Goal: Task Accomplishment & Management: Manage account settings

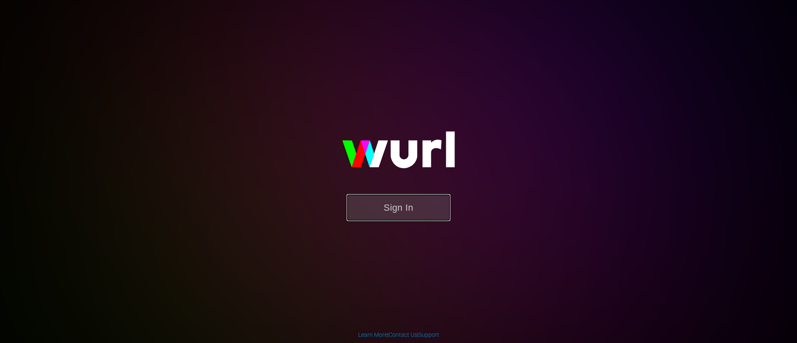
click at [426, 212] on button "Sign In" at bounding box center [399, 207] width 104 height 27
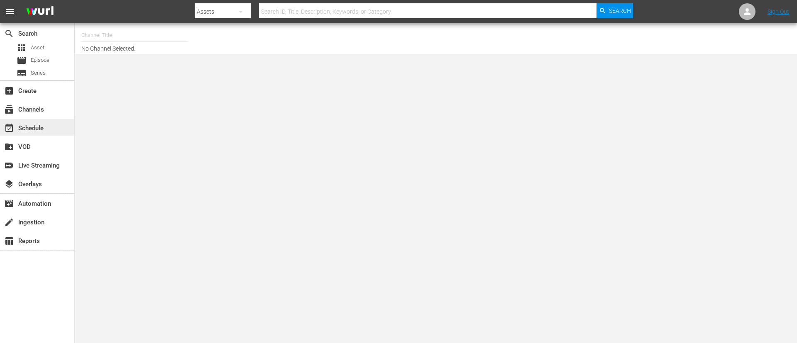
click at [44, 119] on div "event_available Schedule" at bounding box center [37, 127] width 74 height 17
click at [44, 116] on div "subscriptions Channels" at bounding box center [37, 108] width 74 height 17
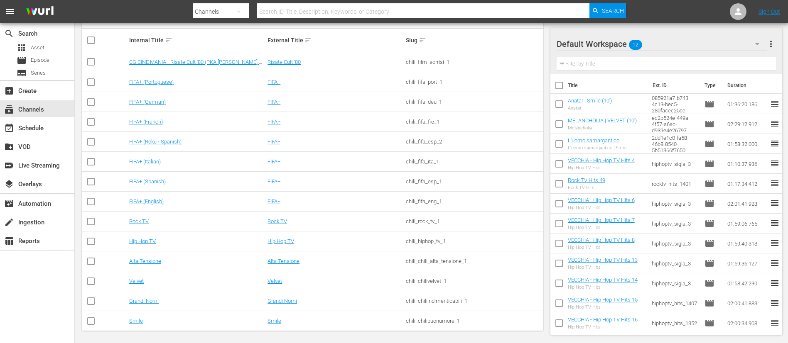
scroll to position [139, 0]
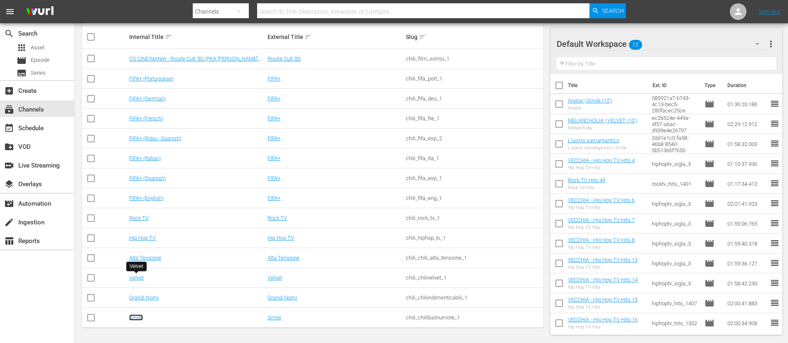
click at [137, 317] on link "Smile" at bounding box center [136, 318] width 14 height 6
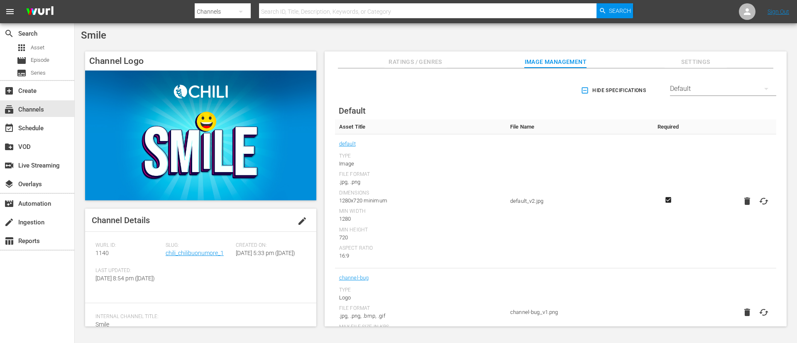
click at [43, 136] on div "event_available Schedule" at bounding box center [37, 127] width 74 height 19
click at [42, 130] on div "event_available Schedule" at bounding box center [23, 126] width 47 height 7
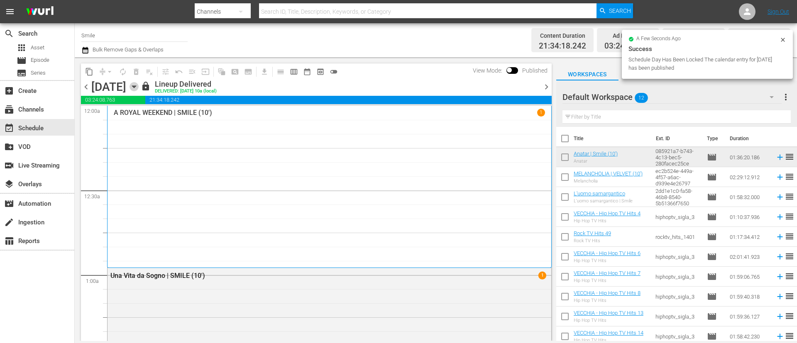
click at [139, 85] on icon "button" at bounding box center [134, 86] width 9 height 9
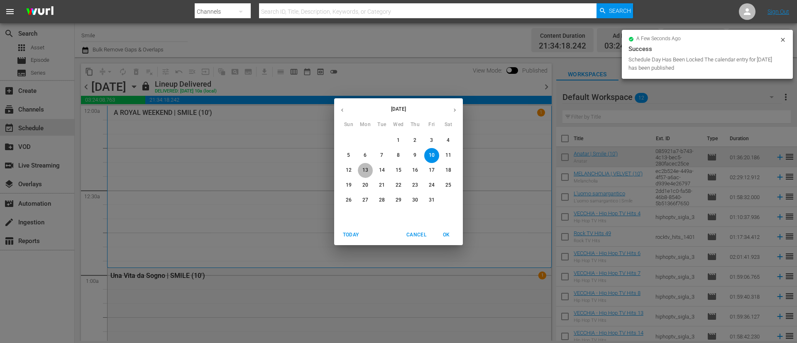
click at [370, 168] on span "13" at bounding box center [365, 170] width 15 height 7
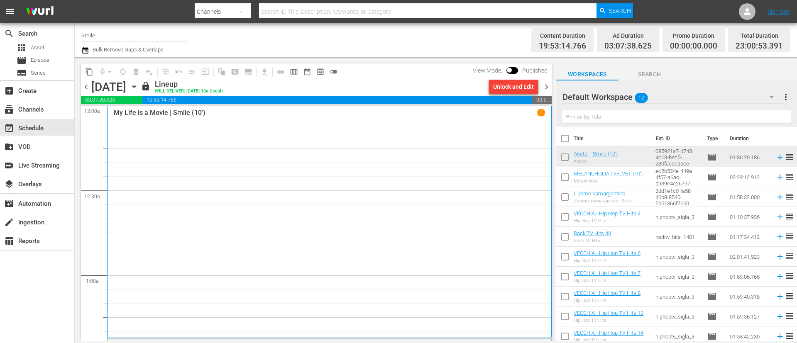
click at [516, 88] on div "Unlock and Edit" at bounding box center [513, 86] width 41 height 15
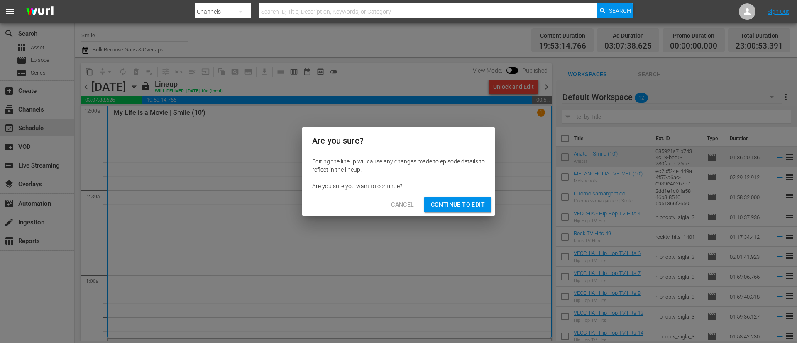
click at [454, 197] on button "Continue to Edit" at bounding box center [457, 204] width 67 height 15
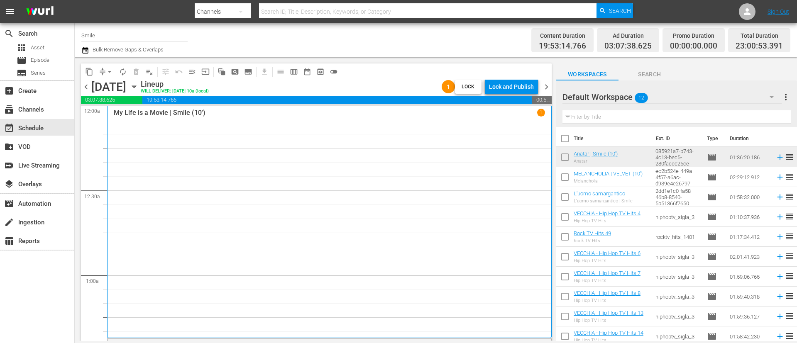
click at [545, 87] on span "chevron_right" at bounding box center [547, 87] width 10 height 10
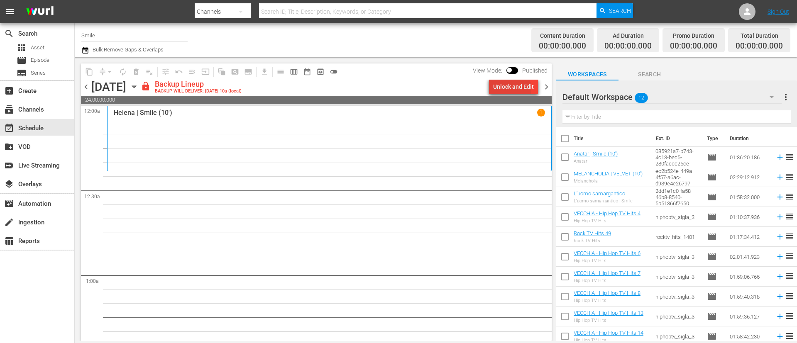
click at [513, 88] on div "Unlock and Edit" at bounding box center [513, 86] width 41 height 15
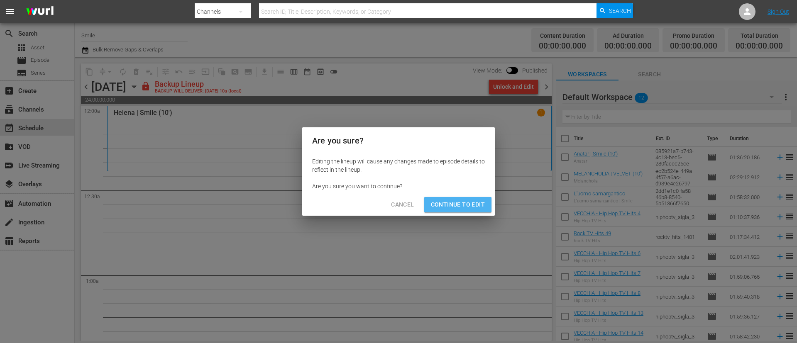
click at [469, 209] on span "Continue to Edit" at bounding box center [458, 205] width 54 height 10
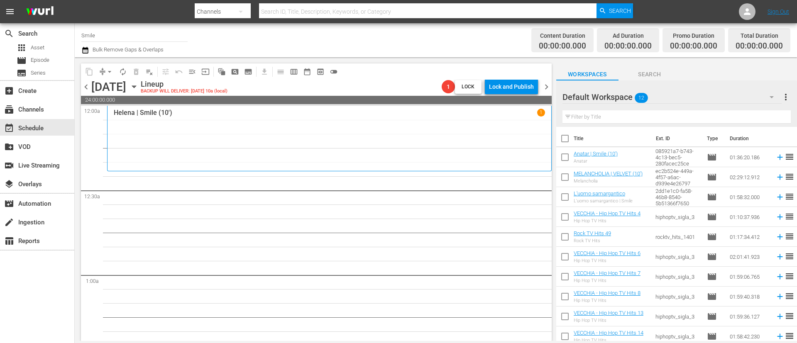
click at [544, 82] on span "chevron_right" at bounding box center [547, 87] width 10 height 10
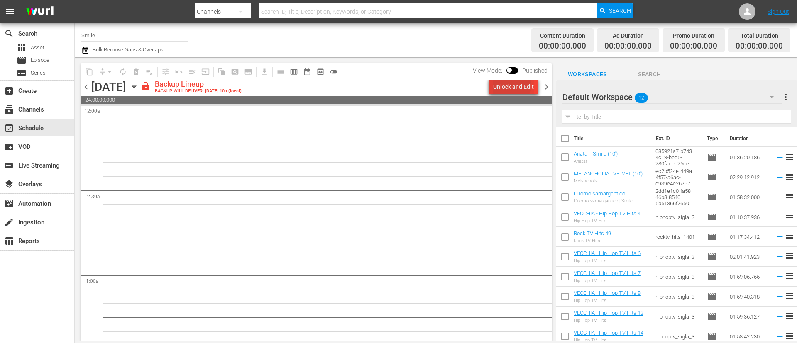
click at [498, 82] on div "Unlock and Edit" at bounding box center [513, 86] width 41 height 15
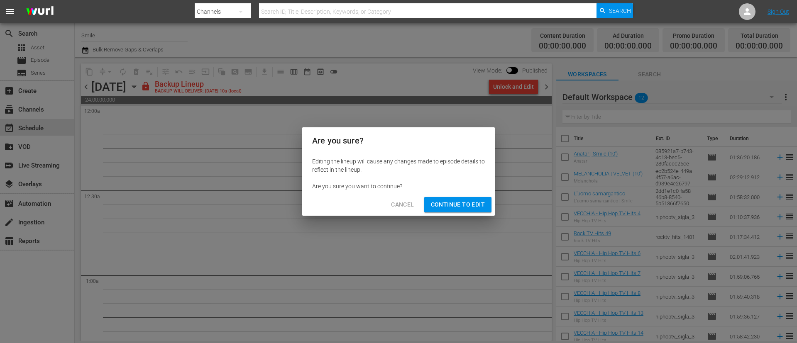
click at [468, 203] on span "Continue to Edit" at bounding box center [458, 205] width 54 height 10
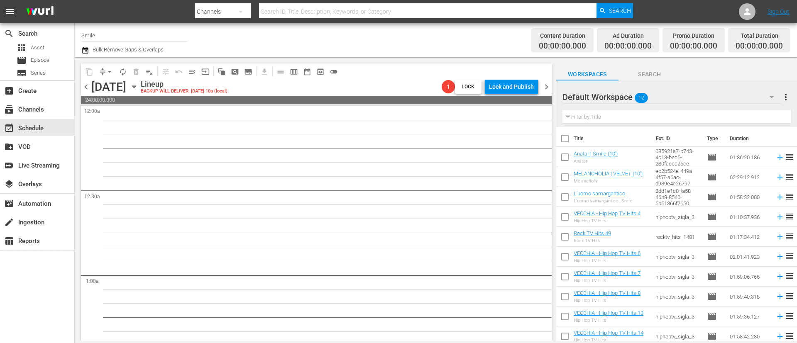
click at [547, 86] on span "chevron_right" at bounding box center [547, 87] width 10 height 10
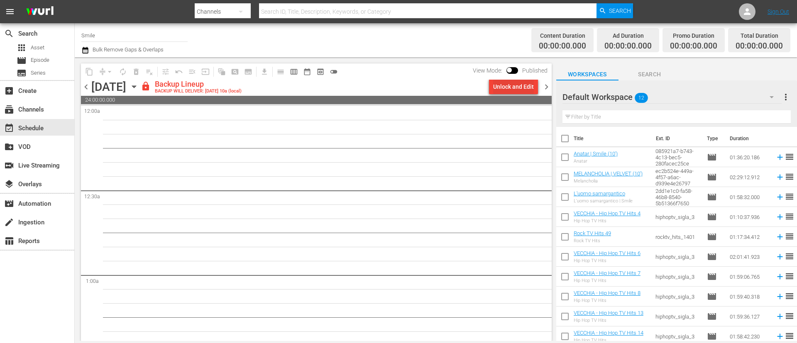
click at [500, 80] on div "Unlock and Edit" at bounding box center [513, 86] width 41 height 15
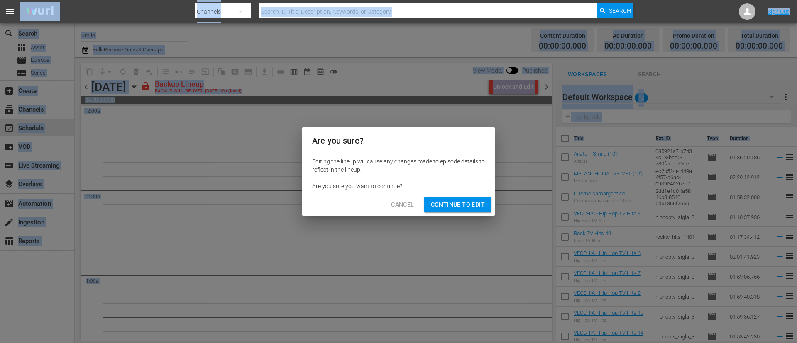
click at [442, 198] on button "Continue to Edit" at bounding box center [457, 204] width 67 height 15
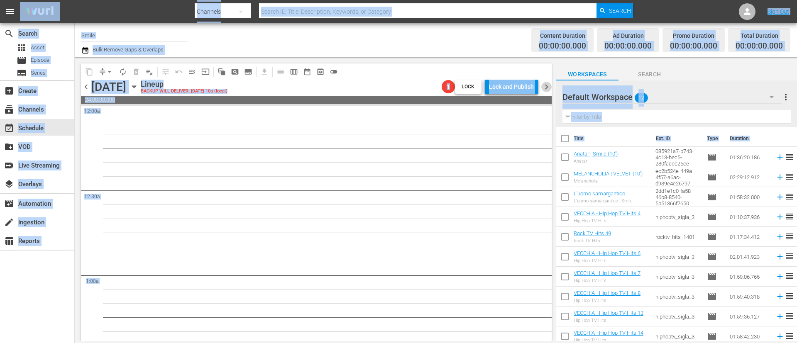
click at [550, 88] on span "chevron_right" at bounding box center [547, 87] width 10 height 10
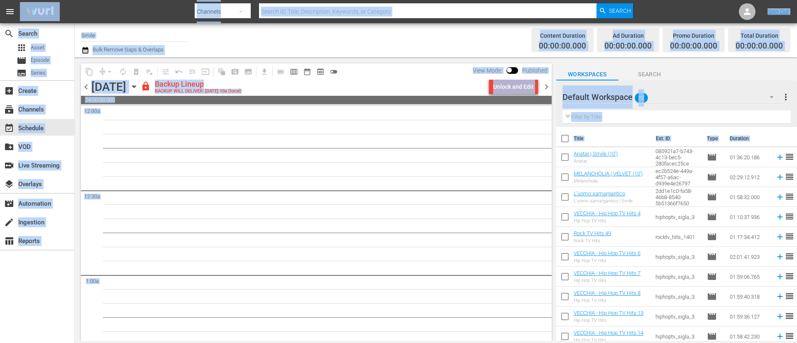
click at [519, 88] on div "Unlock and Edit" at bounding box center [513, 86] width 41 height 15
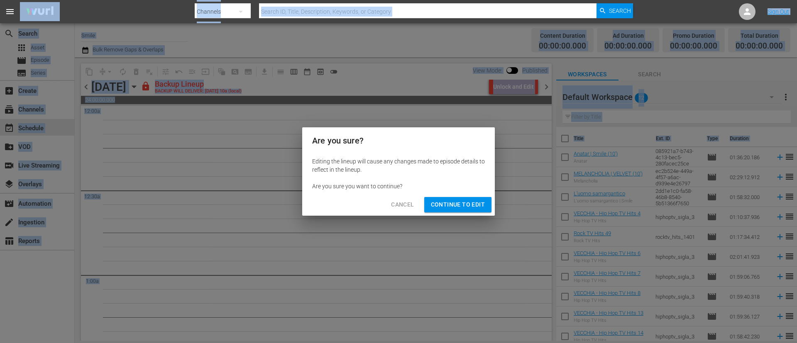
click at [474, 207] on span "Continue to Edit" at bounding box center [458, 205] width 54 height 10
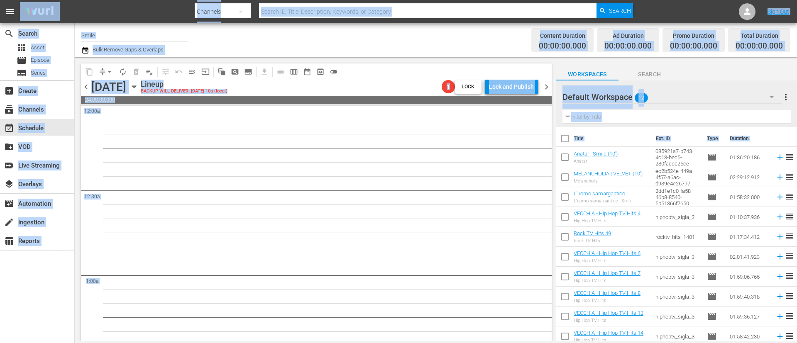
click at [550, 88] on span "chevron_right" at bounding box center [547, 87] width 10 height 10
click at [527, 88] on div "Lock and Publish" at bounding box center [511, 86] width 45 height 15
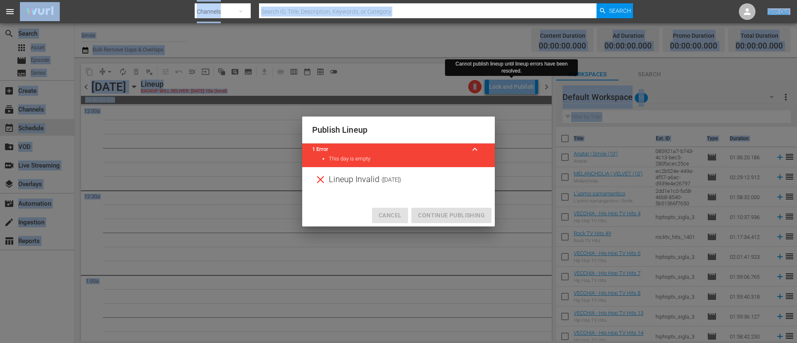
click at [397, 215] on span "Cancel" at bounding box center [390, 216] width 23 height 10
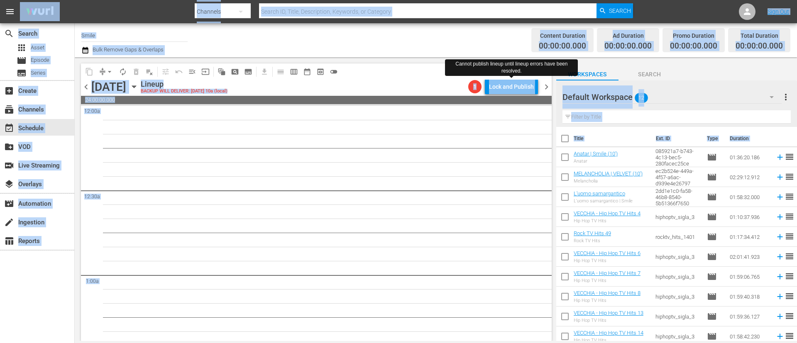
click at [545, 91] on span "chevron_right" at bounding box center [547, 87] width 10 height 10
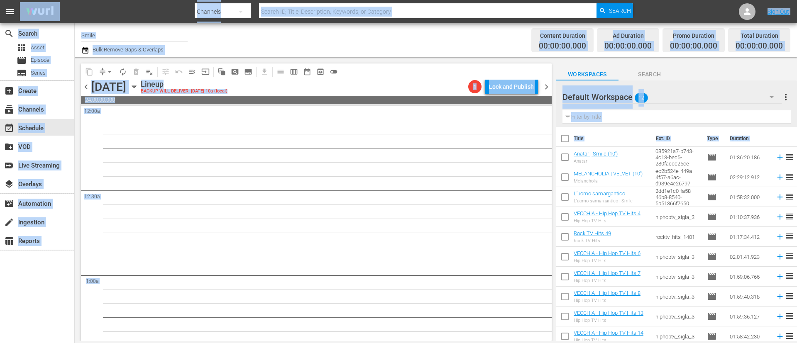
click at [136, 87] on icon "button" at bounding box center [134, 87] width 4 height 2
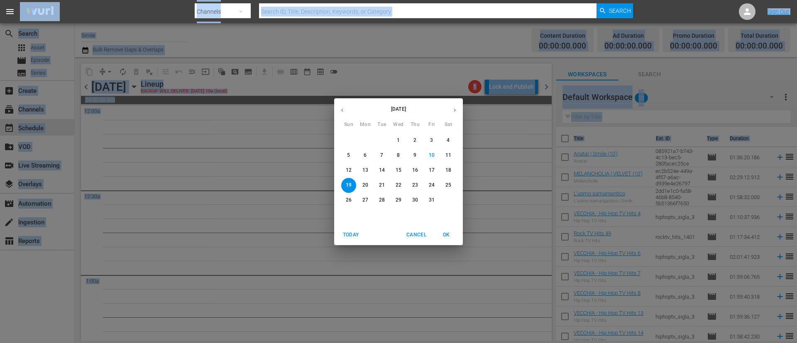
click at [344, 108] on icon "button" at bounding box center [342, 110] width 6 height 6
click at [350, 168] on p "14" at bounding box center [349, 170] width 6 height 7
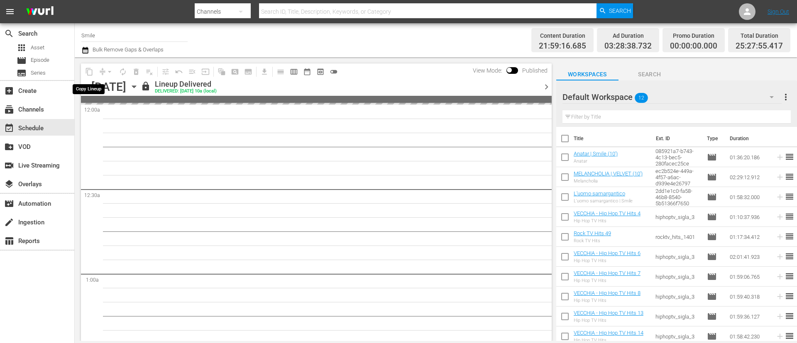
click at [86, 73] on span "content_copy" at bounding box center [89, 72] width 8 height 8
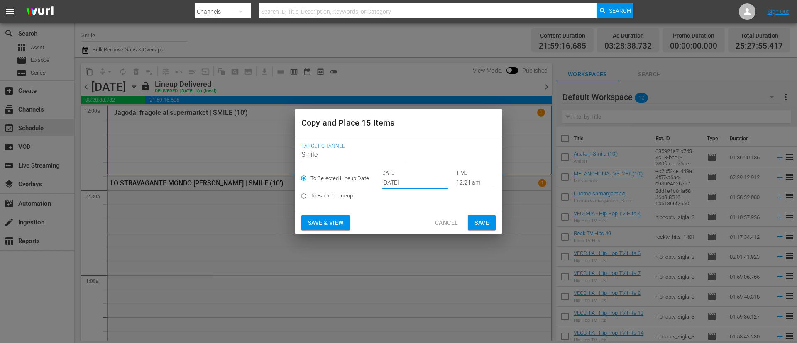
click at [424, 183] on input "Oct 12th 2025" at bounding box center [415, 183] width 66 height 12
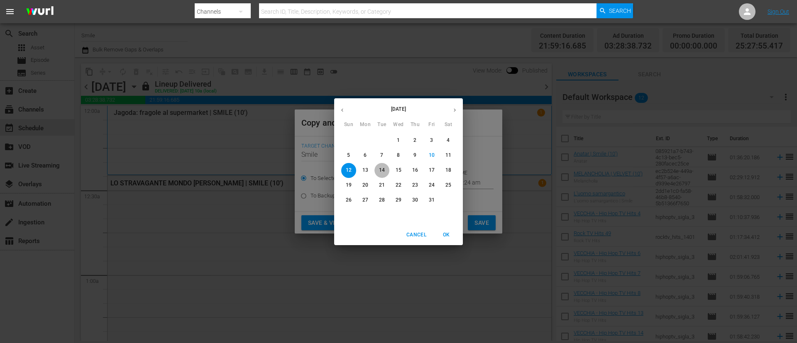
click at [383, 171] on p "14" at bounding box center [382, 170] width 6 height 7
type input "Oct 14th 2025"
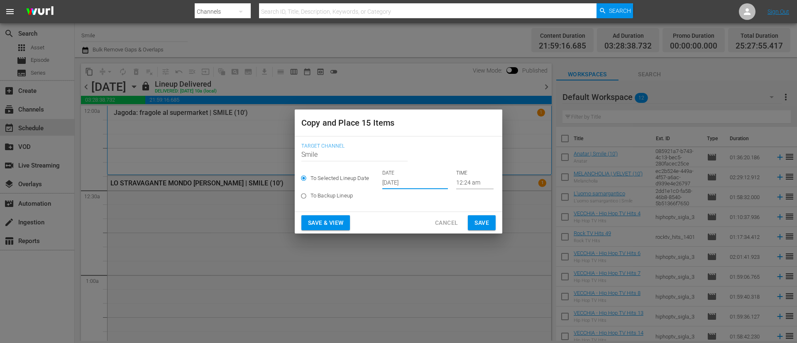
click at [501, 222] on div "Save & View Cancel Save" at bounding box center [399, 223] width 208 height 22
click at [485, 220] on span "Save" at bounding box center [482, 223] width 15 height 10
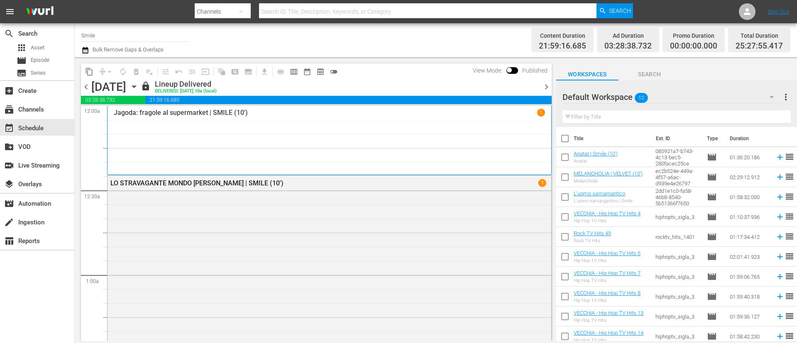
click at [548, 93] on div "chevron_left Sunday, September 14th September 14th lock Lineup Delivered DELIVE…" at bounding box center [316, 88] width 471 height 16
click at [545, 90] on span "chevron_right" at bounding box center [547, 87] width 10 height 10
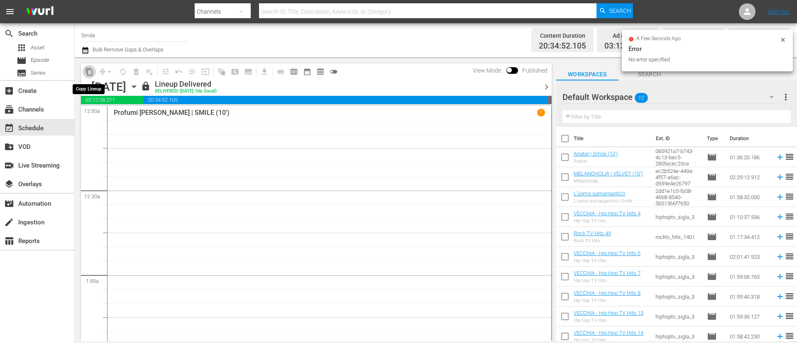
click at [90, 71] on span "content_copy" at bounding box center [89, 72] width 8 height 8
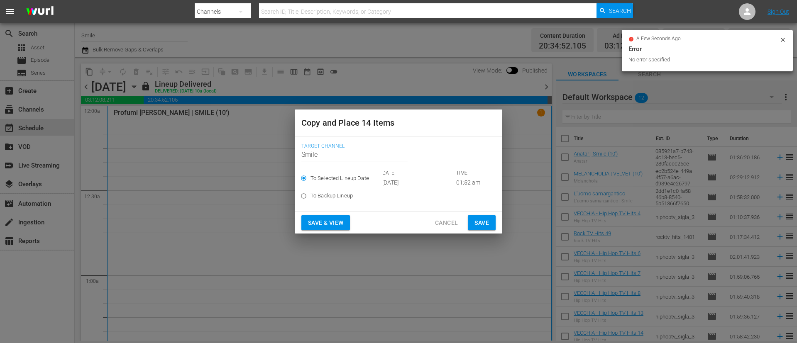
click at [444, 179] on input "Oct 12th 2025" at bounding box center [415, 183] width 66 height 12
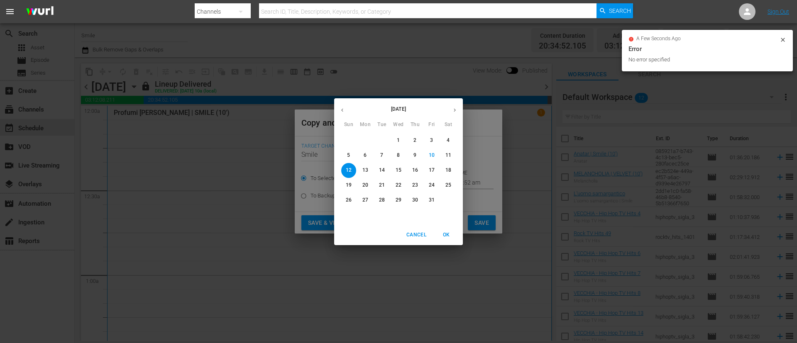
click at [397, 169] on p "15" at bounding box center [399, 170] width 6 height 7
type input "Oct 15th 2025"
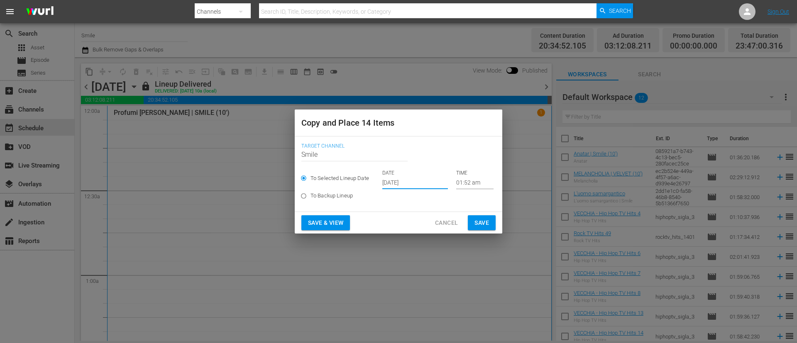
click at [475, 222] on span "Save" at bounding box center [482, 223] width 15 height 10
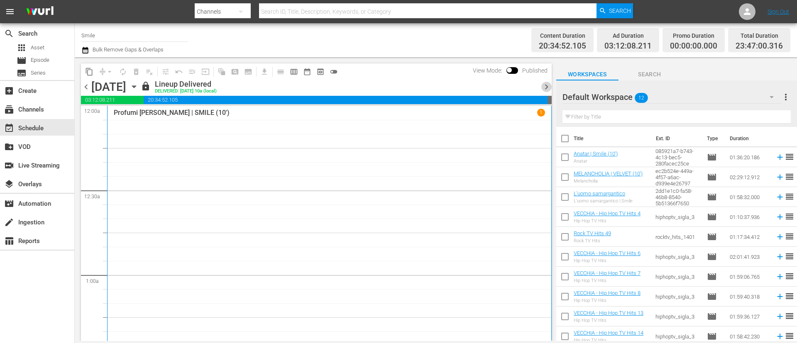
click at [551, 88] on span "chevron_right" at bounding box center [547, 87] width 10 height 10
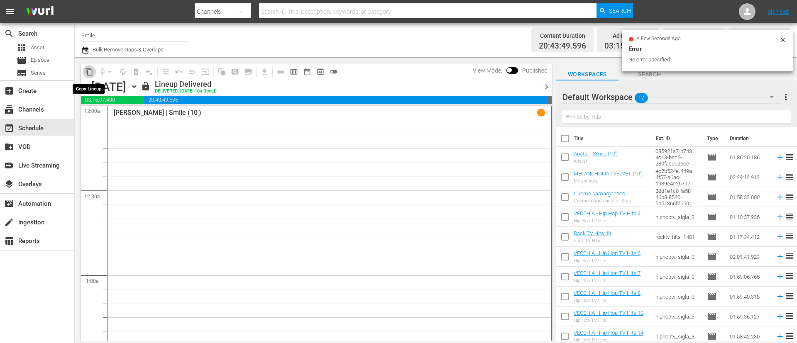
click at [87, 74] on span "content_copy" at bounding box center [89, 72] width 8 height 8
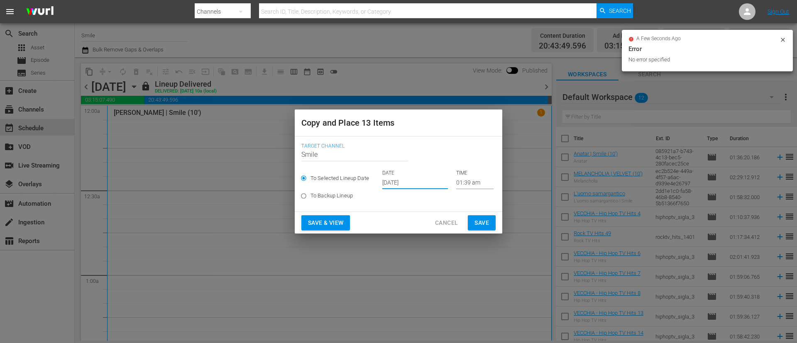
click at [441, 182] on input "Oct 12th 2025" at bounding box center [415, 183] width 66 height 12
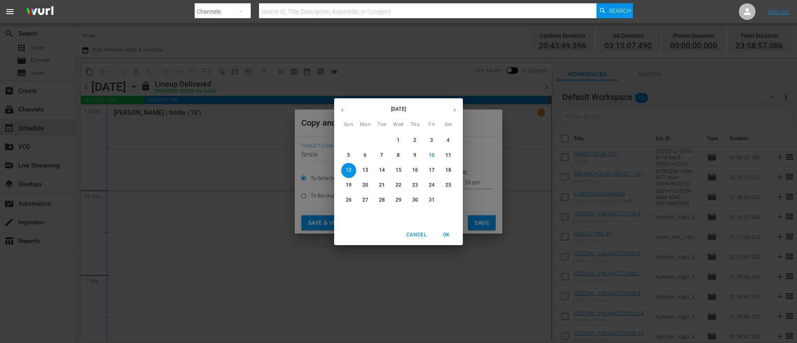
click at [415, 172] on p "16" at bounding box center [415, 170] width 6 height 7
type input "Oct 16th 2025"
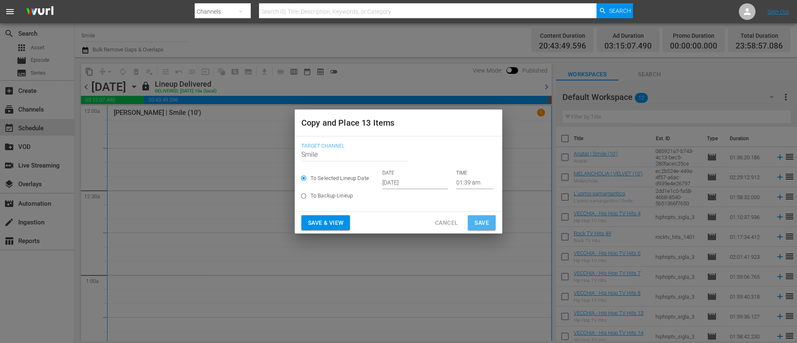
click at [476, 217] on button "Save" at bounding box center [482, 223] width 28 height 15
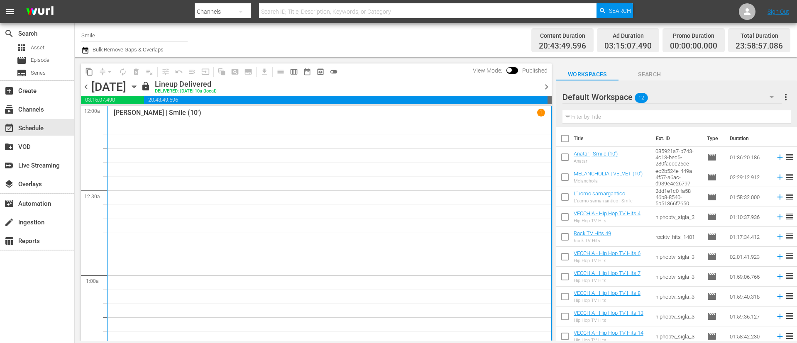
click at [546, 88] on span "chevron_right" at bounding box center [547, 87] width 10 height 10
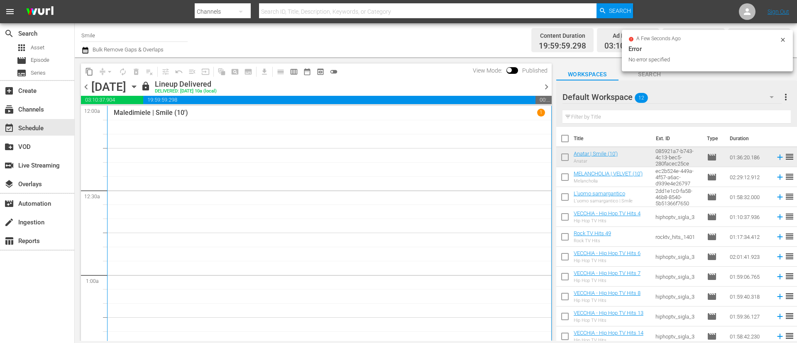
click at [89, 50] on button "button" at bounding box center [86, 50] width 10 height 10
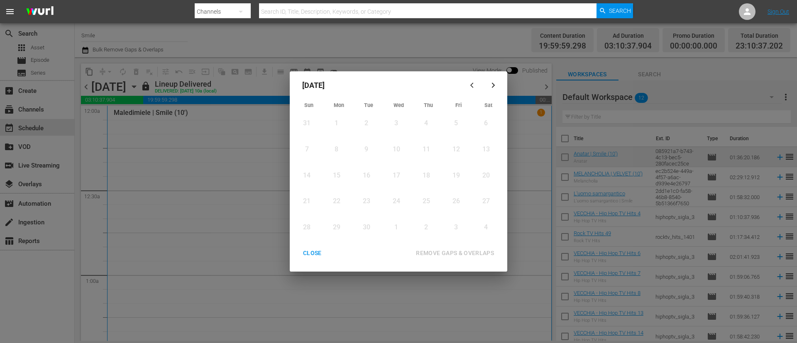
click at [489, 84] on div "button" at bounding box center [493, 85] width 10 height 6
click at [319, 255] on div "CLOSE" at bounding box center [313, 253] width 32 height 10
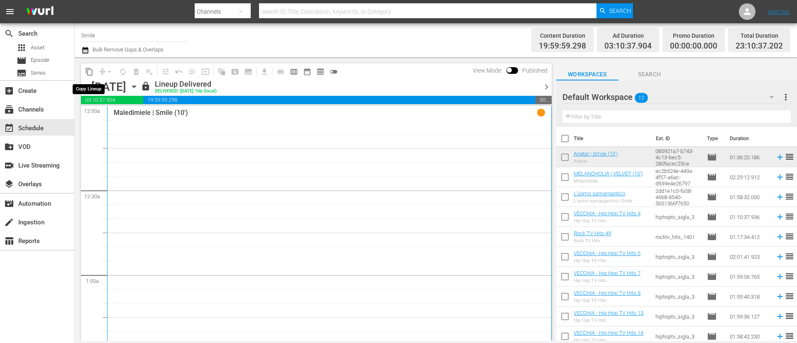
click at [90, 70] on span "content_copy" at bounding box center [89, 72] width 8 height 8
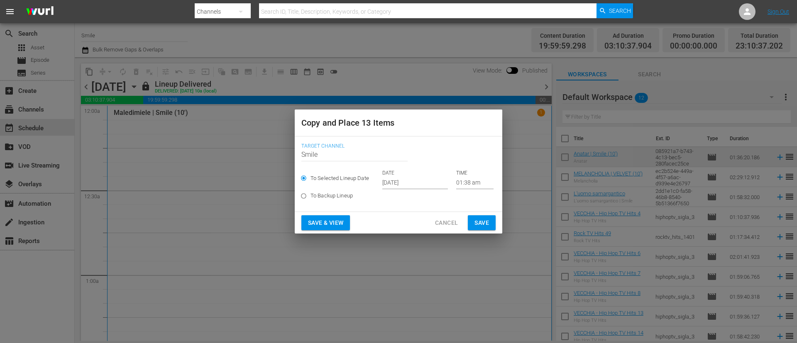
click at [429, 182] on input "Oct 12th 2025" at bounding box center [415, 183] width 66 height 12
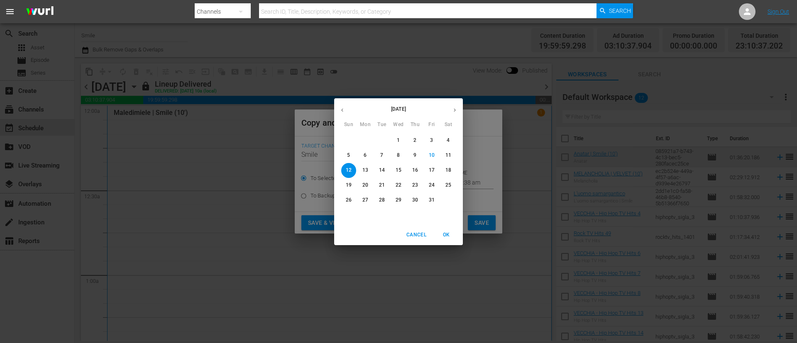
click at [434, 170] on p "17" at bounding box center [432, 170] width 6 height 7
type input "Oct 17th 2025"
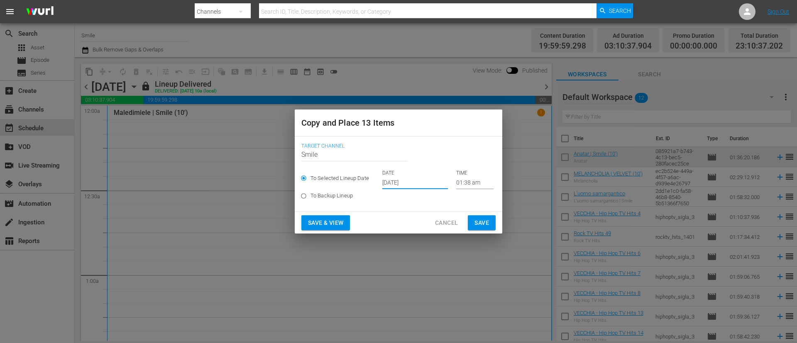
click at [477, 224] on span "Save" at bounding box center [482, 223] width 15 height 10
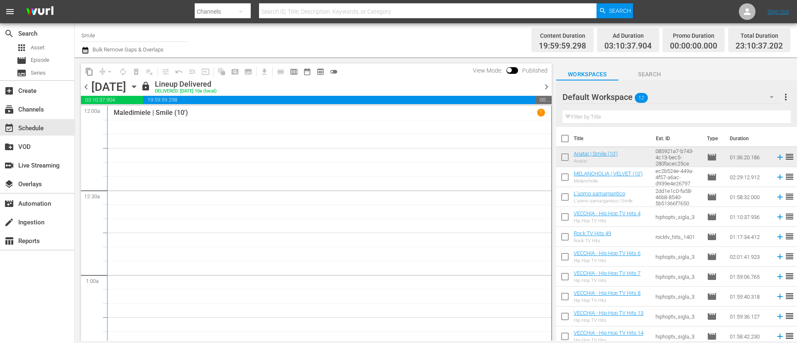
click at [545, 86] on span "chevron_right" at bounding box center [547, 87] width 10 height 10
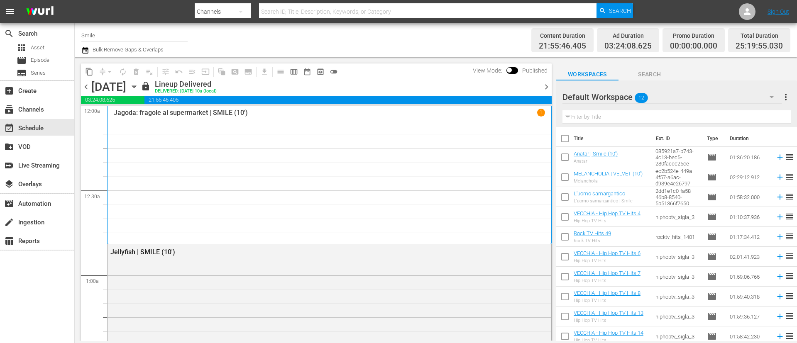
click at [92, 70] on span "content_copy" at bounding box center [89, 72] width 8 height 8
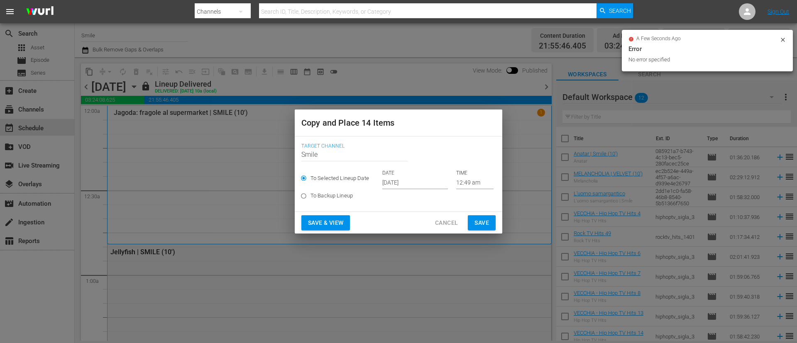
click at [427, 184] on input "Oct 12th 2025" at bounding box center [415, 183] width 66 height 12
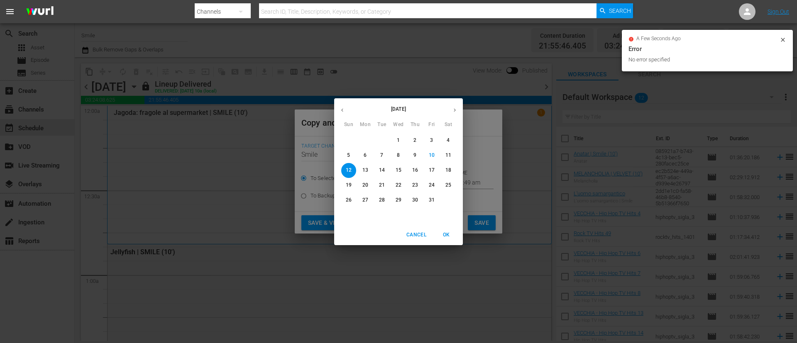
click at [453, 170] on span "18" at bounding box center [448, 170] width 15 height 7
type input "Oct 18th 2025"
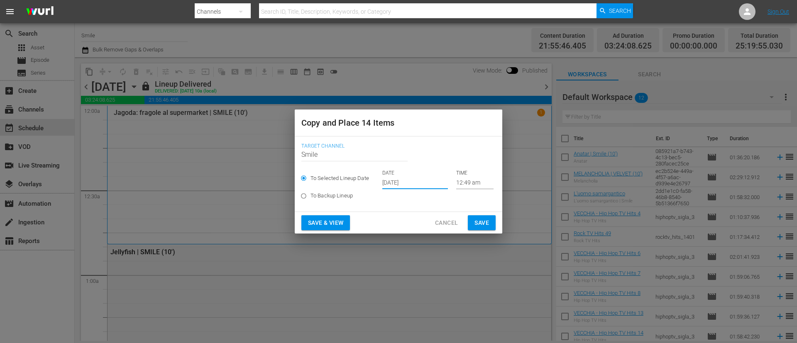
click at [483, 226] on span "Save" at bounding box center [482, 223] width 15 height 10
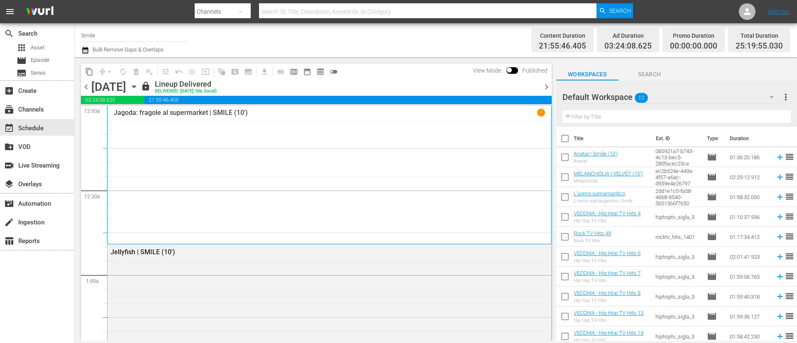
click at [546, 85] on span "chevron_right" at bounding box center [547, 87] width 10 height 10
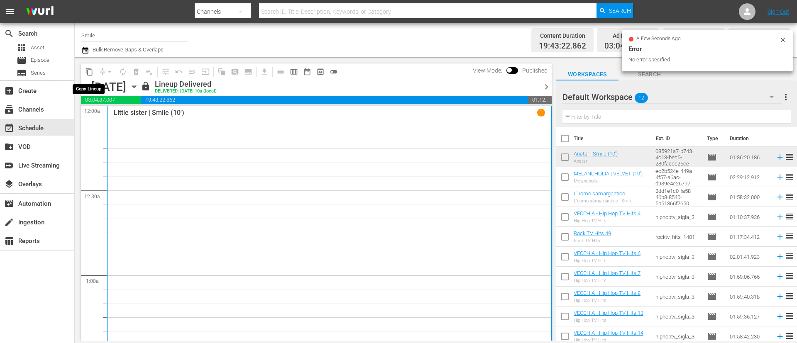
click at [92, 69] on span "content_copy" at bounding box center [89, 72] width 8 height 8
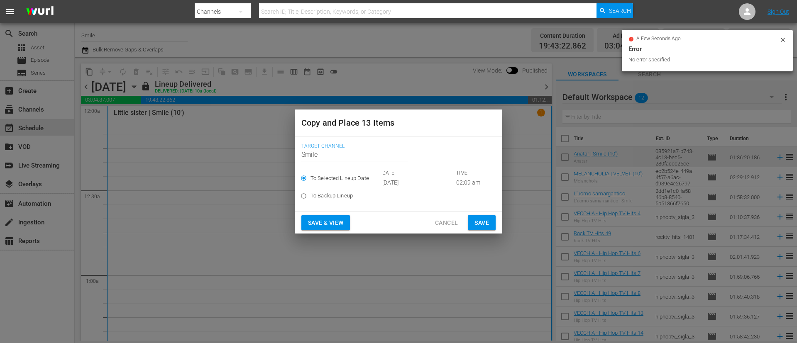
click at [432, 176] on p "DATE" at bounding box center [415, 173] width 66 height 7
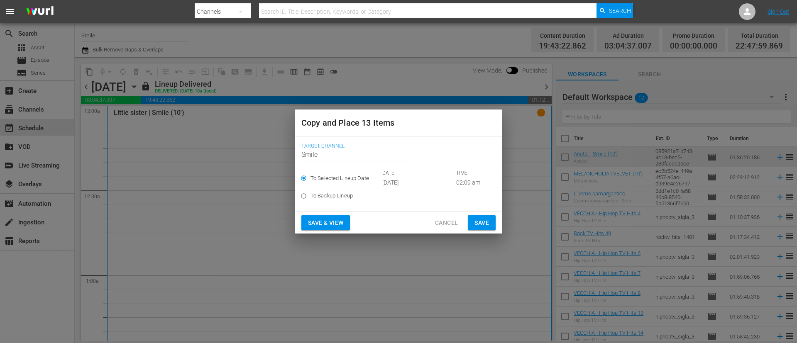
click at [432, 182] on input "Oct 12th 2025" at bounding box center [415, 183] width 66 height 12
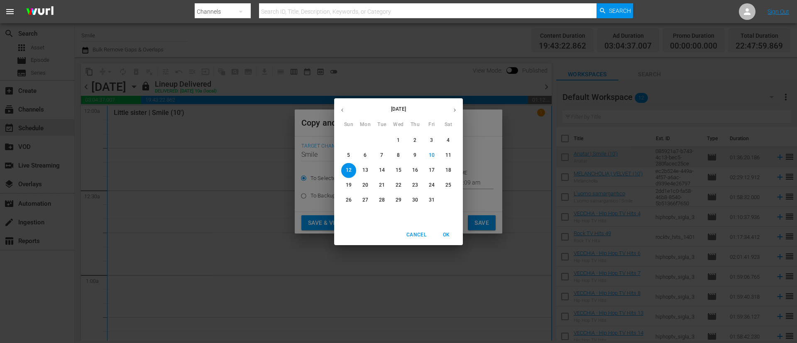
click at [348, 185] on p "19" at bounding box center [349, 185] width 6 height 7
type input "Oct 19th 2025"
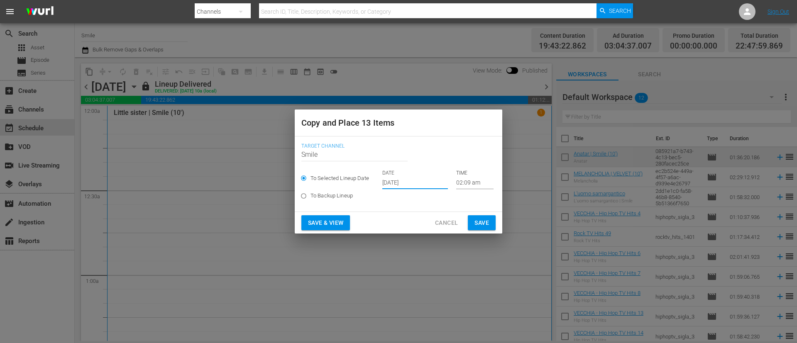
click at [487, 221] on span "Save" at bounding box center [482, 223] width 15 height 10
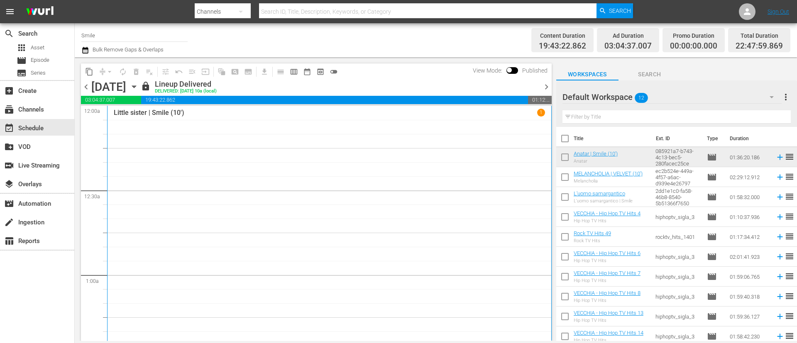
click at [549, 88] on span "chevron_right" at bounding box center [547, 87] width 10 height 10
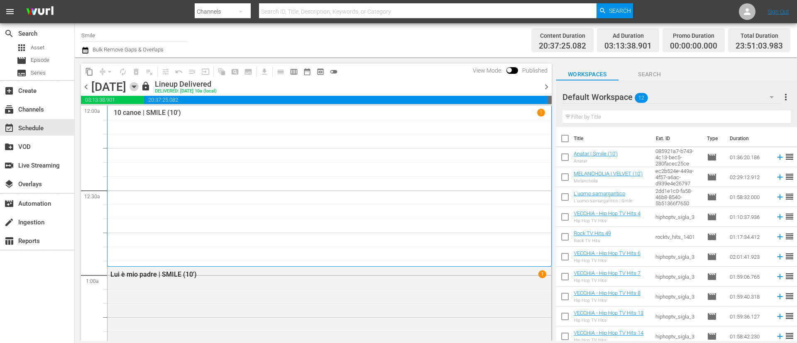
click at [139, 88] on icon "button" at bounding box center [134, 86] width 9 height 9
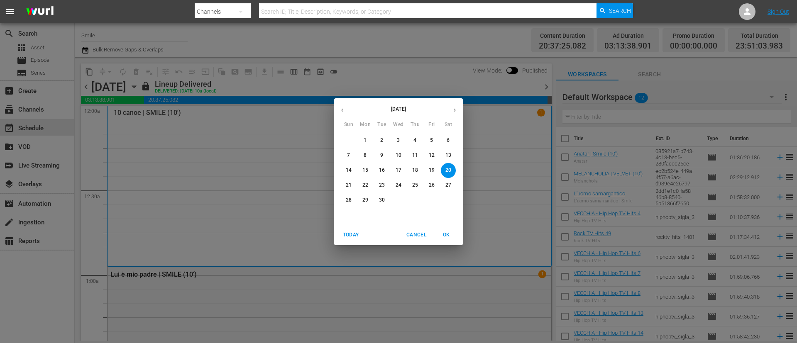
click at [84, 51] on div "September 2025 Sun Mon Tue Wed Thu Fri Sat 31 1 2 3 4 5 6 7 8 9 10 11 12 13 14 …" at bounding box center [398, 171] width 797 height 343
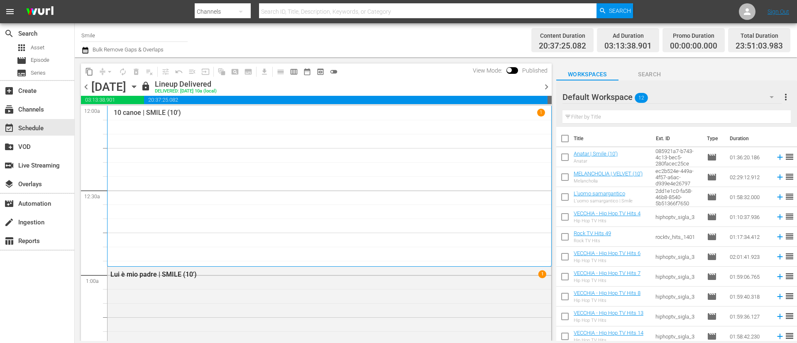
click at [85, 51] on icon "button" at bounding box center [85, 50] width 8 height 10
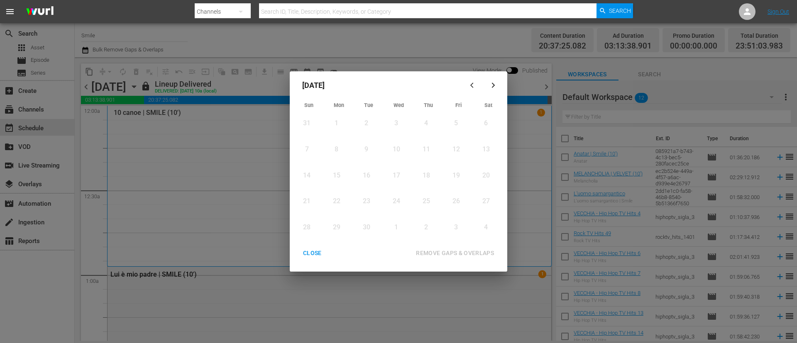
click at [494, 82] on icon "button" at bounding box center [493, 85] width 6 height 6
click at [334, 176] on div "13" at bounding box center [335, 176] width 10 height 10
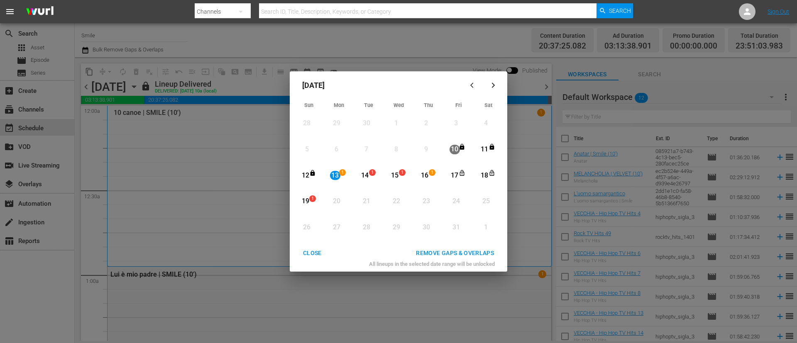
click at [310, 204] on div "19" at bounding box center [305, 202] width 10 height 10
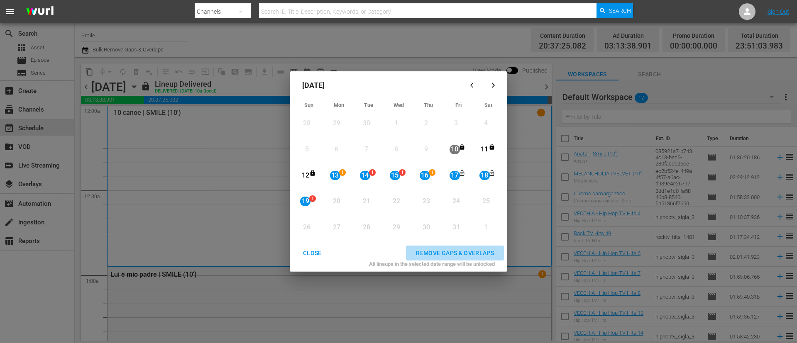
click at [457, 248] on div "REMOVE GAPS & OVERLAPS" at bounding box center [454, 253] width 91 height 10
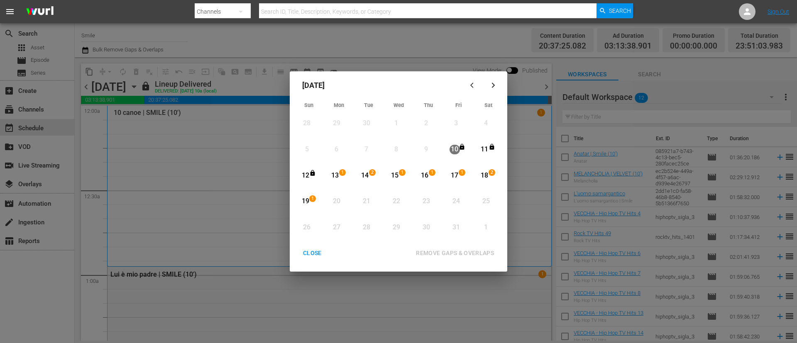
click at [322, 250] on div "CLOSE" at bounding box center [313, 253] width 32 height 10
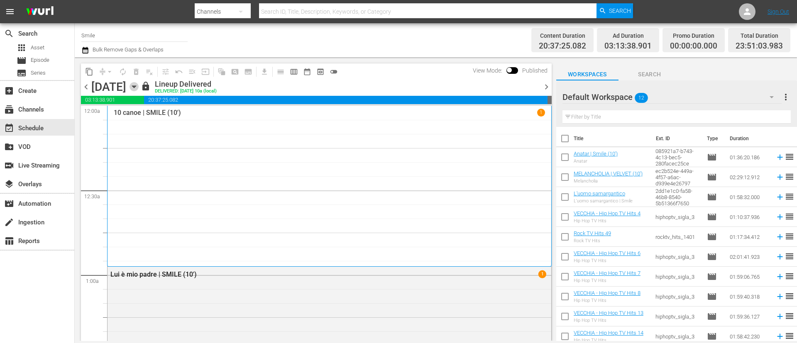
click at [139, 85] on icon "button" at bounding box center [134, 86] width 9 height 9
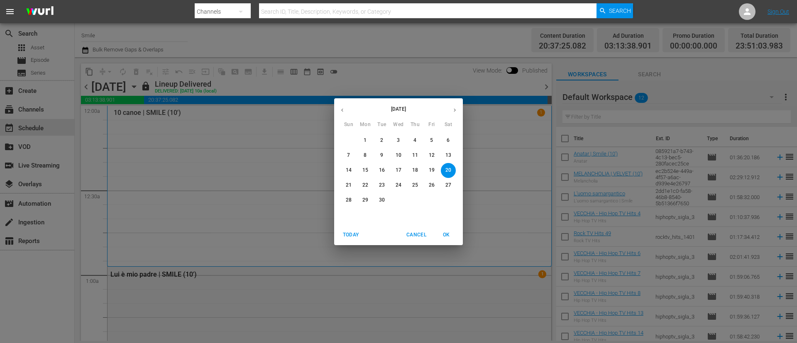
click at [458, 100] on div "September 2025 Sun Mon Tue Wed Thu Fri Sat" at bounding box center [398, 114] width 129 height 28
click at [457, 108] on icon "button" at bounding box center [455, 110] width 6 height 6
click at [379, 173] on p "14" at bounding box center [382, 170] width 6 height 7
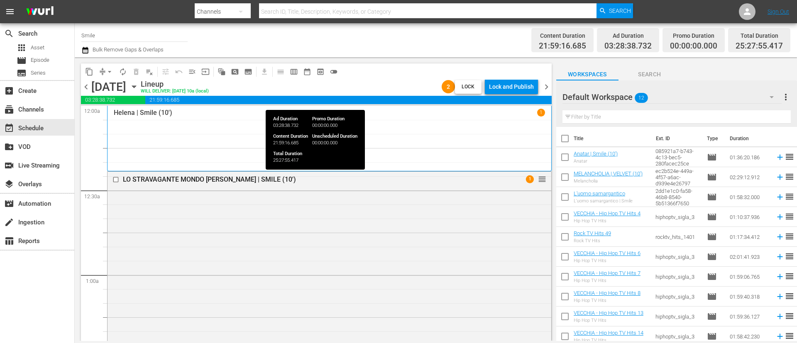
click at [84, 92] on span "chevron_left" at bounding box center [86, 87] width 10 height 10
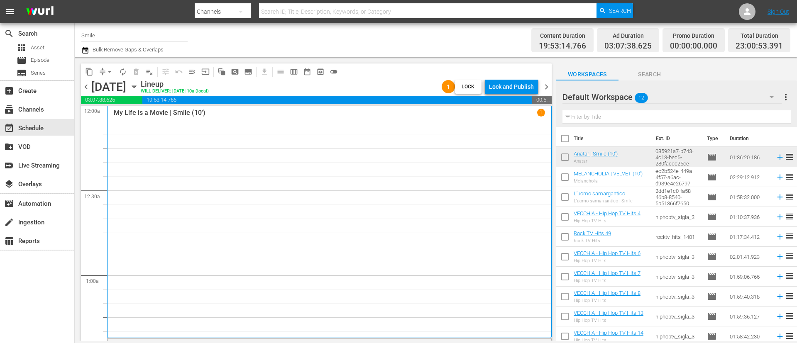
click at [513, 88] on div "Lock and Publish" at bounding box center [511, 86] width 45 height 15
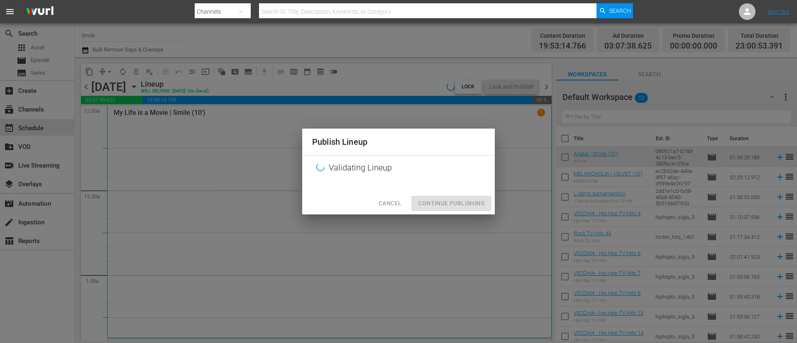
click at [448, 203] on div "Cancel Continue Publishing" at bounding box center [398, 204] width 193 height 22
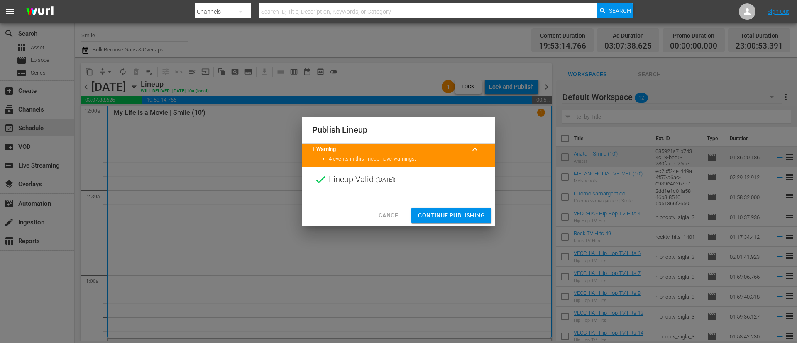
click at [463, 219] on span "Continue Publishing" at bounding box center [451, 216] width 67 height 10
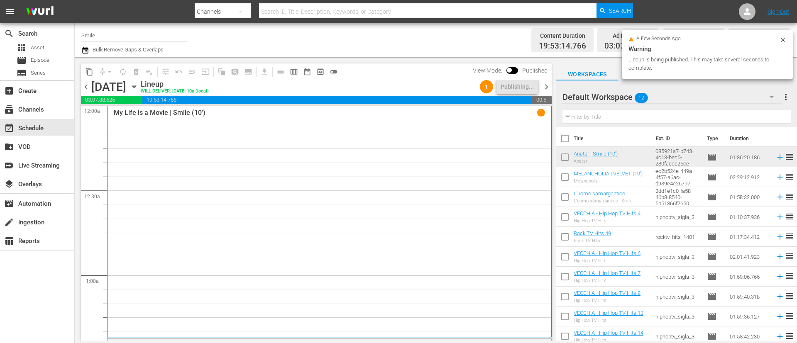
click at [546, 88] on span "chevron_right" at bounding box center [547, 87] width 10 height 10
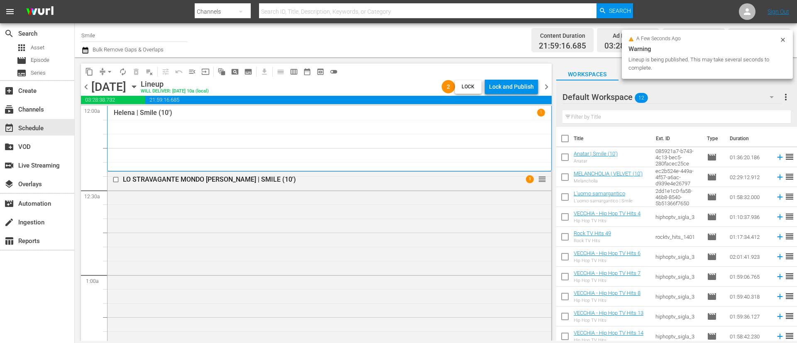
click at [515, 86] on div "Lock and Publish" at bounding box center [511, 86] width 45 height 15
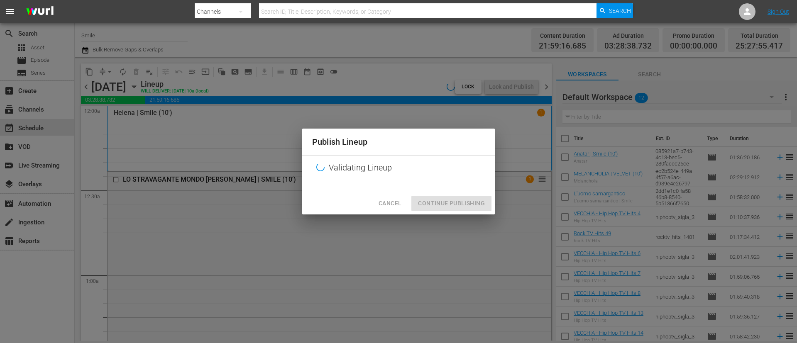
click at [462, 207] on div "Cancel Continue Publishing" at bounding box center [398, 204] width 193 height 22
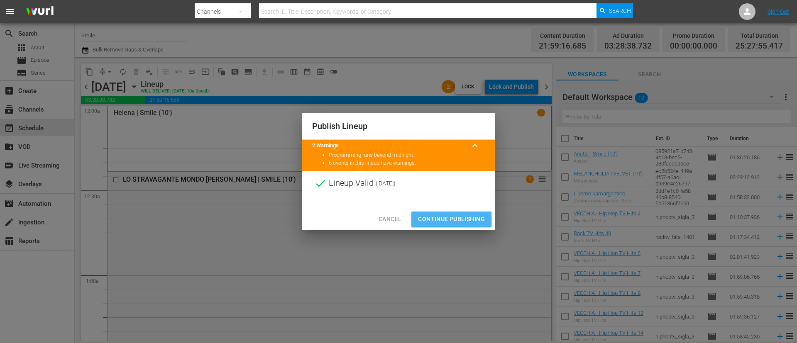
click at [457, 214] on span "Continue Publishing" at bounding box center [451, 219] width 67 height 10
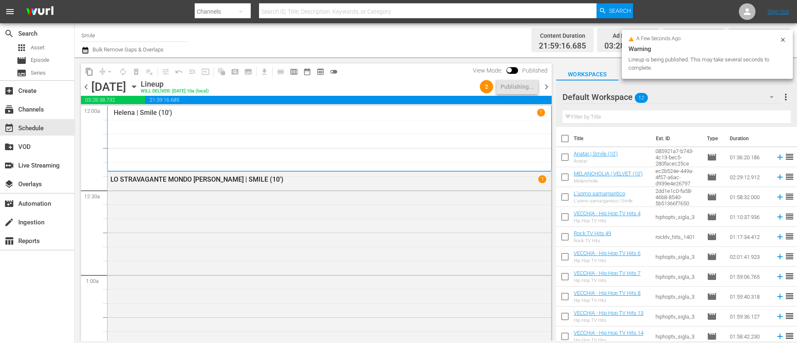
click at [547, 88] on span "chevron_right" at bounding box center [547, 87] width 10 height 10
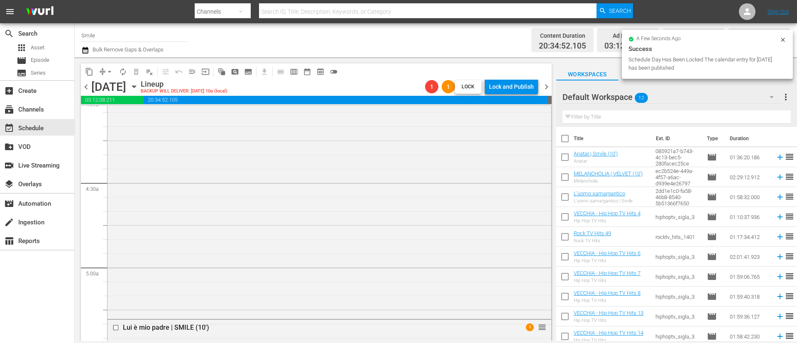
scroll to position [374, 0]
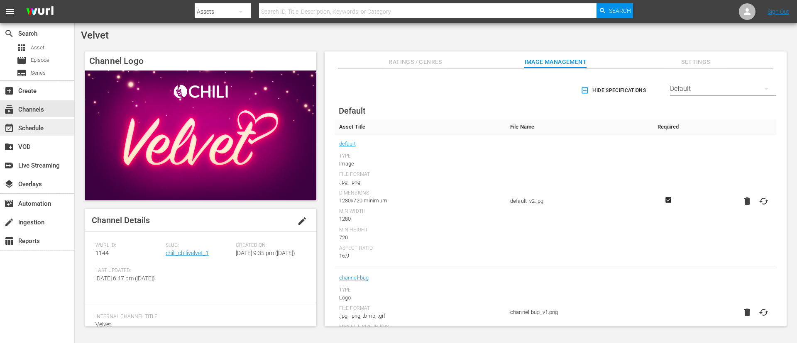
click at [49, 121] on div "event_available Schedule" at bounding box center [37, 127] width 74 height 17
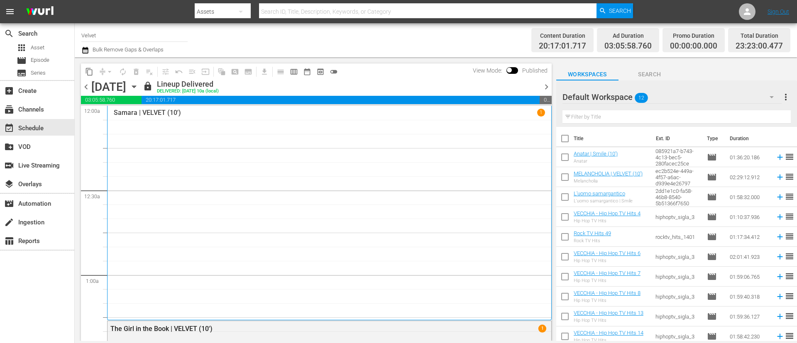
click at [531, 87] on span "chevron_right" at bounding box center [547, 87] width 10 height 10
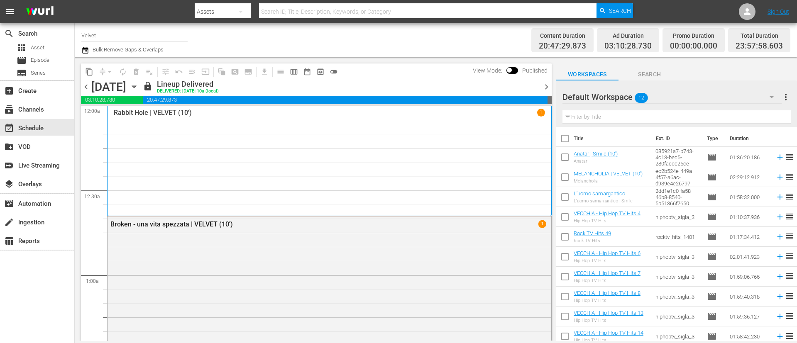
click at [531, 87] on span "chevron_right" at bounding box center [547, 87] width 10 height 10
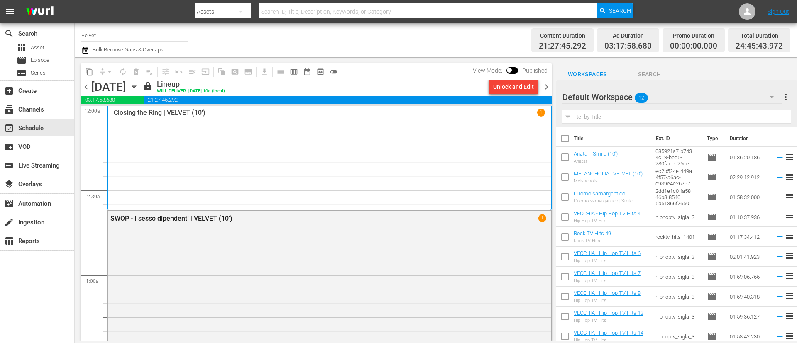
click at [531, 87] on span "chevron_right" at bounding box center [547, 87] width 10 height 10
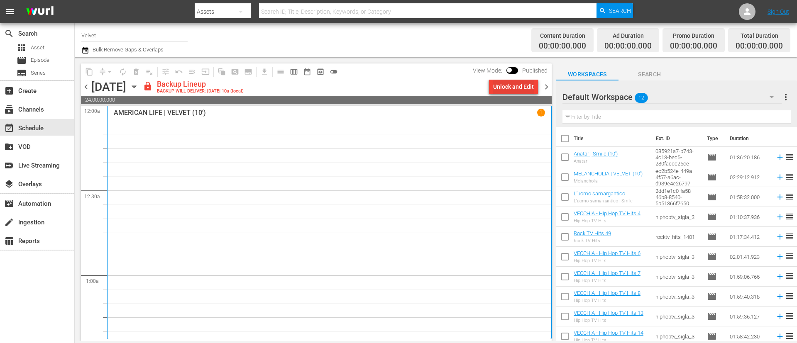
click at [531, 91] on div "Unlock and Edit" at bounding box center [513, 86] width 41 height 15
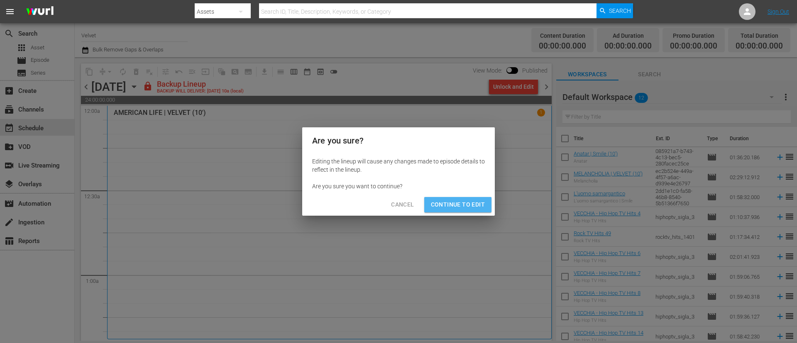
click at [471, 201] on span "Continue to Edit" at bounding box center [458, 205] width 54 height 10
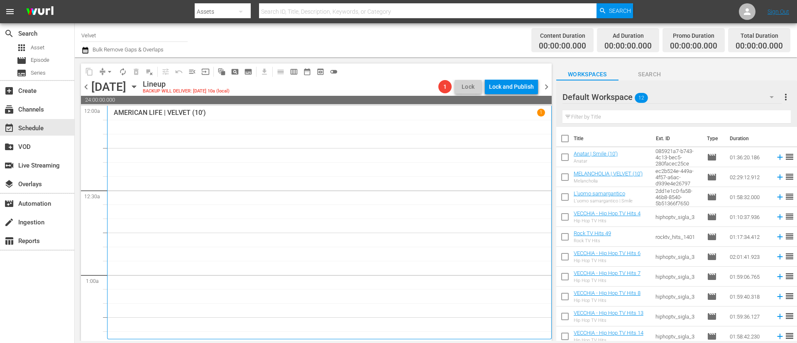
click at [531, 86] on span "chevron_right" at bounding box center [547, 87] width 10 height 10
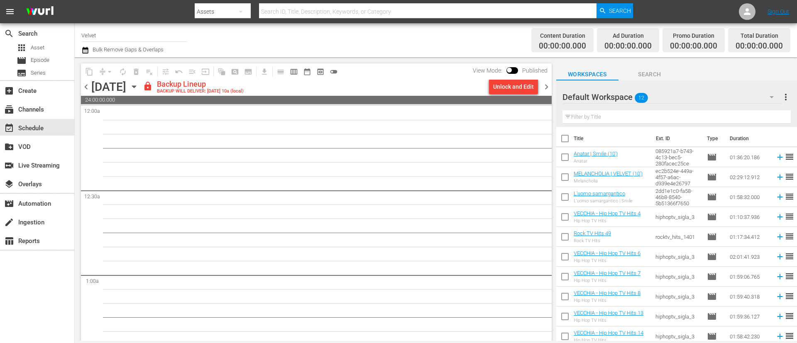
click at [518, 93] on div "Unlock and Edit" at bounding box center [513, 86] width 41 height 15
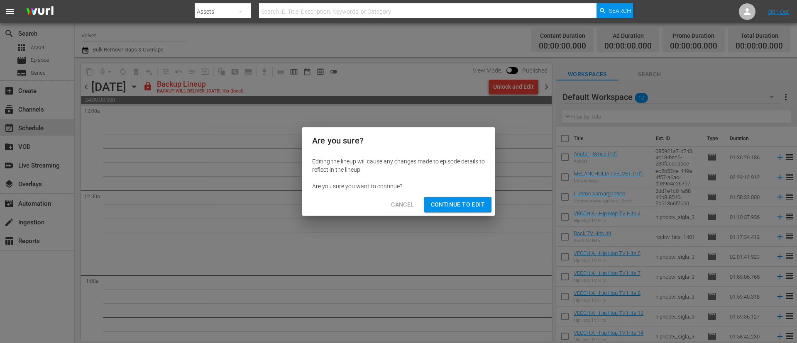
click at [487, 200] on button "Continue to Edit" at bounding box center [457, 204] width 67 height 15
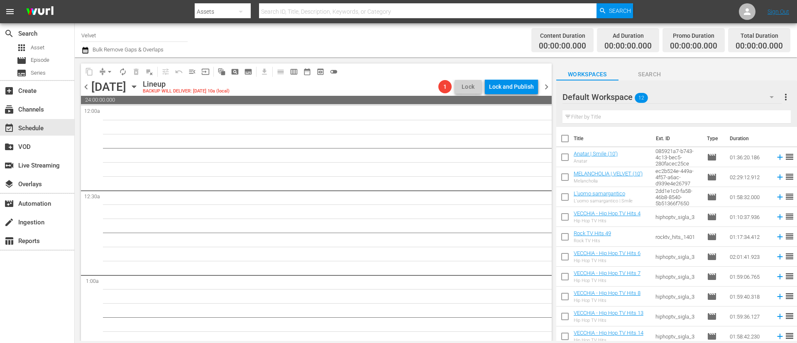
click at [531, 87] on span "chevron_right" at bounding box center [547, 87] width 10 height 10
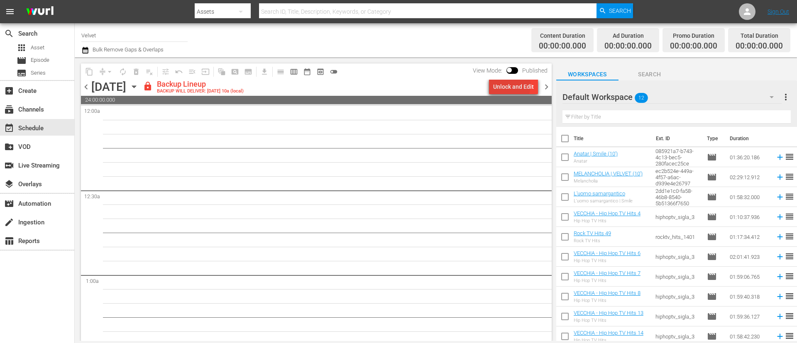
click at [505, 86] on div "Unlock and Edit" at bounding box center [513, 86] width 41 height 15
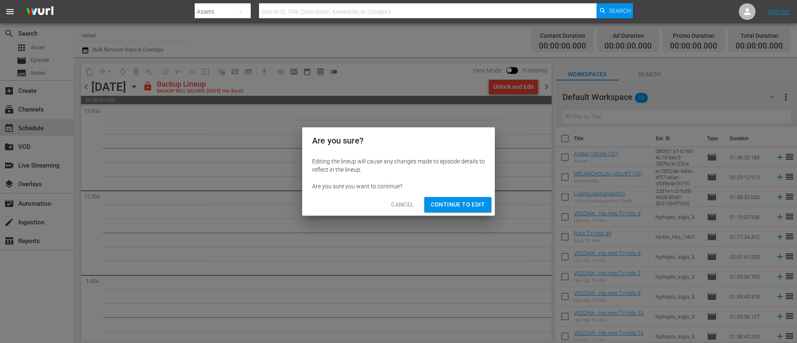
click at [450, 206] on span "Continue to Edit" at bounding box center [458, 205] width 54 height 10
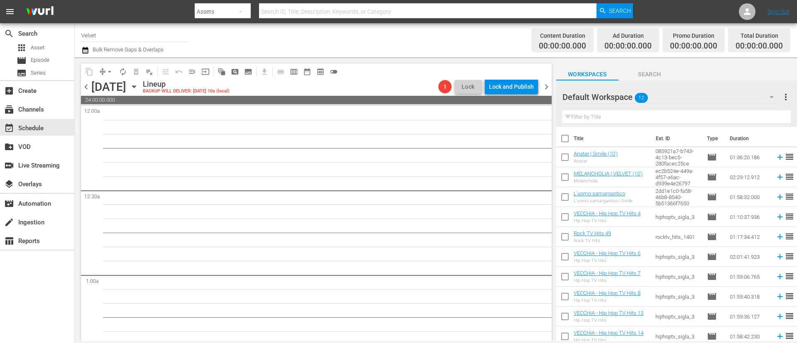
click at [531, 86] on span "chevron_right" at bounding box center [547, 87] width 10 height 10
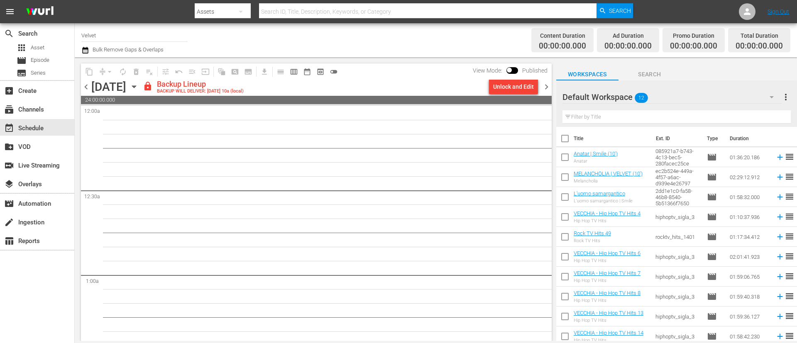
click at [516, 88] on div "Unlock and Edit" at bounding box center [513, 86] width 41 height 15
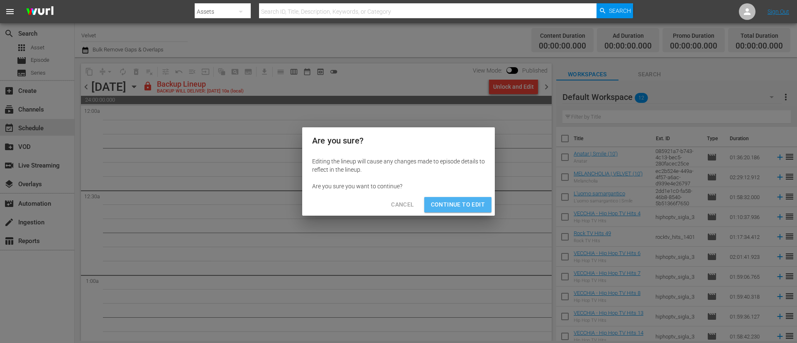
click at [471, 204] on span "Continue to Edit" at bounding box center [458, 205] width 54 height 10
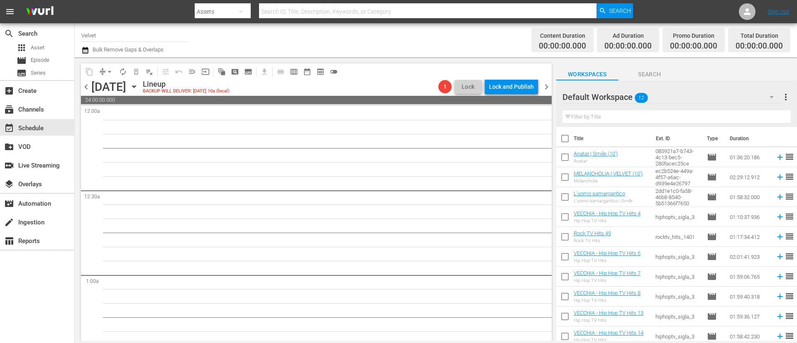
click at [531, 87] on span "chevron_right" at bounding box center [547, 87] width 10 height 10
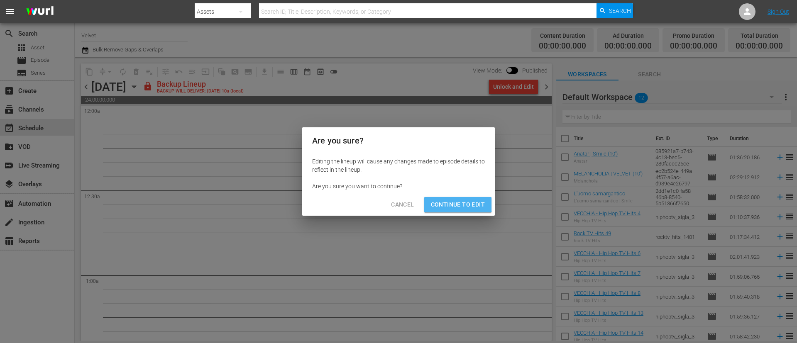
click at [458, 201] on span "Continue to Edit" at bounding box center [458, 205] width 54 height 10
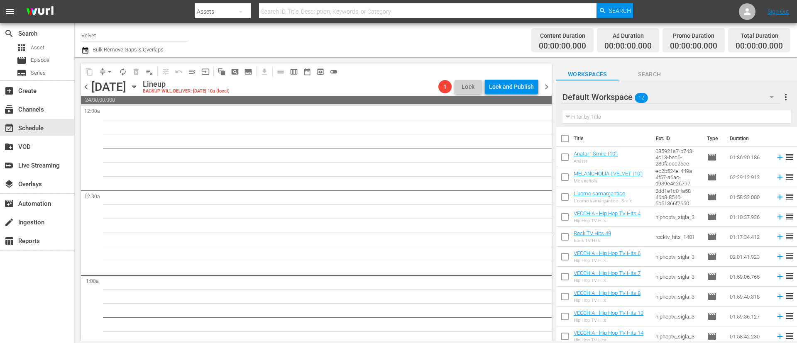
click at [531, 83] on span "chevron_right" at bounding box center [547, 87] width 10 height 10
click at [531, 86] on span "chevron_right" at bounding box center [547, 87] width 10 height 10
click at [139, 90] on icon "button" at bounding box center [134, 86] width 9 height 9
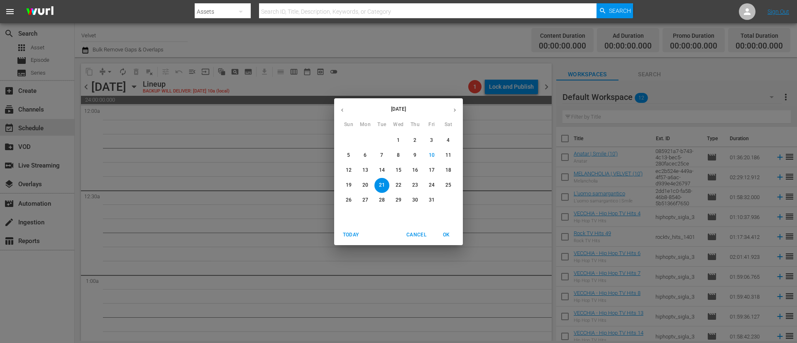
click at [340, 106] on button "button" at bounding box center [342, 110] width 16 height 16
click at [343, 115] on button "button" at bounding box center [342, 110] width 16 height 16
click at [341, 109] on icon "button" at bounding box center [342, 110] width 6 height 6
click at [353, 170] on span "13" at bounding box center [348, 170] width 15 height 7
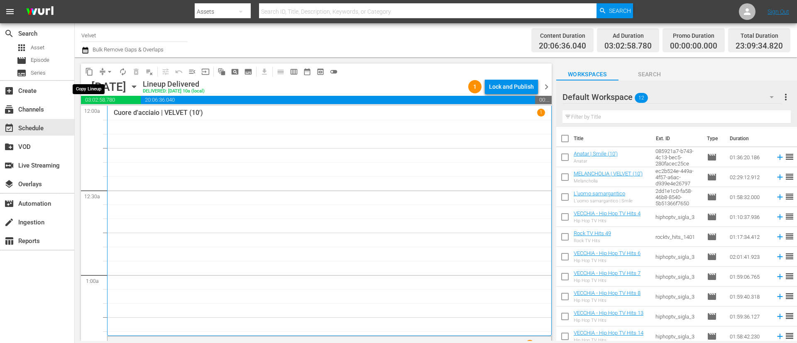
click at [90, 72] on span "content_copy" at bounding box center [89, 72] width 8 height 8
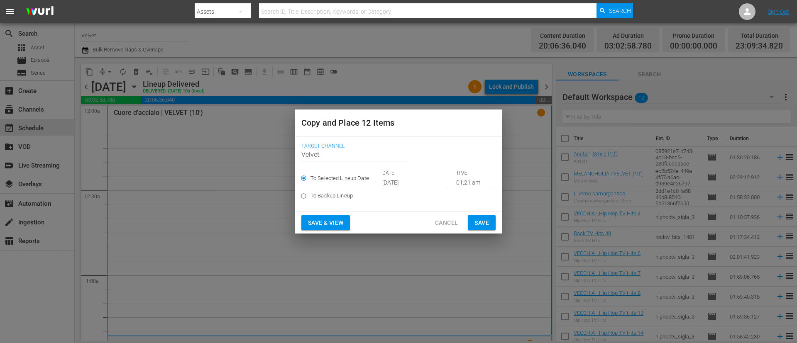
click at [445, 222] on span "Cancel" at bounding box center [446, 223] width 23 height 10
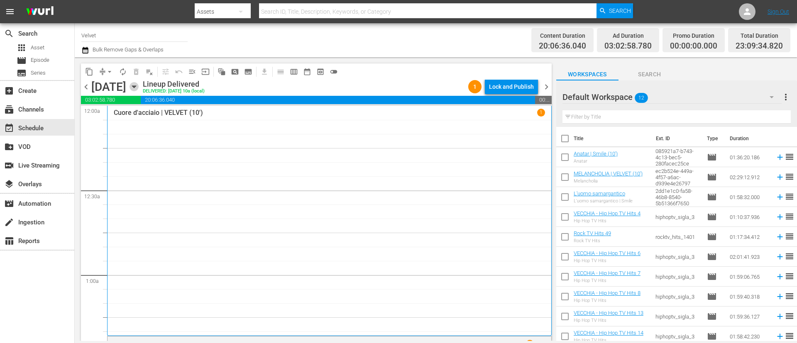
click at [139, 84] on icon "button" at bounding box center [134, 86] width 9 height 9
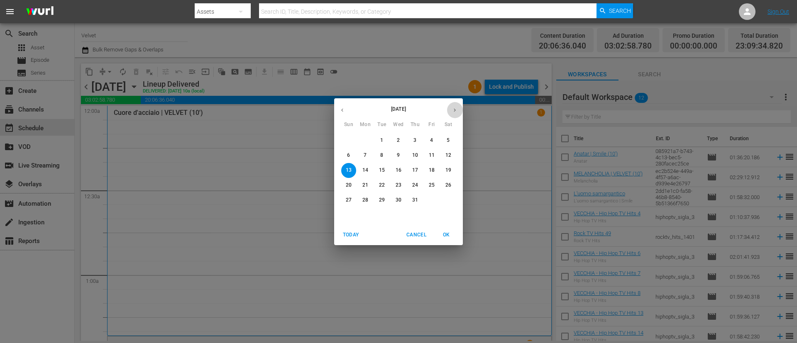
click at [458, 113] on button "button" at bounding box center [455, 110] width 16 height 16
click at [399, 167] on p "13" at bounding box center [399, 170] width 6 height 7
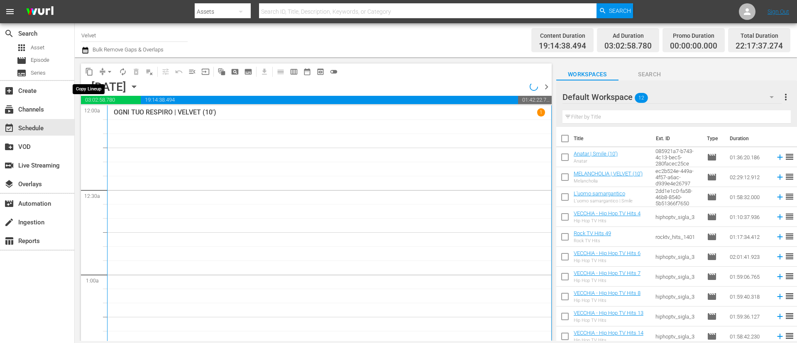
click at [89, 73] on span "content_copy" at bounding box center [89, 72] width 8 height 8
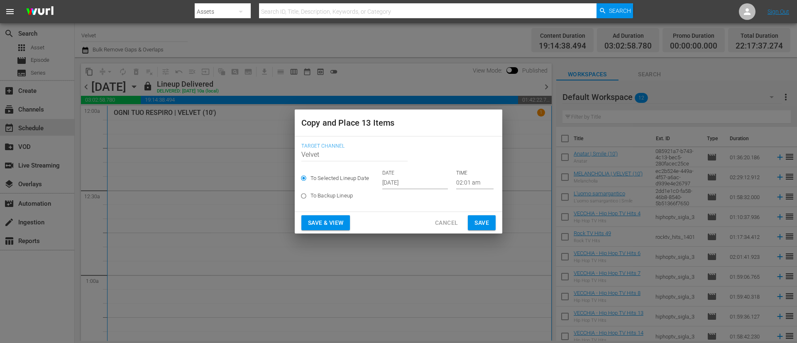
click at [418, 180] on input "Oct 12th 2025" at bounding box center [415, 183] width 66 height 12
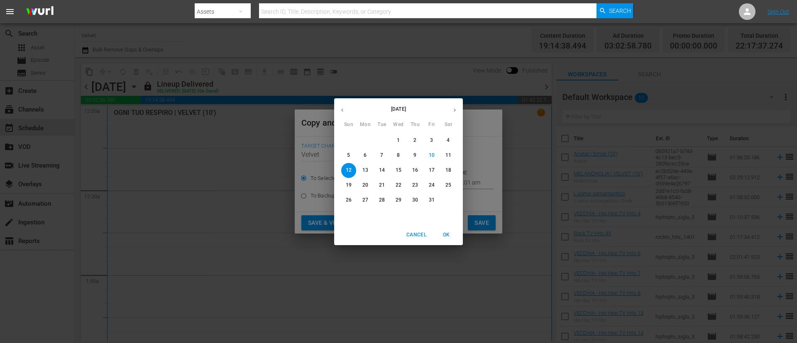
click at [370, 171] on span "13" at bounding box center [365, 170] width 15 height 7
type input "Oct 13th 2025"
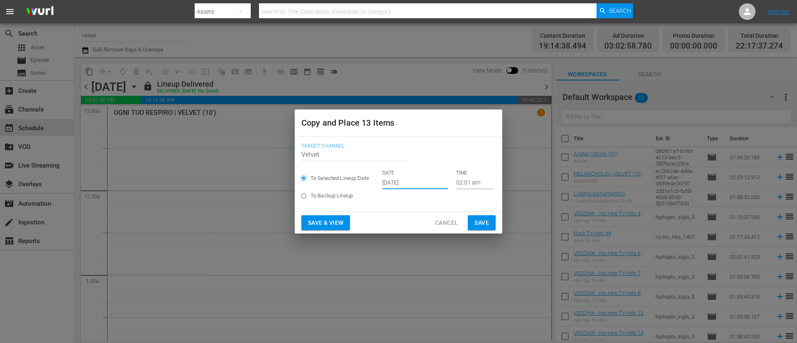
click at [493, 223] on button "Save" at bounding box center [482, 223] width 28 height 15
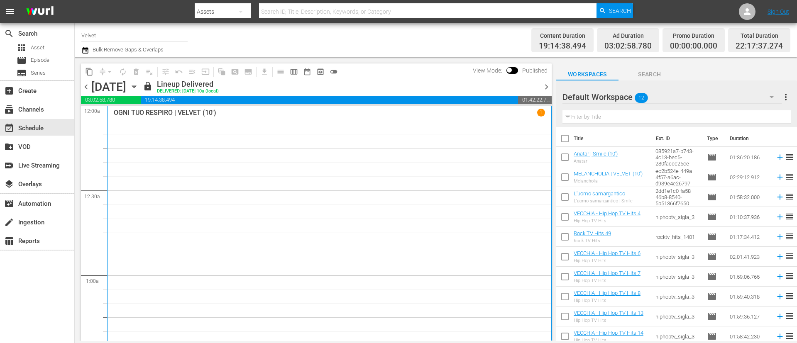
click at [531, 90] on span "chevron_right" at bounding box center [547, 87] width 10 height 10
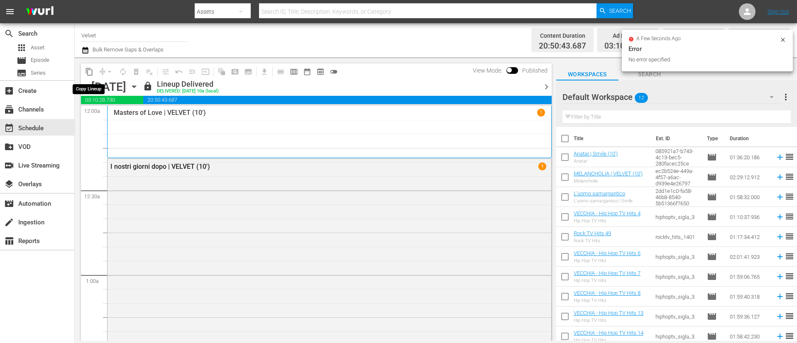
click at [91, 70] on span "content_copy" at bounding box center [89, 72] width 8 height 8
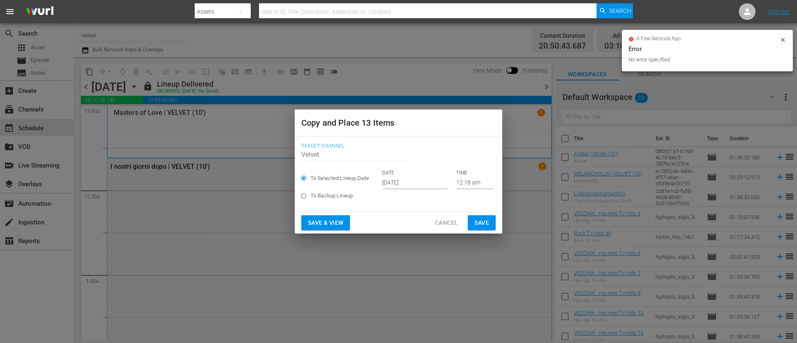
click at [433, 184] on input "Oct 12th 2025" at bounding box center [415, 183] width 66 height 12
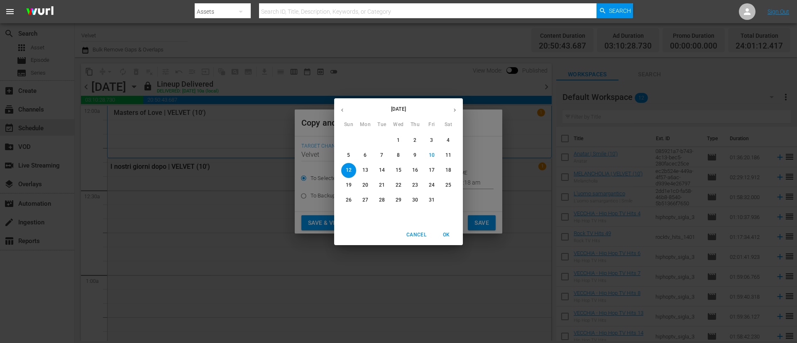
click at [386, 174] on button "14" at bounding box center [382, 170] width 15 height 15
type input "Oct 14th 2025"
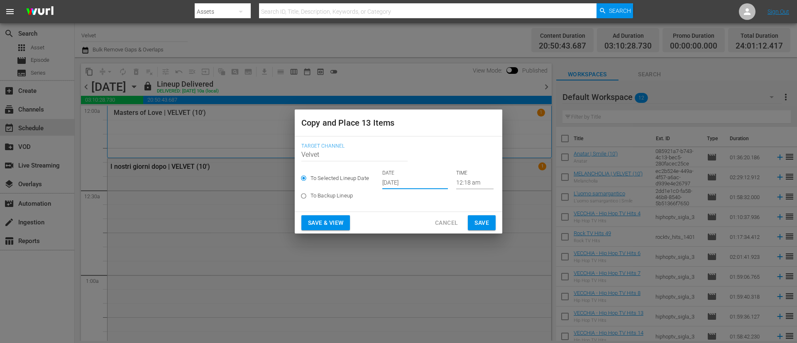
click at [474, 224] on button "Save" at bounding box center [482, 223] width 28 height 15
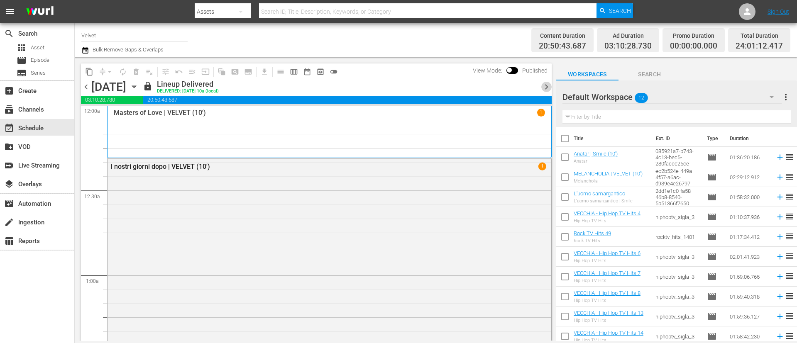
click at [531, 86] on span "chevron_right" at bounding box center [547, 87] width 10 height 10
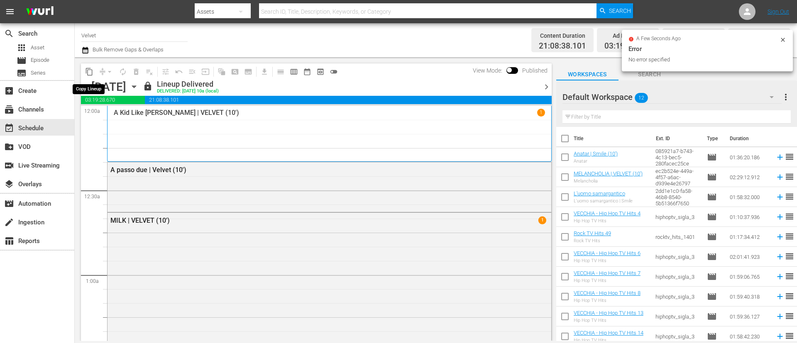
click at [89, 71] on span "content_copy" at bounding box center [89, 72] width 8 height 8
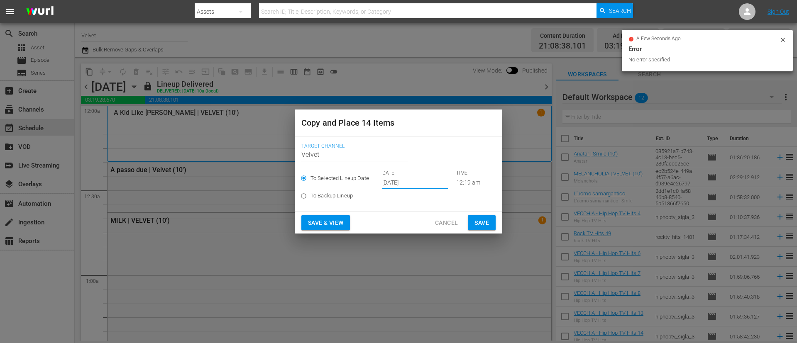
click at [427, 181] on input "Oct 12th 2025" at bounding box center [415, 183] width 66 height 12
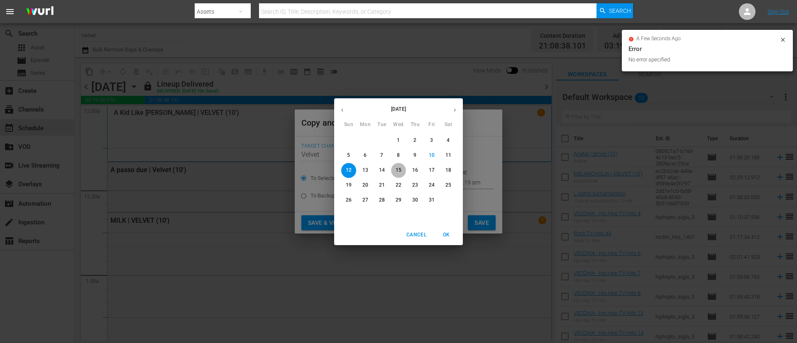
click at [403, 173] on span "15" at bounding box center [398, 170] width 15 height 7
type input "Oct 15th 2025"
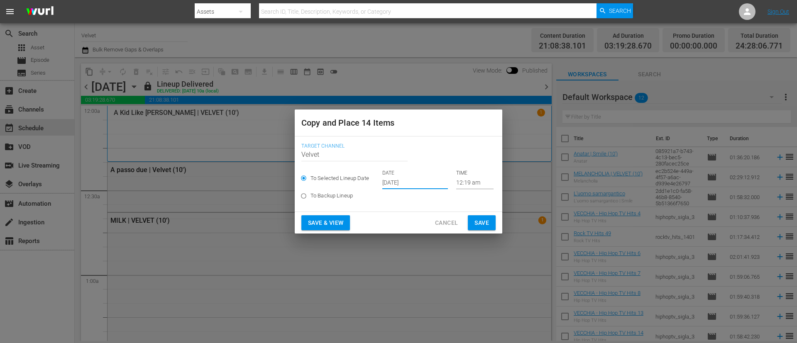
click at [476, 223] on span "Save" at bounding box center [482, 223] width 15 height 10
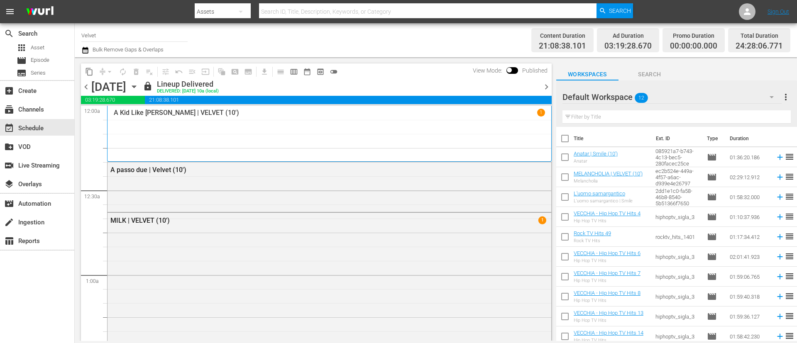
click at [531, 86] on span "chevron_right" at bounding box center [547, 87] width 10 height 10
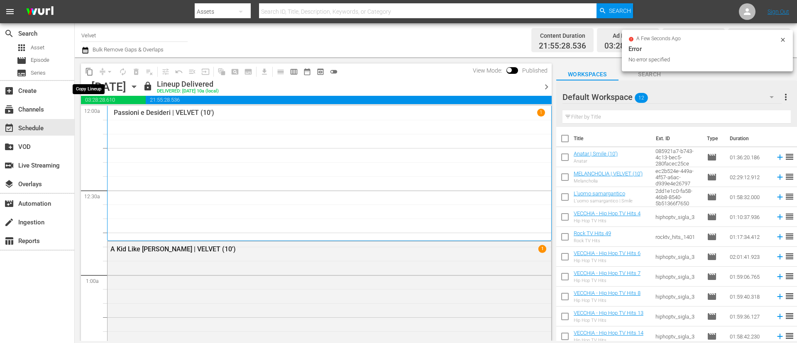
click at [90, 74] on span "content_copy" at bounding box center [89, 72] width 8 height 8
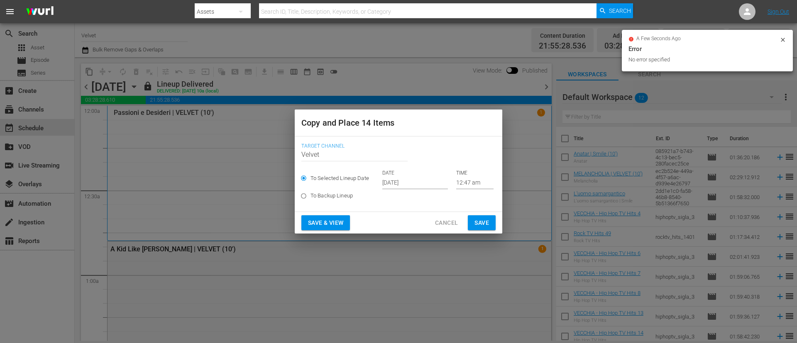
click at [427, 182] on input "Oct 12th 2025" at bounding box center [415, 183] width 66 height 12
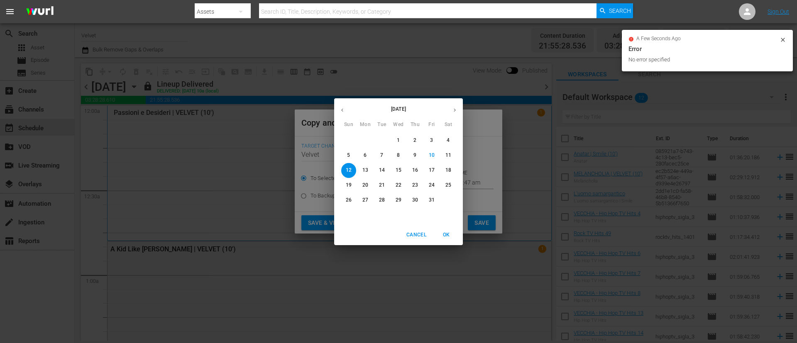
click at [418, 170] on span "16" at bounding box center [415, 170] width 15 height 7
type input "Oct 16th 2025"
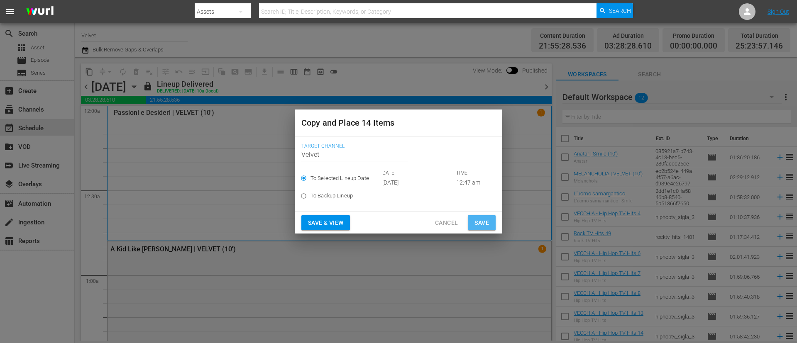
click at [480, 222] on span "Save" at bounding box center [482, 223] width 15 height 10
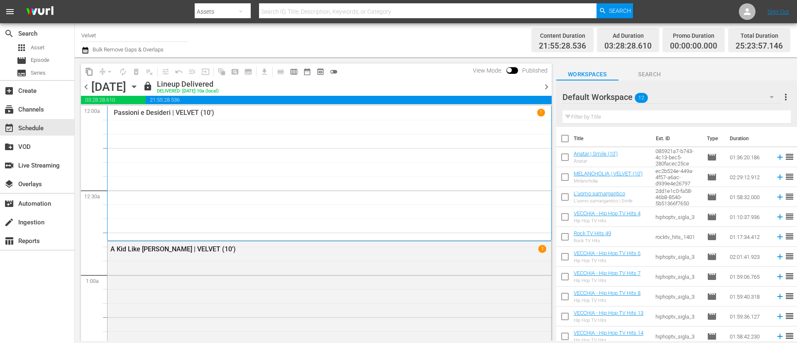
click at [531, 88] on span "chevron_right" at bounding box center [547, 87] width 10 height 10
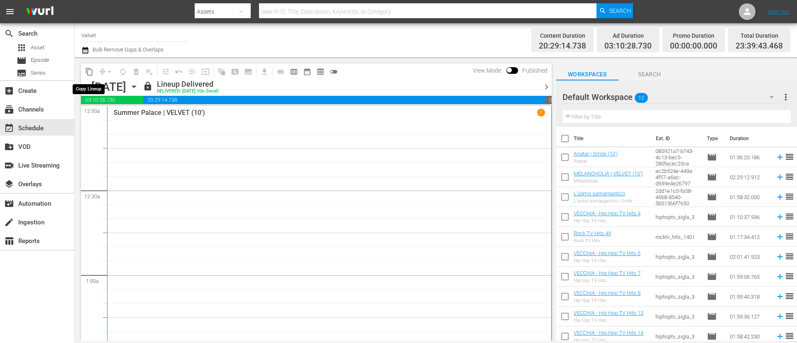
click at [89, 69] on span "content_copy" at bounding box center [89, 72] width 8 height 8
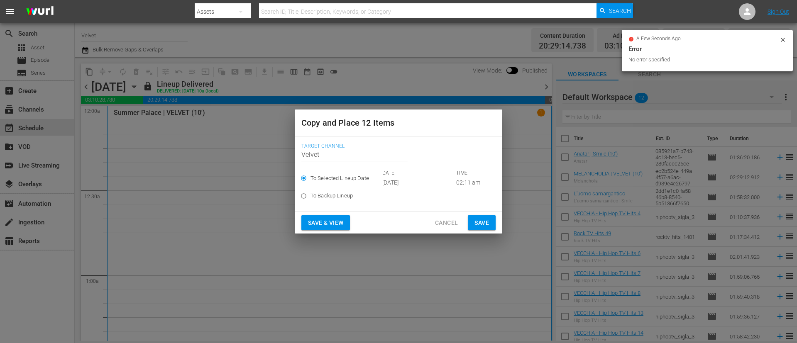
click at [431, 182] on input "Oct 12th 2025" at bounding box center [415, 183] width 66 height 12
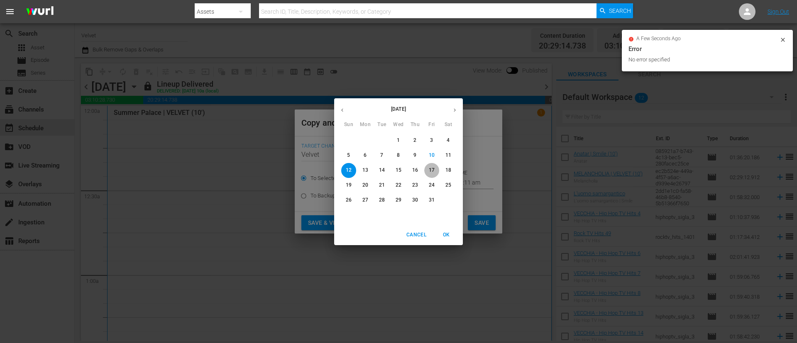
click at [433, 174] on button "17" at bounding box center [431, 170] width 15 height 15
type input "Oct 17th 2025"
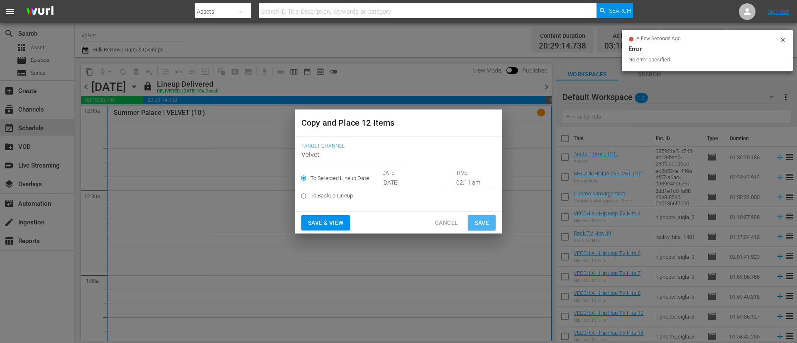
click at [490, 222] on button "Save" at bounding box center [482, 223] width 28 height 15
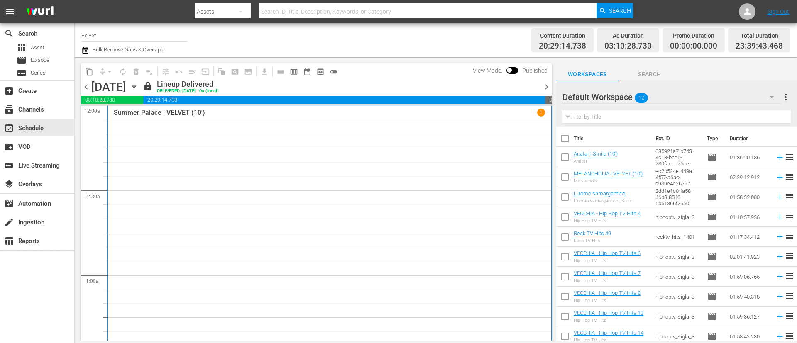
click at [531, 83] on span "chevron_right" at bounding box center [547, 87] width 10 height 10
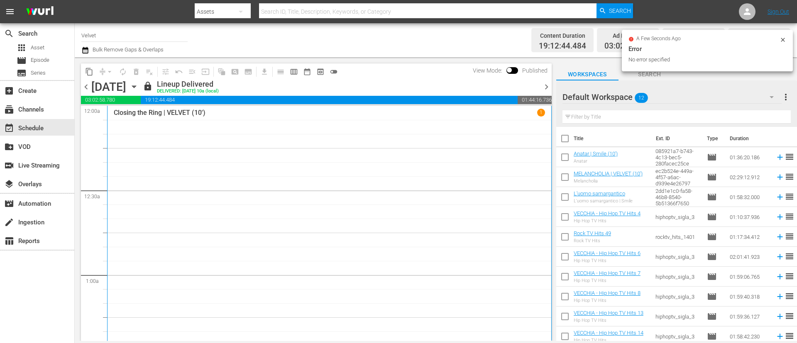
click at [141, 86] on div "Monday, August 18th August 18th" at bounding box center [115, 87] width 49 height 14
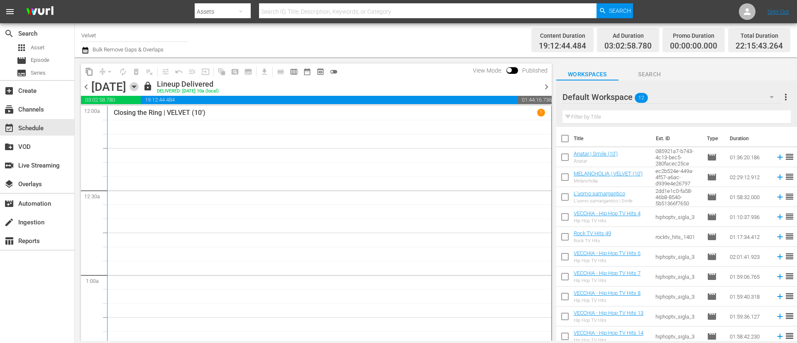
click at [139, 87] on icon "button" at bounding box center [134, 86] width 9 height 9
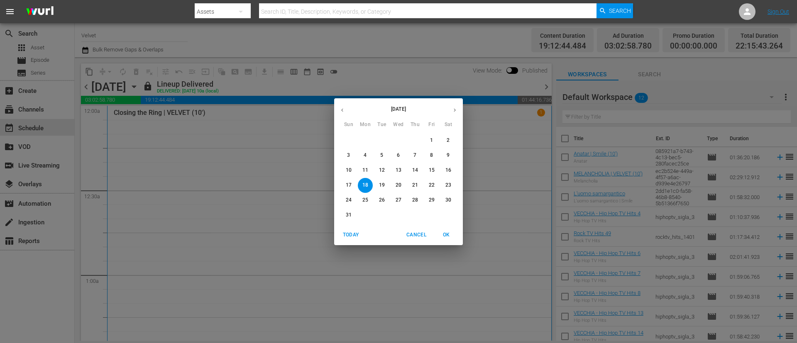
click at [452, 110] on icon "button" at bounding box center [455, 110] width 6 height 6
click at [453, 107] on icon "button" at bounding box center [455, 110] width 6 height 6
click at [368, 170] on span "13" at bounding box center [365, 170] width 15 height 7
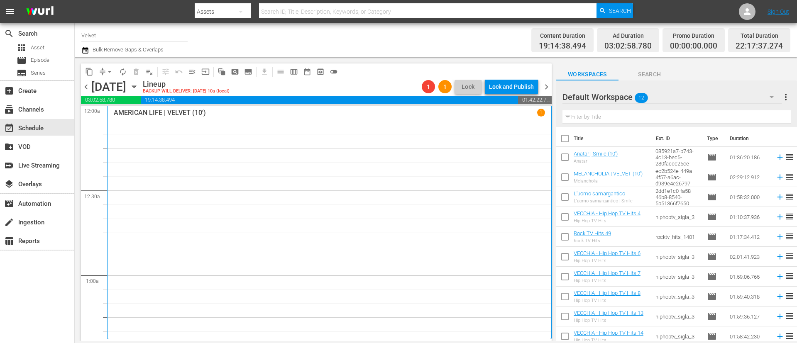
click at [86, 45] on icon "button" at bounding box center [85, 50] width 8 height 10
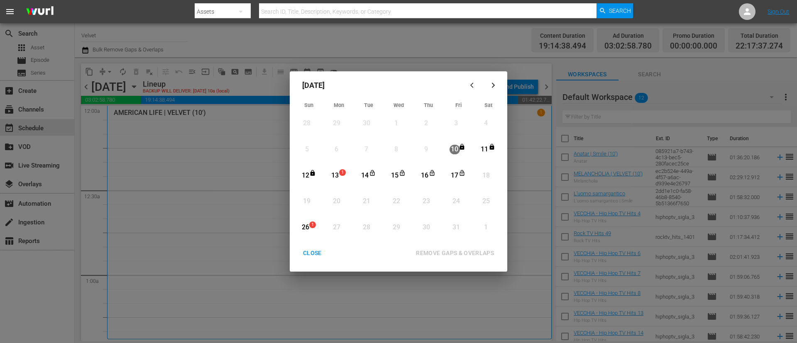
click at [334, 169] on div "13" at bounding box center [335, 175] width 10 height 23
click at [445, 172] on div "17 View Lineup" at bounding box center [458, 176] width 29 height 25
click at [485, 228] on button "REMOVE GAPS & OVERLAPS" at bounding box center [455, 253] width 98 height 15
click at [316, 228] on div "CLOSE" at bounding box center [313, 253] width 32 height 10
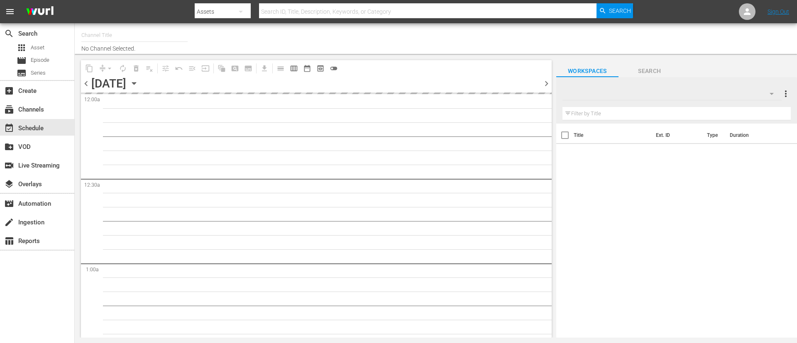
type input "Velvet (1144)"
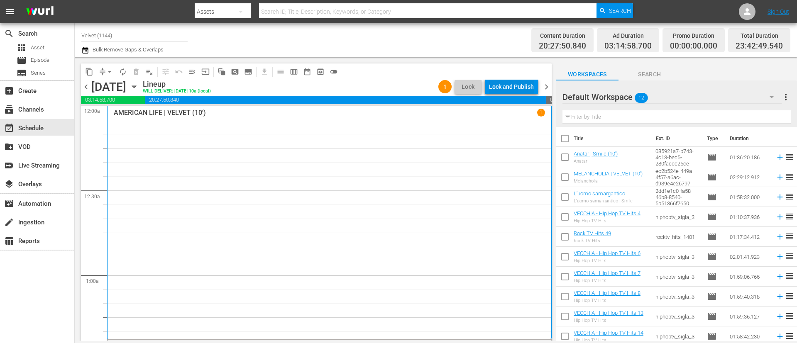
click at [520, 92] on div "Lock and Publish" at bounding box center [511, 86] width 45 height 15
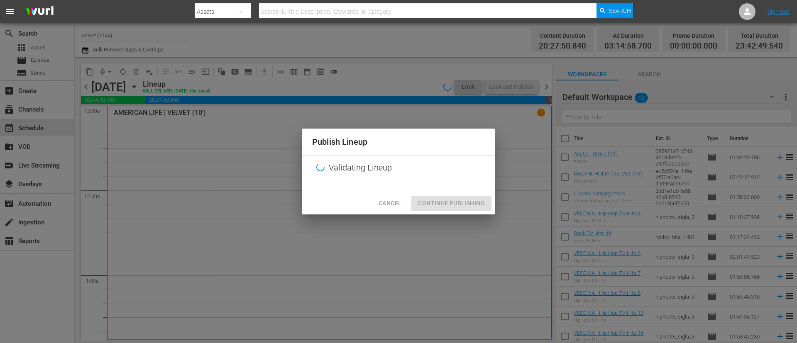
click at [465, 206] on div "Cancel Continue Publishing" at bounding box center [398, 204] width 193 height 22
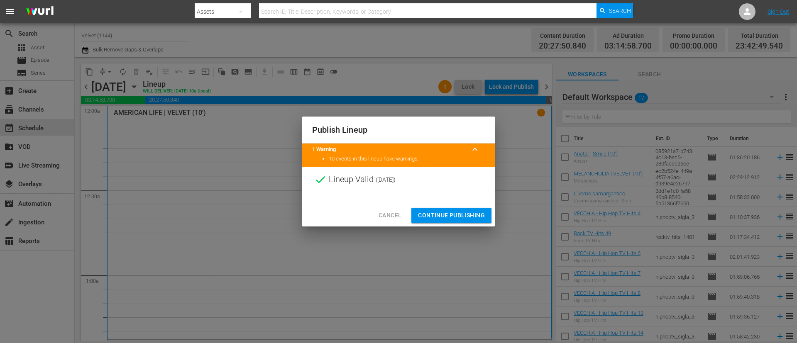
click at [461, 218] on span "Continue Publishing" at bounding box center [451, 216] width 67 height 10
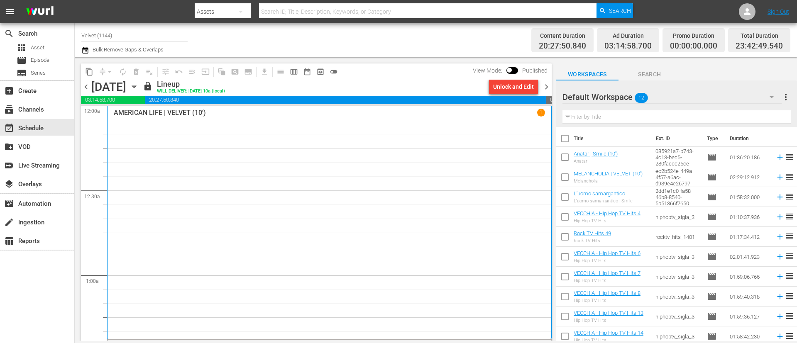
click at [546, 88] on span "chevron_right" at bounding box center [547, 87] width 10 height 10
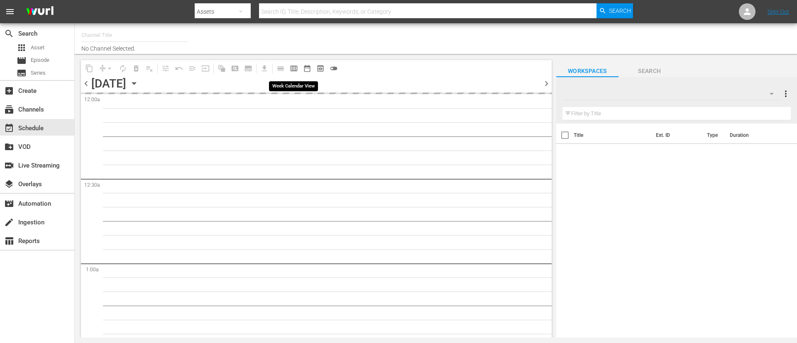
type input "Velvet (1144)"
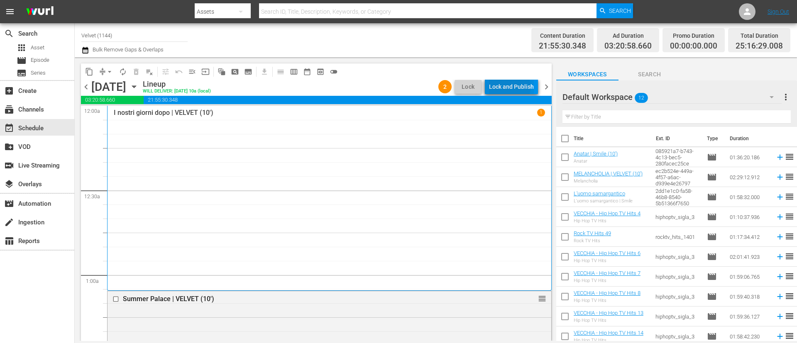
click at [508, 87] on div "Lock and Publish" at bounding box center [511, 86] width 45 height 15
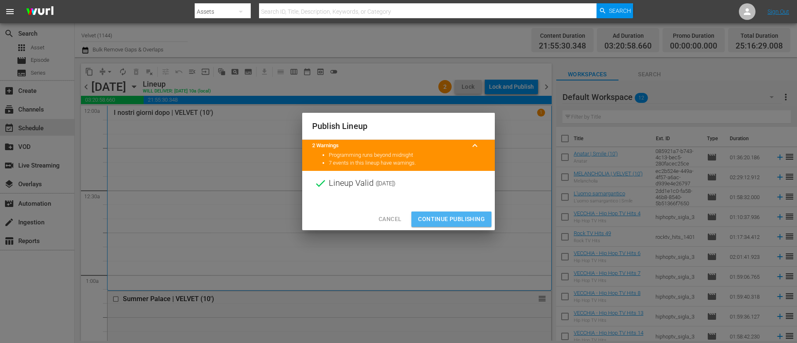
click at [457, 215] on span "Continue Publishing" at bounding box center [451, 219] width 67 height 10
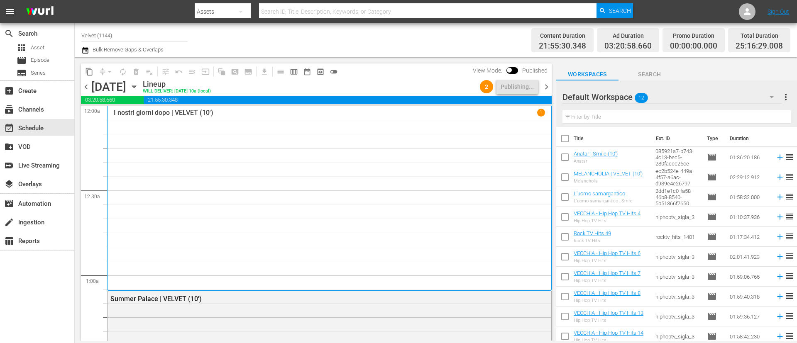
click at [546, 88] on span "chevron_right" at bounding box center [547, 87] width 10 height 10
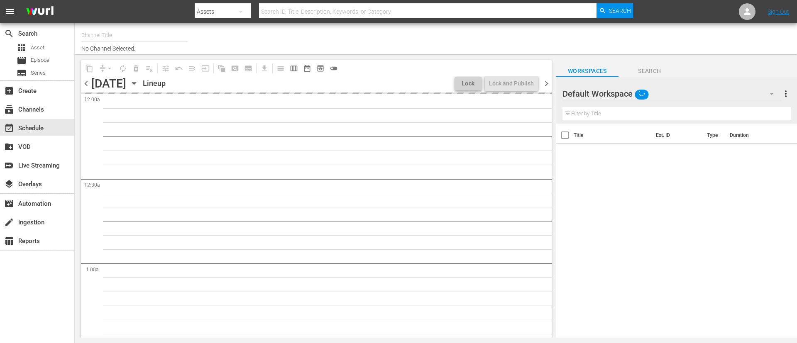
type input "Velvet (1144)"
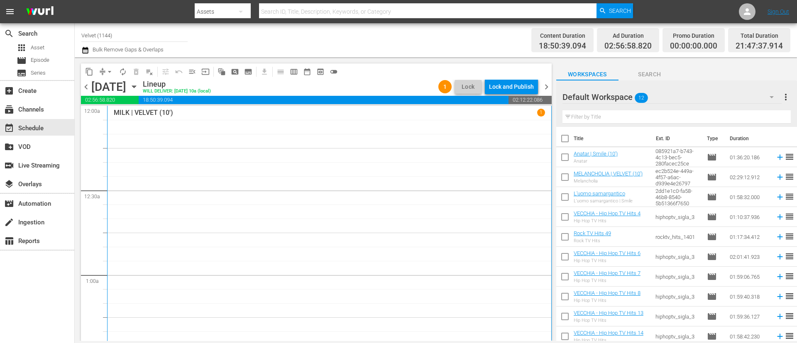
click at [512, 86] on div "Lock and Publish" at bounding box center [511, 86] width 45 height 15
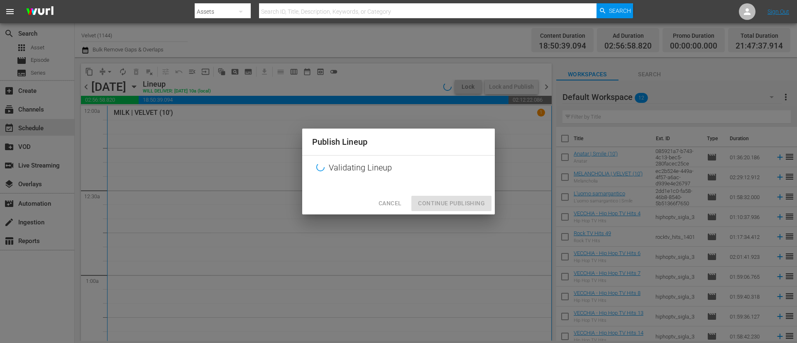
click at [465, 201] on div "Cancel Continue Publishing" at bounding box center [398, 204] width 193 height 22
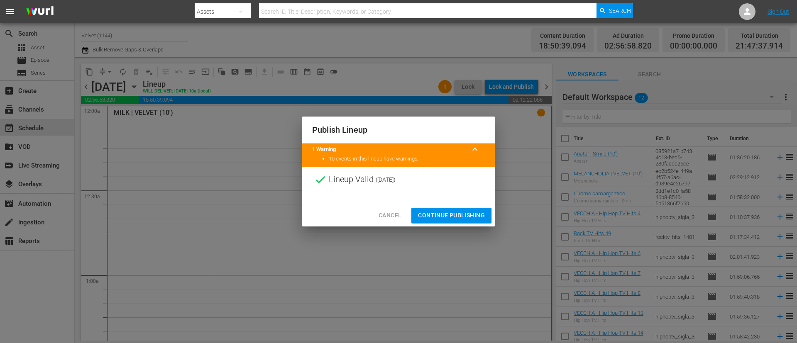
click at [457, 215] on span "Continue Publishing" at bounding box center [451, 216] width 67 height 10
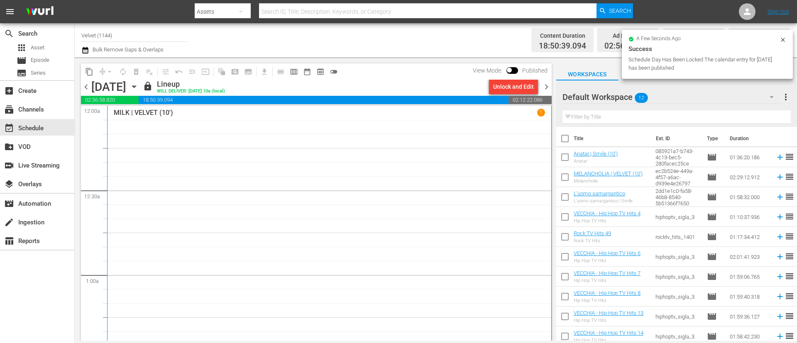
click at [545, 90] on span "chevron_right" at bounding box center [547, 87] width 10 height 10
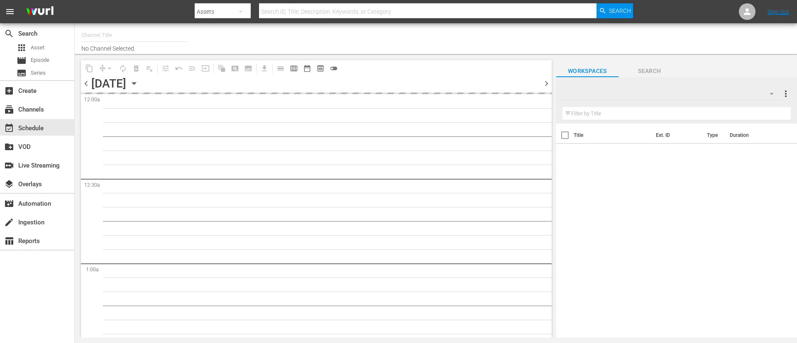
type input "Velvet (1144)"
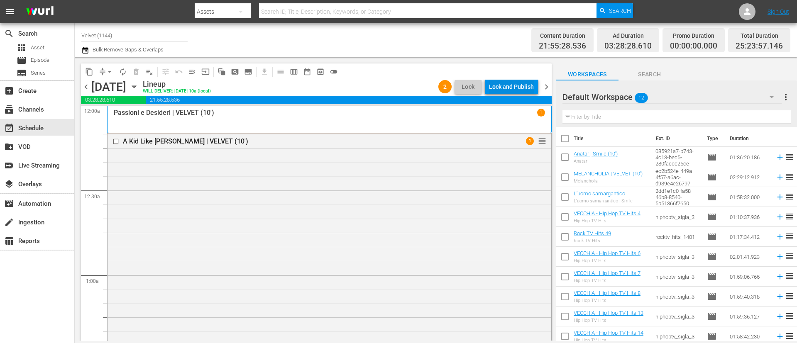
click at [513, 86] on div "Lock and Publish" at bounding box center [511, 86] width 45 height 15
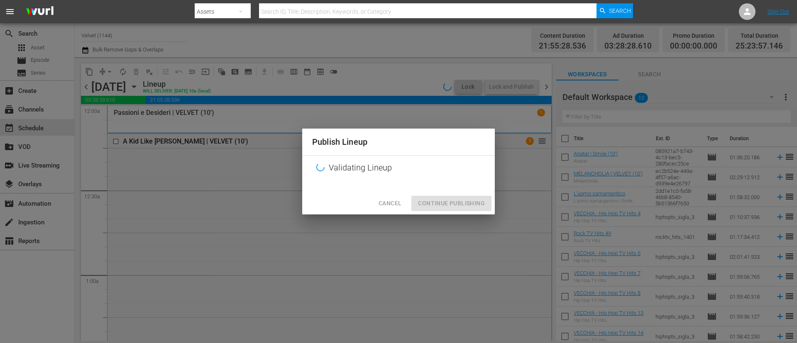
click at [458, 206] on div "Cancel Continue Publishing" at bounding box center [398, 204] width 193 height 22
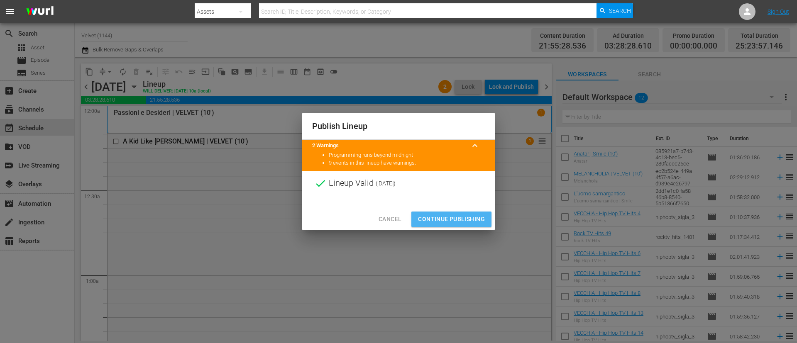
click at [460, 216] on span "Continue Publishing" at bounding box center [451, 219] width 67 height 10
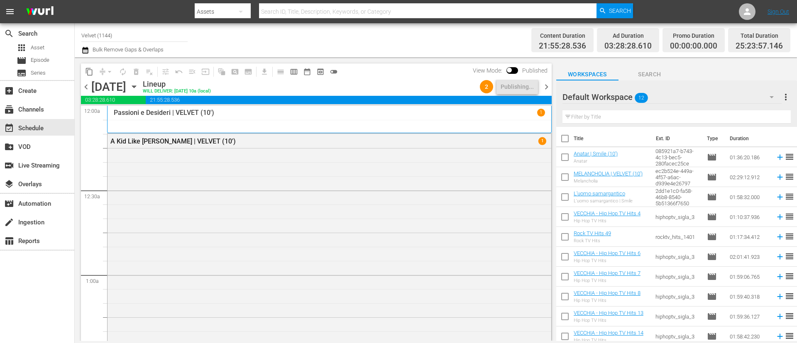
click at [546, 88] on span "chevron_right" at bounding box center [547, 87] width 10 height 10
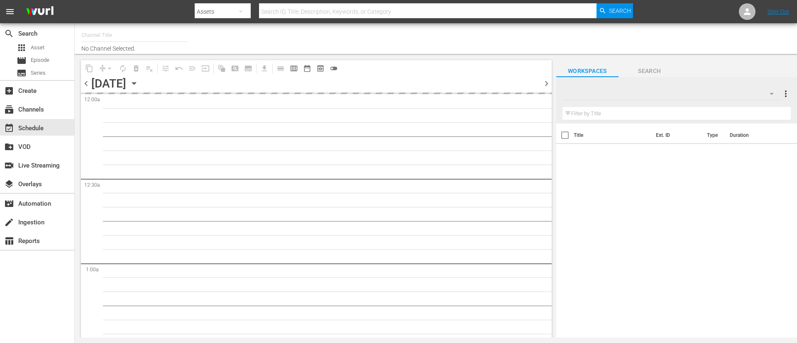
type input "Velvet (1144)"
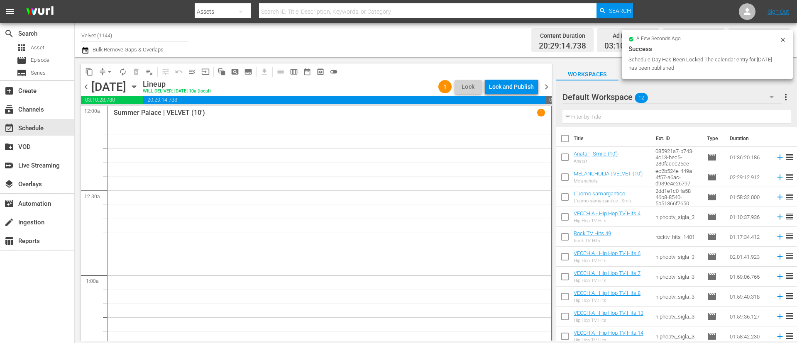
click at [508, 89] on div "Lock and Publish" at bounding box center [511, 86] width 45 height 15
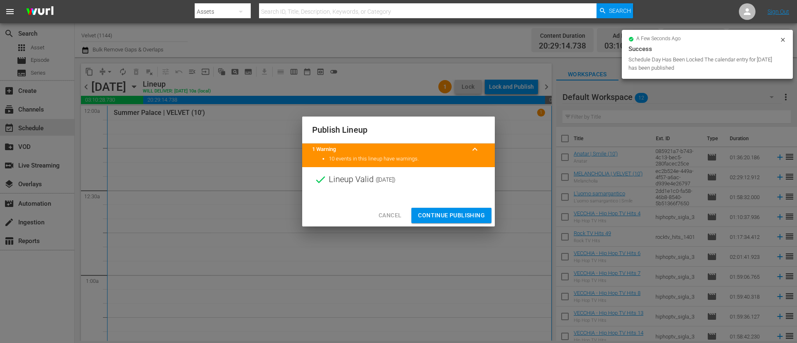
click at [437, 200] on div "Publish Lineup 1 Warning keyboard_arrow_up 10 events in this lineup have warnin…" at bounding box center [398, 172] width 193 height 110
click at [444, 216] on span "Continue Publishing" at bounding box center [451, 216] width 67 height 10
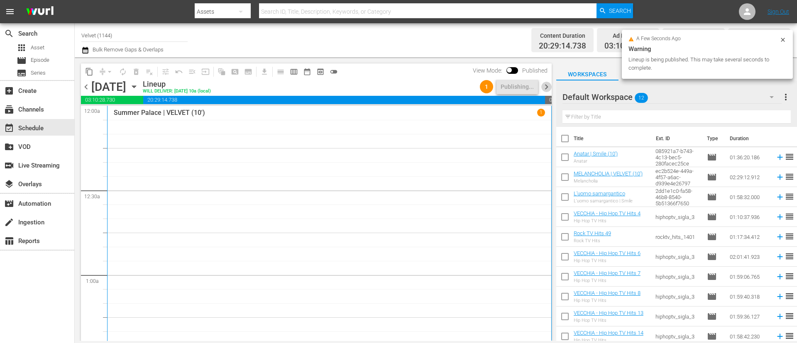
click at [545, 88] on span "chevron_right" at bounding box center [547, 87] width 10 height 10
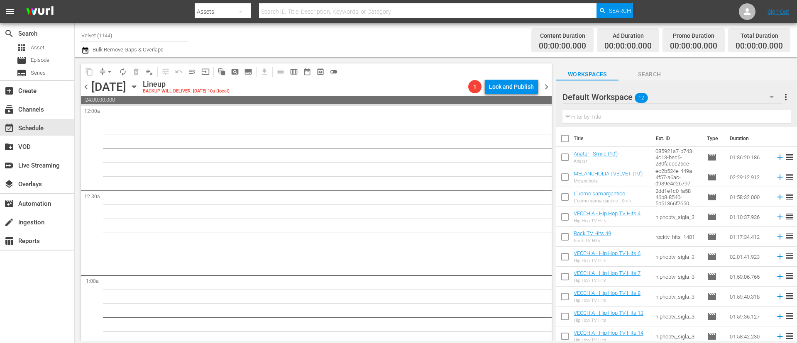
click at [83, 47] on icon "button" at bounding box center [85, 50] width 6 height 7
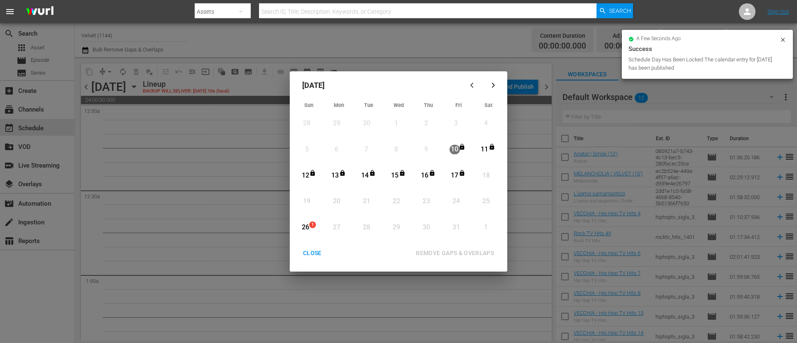
click at [305, 254] on div "CLOSE" at bounding box center [313, 253] width 32 height 10
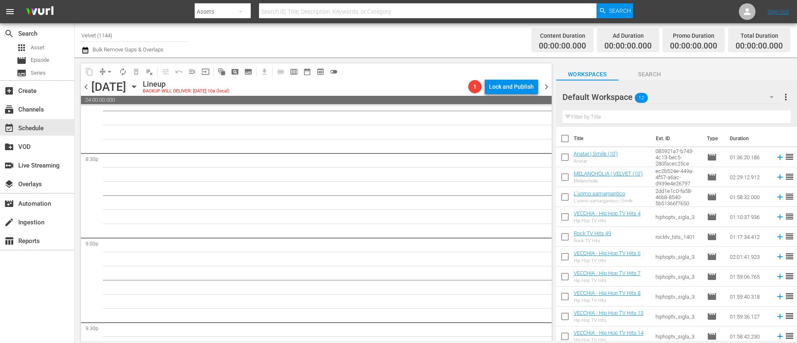
scroll to position [3831, 0]
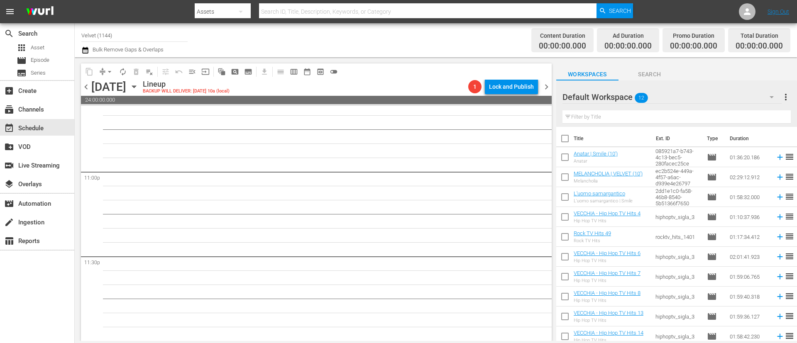
click at [139, 87] on icon "button" at bounding box center [134, 86] width 9 height 9
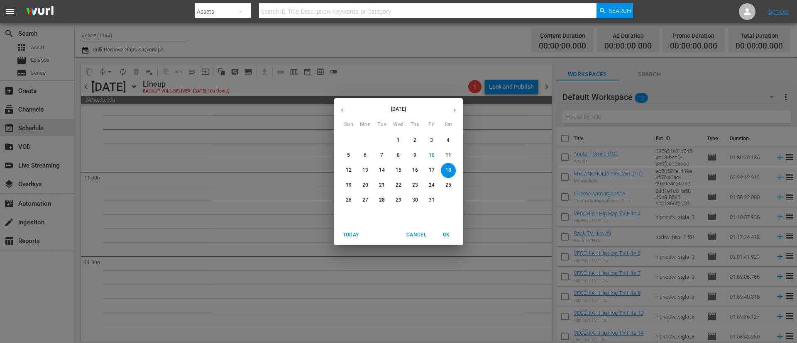
click at [345, 107] on icon "button" at bounding box center [342, 110] width 6 height 6
click at [413, 169] on p "18" at bounding box center [415, 170] width 6 height 7
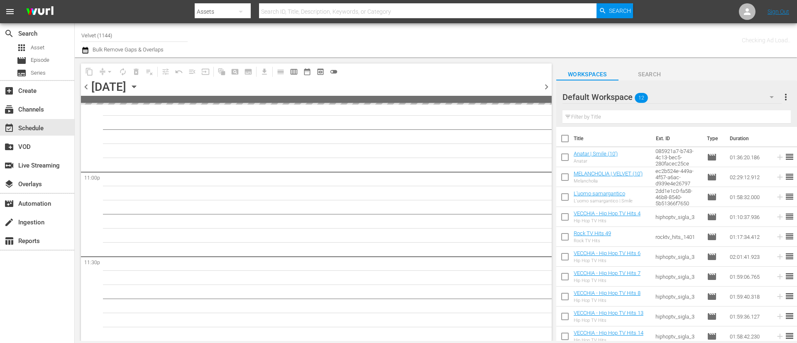
scroll to position [3830, 0]
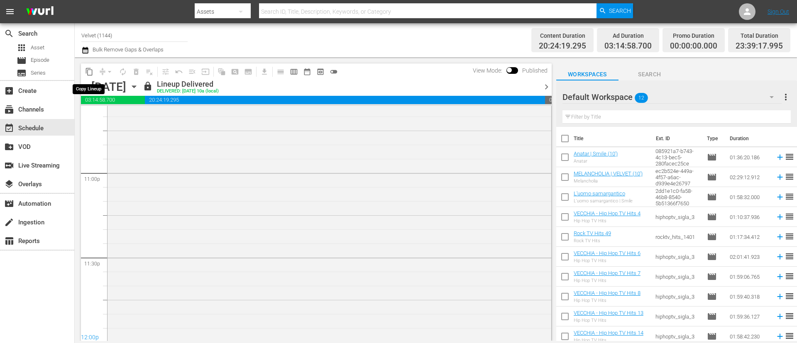
click at [88, 72] on span "content_copy" at bounding box center [89, 72] width 8 height 8
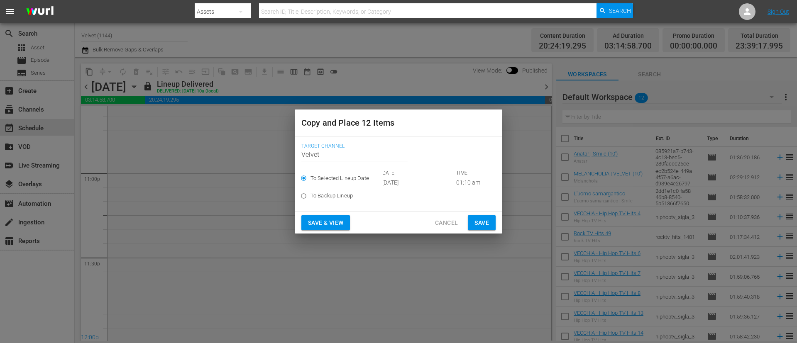
click at [423, 178] on input "[DATE]" at bounding box center [415, 183] width 66 height 12
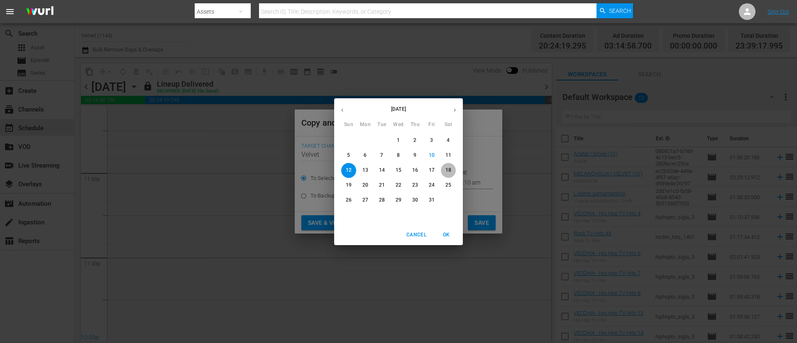
click at [447, 167] on p "18" at bounding box center [449, 170] width 6 height 7
type input "[DATE]"
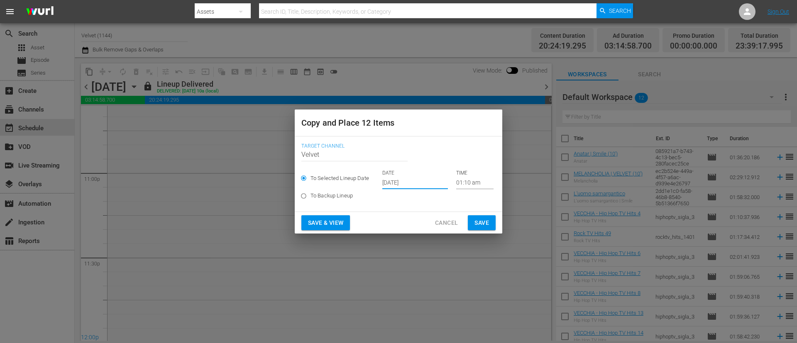
click at [486, 222] on span "Save" at bounding box center [482, 223] width 15 height 10
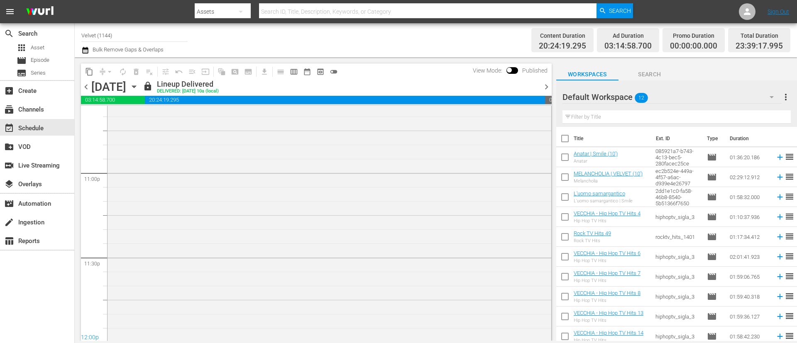
click at [548, 90] on span "chevron_right" at bounding box center [547, 87] width 10 height 10
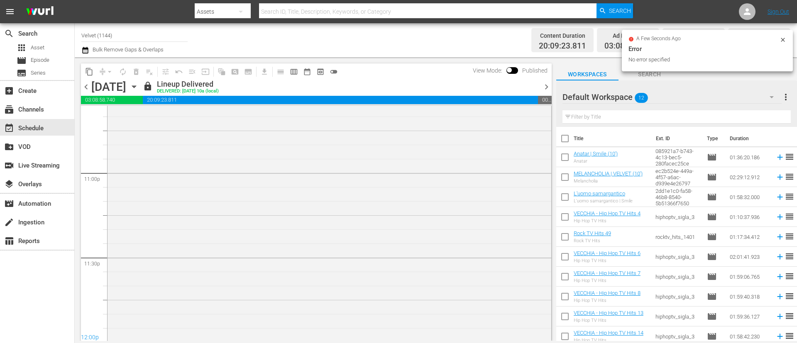
click at [90, 72] on span "content_copy" at bounding box center [89, 72] width 8 height 8
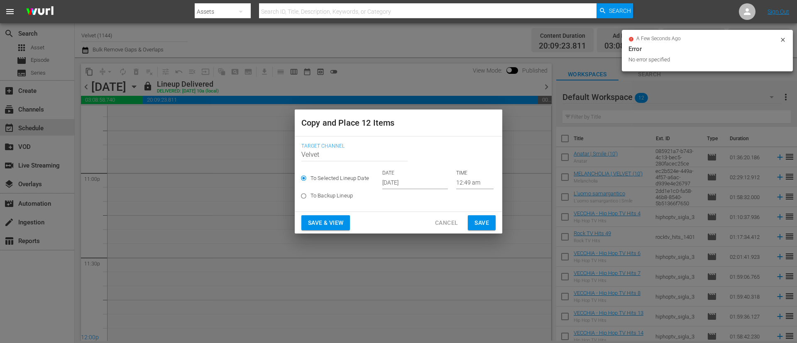
click at [428, 183] on input "[DATE]" at bounding box center [415, 183] width 66 height 12
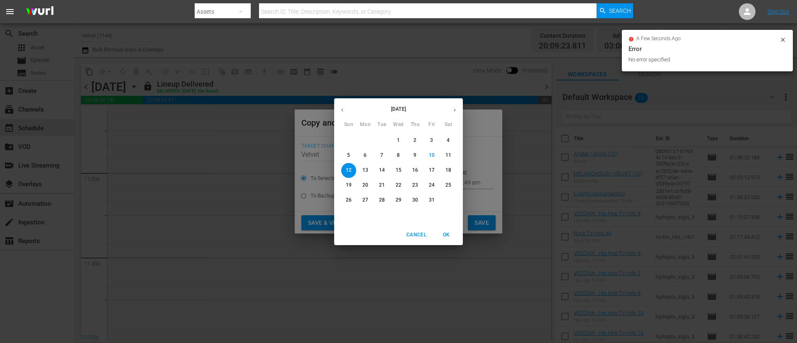
click at [346, 185] on p "19" at bounding box center [349, 185] width 6 height 7
type input "[DATE]"
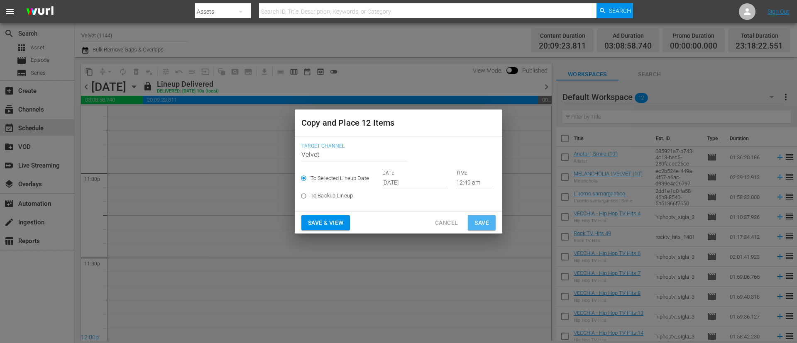
click at [485, 220] on span "Save" at bounding box center [482, 223] width 15 height 10
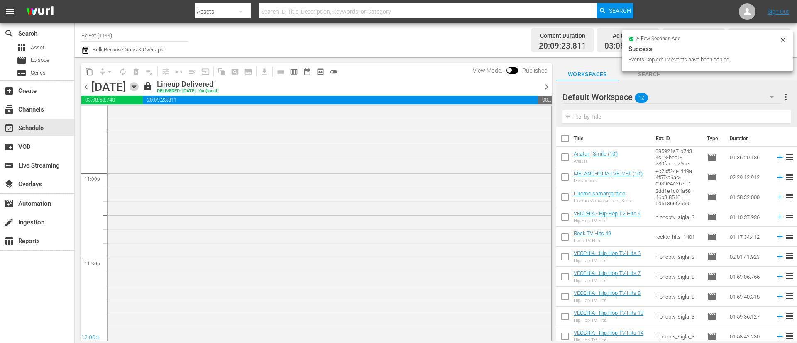
click at [136, 87] on icon "button" at bounding box center [134, 87] width 4 height 2
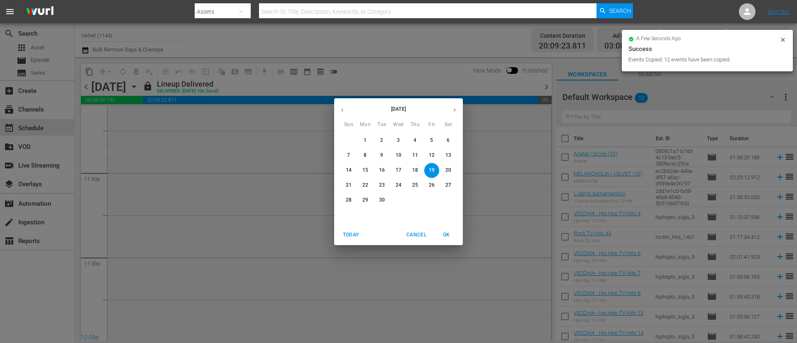
click at [463, 106] on div "September 2025 Sun Mon Tue Wed Thu Fri Sat 31 1 2 3 4 5 6 7 8 9 10 11 12 13 14 …" at bounding box center [398, 171] width 797 height 343
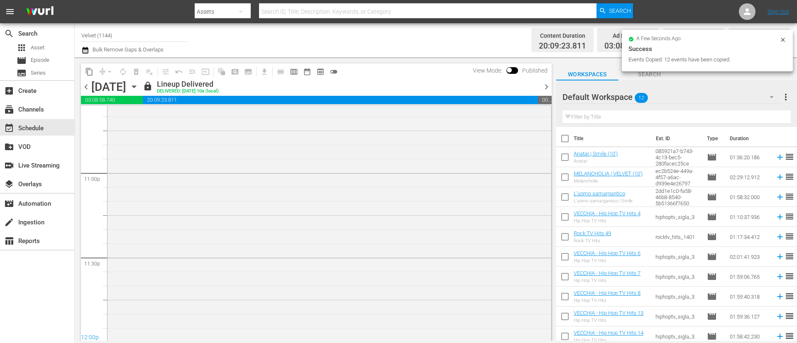
click at [458, 106] on div "The Girl in the Book | VELVET (10') 2" at bounding box center [330, 220] width 444 height 285
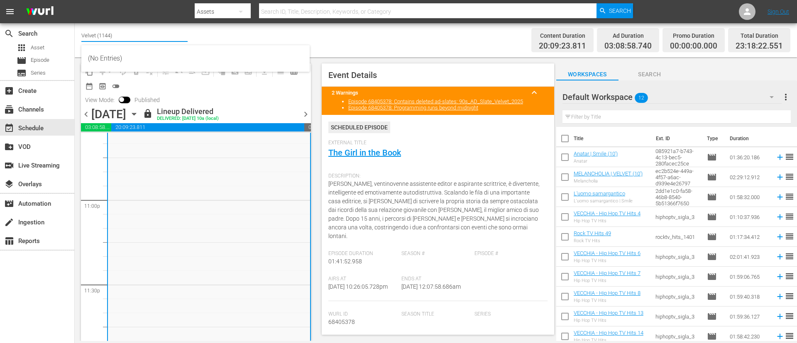
click at [84, 42] on input "Velvet (1144)" at bounding box center [134, 35] width 106 height 20
click at [280, 33] on div "Channel Title Velvet (1144) Bulk Remove Gaps & Overlaps" at bounding box center [274, 40] width 387 height 30
click at [83, 54] on icon "button" at bounding box center [85, 50] width 8 height 10
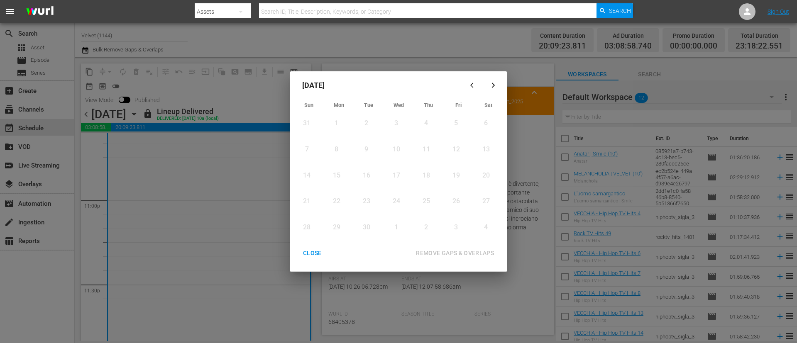
click at [490, 88] on icon "button" at bounding box center [493, 85] width 6 height 6
click at [485, 174] on div "18" at bounding box center [485, 176] width 10 height 10
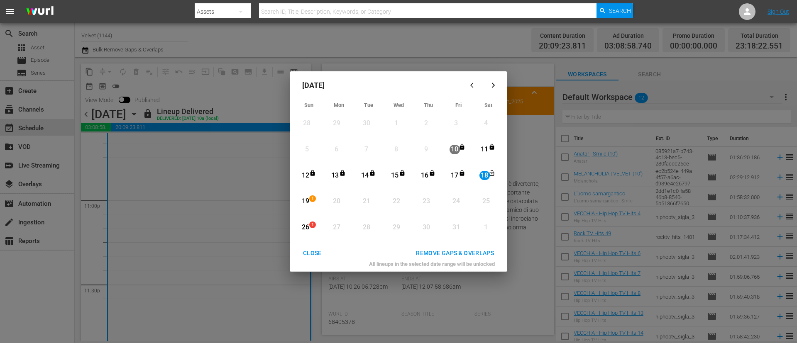
click at [302, 190] on div "19" at bounding box center [305, 201] width 10 height 23
click at [306, 195] on div "19" at bounding box center [305, 201] width 10 height 23
click at [480, 167] on div "18" at bounding box center [485, 175] width 10 height 23
click at [436, 253] on div "REMOVE GAPS & OVERLAPS" at bounding box center [454, 253] width 91 height 10
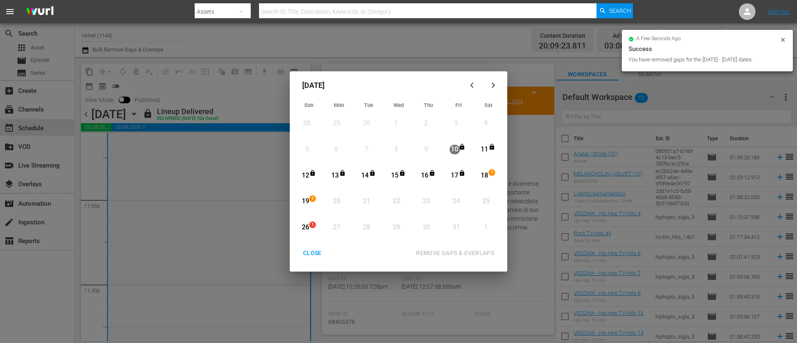
click at [322, 255] on div "CLOSE" at bounding box center [313, 253] width 32 height 10
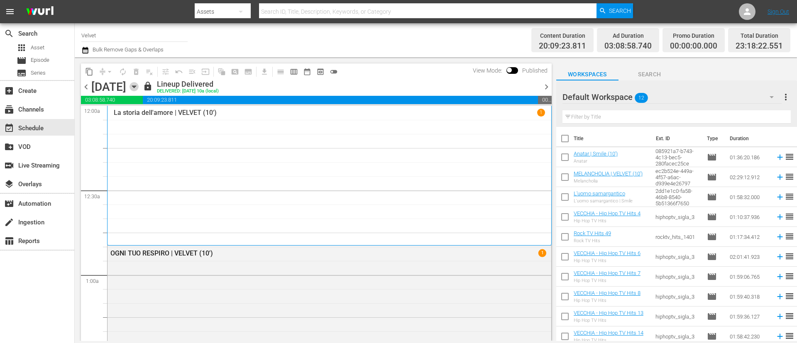
click at [139, 87] on icon "button" at bounding box center [134, 86] width 9 height 9
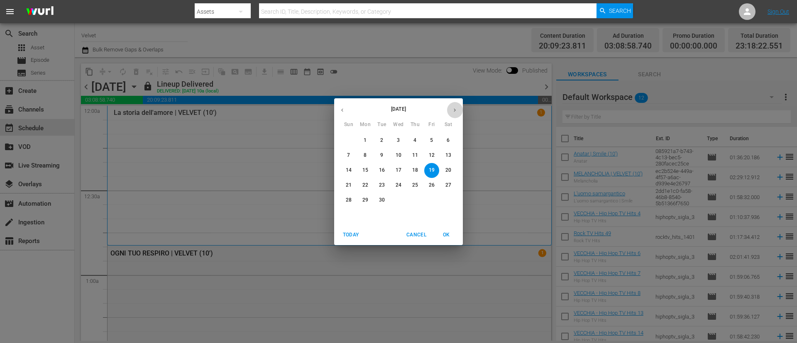
click at [459, 108] on button "button" at bounding box center [455, 110] width 16 height 16
click at [451, 165] on button "18" at bounding box center [448, 170] width 15 height 15
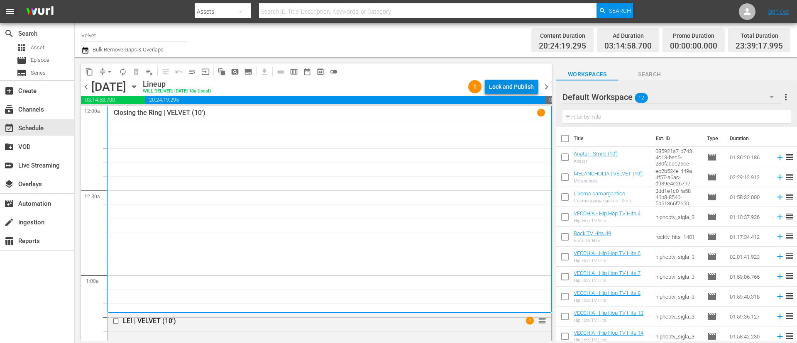
click at [505, 91] on div "Lock and Publish" at bounding box center [511, 86] width 45 height 15
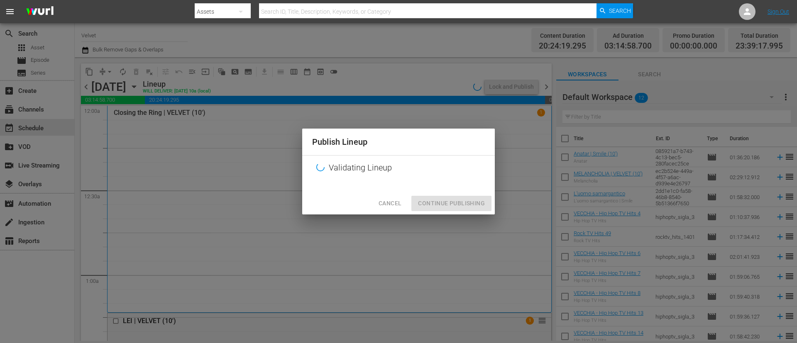
click at [484, 208] on div "Cancel Continue Publishing" at bounding box center [398, 204] width 193 height 22
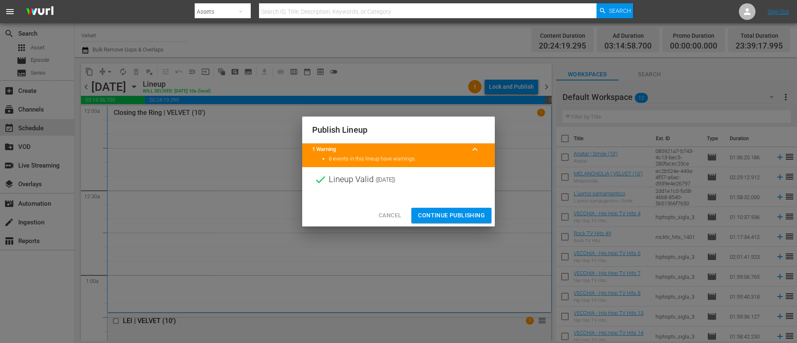
click at [465, 223] on button "Continue Publishing" at bounding box center [452, 215] width 80 height 15
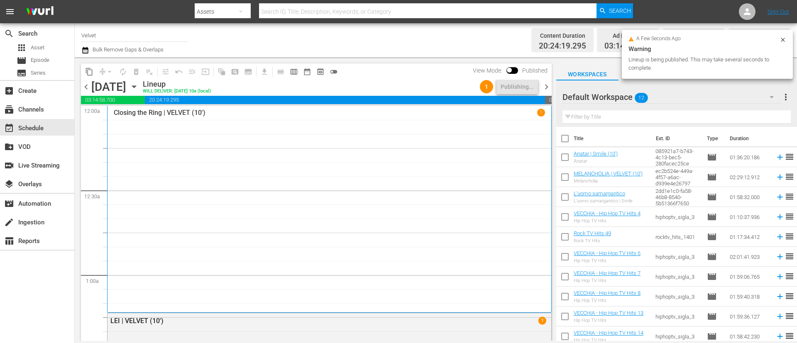
click at [549, 88] on span "chevron_right" at bounding box center [547, 87] width 10 height 10
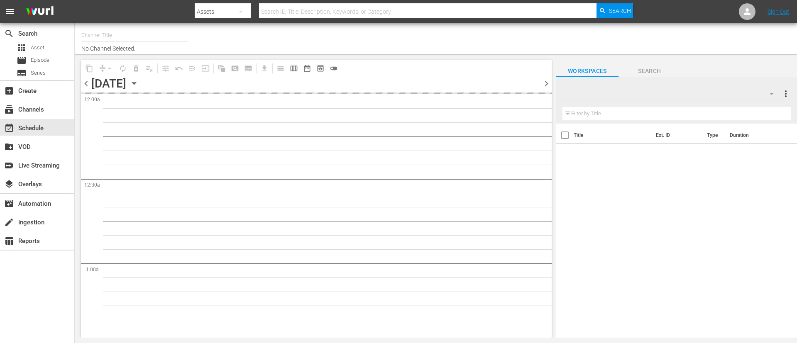
type input "Velvet (1144)"
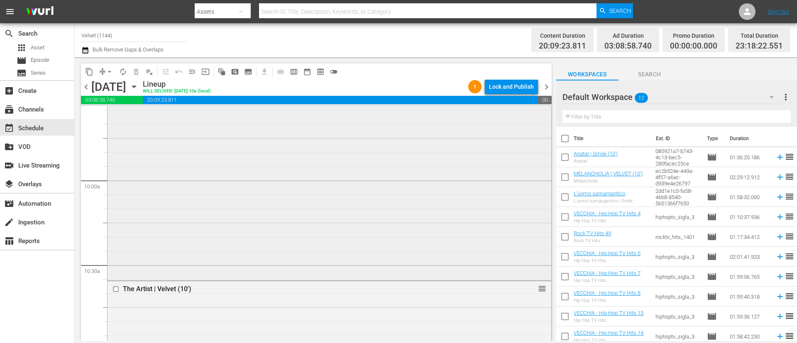
scroll to position [1993, 0]
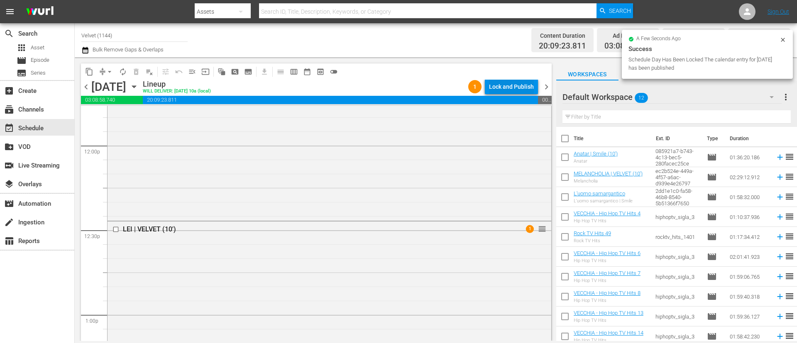
click at [522, 86] on div "Lock and Publish" at bounding box center [511, 86] width 45 height 15
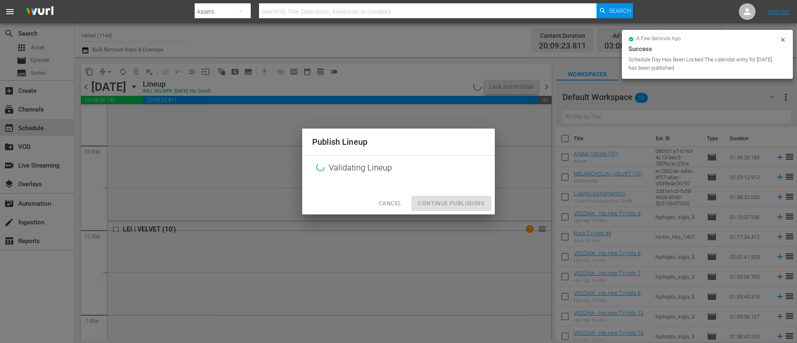
click at [467, 206] on div "Cancel Continue Publishing" at bounding box center [398, 204] width 193 height 22
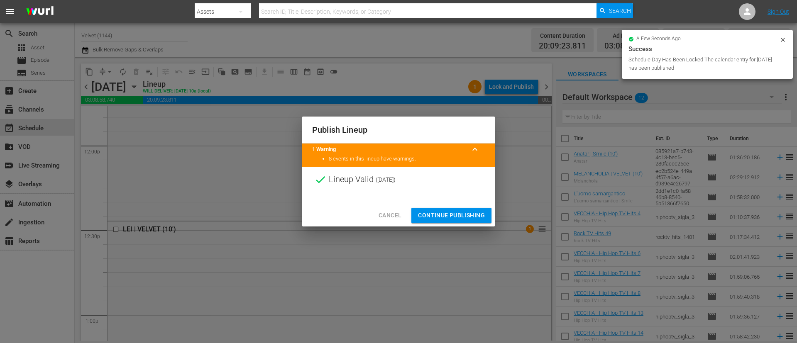
click at [464, 216] on span "Continue Publishing" at bounding box center [451, 216] width 67 height 10
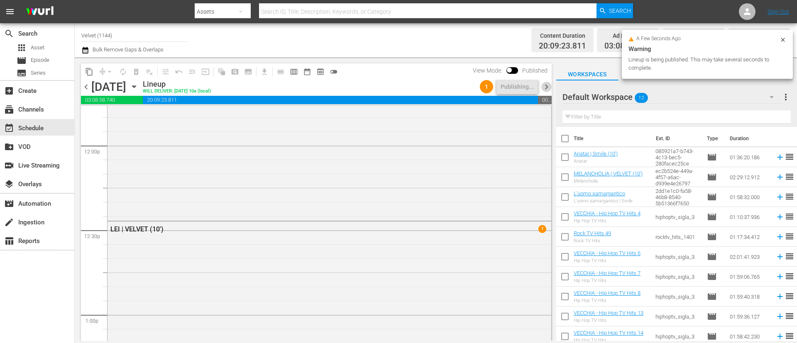
click at [548, 86] on span "chevron_right" at bounding box center [547, 87] width 10 height 10
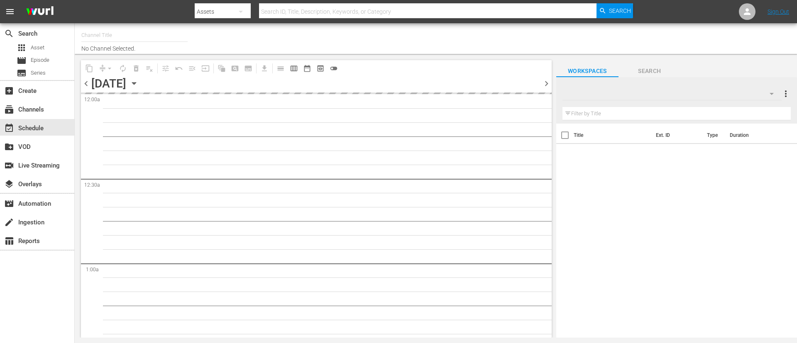
type input "Smile (1140)"
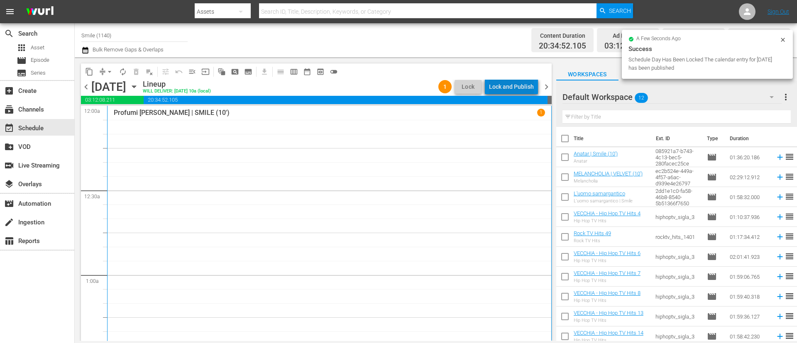
click at [522, 83] on div "Lock and Publish" at bounding box center [511, 86] width 45 height 15
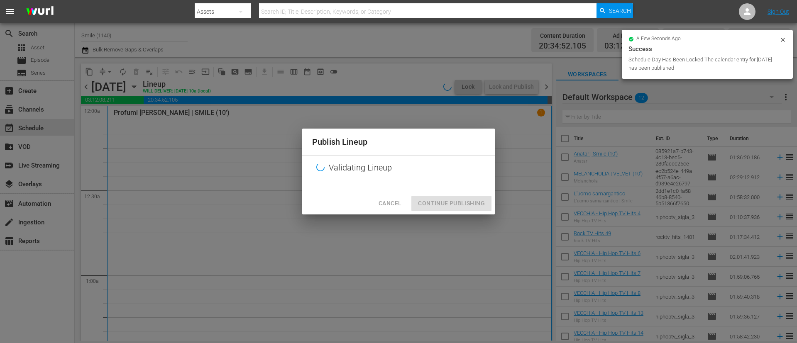
click at [472, 207] on div "Cancel Continue Publishing" at bounding box center [398, 204] width 193 height 22
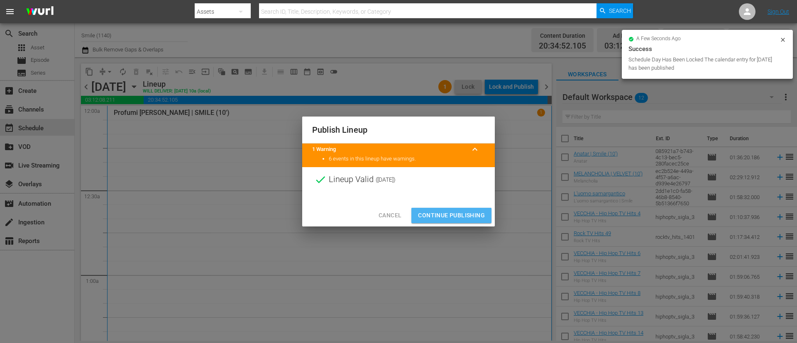
click at [458, 217] on span "Continue Publishing" at bounding box center [451, 216] width 67 height 10
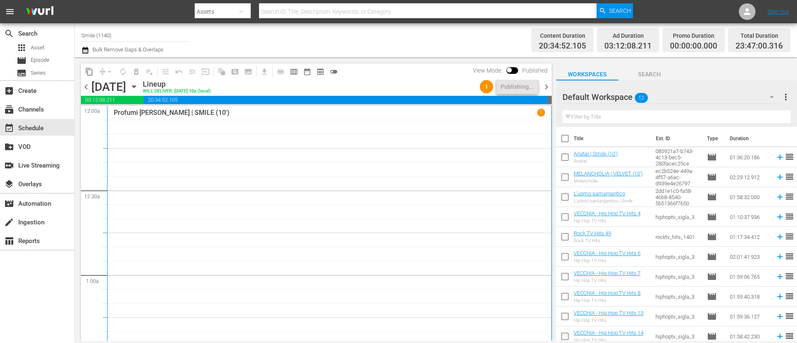
click at [548, 89] on span "chevron_right" at bounding box center [547, 87] width 10 height 10
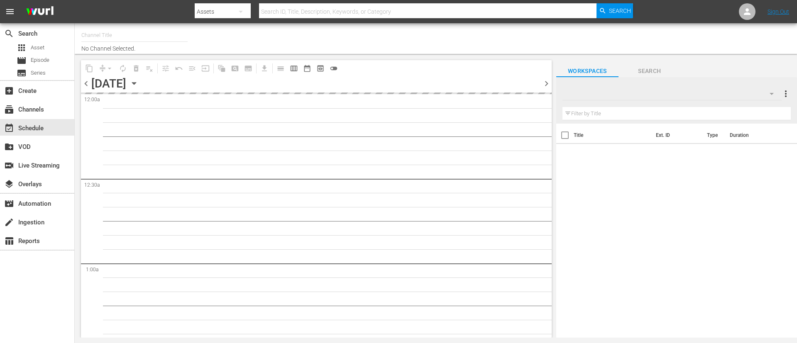
type input "Smile (1140)"
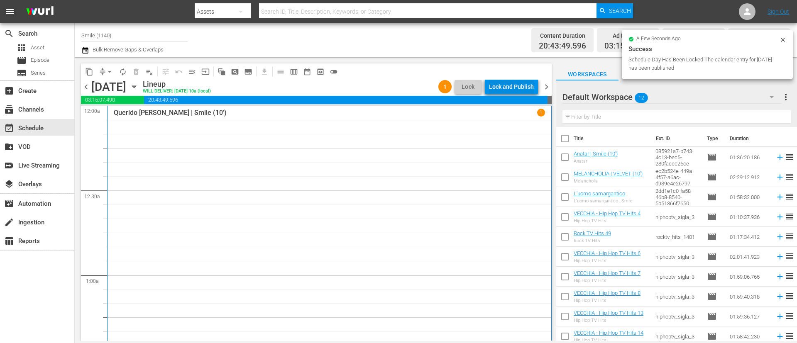
click at [526, 88] on div "Lock and Publish" at bounding box center [511, 86] width 45 height 15
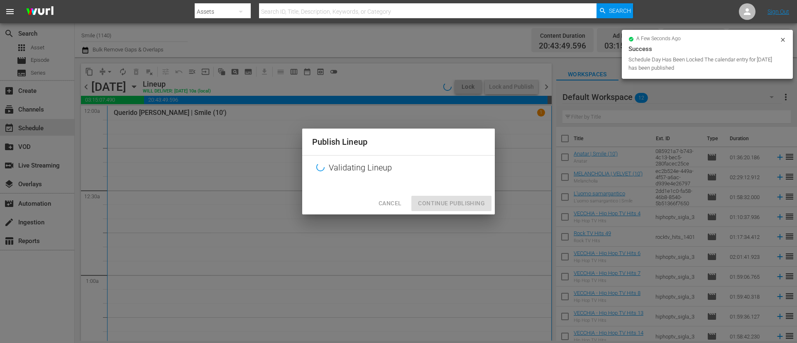
click at [474, 200] on div "Cancel Continue Publishing" at bounding box center [398, 204] width 193 height 22
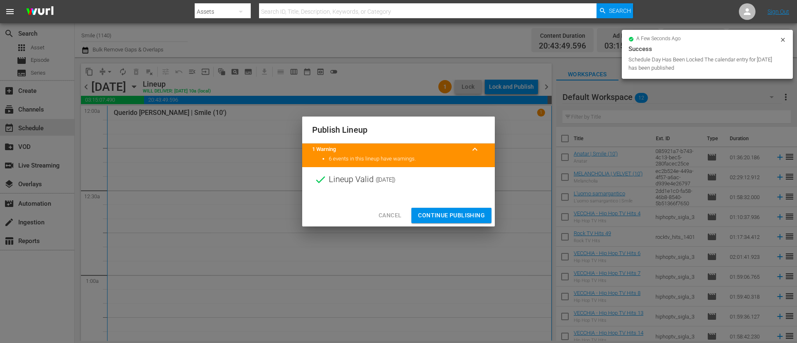
click at [461, 212] on span "Continue Publishing" at bounding box center [451, 216] width 67 height 10
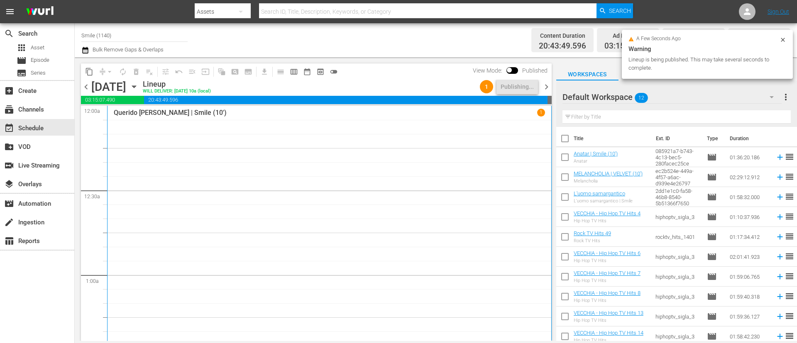
click at [546, 88] on span "chevron_right" at bounding box center [547, 87] width 10 height 10
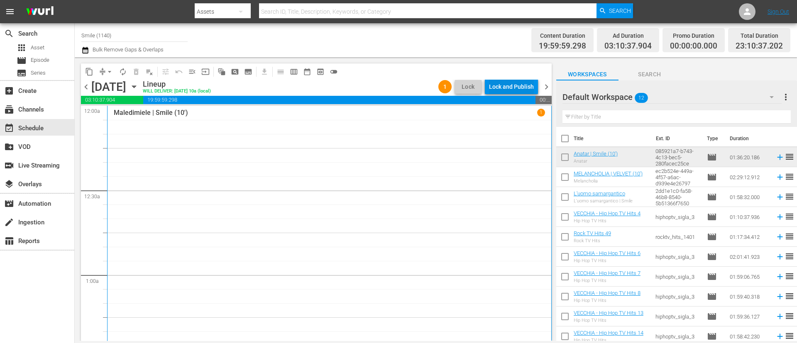
click at [520, 88] on div "Lock and Publish" at bounding box center [511, 86] width 45 height 15
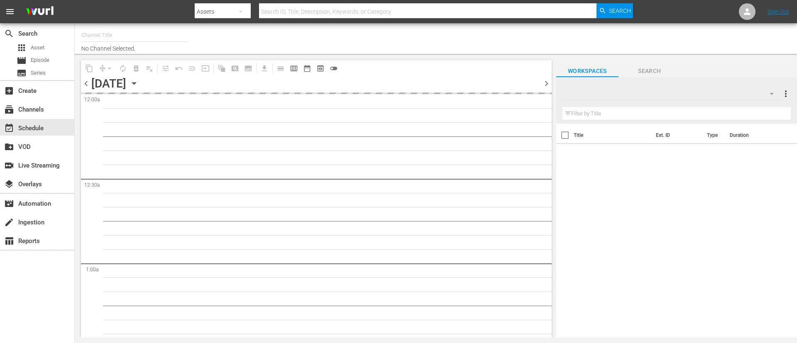
type input "Smile (1140)"
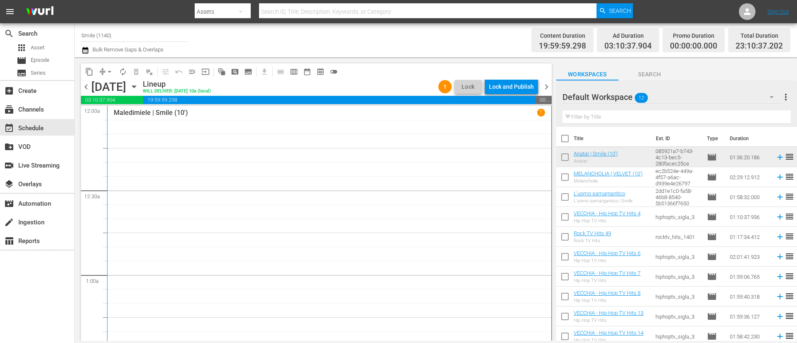
click at [520, 87] on div "Lock and Publish" at bounding box center [511, 86] width 45 height 15
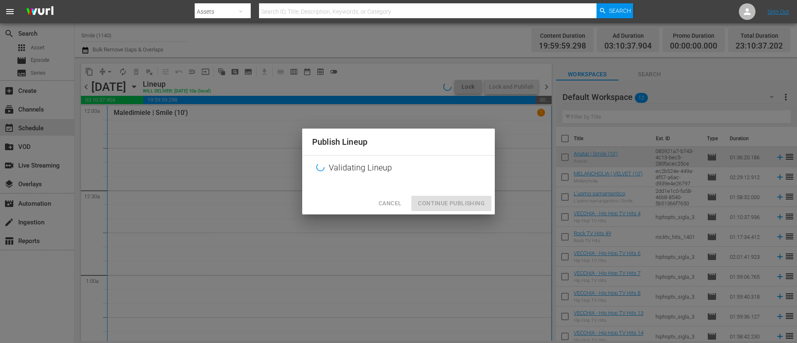
click at [468, 195] on div "Cancel Continue Publishing" at bounding box center [398, 204] width 193 height 22
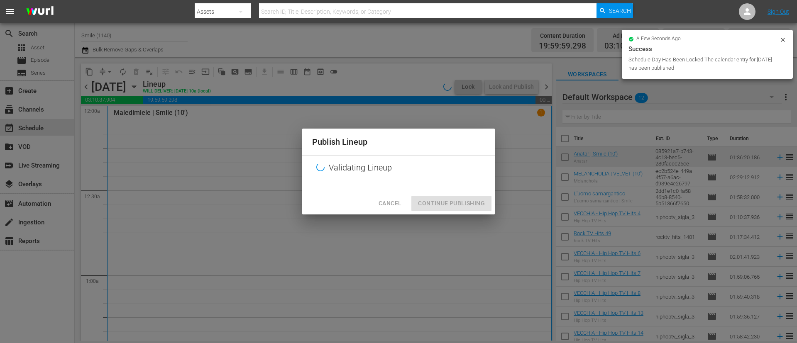
click at [468, 206] on div "Cancel Continue Publishing" at bounding box center [398, 204] width 193 height 22
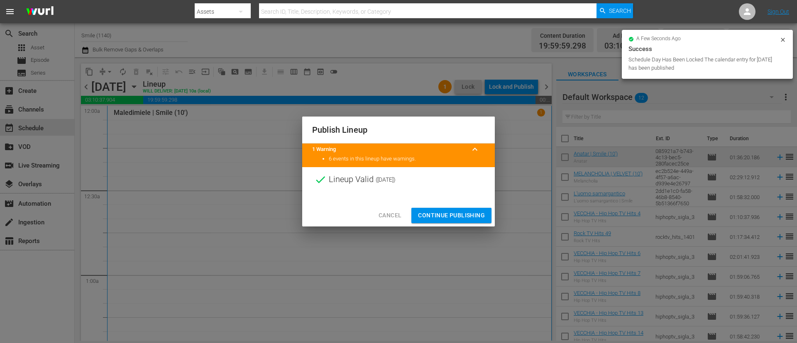
click at [468, 206] on div "Cancel Continue Publishing" at bounding box center [398, 216] width 193 height 22
click at [472, 213] on span "Continue Publishing" at bounding box center [451, 216] width 67 height 10
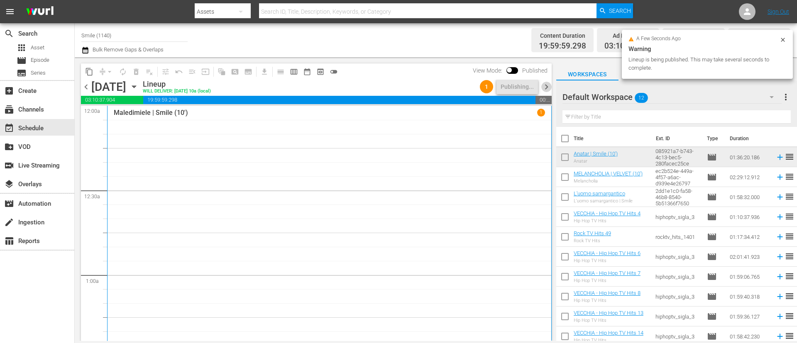
click at [551, 90] on span "chevron_right" at bounding box center [547, 87] width 10 height 10
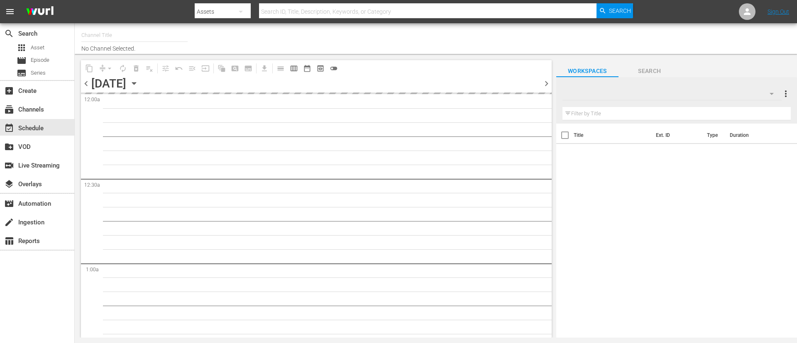
type input "Smile (1140)"
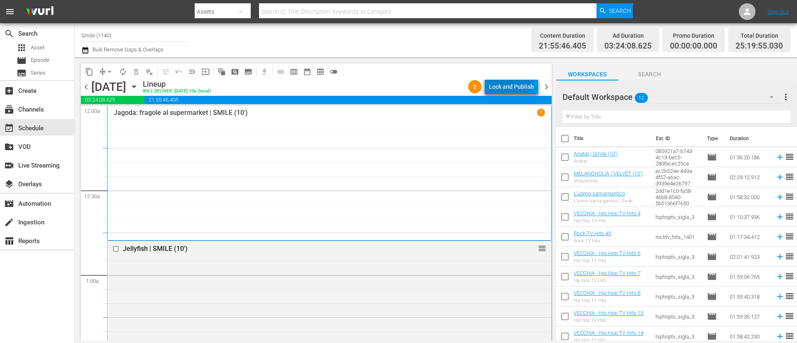
click at [512, 87] on div "Lock and Publish" at bounding box center [511, 86] width 45 height 15
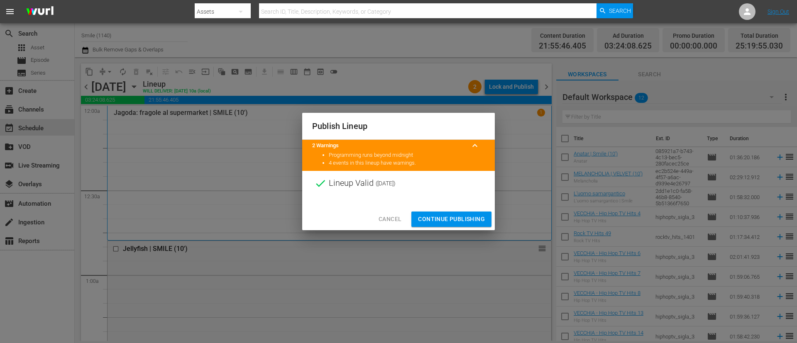
click at [460, 217] on span "Continue Publishing" at bounding box center [451, 219] width 67 height 10
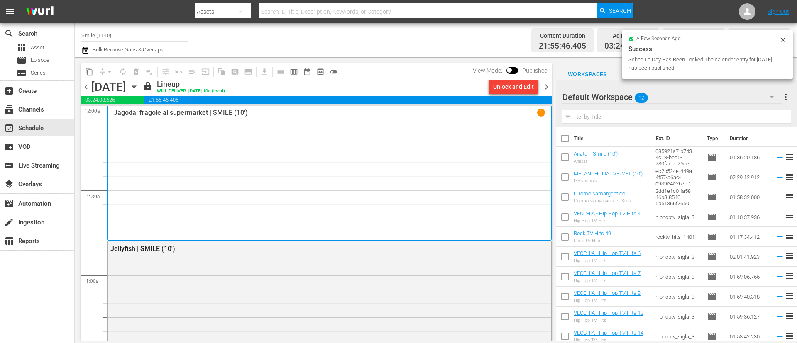
click at [544, 86] on span "chevron_right" at bounding box center [547, 87] width 10 height 10
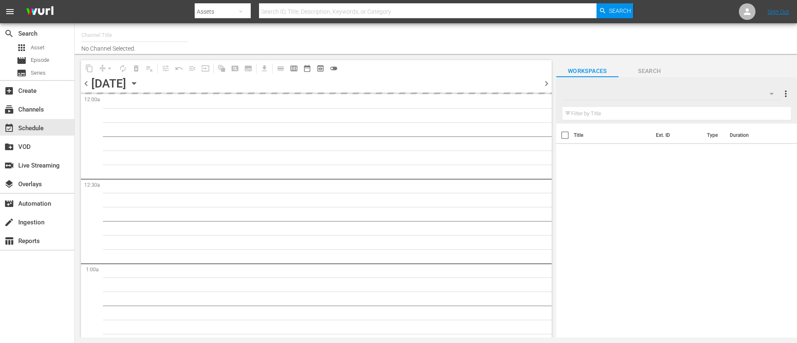
type input "Smile (1140)"
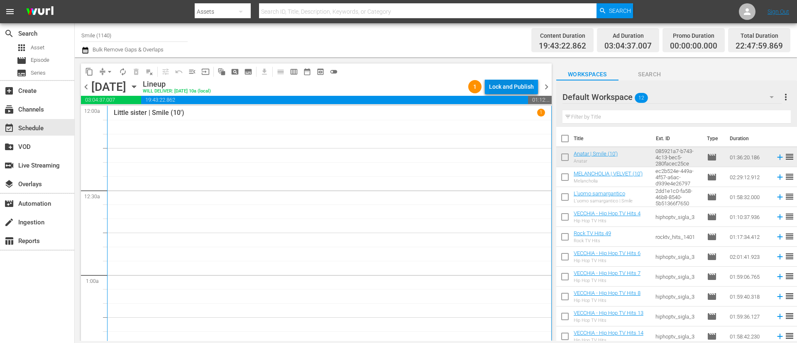
click at [520, 89] on div "Lock and Publish" at bounding box center [511, 86] width 45 height 15
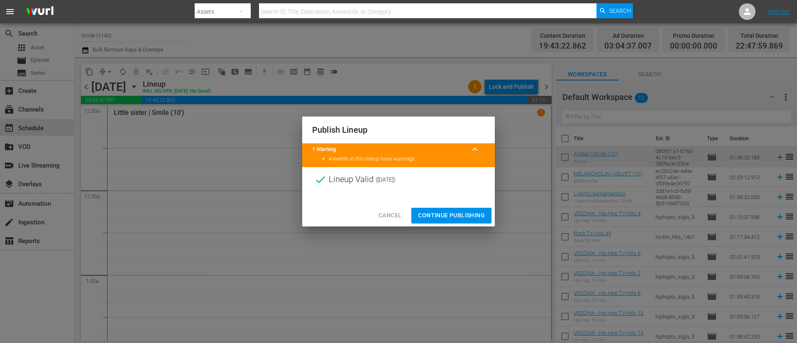
click at [467, 201] on div at bounding box center [398, 198] width 193 height 12
click at [466, 209] on button "Continue Publishing" at bounding box center [452, 215] width 80 height 15
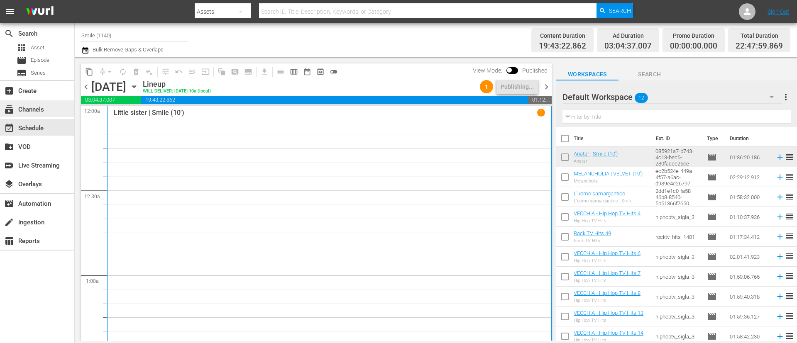
click at [56, 105] on div "subscriptions Channels" at bounding box center [37, 108] width 74 height 17
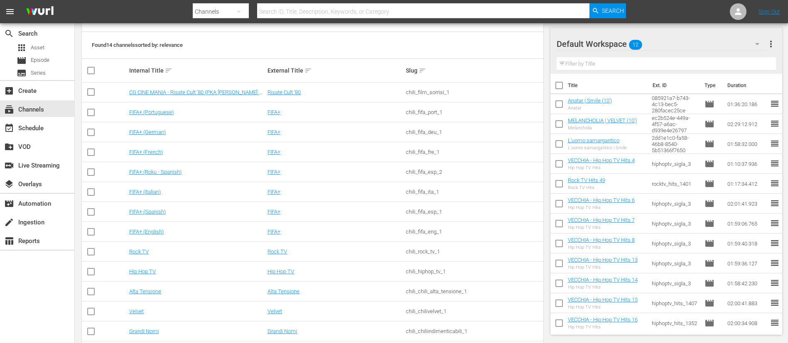
scroll to position [139, 0]
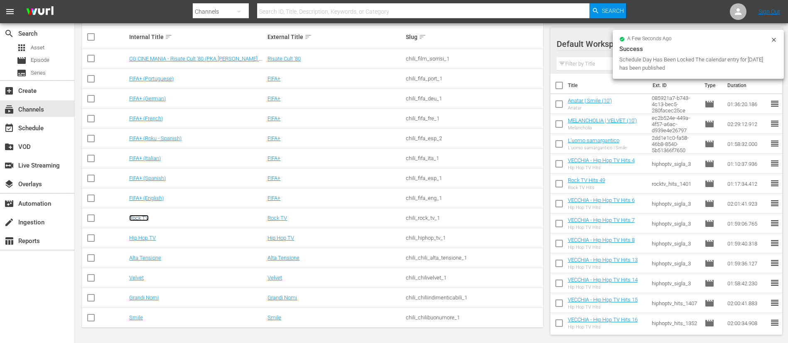
click at [136, 219] on link "Rock TV" at bounding box center [139, 218] width 20 height 6
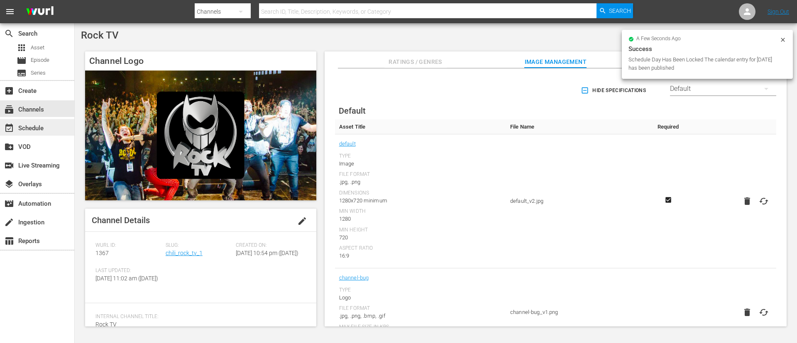
click at [55, 127] on div "event_available Schedule" at bounding box center [37, 127] width 74 height 17
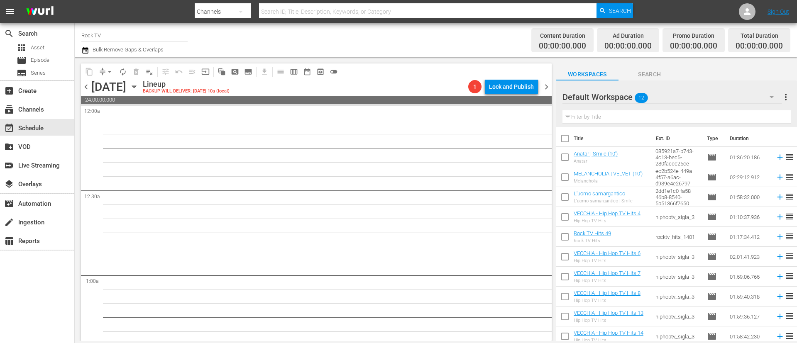
click at [139, 88] on icon "button" at bounding box center [134, 86] width 9 height 9
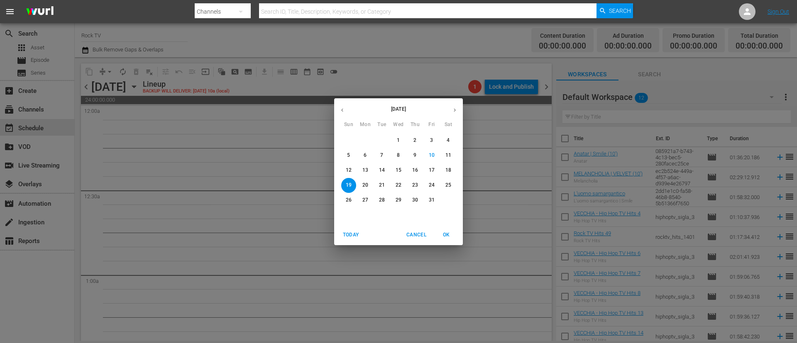
click at [367, 74] on div "[DATE] Sun Mon Tue Wed Thu Fri Sat 28 29 30 1 2 3 4 5 6 7 8 9 10 11 12 13 14 15…" at bounding box center [398, 171] width 797 height 343
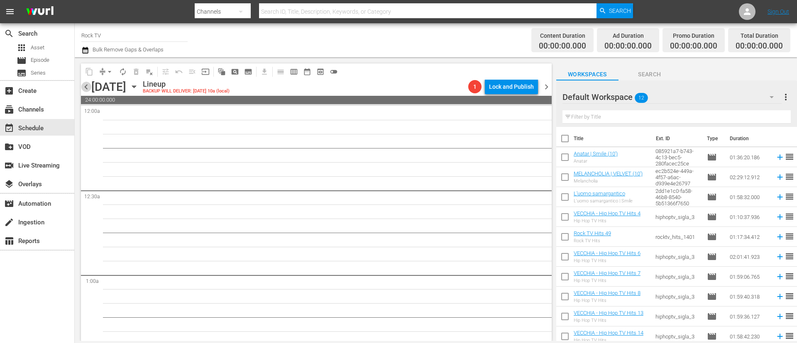
click at [86, 85] on span "chevron_left" at bounding box center [86, 87] width 10 height 10
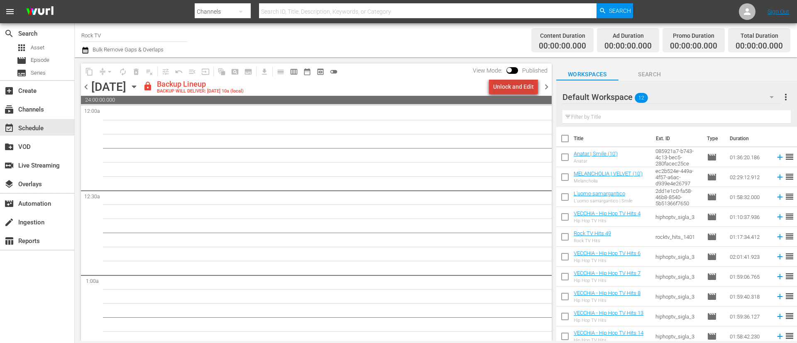
click at [517, 87] on div "Unlock and Edit" at bounding box center [513, 86] width 41 height 15
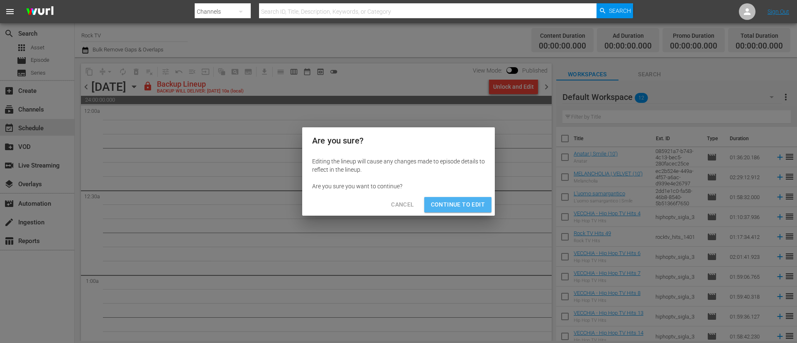
click at [467, 206] on span "Continue to Edit" at bounding box center [458, 205] width 54 height 10
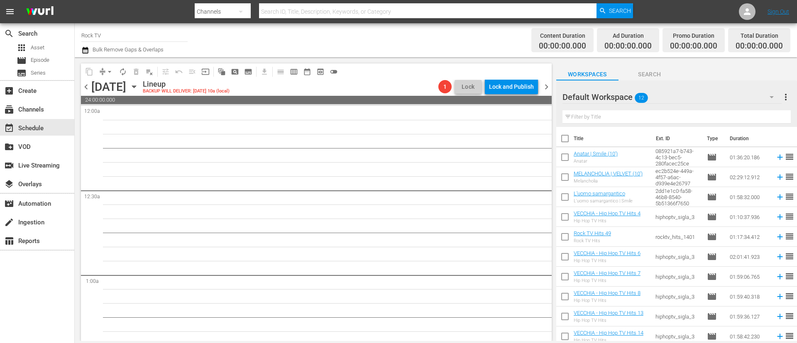
click at [85, 91] on span "chevron_left" at bounding box center [86, 87] width 10 height 10
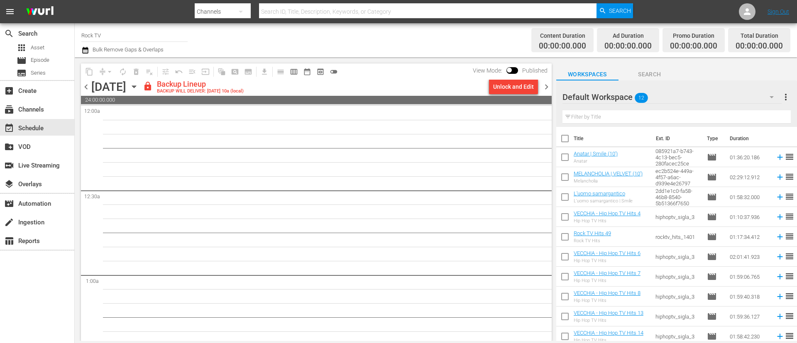
click at [514, 86] on div "Unlock and Edit" at bounding box center [513, 86] width 41 height 15
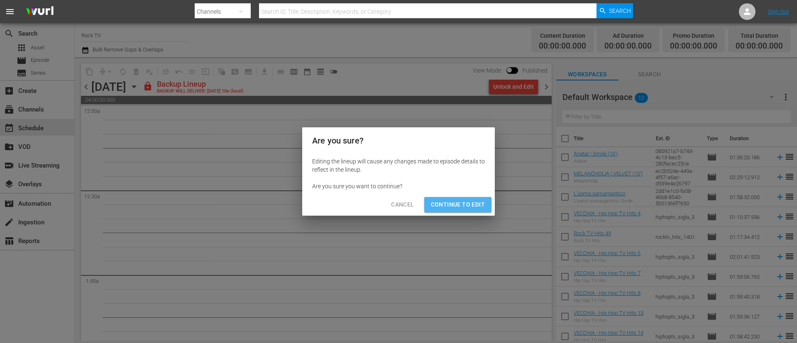
click at [476, 205] on span "Continue to Edit" at bounding box center [458, 205] width 54 height 10
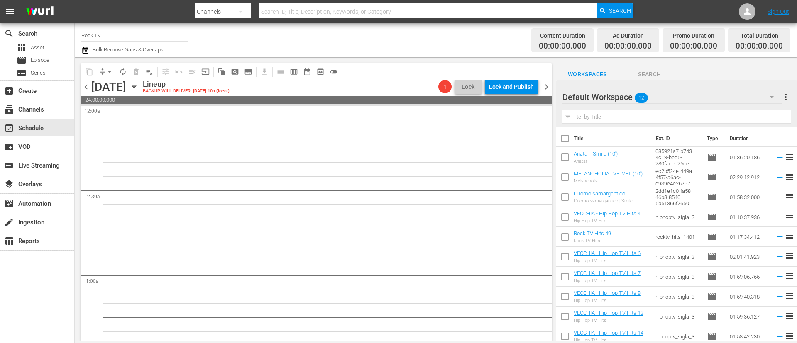
click at [86, 89] on span "chevron_left" at bounding box center [86, 87] width 10 height 10
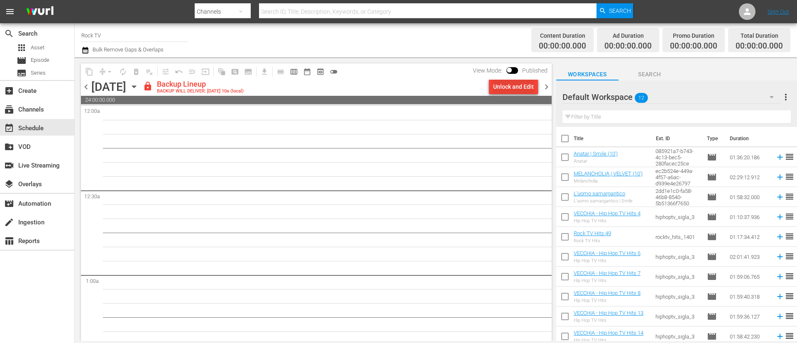
click at [520, 90] on div "Unlock and Edit" at bounding box center [513, 86] width 41 height 15
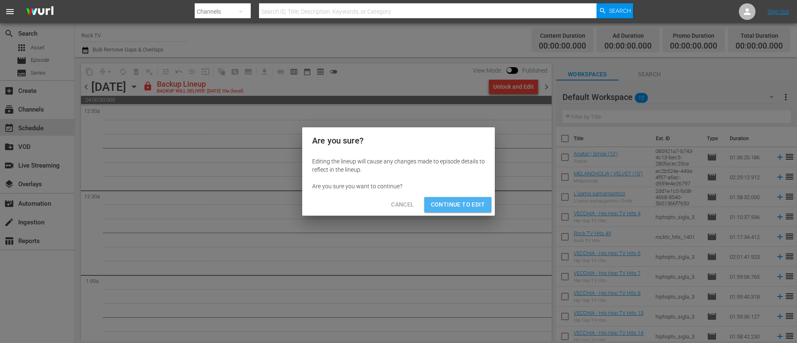
click at [466, 207] on span "Continue to Edit" at bounding box center [458, 205] width 54 height 10
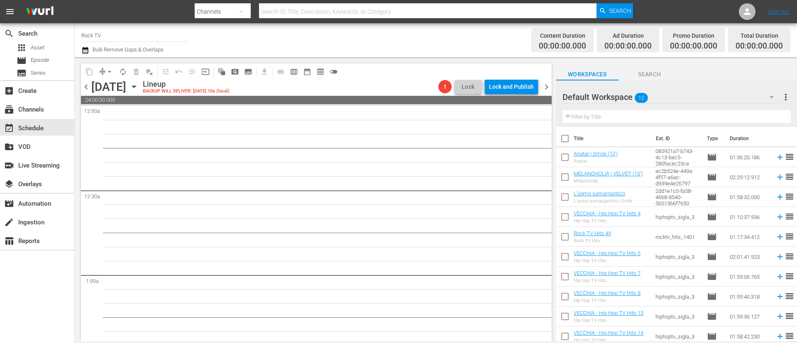
click at [87, 88] on span "chevron_left" at bounding box center [86, 87] width 10 height 10
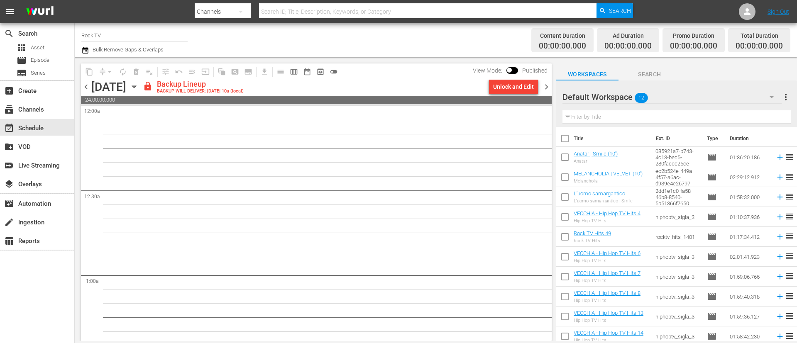
click at [506, 87] on div "Unlock and Edit" at bounding box center [513, 86] width 41 height 15
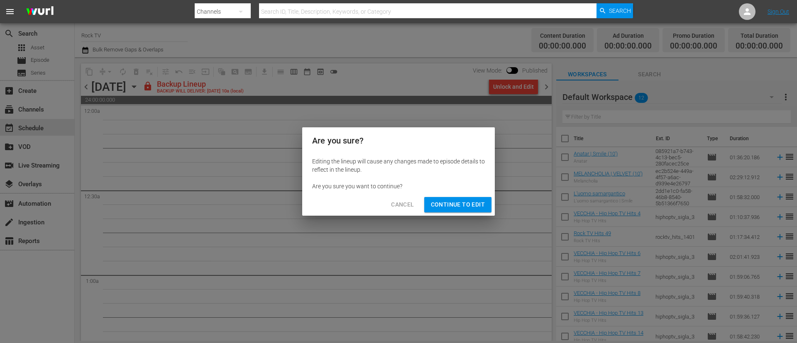
click at [485, 204] on button "Continue to Edit" at bounding box center [457, 204] width 67 height 15
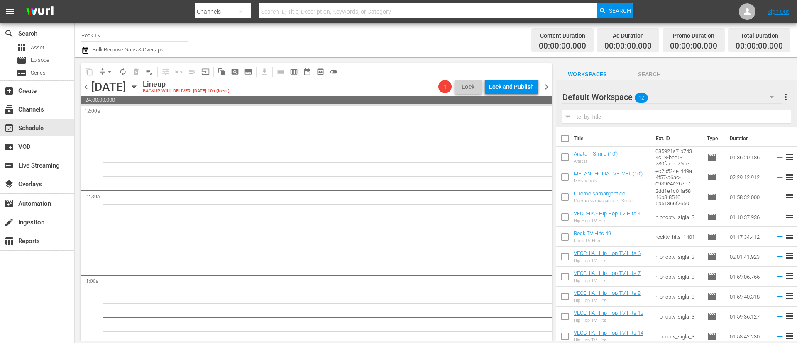
click at [86, 87] on span "chevron_left" at bounding box center [86, 87] width 10 height 10
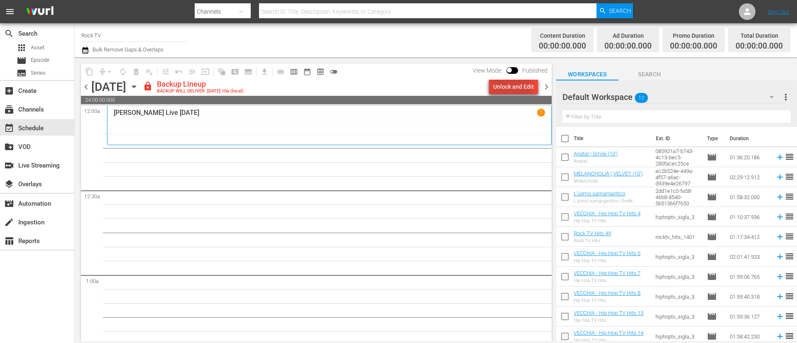
click at [510, 91] on div "Unlock and Edit" at bounding box center [513, 86] width 41 height 15
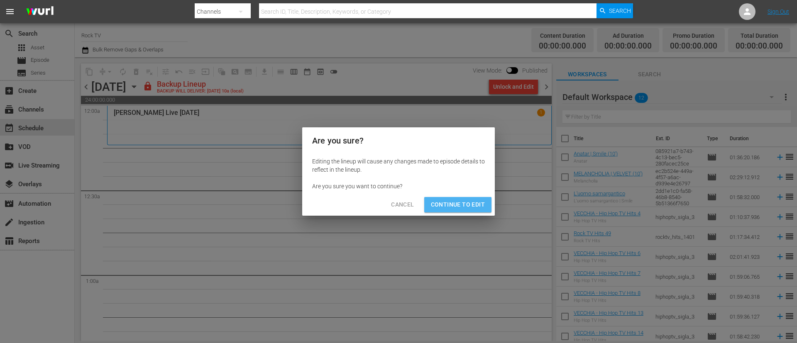
click at [460, 208] on span "Continue to Edit" at bounding box center [458, 205] width 54 height 10
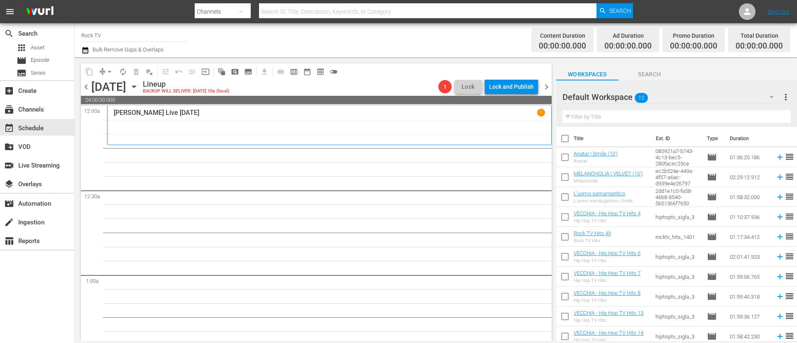
click at [139, 85] on icon "button" at bounding box center [134, 86] width 9 height 9
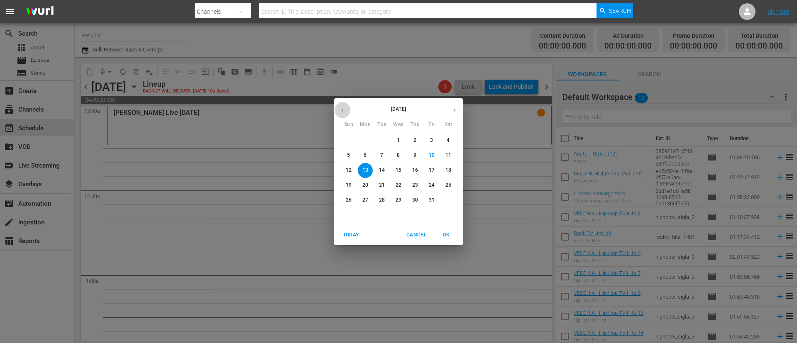
click at [346, 112] on button "button" at bounding box center [342, 110] width 16 height 16
click at [369, 168] on span "15" at bounding box center [365, 170] width 15 height 7
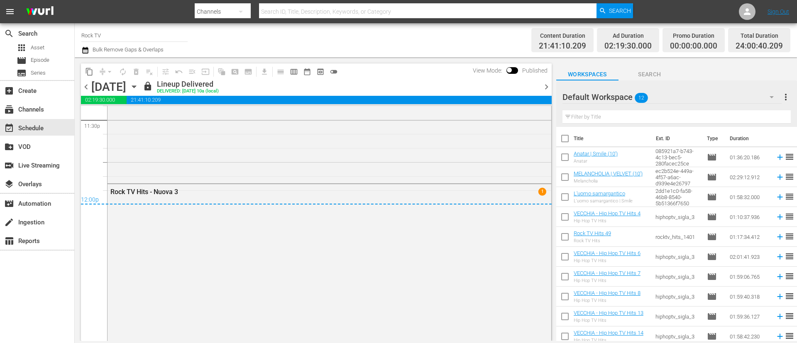
scroll to position [3987, 0]
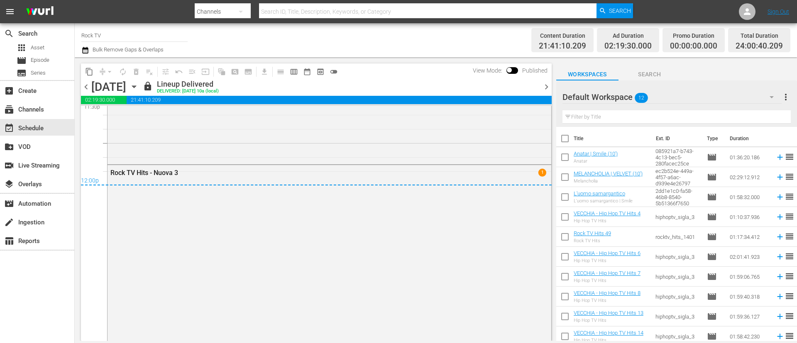
click at [691, 96] on div "Default Workspace 12" at bounding box center [672, 97] width 219 height 23
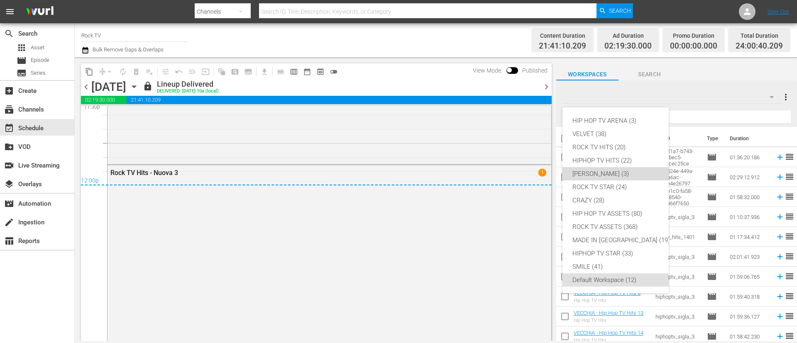
click at [611, 173] on div "PINO SCOTTO (3)" at bounding box center [622, 173] width 98 height 13
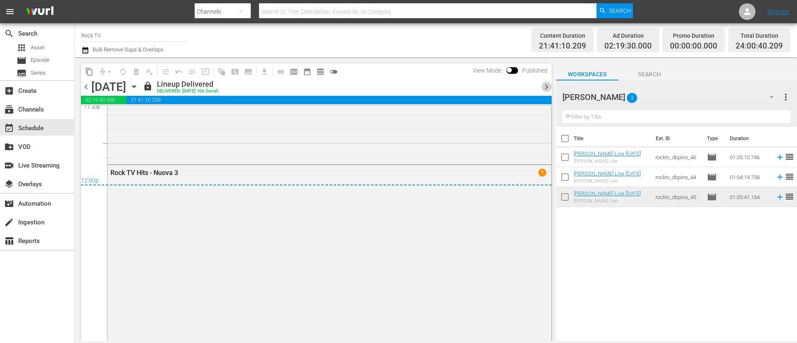
click at [546, 87] on span "chevron_right" at bounding box center [547, 87] width 10 height 10
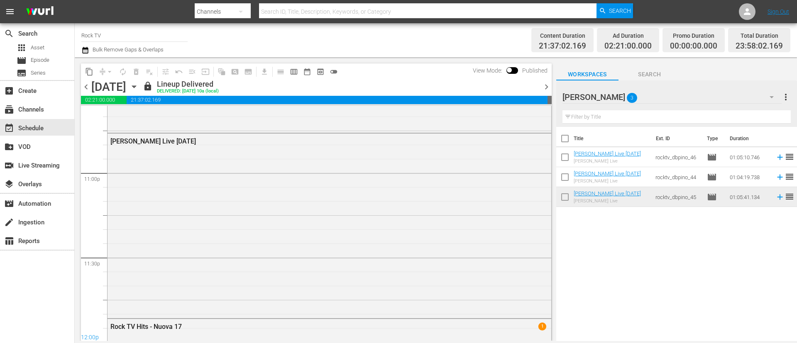
scroll to position [3987, 0]
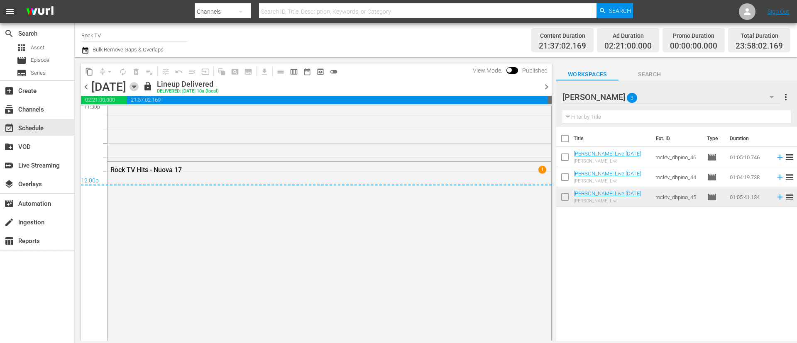
click at [139, 87] on icon "button" at bounding box center [134, 86] width 9 height 9
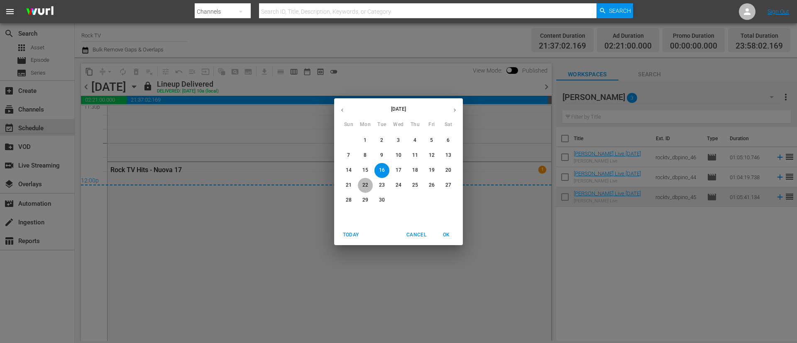
click at [363, 184] on p "22" at bounding box center [366, 185] width 6 height 7
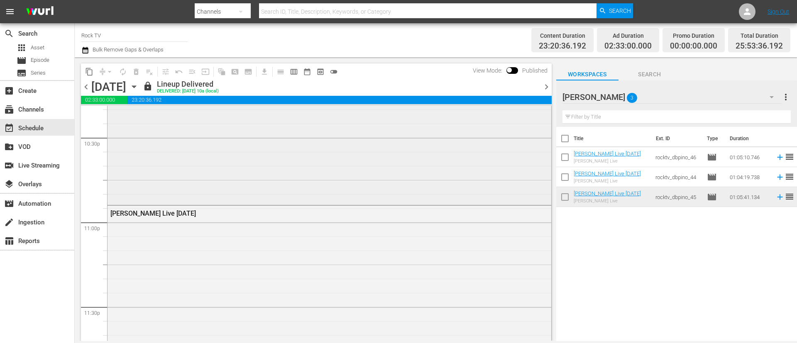
scroll to position [3800, 0]
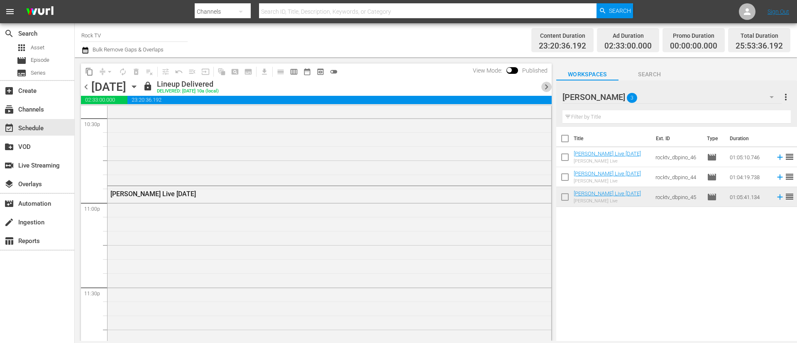
click at [548, 86] on span "chevron_right" at bounding box center [547, 87] width 10 height 10
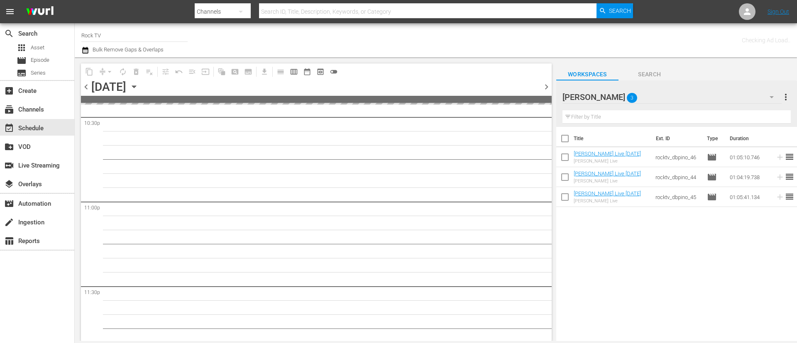
scroll to position [3830, 0]
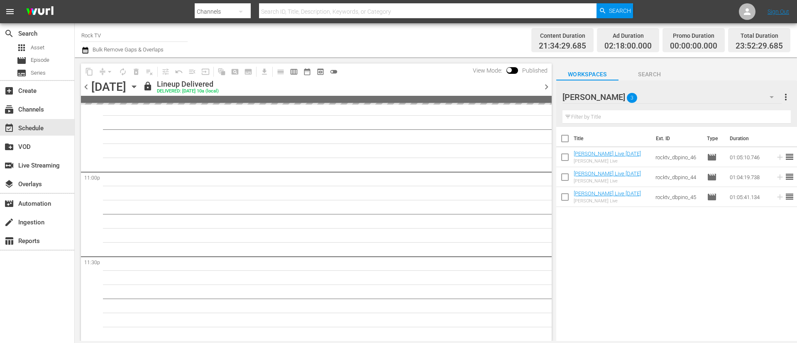
click at [548, 86] on span "chevron_right" at bounding box center [547, 87] width 10 height 10
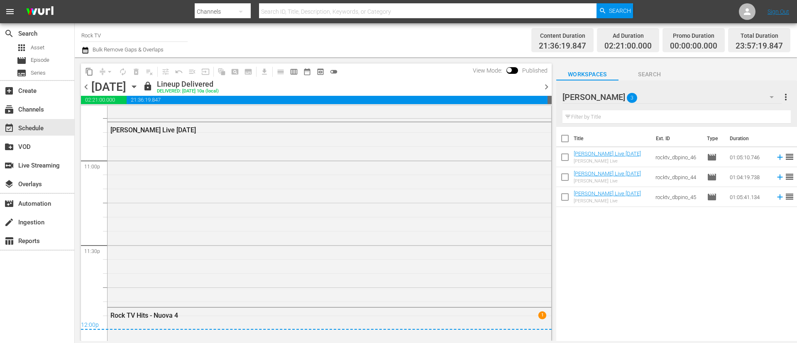
click at [548, 86] on span "chevron_right" at bounding box center [547, 87] width 10 height 10
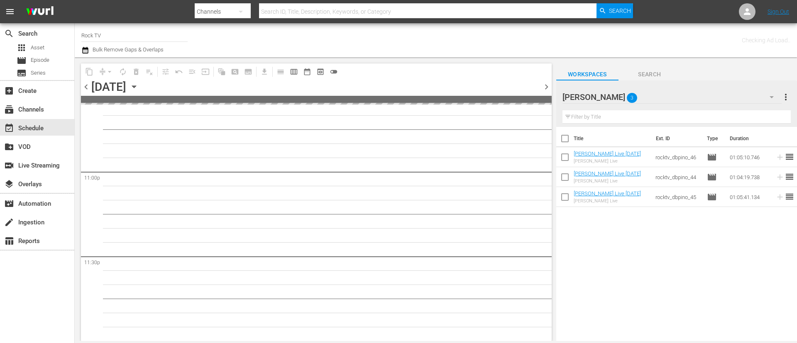
scroll to position [3830, 0]
click at [548, 86] on span "chevron_right" at bounding box center [547, 87] width 10 height 10
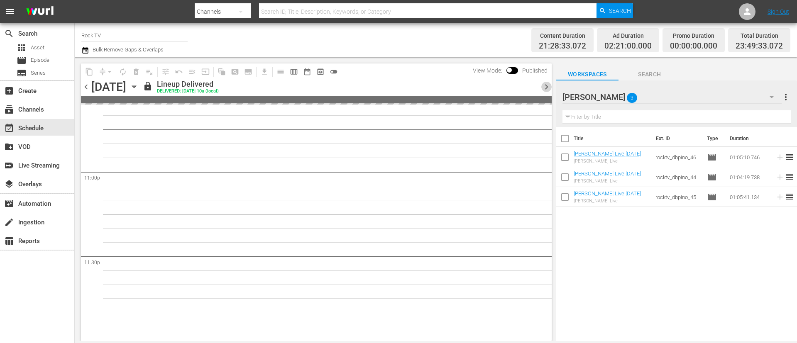
click at [548, 86] on span "chevron_right" at bounding box center [547, 87] width 10 height 10
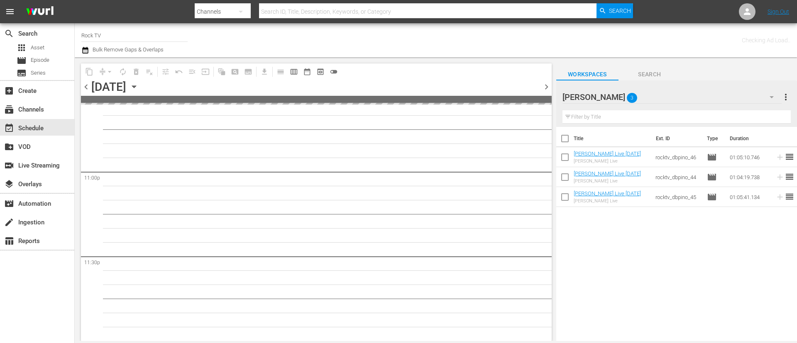
click at [548, 86] on span "chevron_right" at bounding box center [547, 87] width 10 height 10
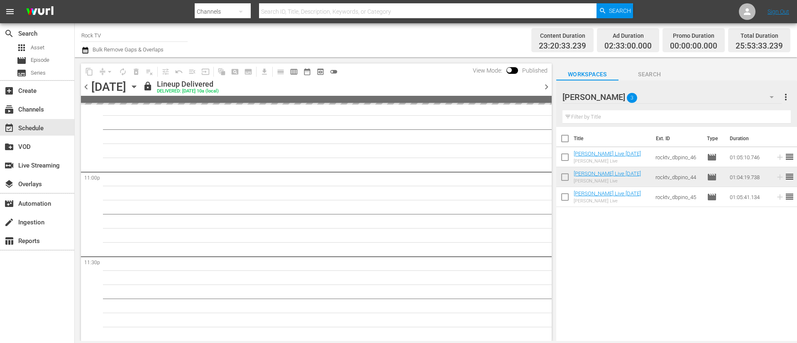
click at [548, 86] on span "chevron_right" at bounding box center [547, 87] width 10 height 10
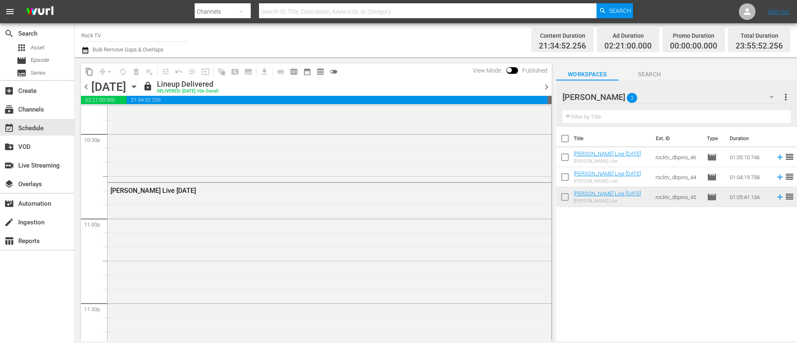
scroll to position [3767, 0]
click at [139, 83] on icon "button" at bounding box center [134, 86] width 9 height 9
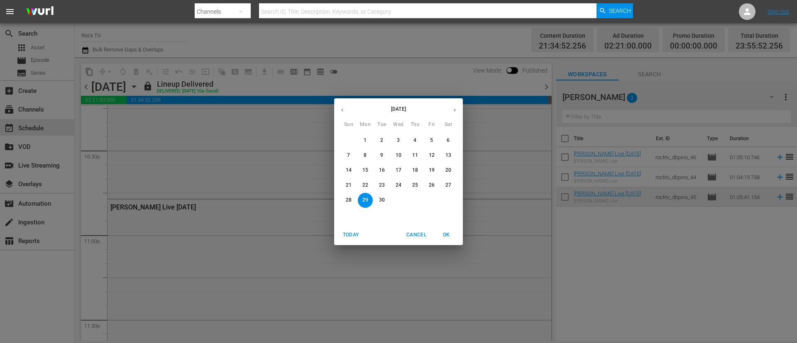
click at [456, 104] on button "button" at bounding box center [455, 110] width 16 height 16
click at [365, 153] on p "6" at bounding box center [365, 155] width 3 height 7
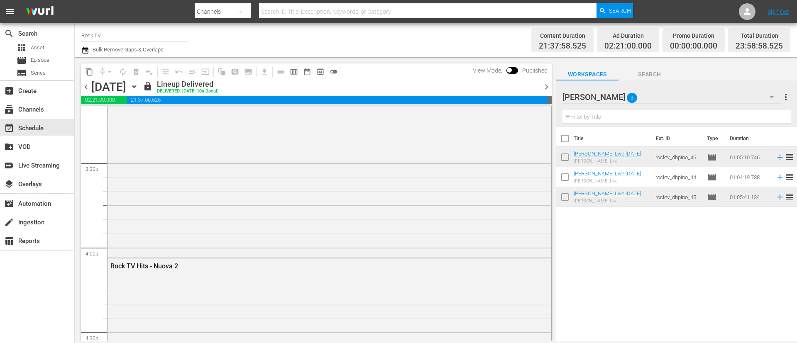
scroll to position [2344, 0]
click at [544, 86] on span "chevron_right" at bounding box center [547, 87] width 10 height 10
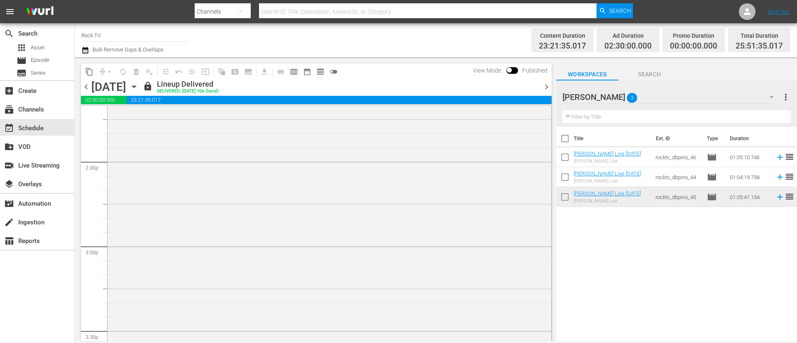
scroll to position [2344, 0]
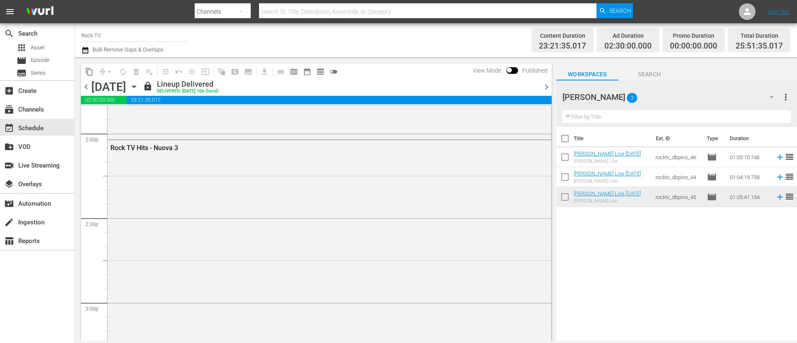
click at [85, 86] on span "chevron_left" at bounding box center [86, 87] width 10 height 10
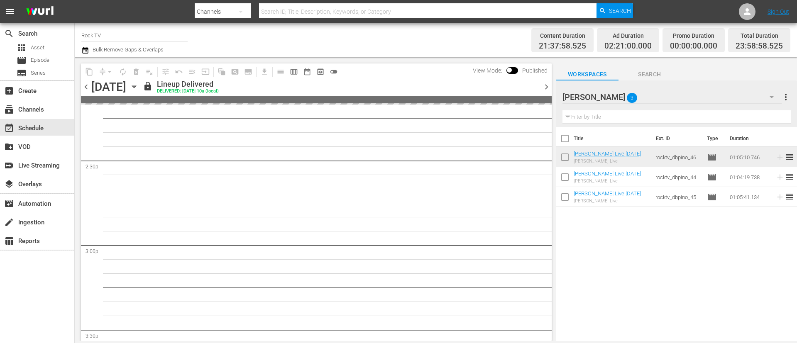
scroll to position [2344, 0]
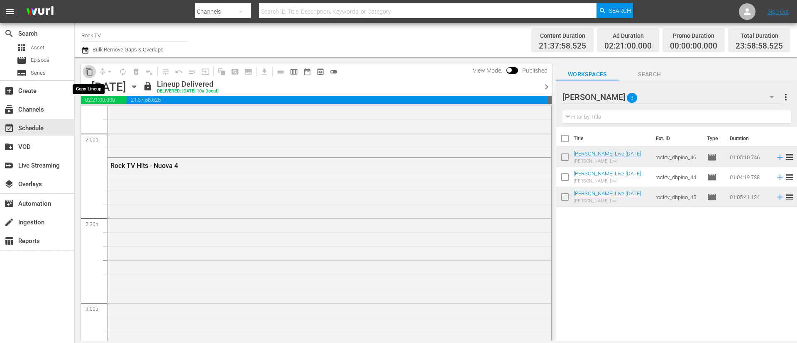
click at [87, 71] on span "content_copy" at bounding box center [89, 72] width 8 height 8
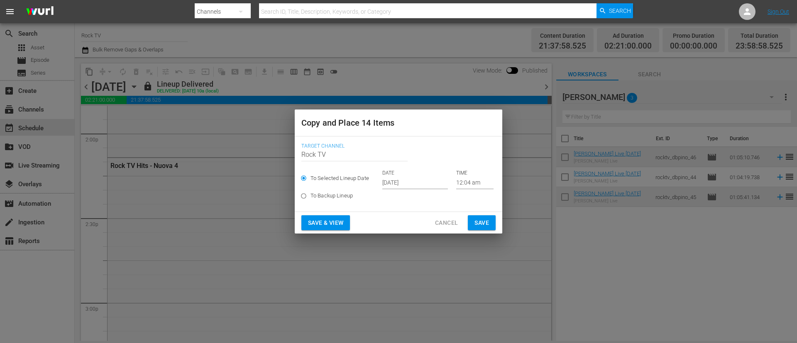
click at [424, 181] on input "Oct 12th 2025" at bounding box center [415, 183] width 66 height 12
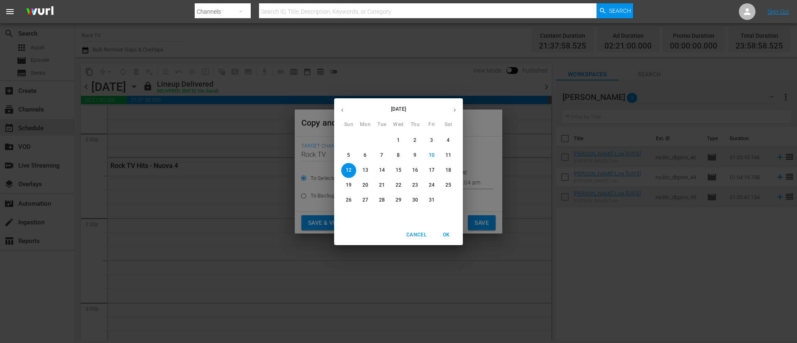
click at [363, 171] on p "13" at bounding box center [366, 170] width 6 height 7
type input "Oct 13th 2025"
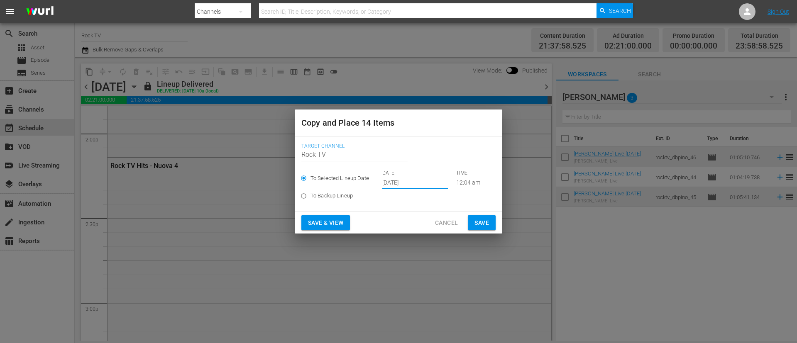
click at [483, 221] on span "Save" at bounding box center [482, 223] width 15 height 10
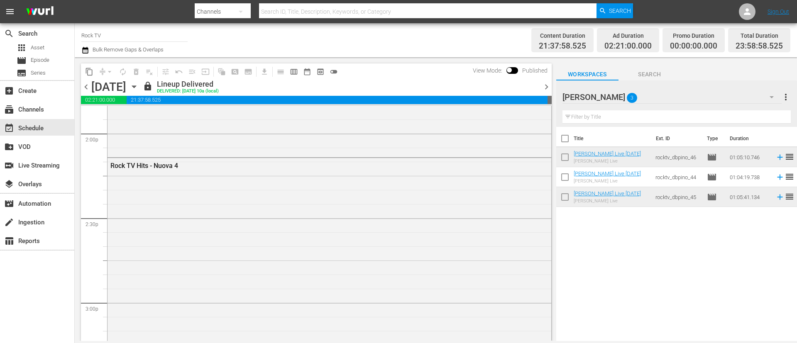
click at [548, 85] on span "chevron_right" at bounding box center [547, 87] width 10 height 10
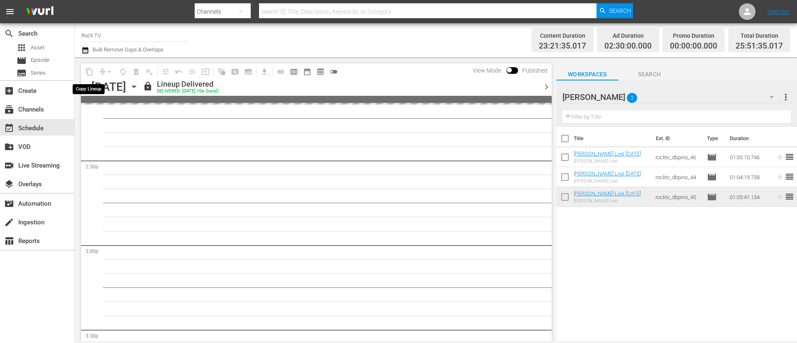
scroll to position [2344, 0]
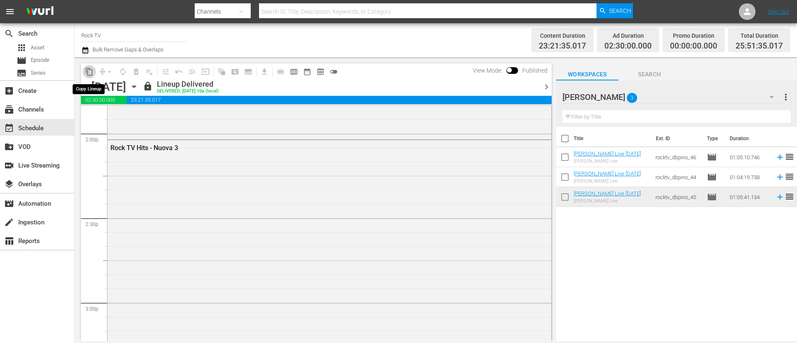
click at [88, 73] on span "content_copy" at bounding box center [89, 72] width 8 height 8
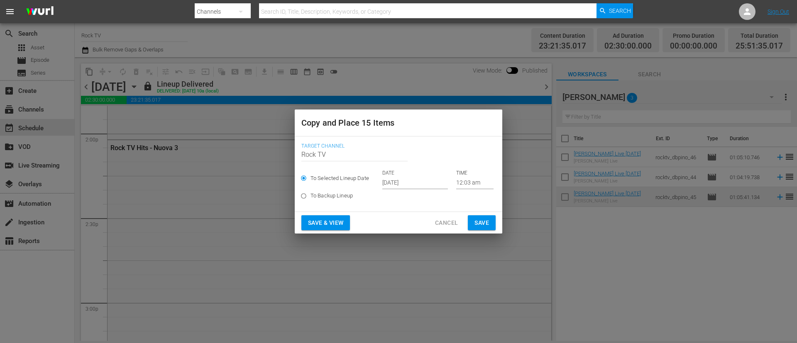
click at [420, 184] on input "Oct 12th 2025" at bounding box center [415, 183] width 66 height 12
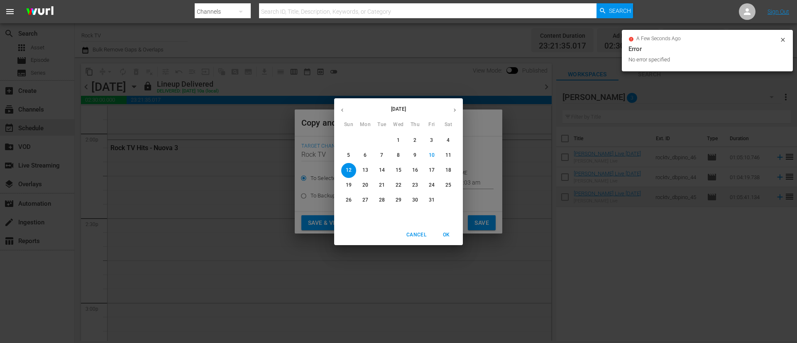
click at [387, 170] on span "14" at bounding box center [382, 170] width 15 height 7
type input "Oct 14th 2025"
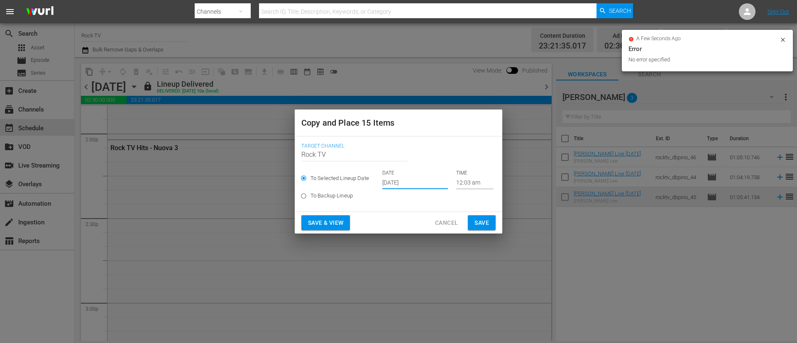
click at [490, 223] on button "Save" at bounding box center [482, 223] width 28 height 15
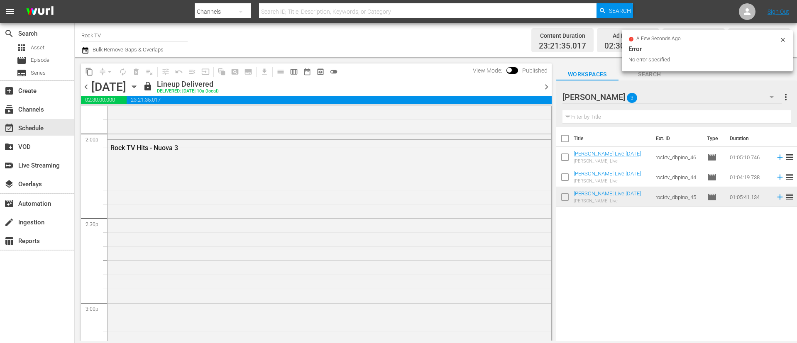
click at [547, 88] on span "chevron_right" at bounding box center [547, 87] width 10 height 10
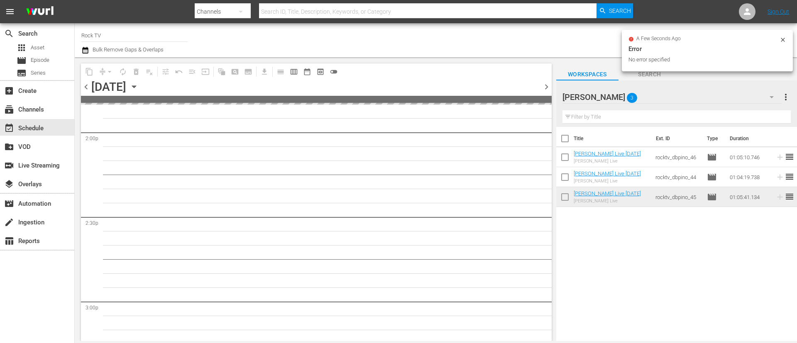
scroll to position [2401, 0]
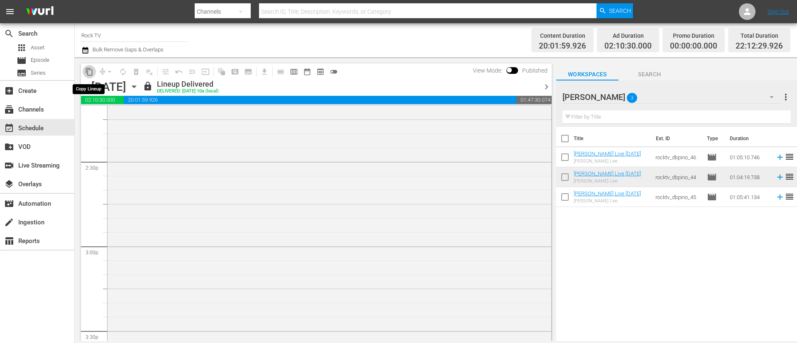
click at [90, 73] on span "content_copy" at bounding box center [89, 72] width 8 height 8
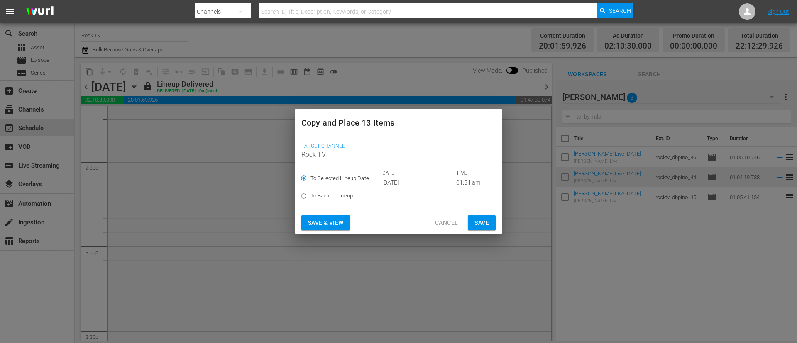
click at [437, 181] on input "[DATE]" at bounding box center [415, 183] width 66 height 12
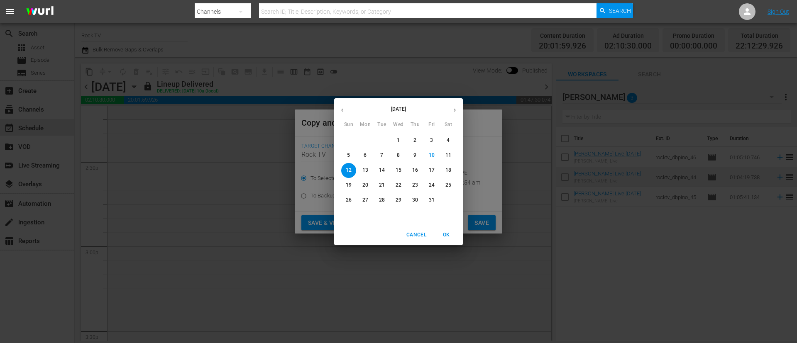
click at [404, 169] on span "15" at bounding box center [398, 170] width 15 height 7
type input "[DATE]"
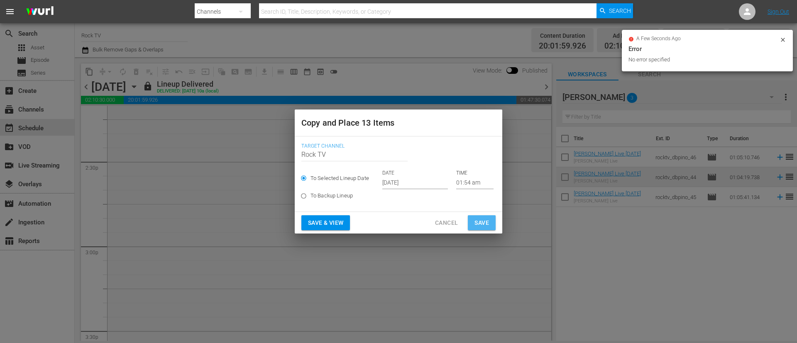
click at [476, 222] on span "Save" at bounding box center [482, 223] width 15 height 10
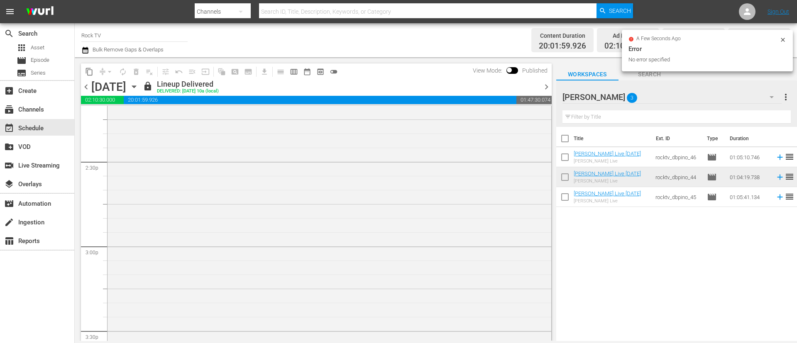
click at [547, 85] on span "chevron_right" at bounding box center [547, 87] width 10 height 10
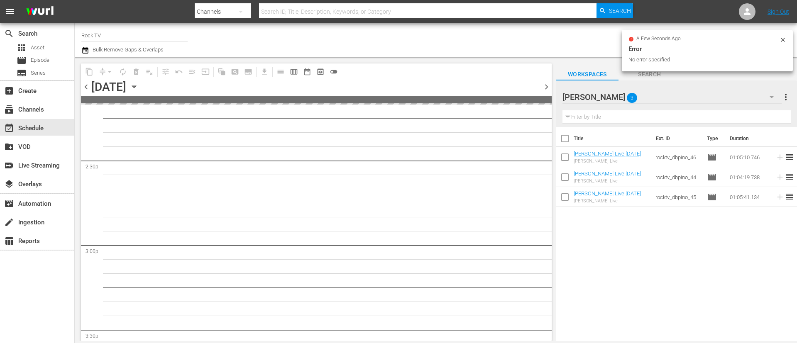
scroll to position [2471, 0]
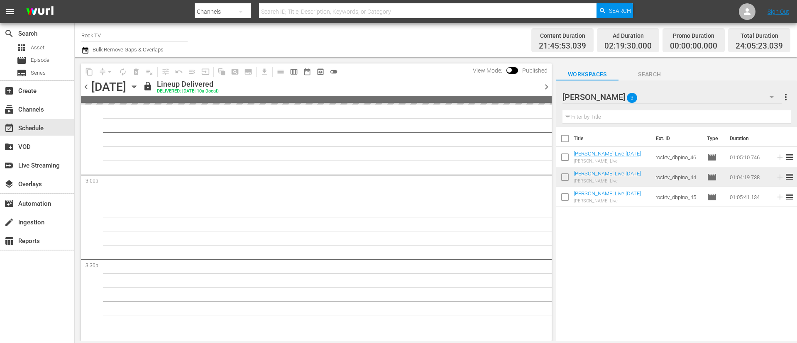
click at [88, 73] on span "content_copy" at bounding box center [89, 71] width 13 height 13
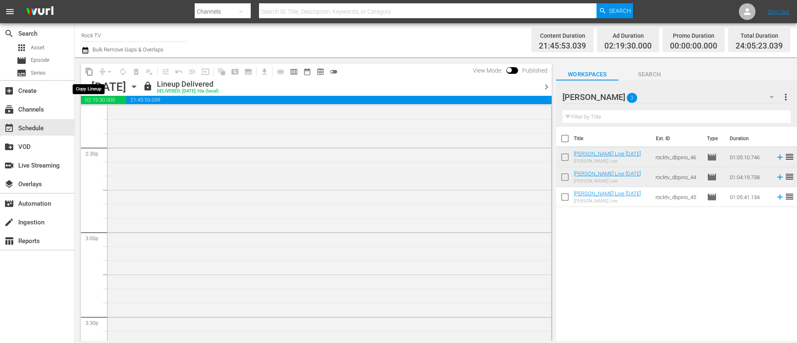
click at [89, 72] on span "content_copy" at bounding box center [89, 72] width 8 height 8
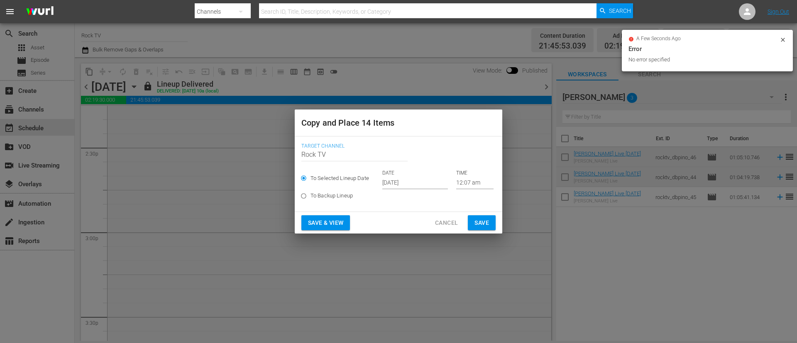
click at [431, 183] on input "[DATE]" at bounding box center [415, 183] width 66 height 12
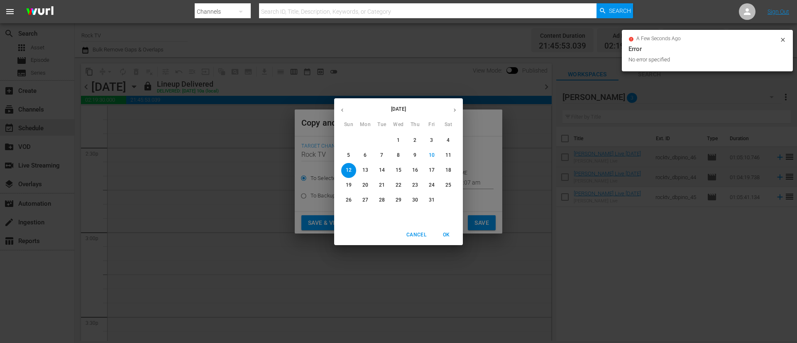
click at [431, 168] on p "17" at bounding box center [432, 170] width 6 height 7
type input "[DATE]"
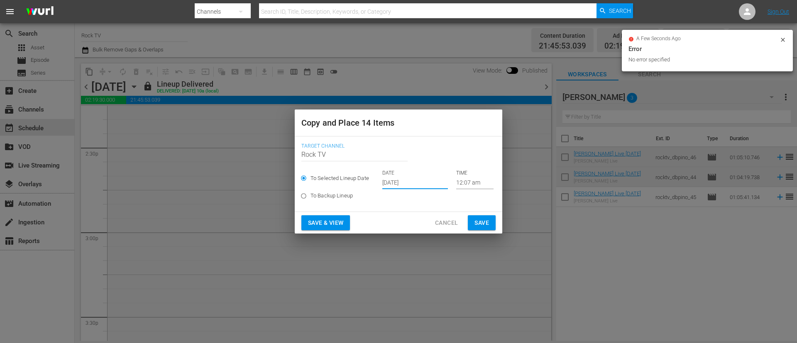
click at [475, 216] on button "Save" at bounding box center [482, 223] width 28 height 15
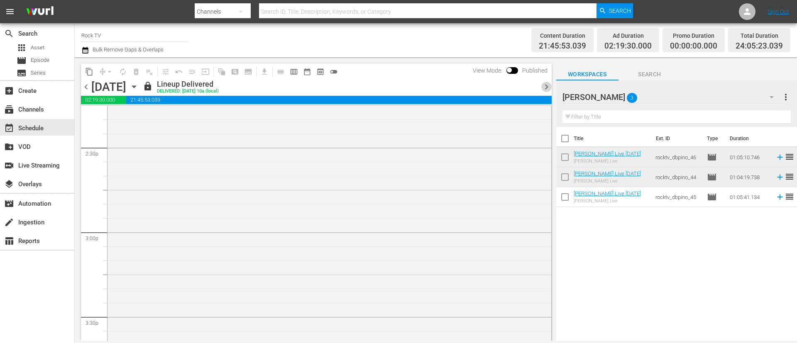
click at [549, 88] on span "chevron_right" at bounding box center [547, 87] width 10 height 10
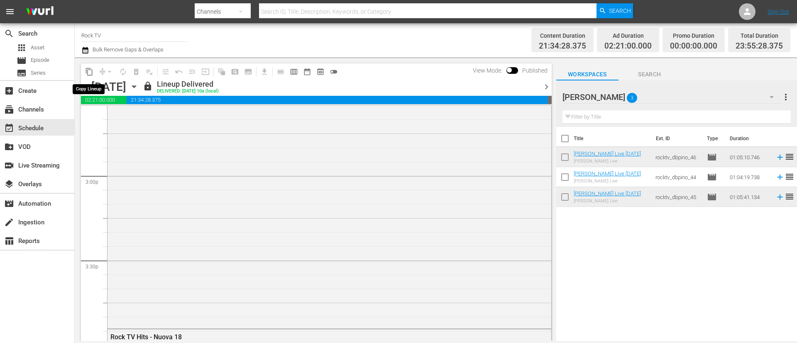
scroll to position [2372, 0]
click at [92, 74] on span "content_copy" at bounding box center [89, 72] width 8 height 8
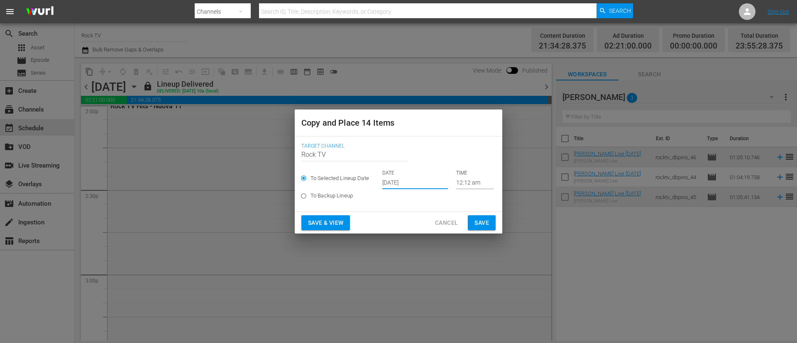
click at [426, 181] on input "[DATE]" at bounding box center [415, 183] width 66 height 12
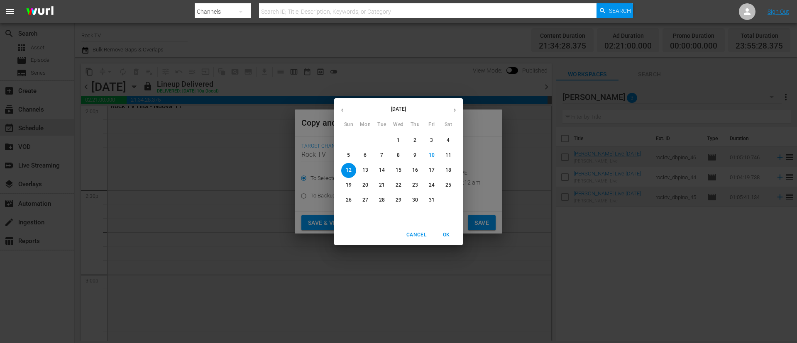
click at [437, 169] on span "17" at bounding box center [431, 170] width 15 height 7
type input "[DATE]"
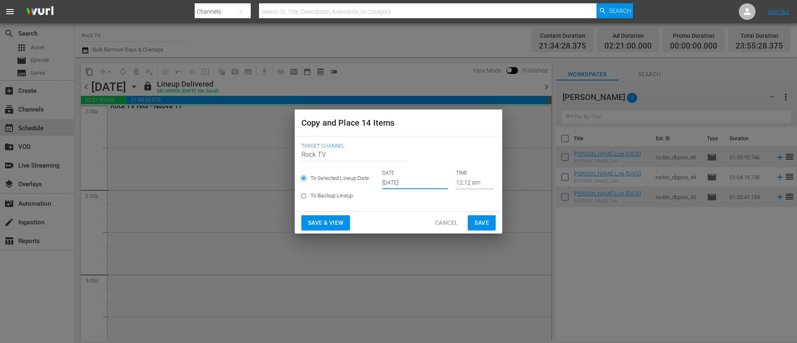
click at [486, 217] on button "Save" at bounding box center [482, 223] width 28 height 15
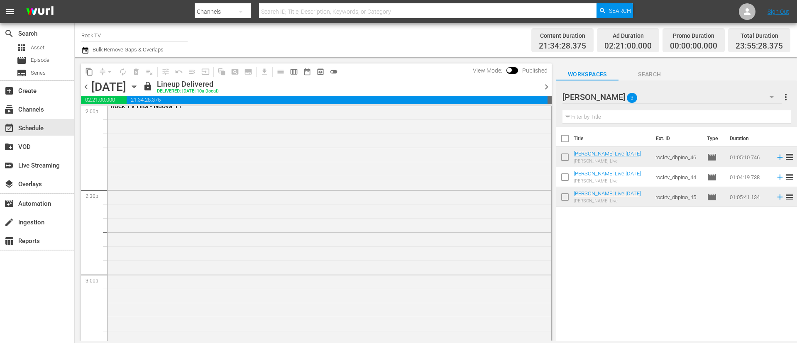
click at [547, 90] on span "chevron_right" at bounding box center [547, 87] width 10 height 10
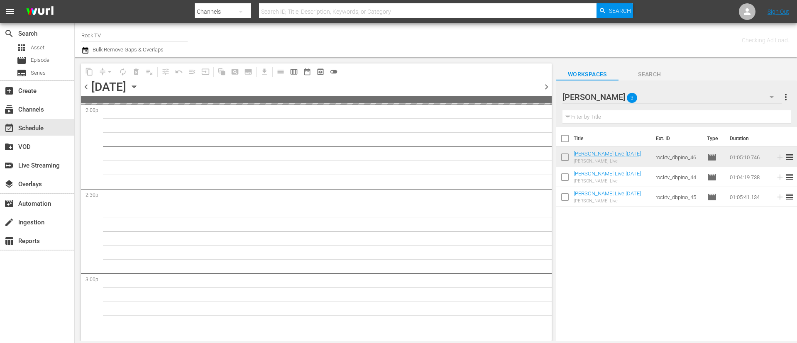
scroll to position [2471, 0]
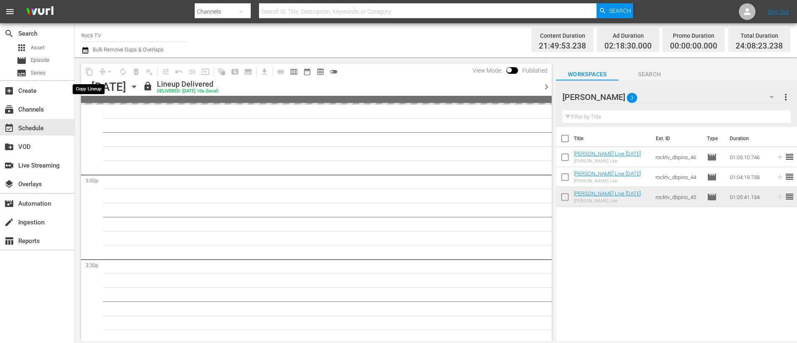
click at [89, 71] on span "content_copy" at bounding box center [89, 71] width 13 height 13
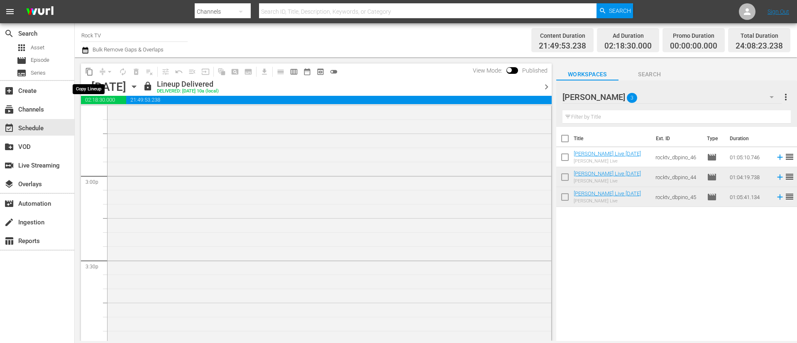
click at [89, 72] on span "content_copy" at bounding box center [89, 72] width 8 height 8
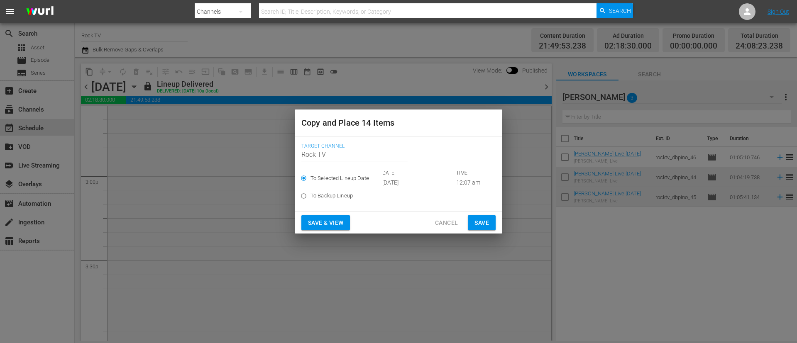
click at [426, 184] on input "[DATE]" at bounding box center [415, 183] width 66 height 12
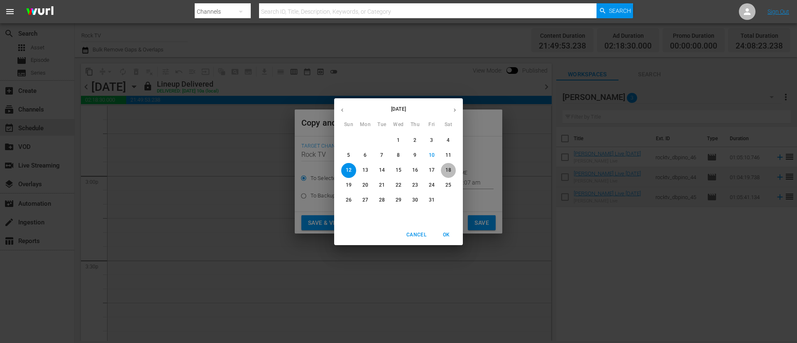
click at [447, 174] on p "18" at bounding box center [449, 170] width 6 height 7
type input "[DATE]"
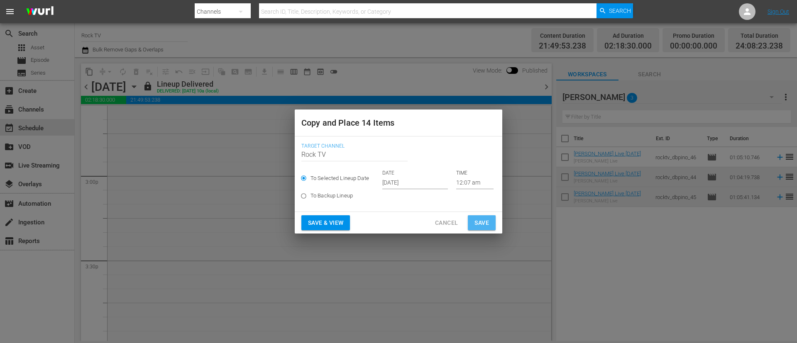
click at [478, 220] on span "Save" at bounding box center [482, 223] width 15 height 10
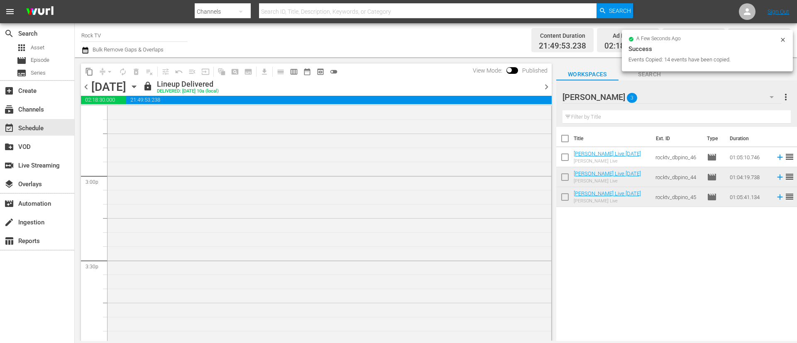
click at [139, 85] on icon "button" at bounding box center [134, 86] width 9 height 9
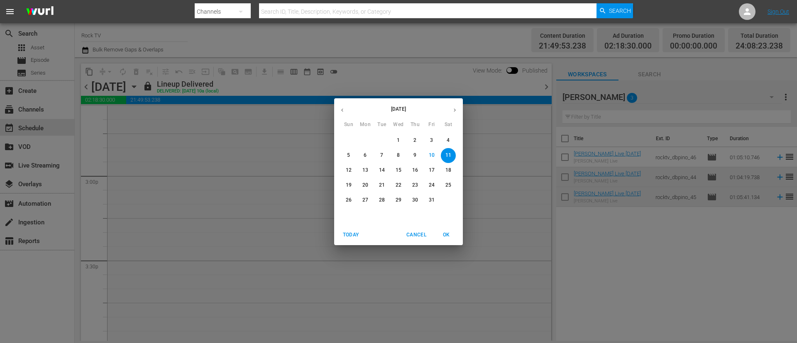
click at [459, 112] on button "button" at bounding box center [455, 110] width 16 height 16
click at [343, 107] on icon "button" at bounding box center [342, 110] width 6 height 6
click at [368, 170] on p "13" at bounding box center [366, 170] width 6 height 7
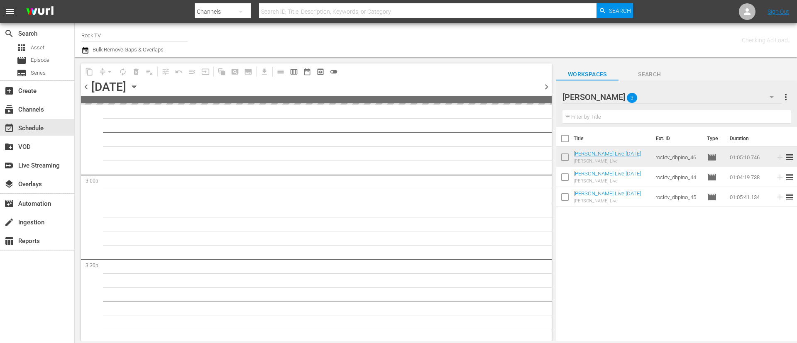
scroll to position [2542, 0]
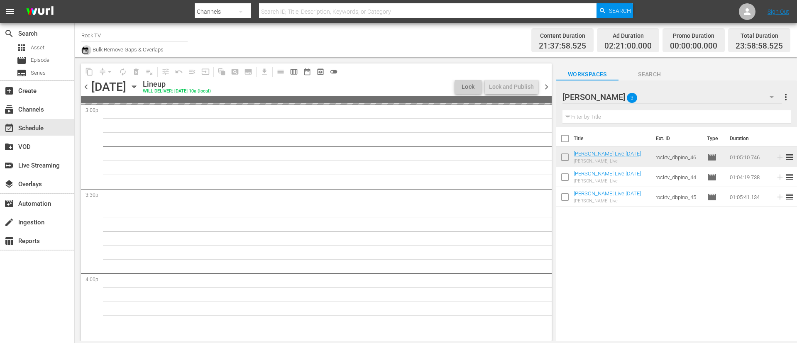
click at [86, 50] on icon "button" at bounding box center [85, 50] width 8 height 10
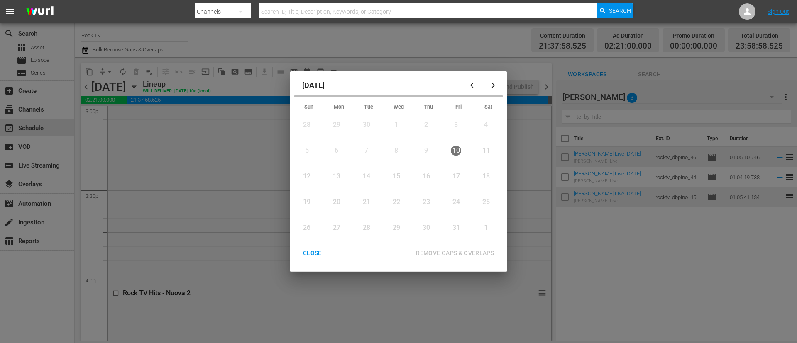
scroll to position [2471, 0]
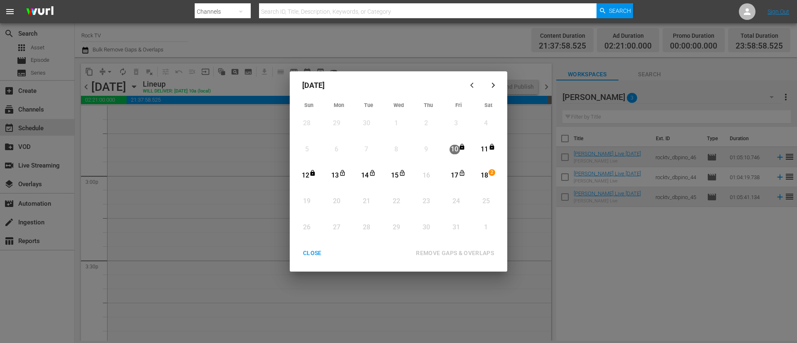
click at [338, 174] on div "13" at bounding box center [335, 176] width 10 height 10
click at [450, 250] on div "REMOVE GAPS & OVERLAPS" at bounding box center [454, 253] width 91 height 10
click at [311, 251] on div "CLOSE REMOVE GAPS & OVERLAPS" at bounding box center [398, 253] width 211 height 15
click at [324, 254] on div "CLOSE REMOVE GAPS & OVERLAPS" at bounding box center [398, 253] width 211 height 15
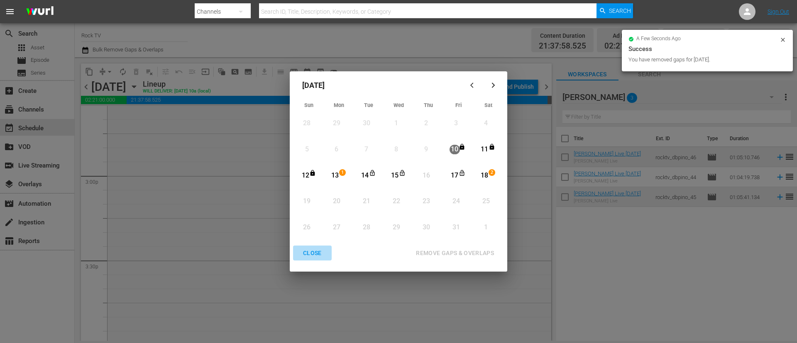
click at [317, 253] on div "CLOSE" at bounding box center [313, 253] width 32 height 10
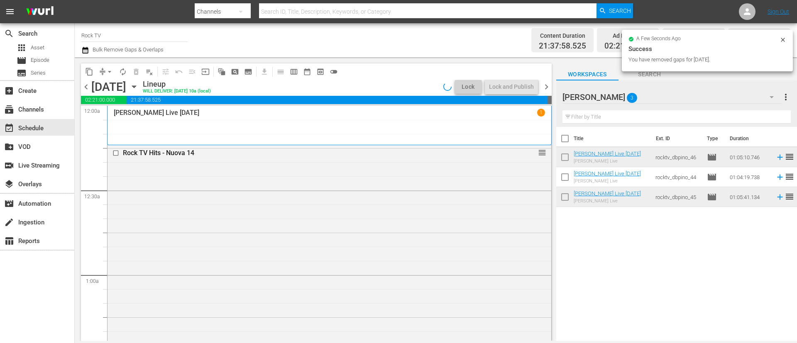
click at [84, 51] on icon "button" at bounding box center [85, 50] width 8 height 10
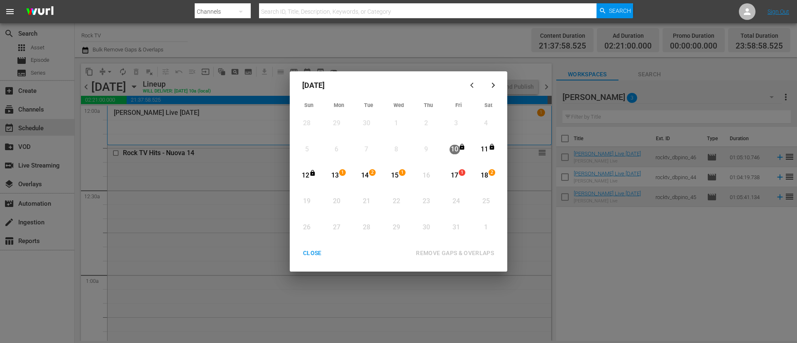
click at [319, 257] on div "CLOSE" at bounding box center [313, 253] width 32 height 10
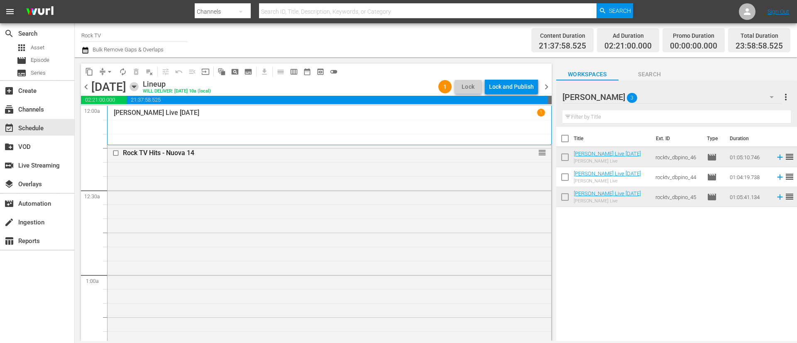
click at [139, 83] on icon "button" at bounding box center [134, 86] width 9 height 9
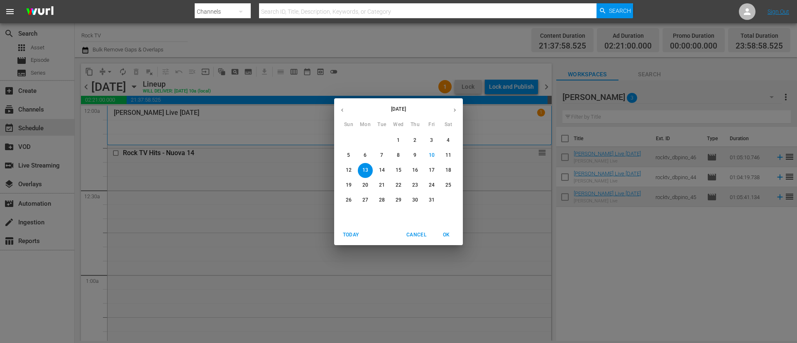
click at [420, 167] on button "16" at bounding box center [415, 170] width 15 height 15
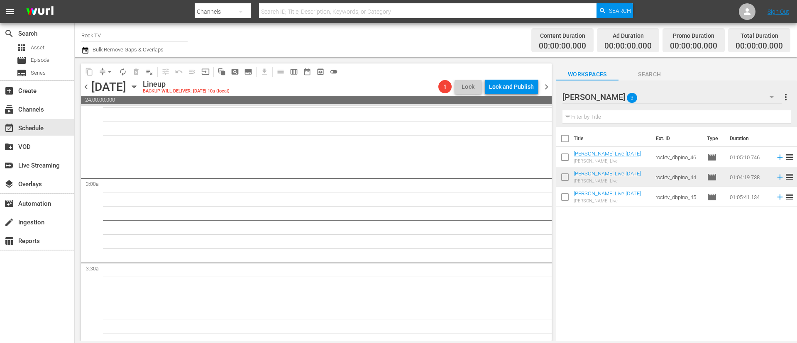
scroll to position [872, 0]
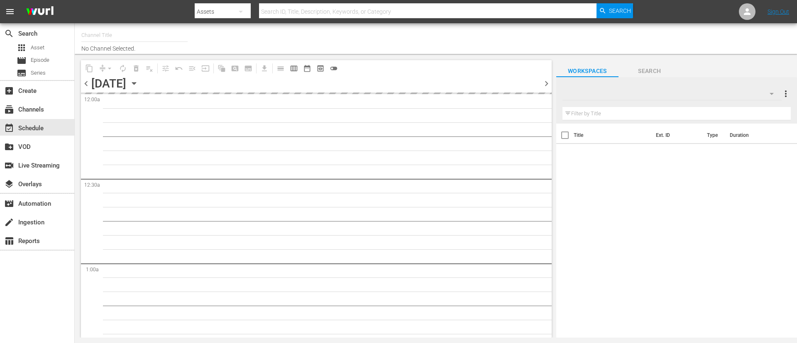
type input "Rock TV (1367)"
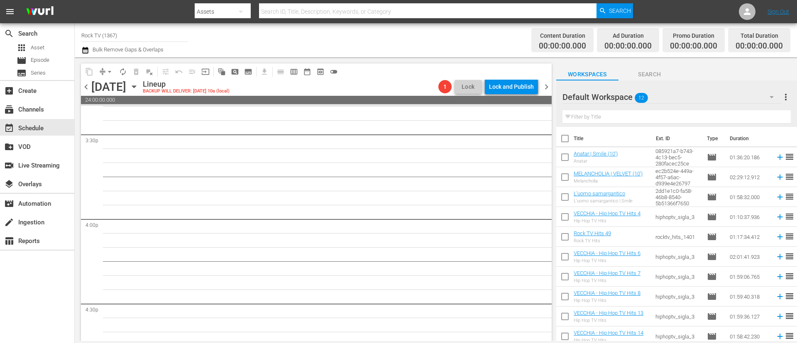
scroll to position [2679, 0]
click at [136, 88] on icon "button" at bounding box center [134, 87] width 4 height 2
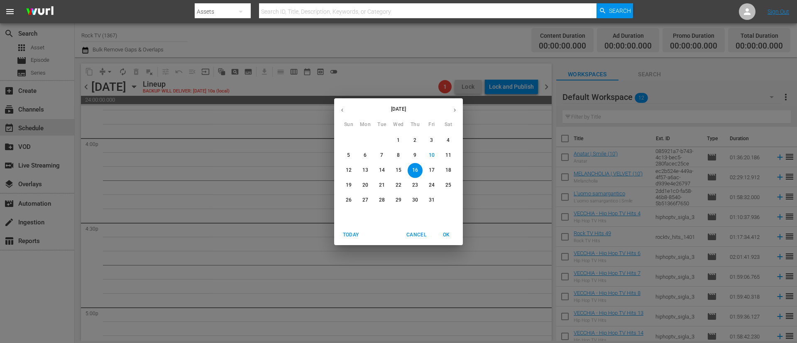
click at [413, 151] on button "9" at bounding box center [415, 155] width 15 height 15
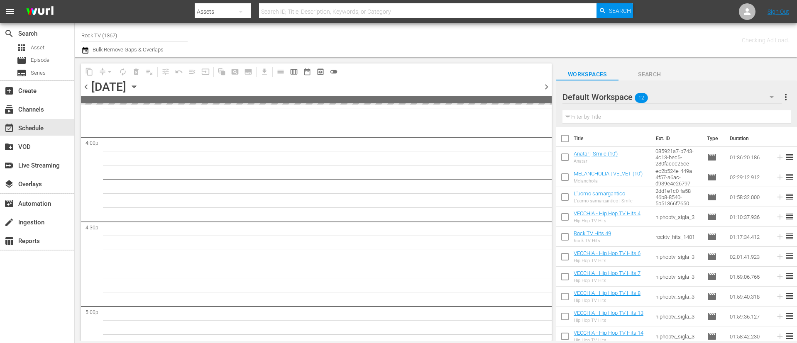
scroll to position [2693, 0]
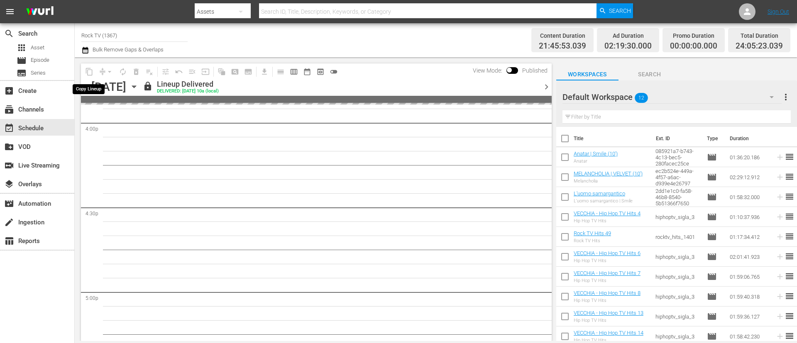
click at [92, 68] on span "content_copy" at bounding box center [89, 71] width 13 height 13
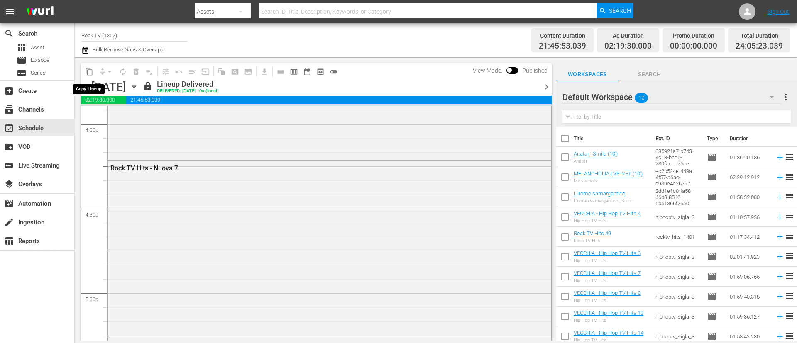
scroll to position [2636, 0]
click at [89, 72] on span "content_copy" at bounding box center [89, 72] width 8 height 8
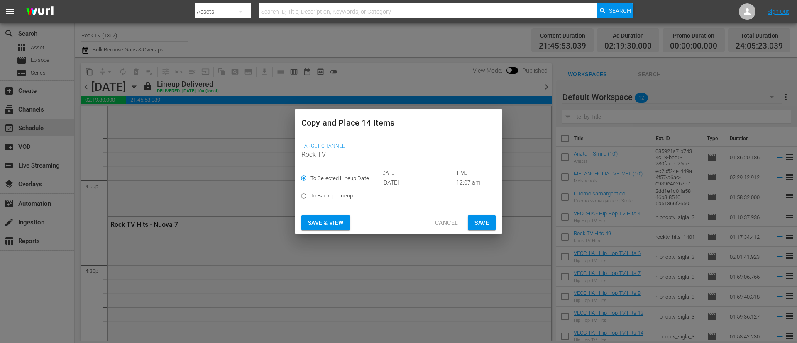
click at [417, 183] on input "Oct 12th 2025" at bounding box center [415, 183] width 66 height 12
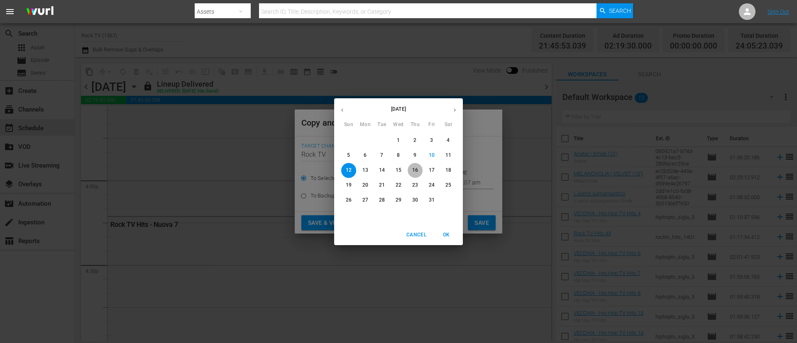
click at [419, 170] on span "16" at bounding box center [415, 170] width 15 height 7
type input "Oct 16th 2025"
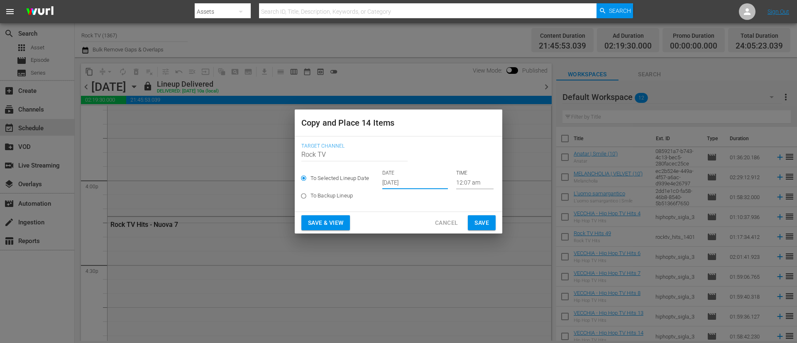
click at [478, 220] on span "Save" at bounding box center [482, 223] width 15 height 10
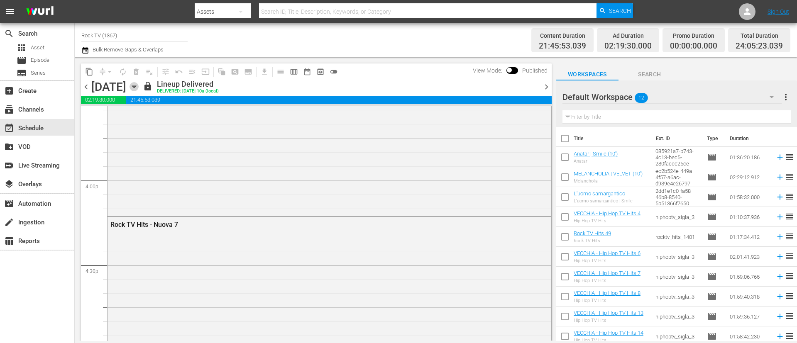
click at [139, 86] on icon "button" at bounding box center [134, 86] width 9 height 9
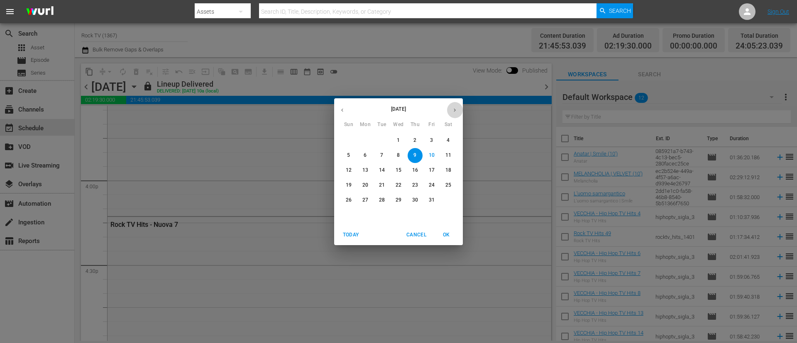
click at [455, 106] on button "button" at bounding box center [455, 110] width 16 height 16
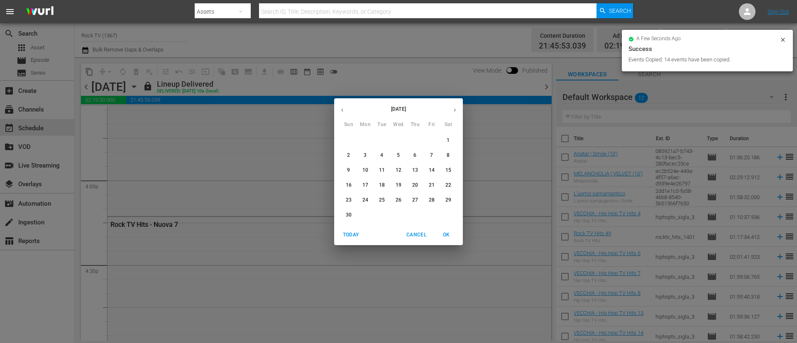
click at [341, 112] on icon "button" at bounding box center [342, 110] width 6 height 6
click at [297, 31] on div "October 2025 Sun Mon Tue Wed Thu Fri Sat 28 29 30 1 2 3 4 5 6 7 8 9 10 11 12 13…" at bounding box center [398, 171] width 797 height 343
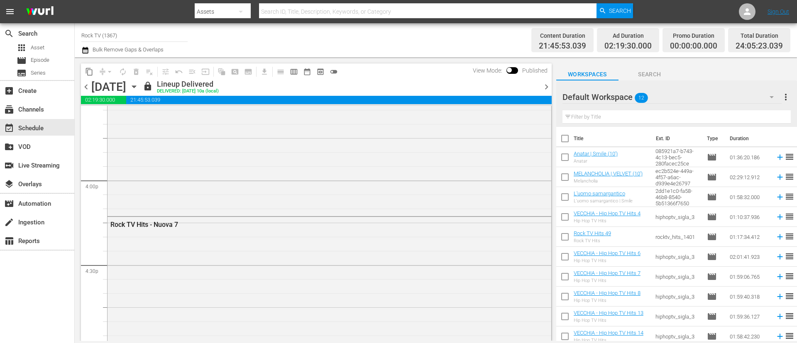
click at [86, 48] on icon "button" at bounding box center [85, 50] width 6 height 7
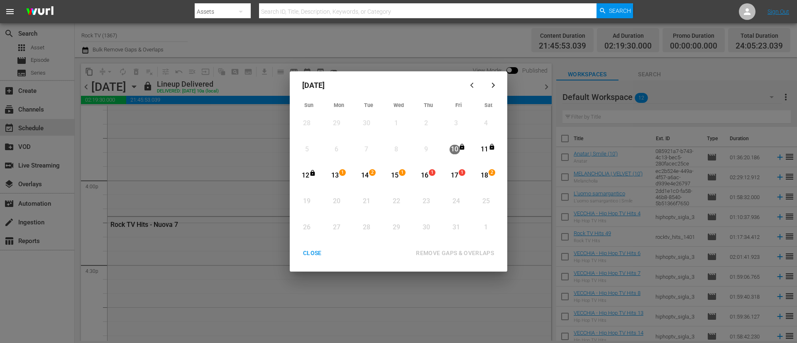
click at [343, 172] on span "1" at bounding box center [343, 172] width 6 height 7
click at [483, 176] on div "18" at bounding box center [485, 176] width 10 height 10
click at [480, 255] on div "REMOVE GAPS & OVERLAPS" at bounding box center [454, 253] width 91 height 10
click at [312, 257] on div "CLOSE" at bounding box center [313, 253] width 32 height 10
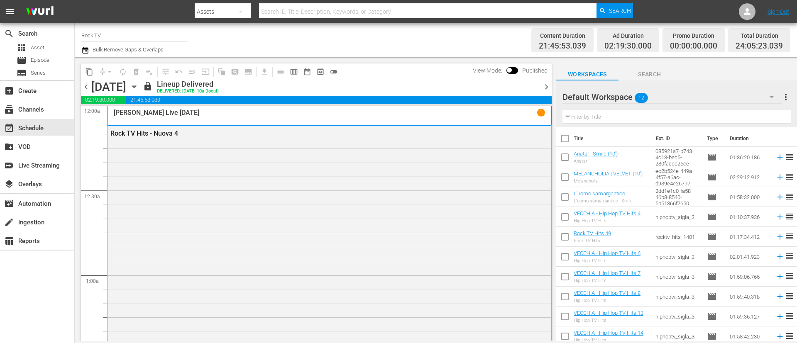
click at [139, 91] on icon "button" at bounding box center [134, 86] width 9 height 9
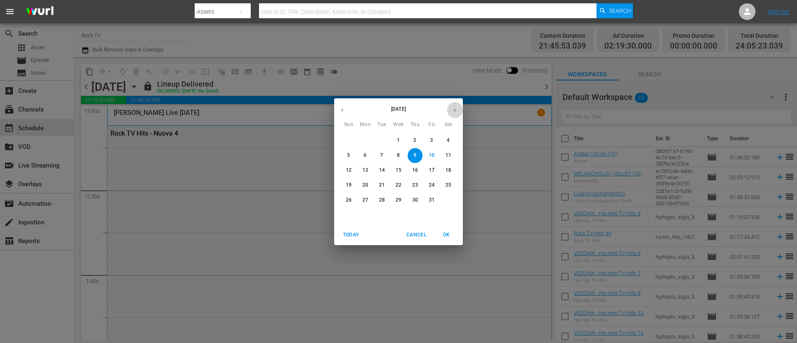
click at [456, 113] on button "button" at bounding box center [455, 110] width 16 height 16
click at [339, 110] on icon "button" at bounding box center [342, 110] width 6 height 6
click at [369, 174] on span "13" at bounding box center [365, 170] width 15 height 7
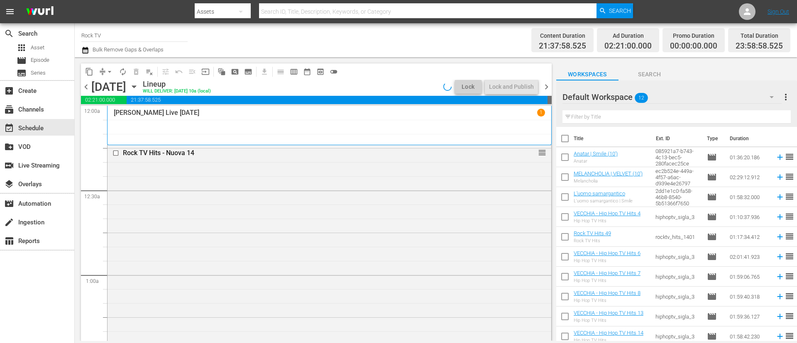
click at [688, 98] on div "Default Workspace 12" at bounding box center [672, 97] width 219 height 23
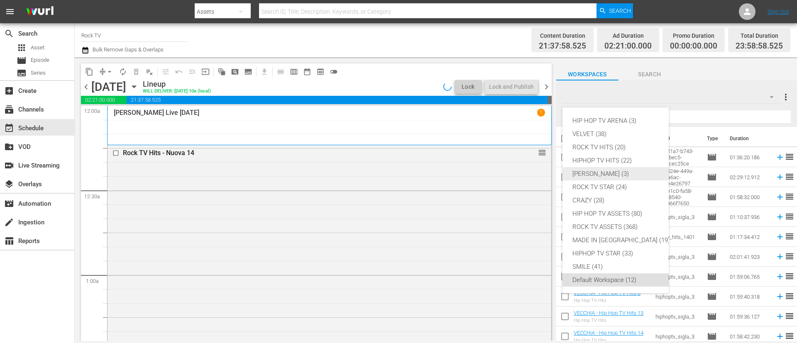
click at [615, 175] on div "[PERSON_NAME] (3)" at bounding box center [622, 173] width 98 height 13
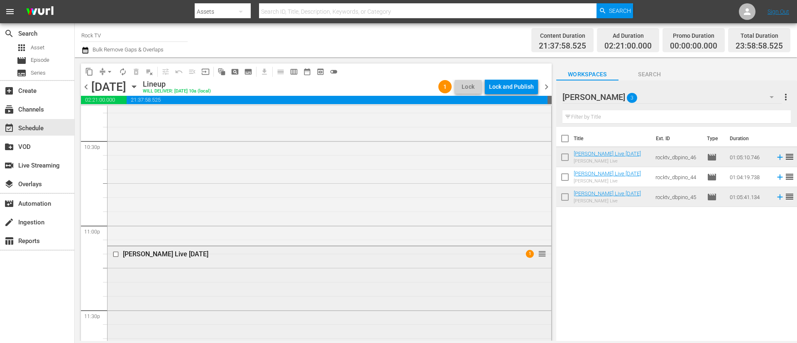
scroll to position [3867, 0]
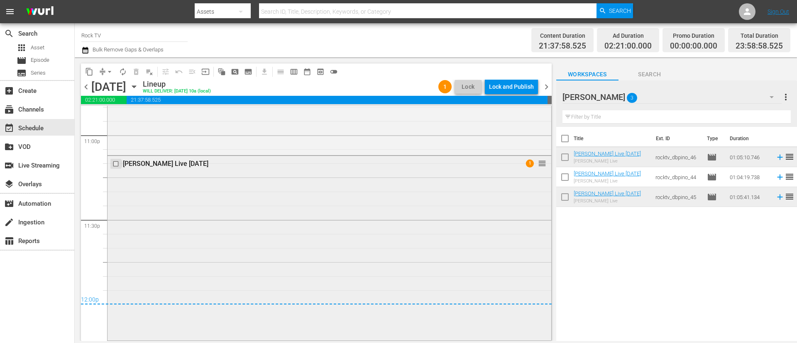
click at [114, 164] on input "checkbox" at bounding box center [117, 164] width 9 height 7
click at [134, 72] on span "delete_forever_outlined" at bounding box center [136, 72] width 8 height 8
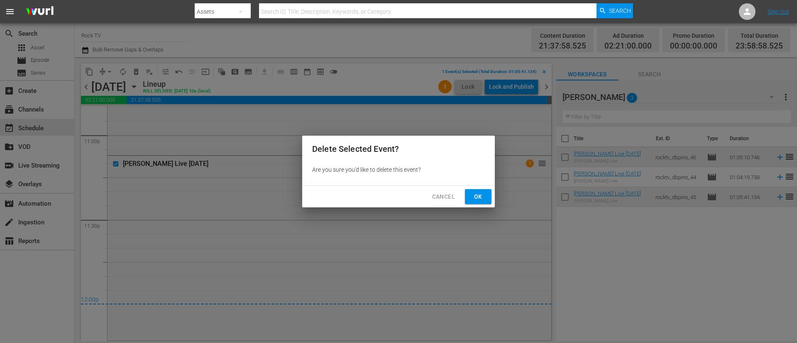
click at [478, 196] on span "Ok" at bounding box center [478, 197] width 13 height 10
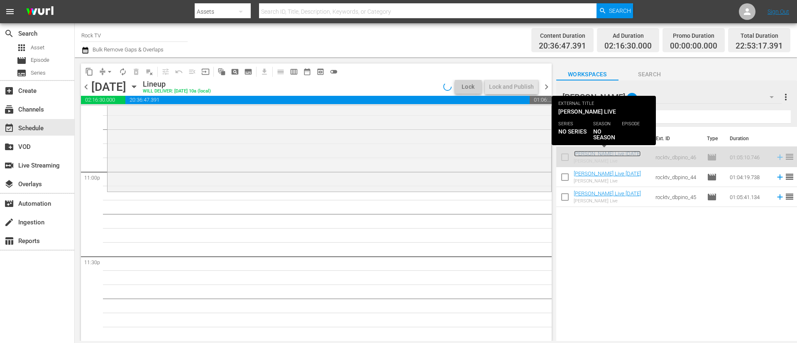
scroll to position [3831, 0]
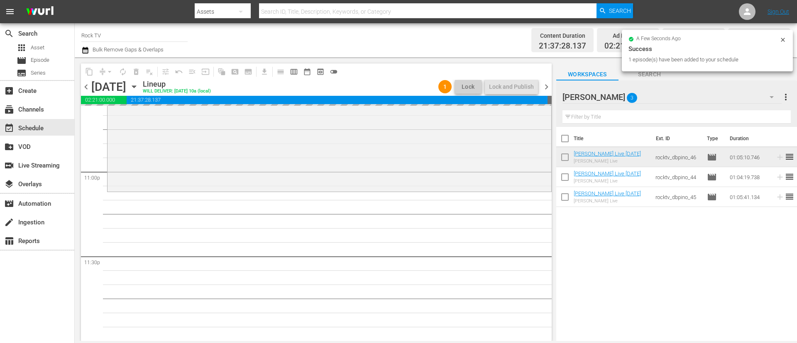
click at [550, 88] on span "chevron_right" at bounding box center [547, 87] width 10 height 10
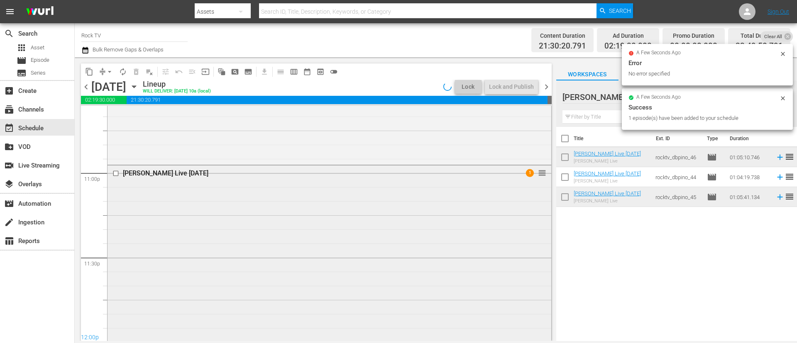
scroll to position [3839, 0]
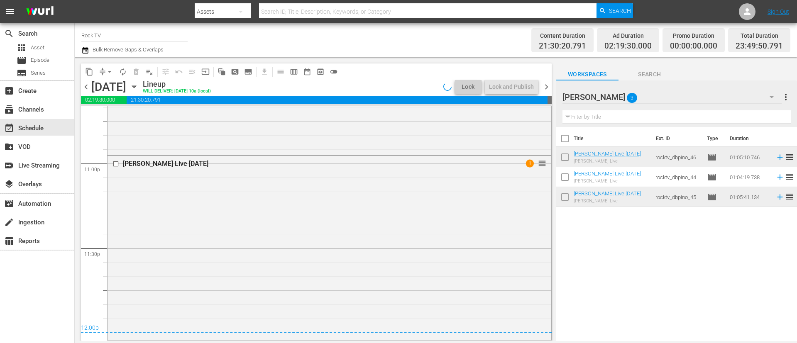
click at [86, 88] on span "chevron_left" at bounding box center [86, 87] width 10 height 10
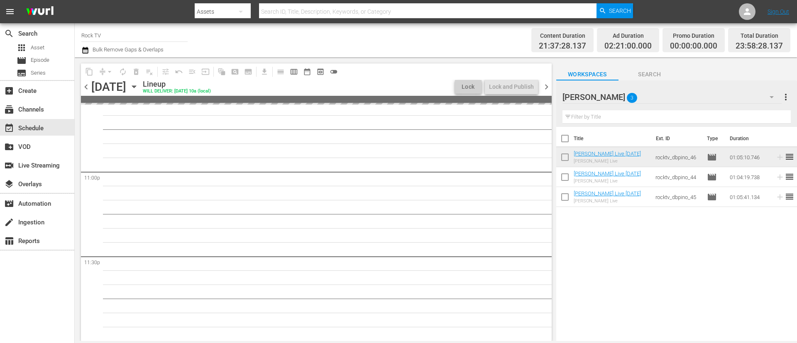
click at [83, 44] on input "Rock TV" at bounding box center [134, 35] width 106 height 20
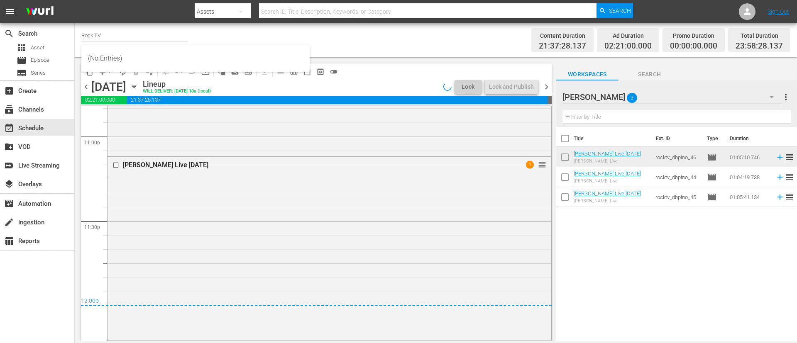
click at [365, 36] on div "Channel Title Rock TV Bulk Remove Gaps & Overlaps" at bounding box center [274, 40] width 387 height 30
click at [87, 51] on icon "button" at bounding box center [85, 50] width 8 height 10
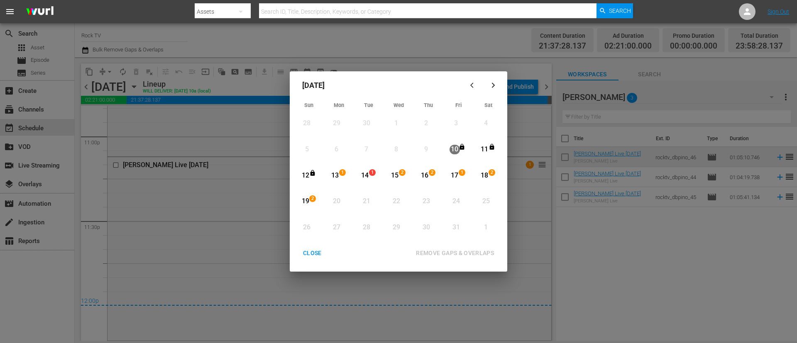
click at [343, 172] on span "1" at bounding box center [343, 172] width 6 height 7
click at [305, 199] on div "19" at bounding box center [305, 202] width 10 height 10
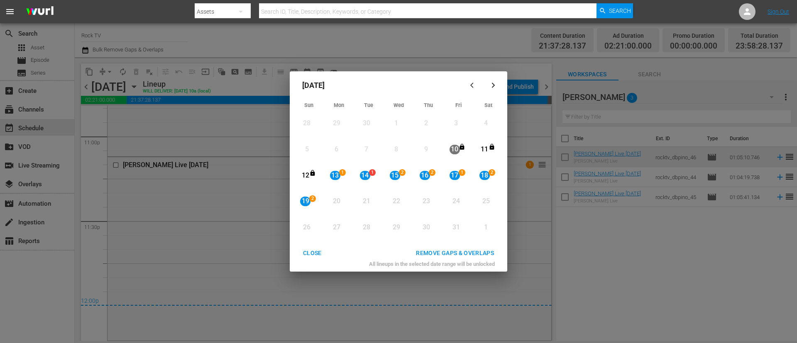
click at [484, 240] on div "Month View" at bounding box center [488, 229] width 30 height 26
click at [482, 251] on div "REMOVE GAPS & OVERLAPS" at bounding box center [454, 253] width 91 height 10
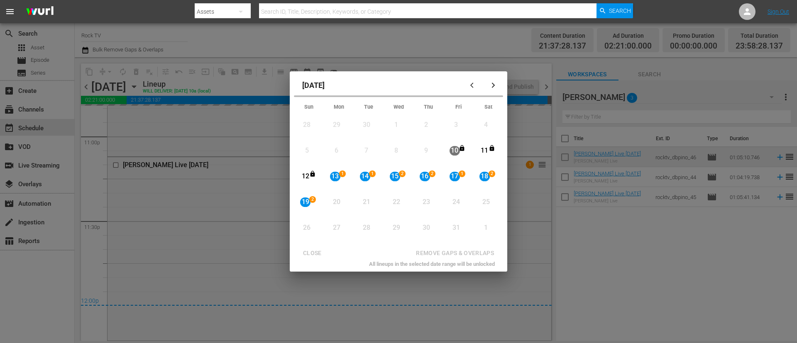
click at [316, 257] on div "CLOSE REMOVE GAPS & OVERLAPS" at bounding box center [398, 253] width 211 height 15
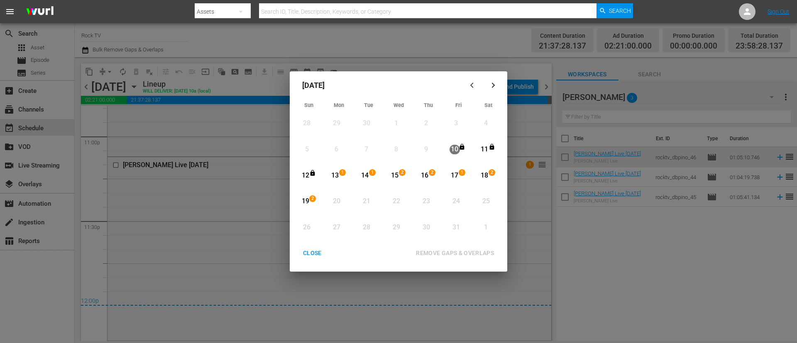
click at [314, 256] on div "CLOSE" at bounding box center [313, 253] width 32 height 10
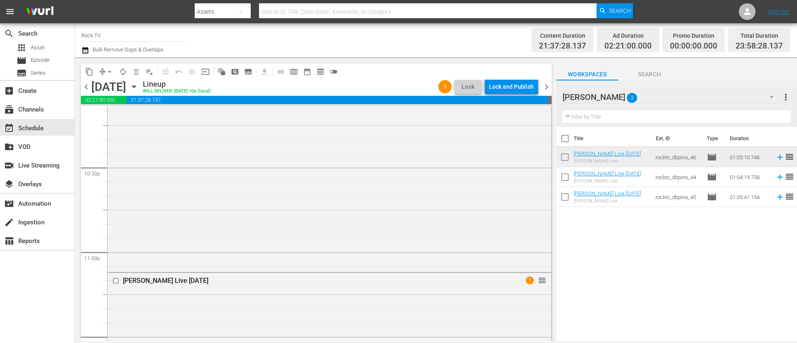
scroll to position [3866, 0]
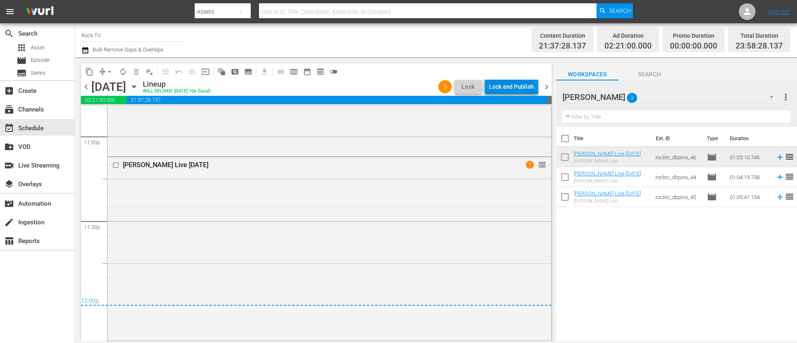
click at [511, 85] on div "Lock and Publish" at bounding box center [511, 86] width 45 height 15
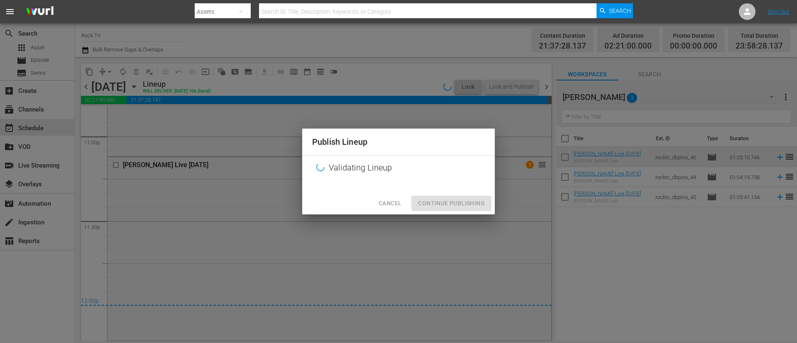
click at [463, 208] on div "Cancel Continue Publishing" at bounding box center [398, 204] width 193 height 22
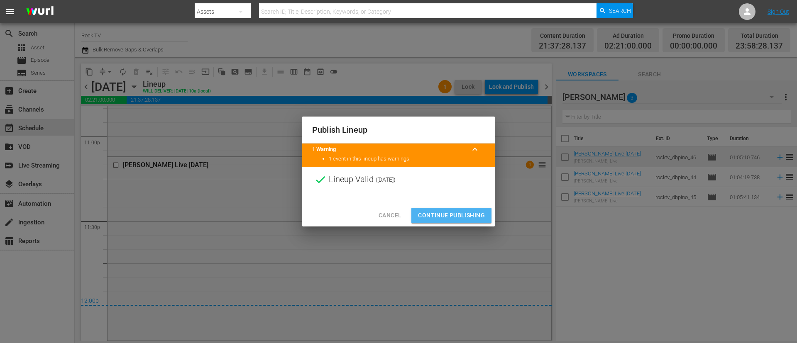
click at [463, 214] on span "Continue Publishing" at bounding box center [451, 216] width 67 height 10
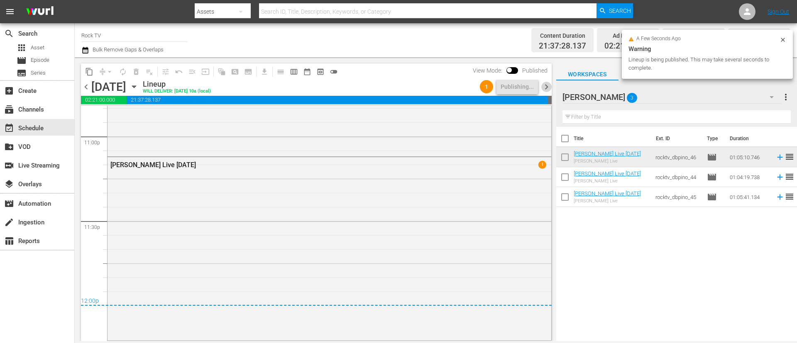
click at [547, 82] on span "chevron_right" at bounding box center [547, 87] width 10 height 10
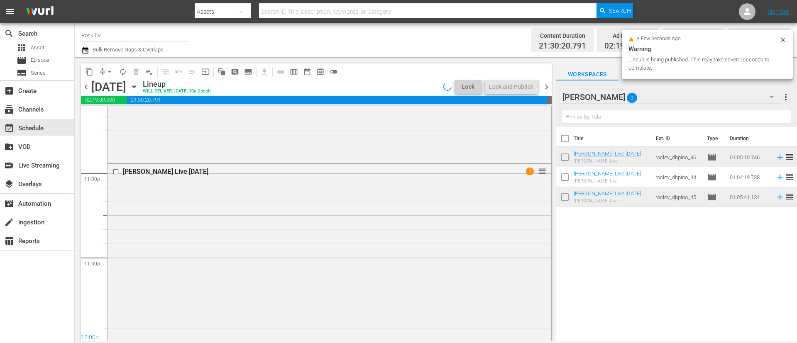
scroll to position [3838, 0]
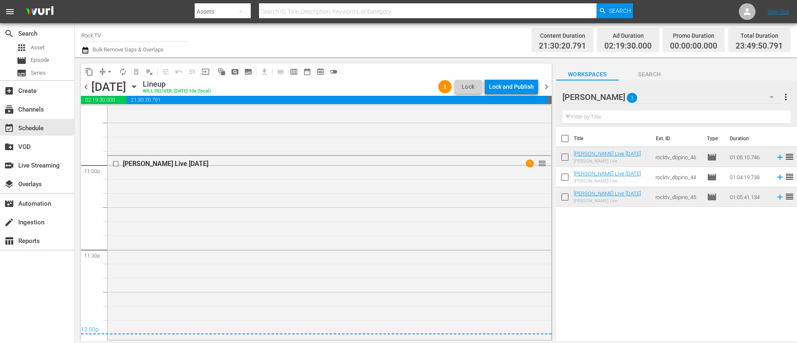
click at [515, 89] on div "Lock and Publish" at bounding box center [511, 86] width 45 height 15
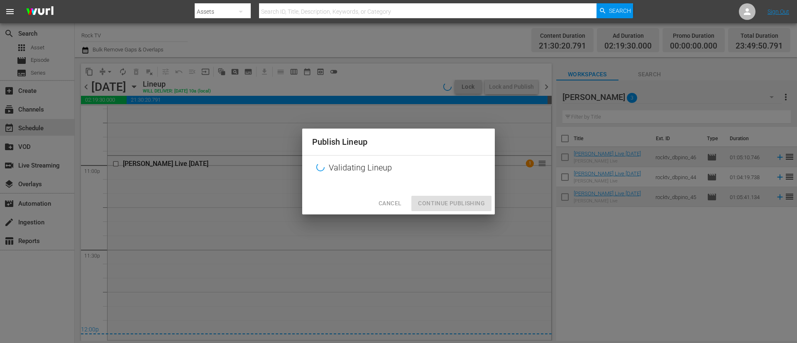
click at [457, 208] on div "Cancel Continue Publishing" at bounding box center [398, 204] width 193 height 22
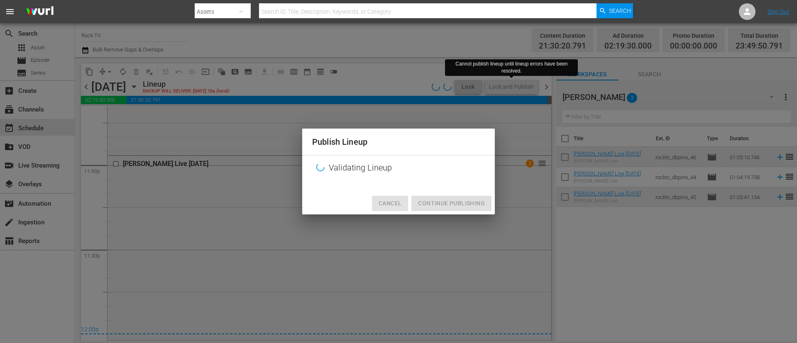
click at [392, 205] on span "Cancel" at bounding box center [390, 204] width 23 height 10
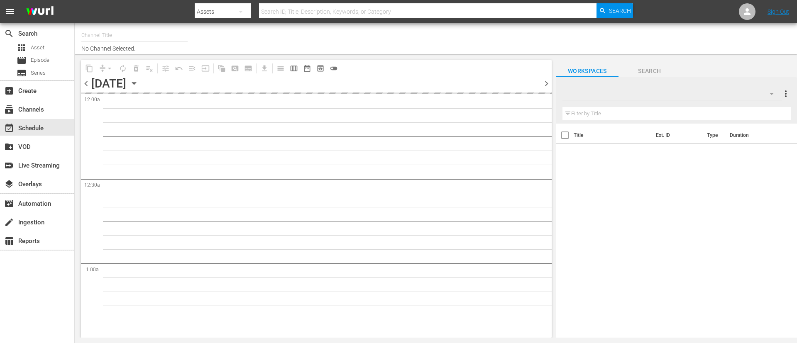
type input "Rock TV (1367)"
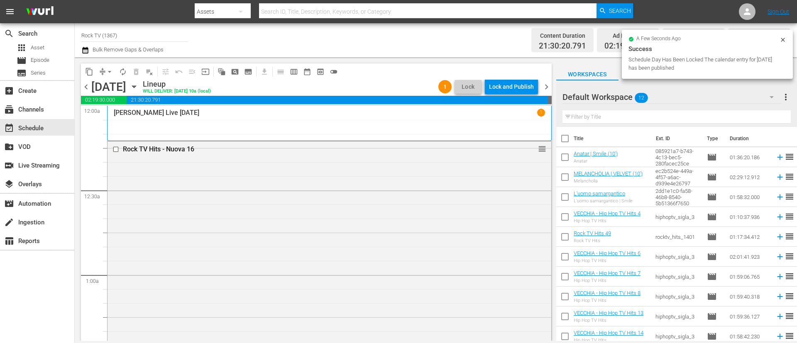
click at [518, 87] on div "Lock and Publish" at bounding box center [511, 86] width 45 height 15
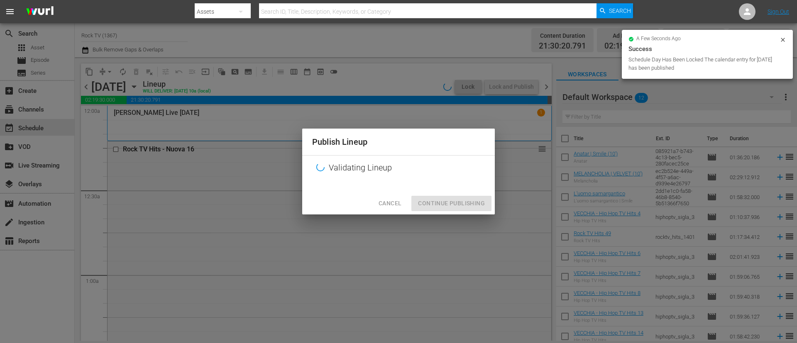
click at [483, 203] on div "Cancel Continue Publishing" at bounding box center [398, 204] width 193 height 22
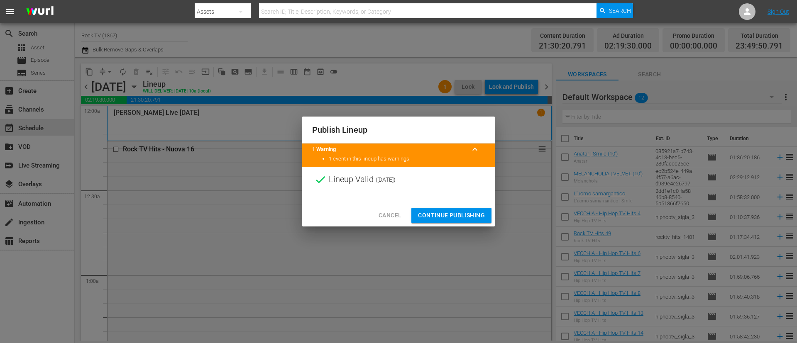
click at [454, 216] on span "Continue Publishing" at bounding box center [451, 216] width 67 height 10
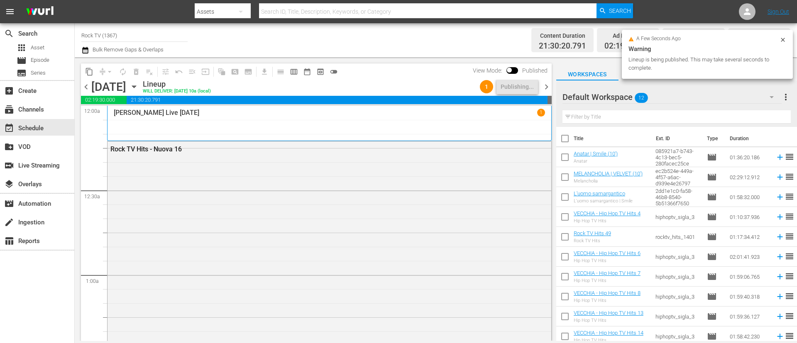
click at [546, 82] on span "chevron_right" at bounding box center [547, 87] width 10 height 10
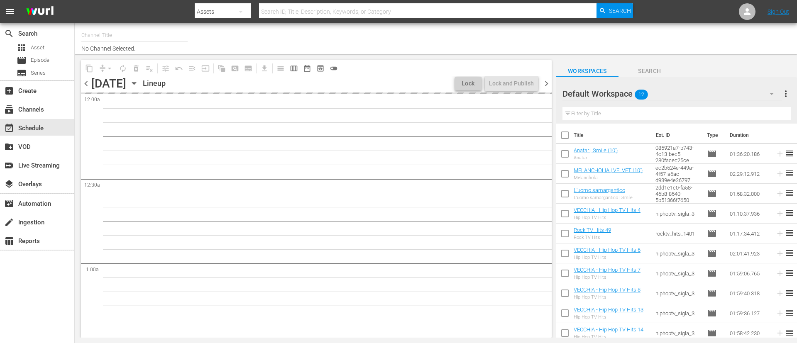
type input "Rock TV (1367)"
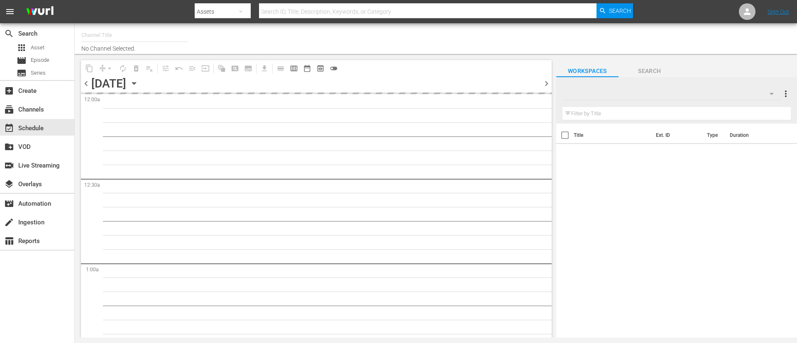
type input "Rock TV (1367)"
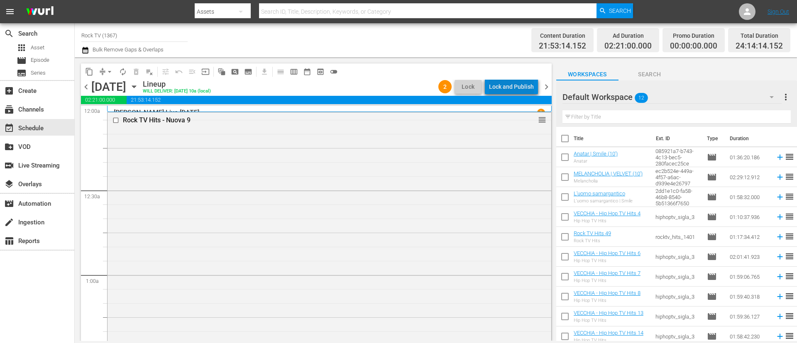
click at [521, 87] on div "Lock and Publish" at bounding box center [511, 86] width 45 height 15
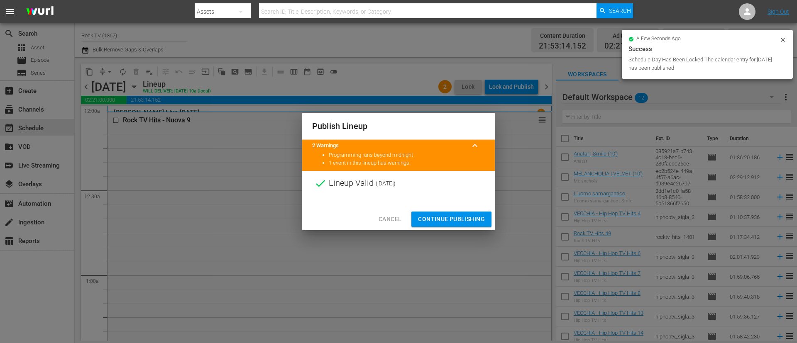
click at [463, 214] on span "Continue Publishing" at bounding box center [451, 219] width 67 height 10
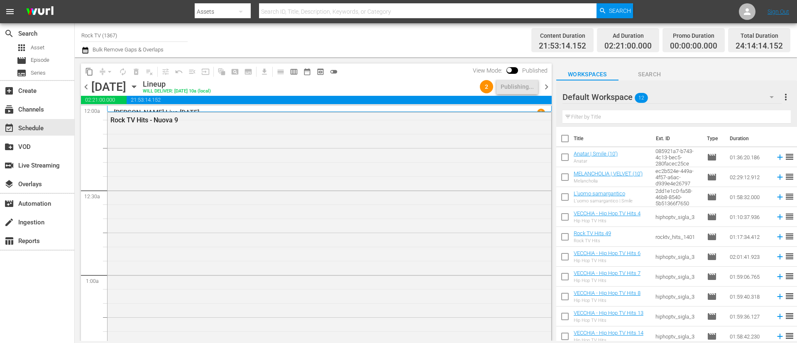
click at [546, 85] on span "chevron_right" at bounding box center [547, 87] width 10 height 10
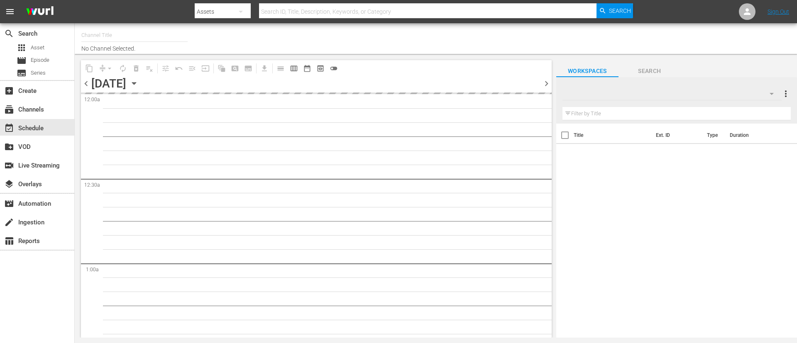
type input "Rock TV (1367)"
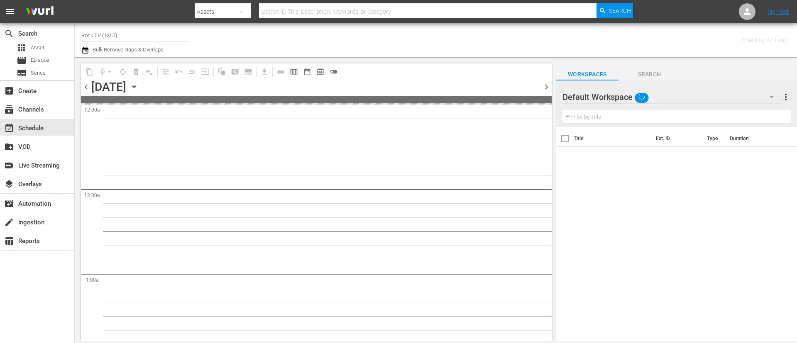
type input "Rock TV (1367)"
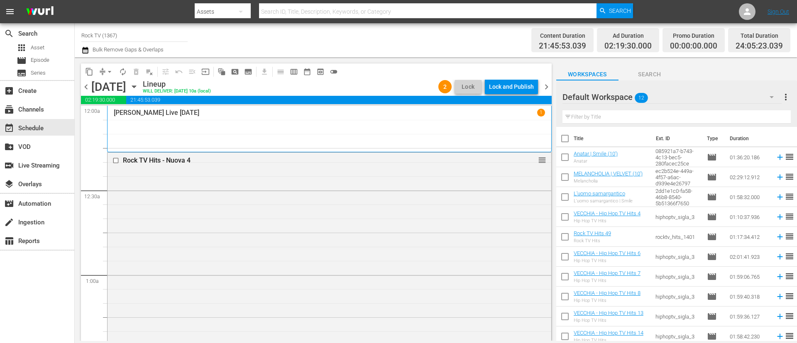
click at [515, 89] on div "Lock and Publish" at bounding box center [511, 86] width 45 height 15
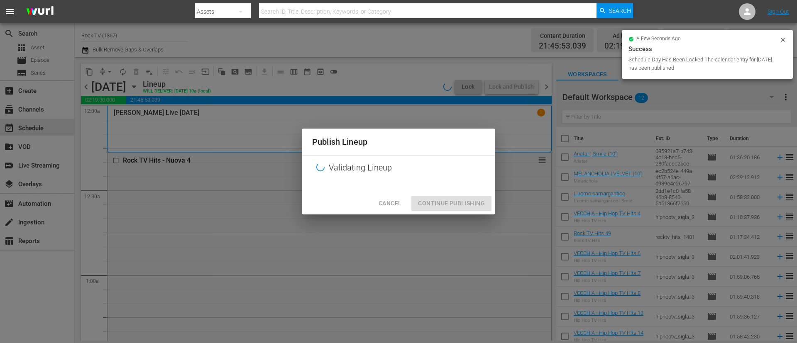
click at [464, 203] on div "Cancel Continue Publishing" at bounding box center [398, 204] width 193 height 22
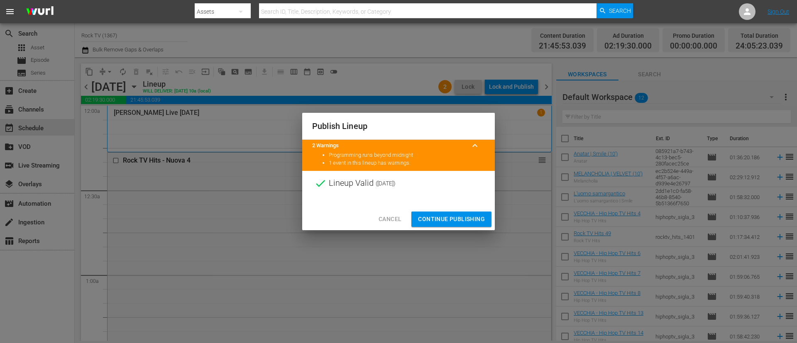
click at [466, 208] on div "Cancel Continue Publishing" at bounding box center [398, 219] width 193 height 22
click at [471, 213] on button "Continue Publishing" at bounding box center [452, 219] width 80 height 15
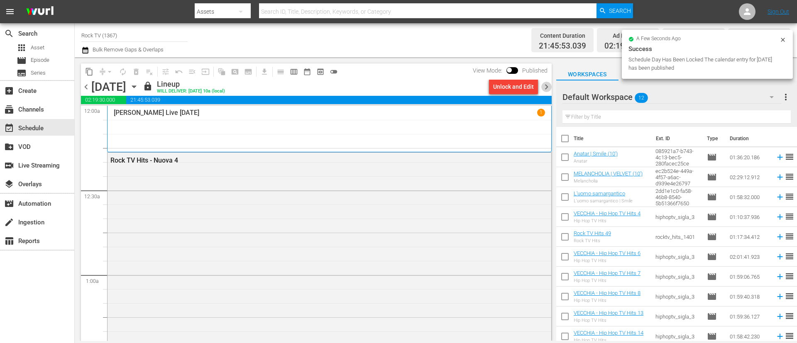
click at [547, 87] on span "chevron_right" at bounding box center [547, 87] width 10 height 10
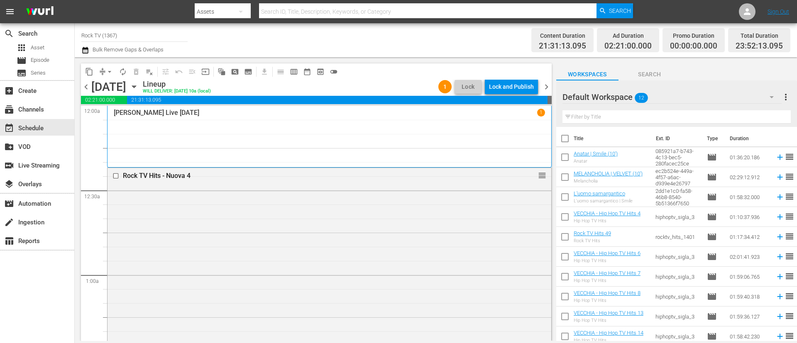
click at [527, 88] on div "Lock and Publish" at bounding box center [511, 86] width 45 height 15
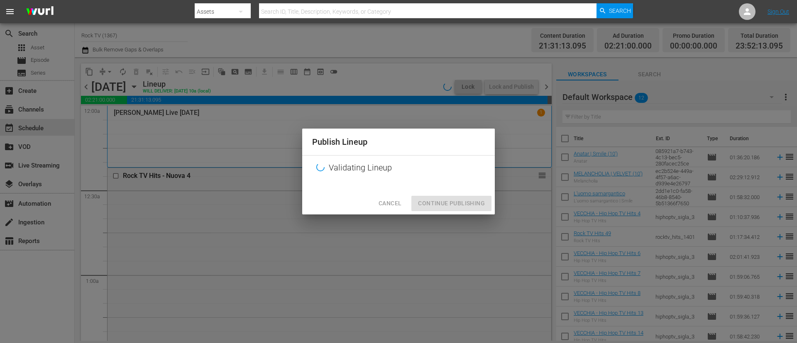
click at [463, 203] on div "Cancel Continue Publishing" at bounding box center [398, 204] width 193 height 22
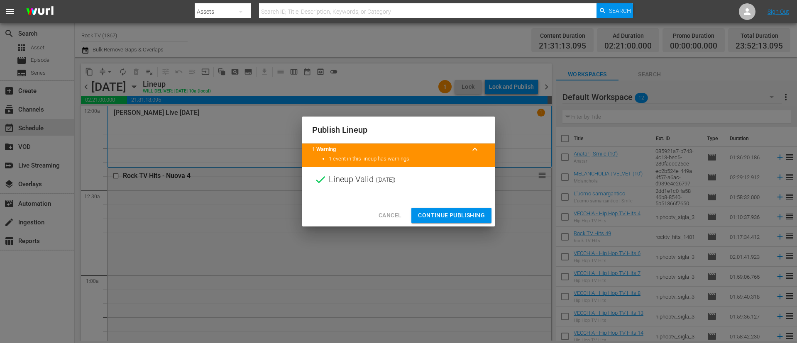
click at [456, 215] on span "Continue Publishing" at bounding box center [451, 216] width 67 height 10
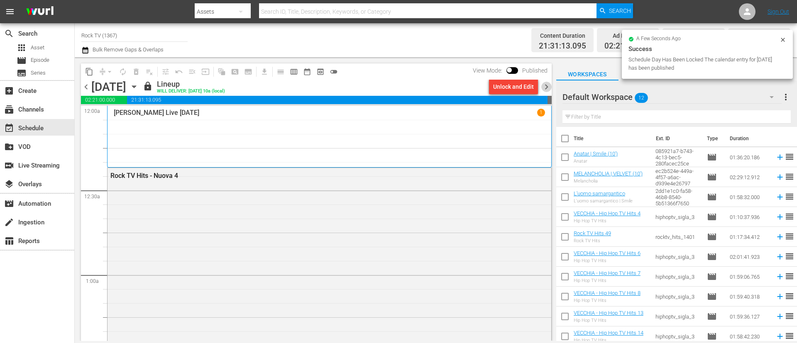
click at [549, 87] on span "chevron_right" at bounding box center [547, 87] width 10 height 10
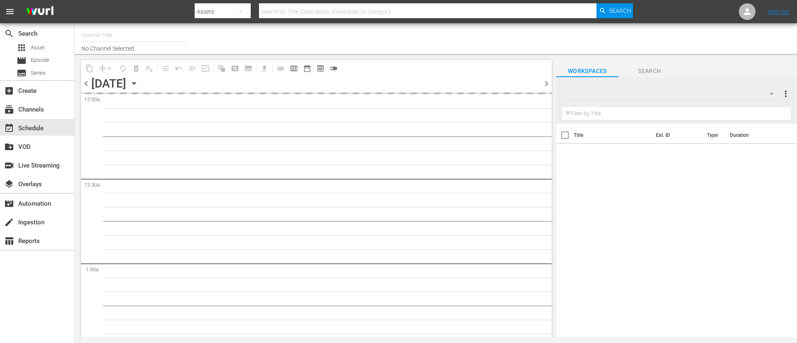
type input "Rock TV (1367)"
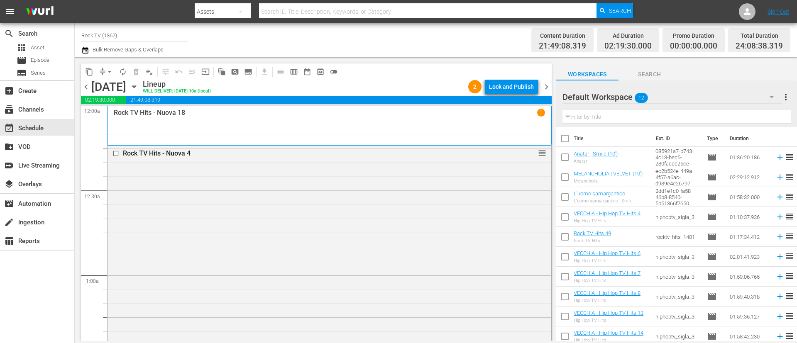
click at [511, 86] on div "Lock and Publish" at bounding box center [511, 86] width 45 height 15
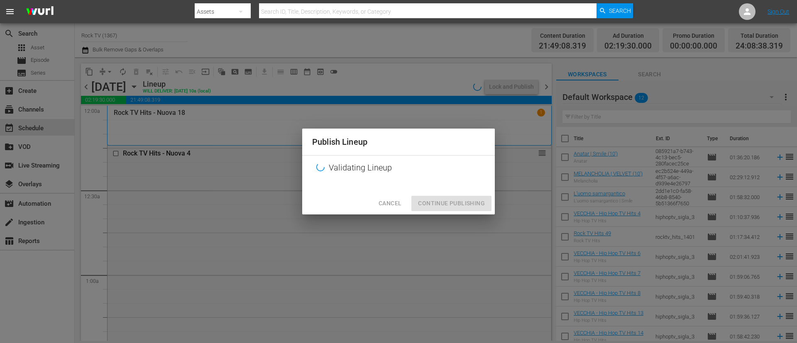
click at [454, 206] on div "Cancel Continue Publishing" at bounding box center [398, 204] width 193 height 22
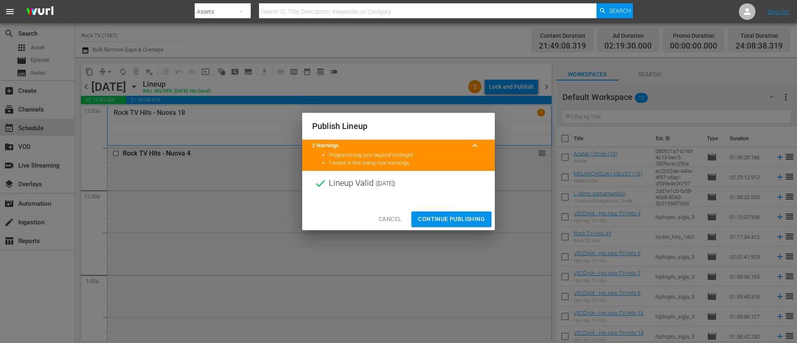
click at [455, 220] on span "Continue Publishing" at bounding box center [451, 219] width 67 height 10
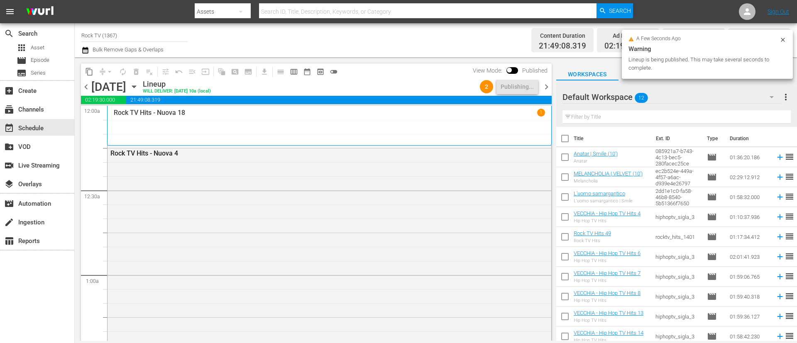
click at [546, 86] on span "chevron_right" at bounding box center [547, 87] width 10 height 10
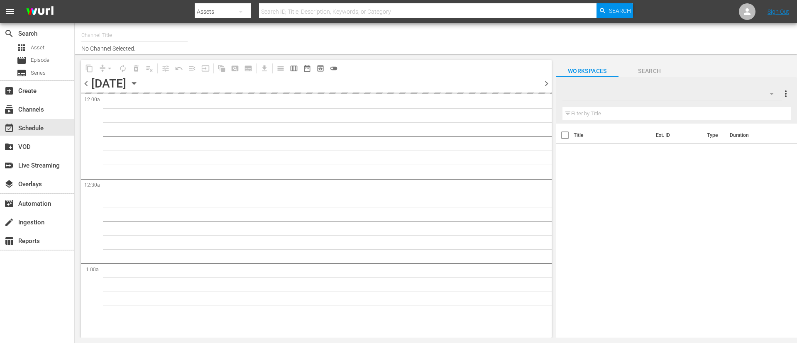
type input "Rock TV (1367)"
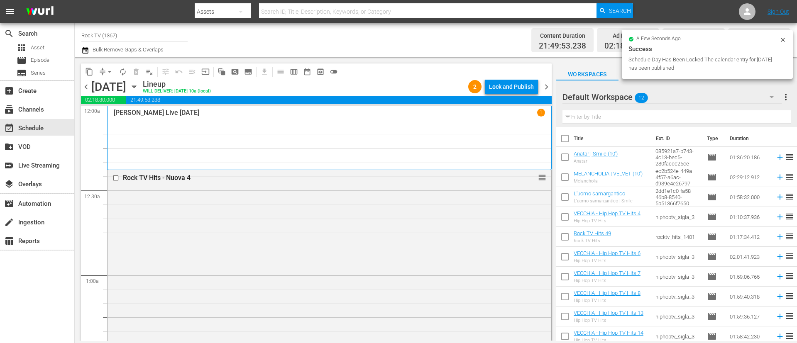
click at [507, 86] on div "Lock and Publish" at bounding box center [511, 86] width 45 height 15
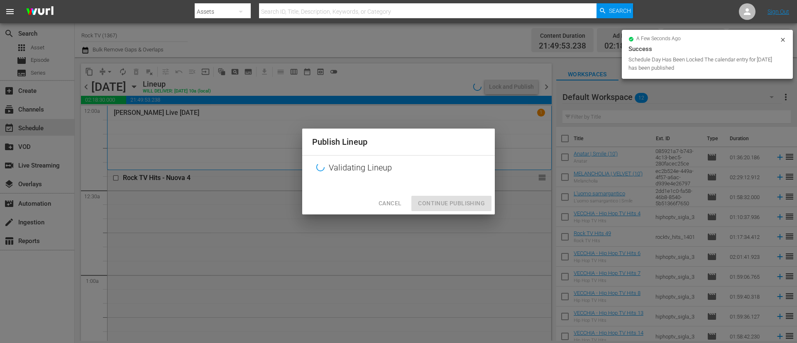
click at [465, 205] on div "Cancel Continue Publishing" at bounding box center [398, 204] width 193 height 22
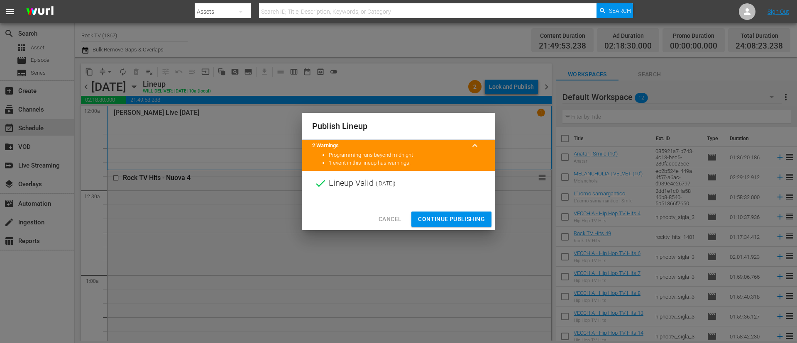
click at [465, 205] on div at bounding box center [398, 202] width 193 height 12
click at [470, 225] on button "Continue Publishing" at bounding box center [452, 219] width 80 height 15
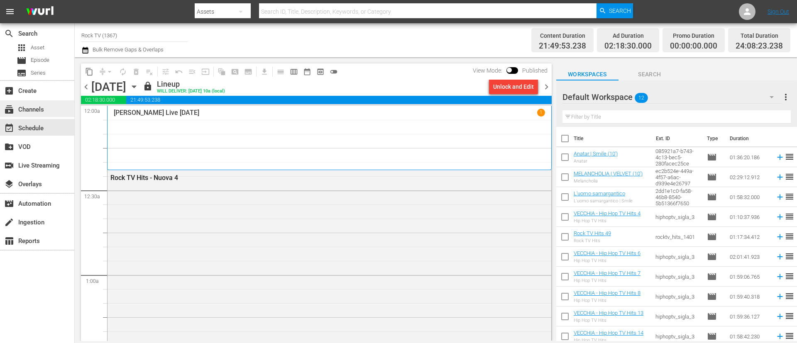
click at [26, 106] on div "subscriptions Channels" at bounding box center [23, 108] width 47 height 7
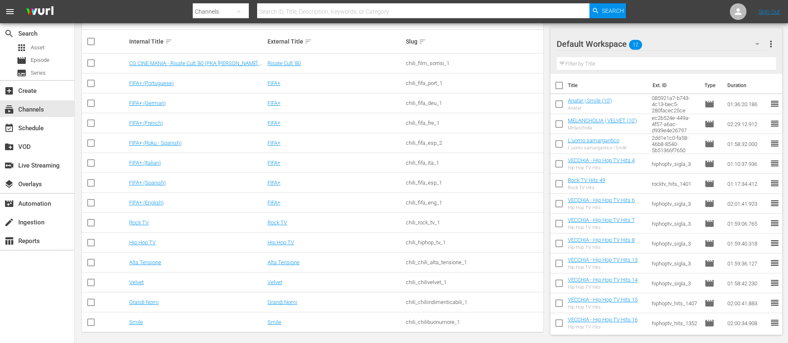
scroll to position [139, 0]
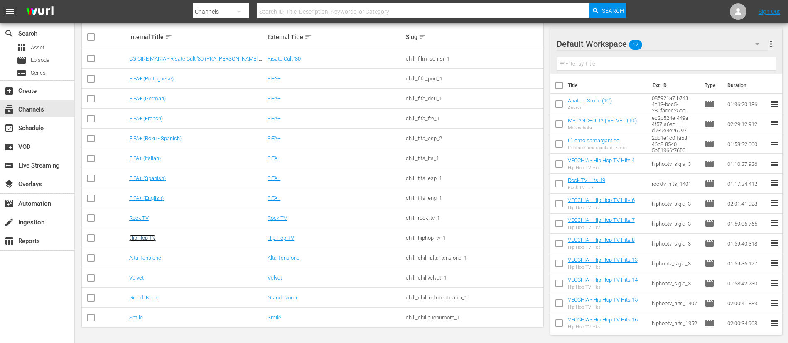
click at [147, 235] on link "Hip Hop TV" at bounding box center [142, 238] width 27 height 6
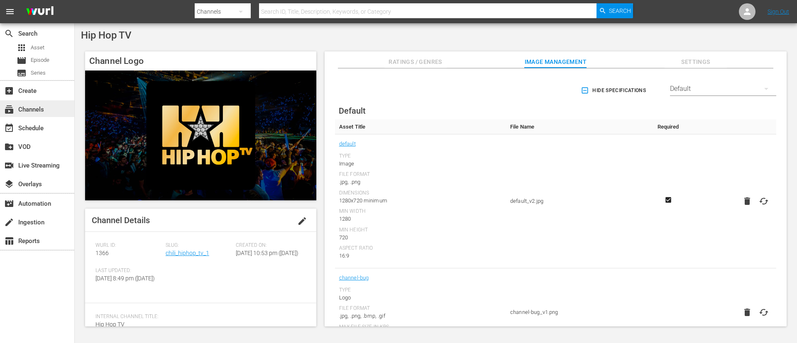
click at [50, 108] on div "subscriptions Channels" at bounding box center [37, 108] width 74 height 17
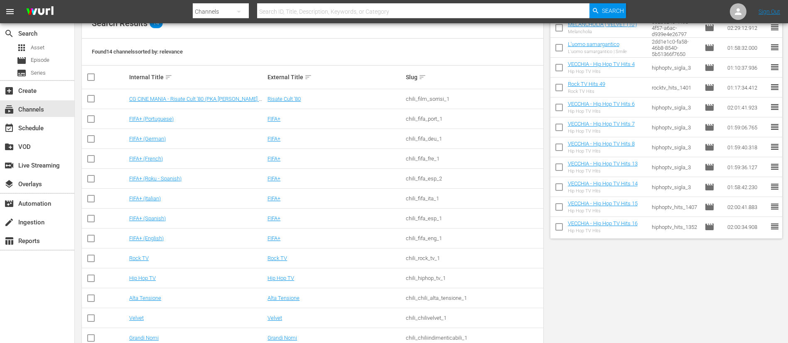
scroll to position [139, 0]
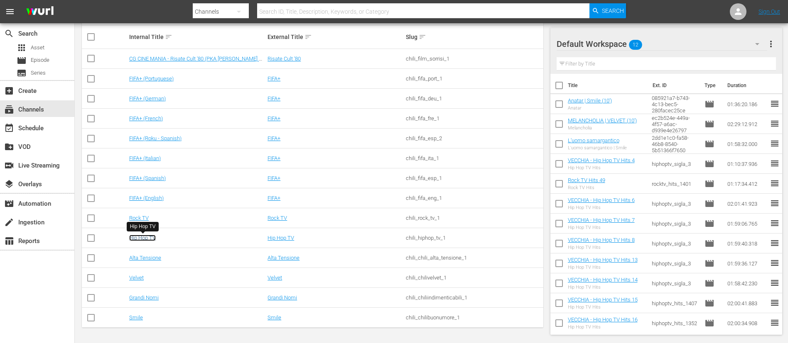
click at [140, 238] on link "Hip Hop TV" at bounding box center [142, 238] width 27 height 6
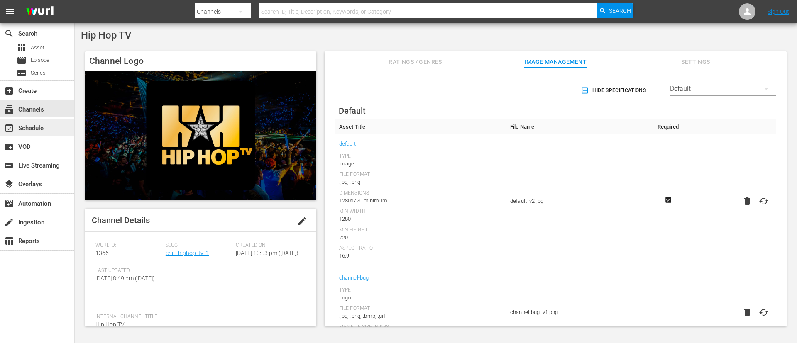
click at [32, 131] on div "event_available Schedule" at bounding box center [23, 126] width 47 height 7
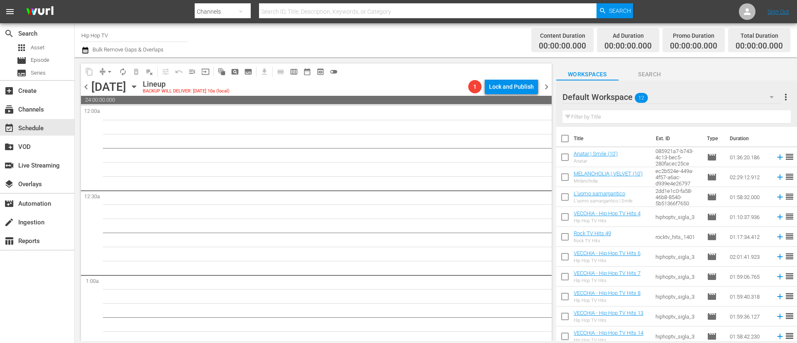
click at [139, 88] on icon "button" at bounding box center [134, 86] width 9 height 9
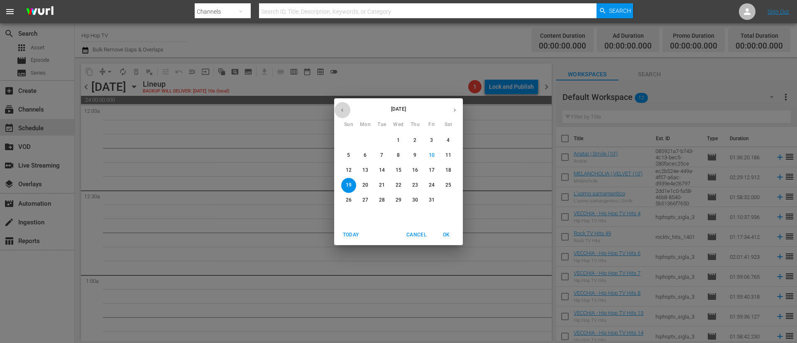
click at [339, 117] on button "button" at bounding box center [342, 110] width 16 height 16
click at [340, 117] on button "button" at bounding box center [342, 110] width 16 height 16
click at [411, 81] on div "[DATE] Sun Mon Tue Wed Thu Fri Sat 27 28 29 30 31 1 2 3 4 5 6 7 8 9 10 11 12 13…" at bounding box center [398, 171] width 797 height 343
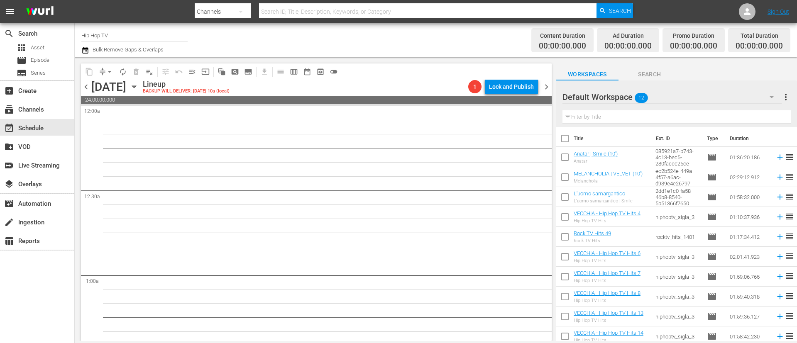
click at [85, 89] on span "chevron_left" at bounding box center [86, 87] width 10 height 10
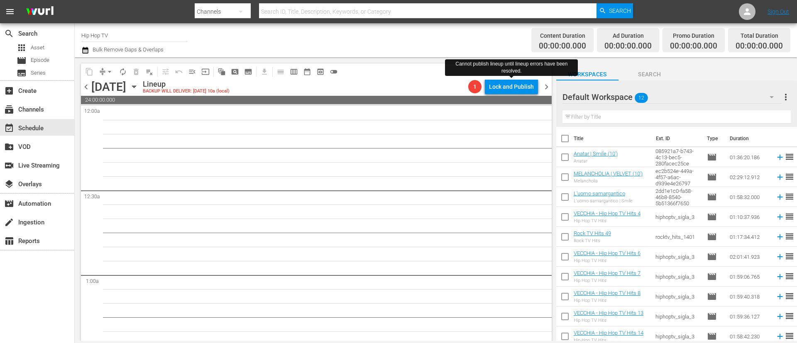
click at [514, 86] on div "Lock and Publish" at bounding box center [511, 86] width 45 height 15
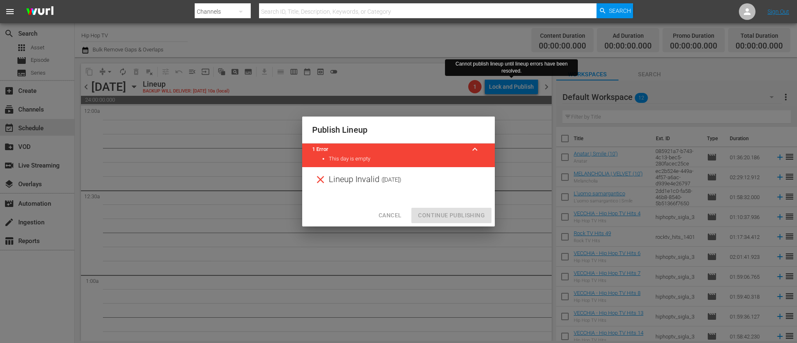
click at [468, 218] on div "Cancel Continue Publishing" at bounding box center [398, 216] width 193 height 22
click at [392, 217] on span "Cancel" at bounding box center [390, 216] width 23 height 10
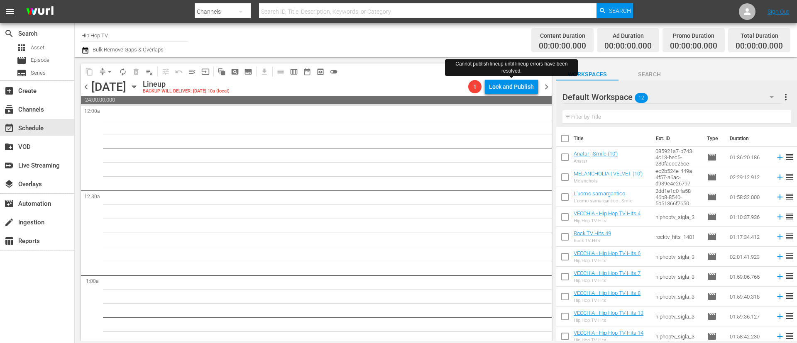
click at [87, 83] on span "chevron_left" at bounding box center [86, 87] width 10 height 10
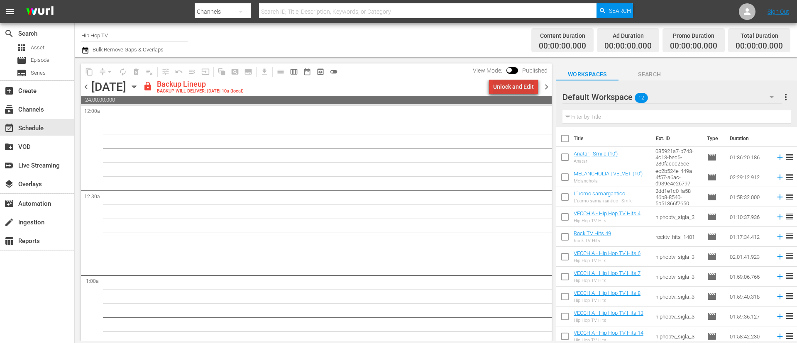
click at [525, 87] on div "Unlock and Edit" at bounding box center [513, 86] width 41 height 15
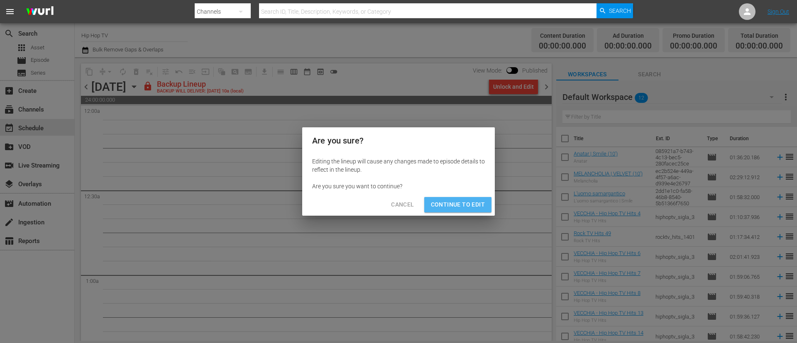
click at [471, 207] on span "Continue to Edit" at bounding box center [458, 205] width 54 height 10
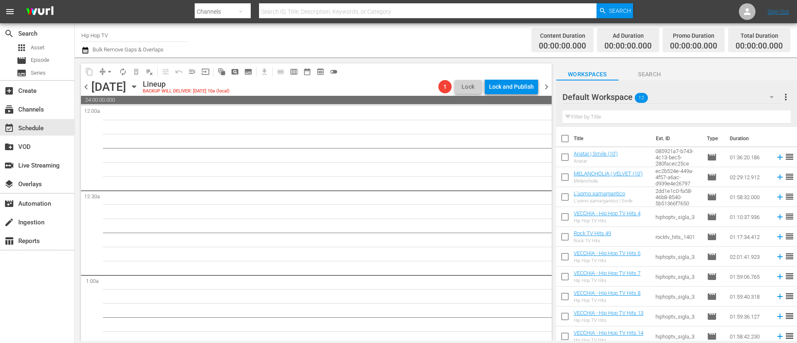
click at [86, 88] on span "chevron_left" at bounding box center [86, 87] width 10 height 10
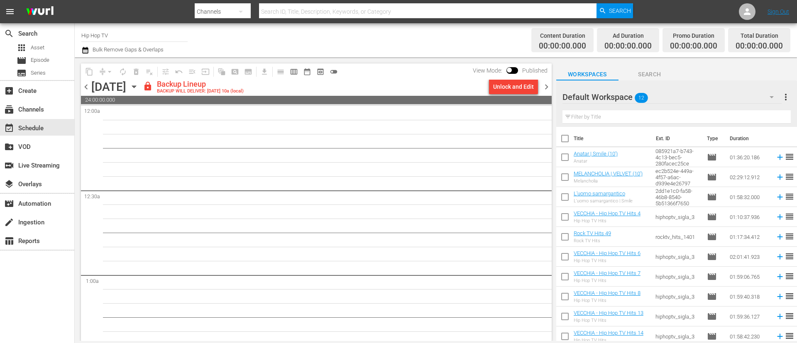
click at [511, 94] on div "chevron_left [DATE] [DATE] lock Backup Lineup BACKUP WILL DELIVER: [DATE] 10a (…" at bounding box center [316, 88] width 471 height 16
click at [518, 88] on div "Unlock and Edit" at bounding box center [513, 86] width 41 height 15
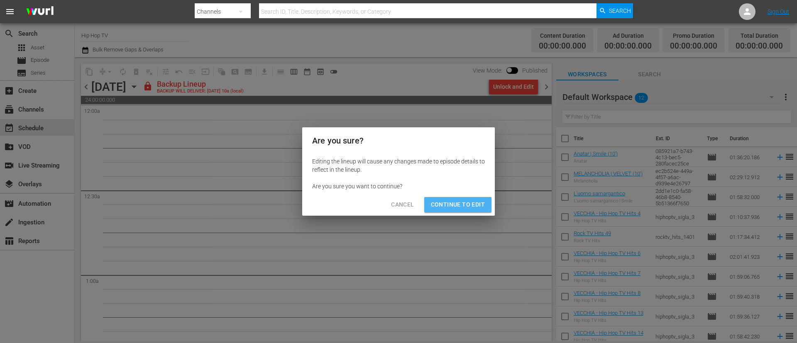
click at [463, 203] on span "Continue to Edit" at bounding box center [458, 205] width 54 height 10
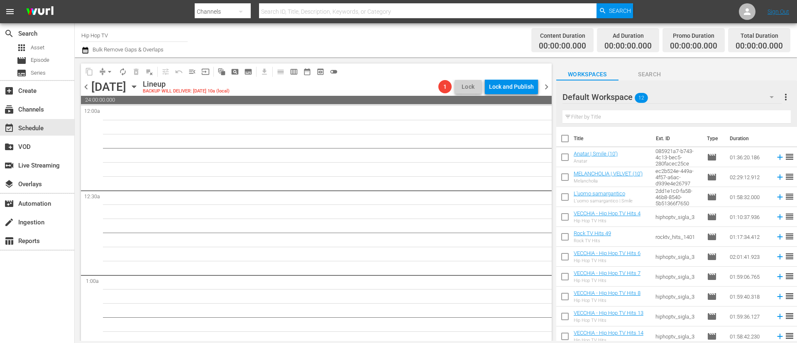
click at [86, 89] on span "chevron_left" at bounding box center [86, 87] width 10 height 10
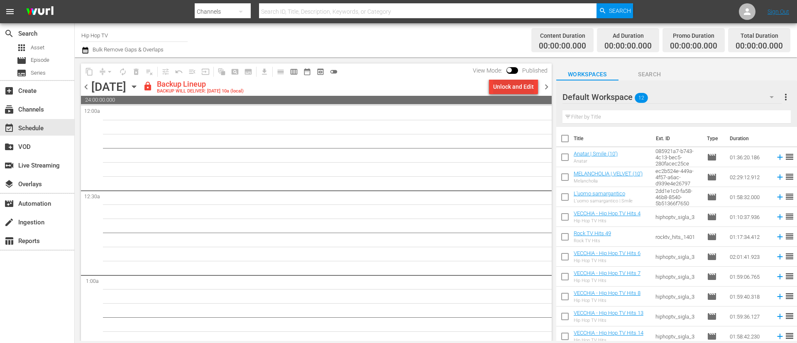
click at [510, 91] on div "Unlock and Edit" at bounding box center [513, 86] width 41 height 15
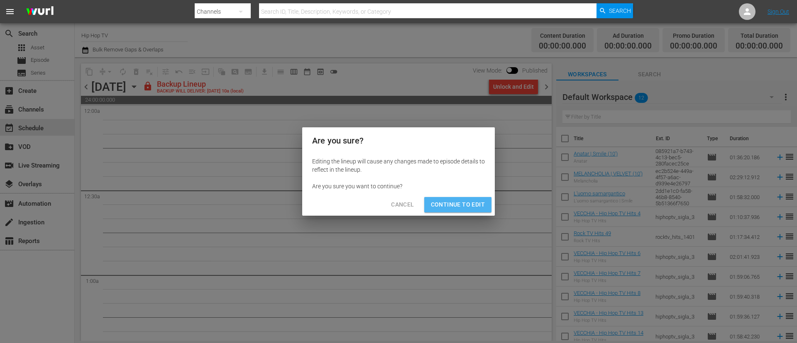
click at [469, 207] on span "Continue to Edit" at bounding box center [458, 205] width 54 height 10
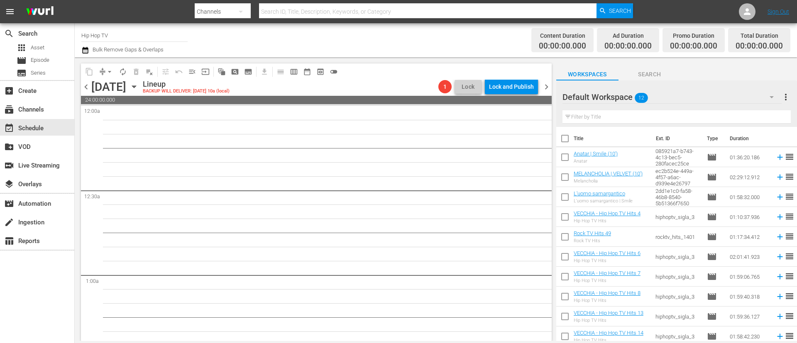
click at [88, 88] on span "chevron_left" at bounding box center [86, 87] width 10 height 10
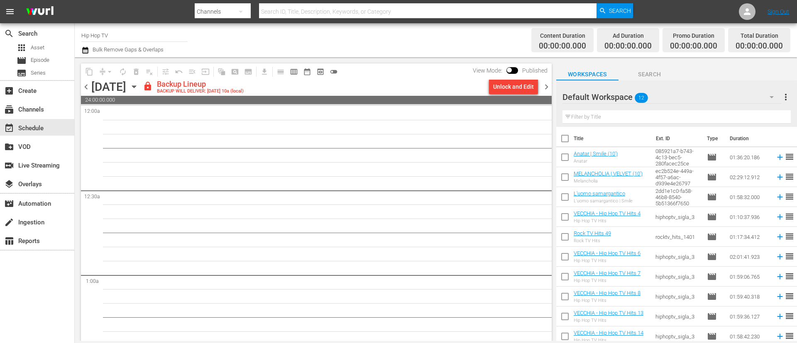
click at [517, 86] on div "Unlock and Edit" at bounding box center [513, 86] width 41 height 15
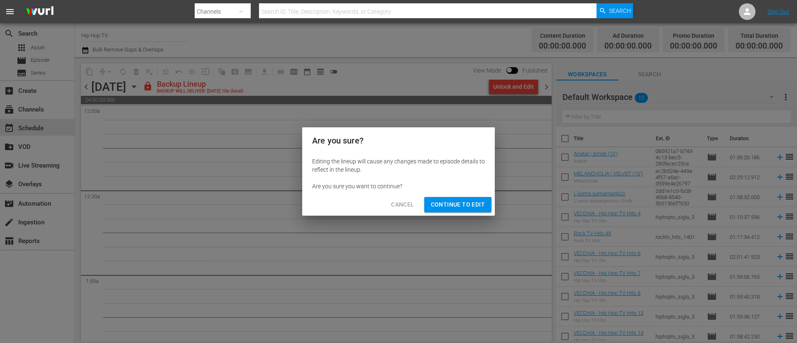
click at [473, 204] on span "Continue to Edit" at bounding box center [458, 205] width 54 height 10
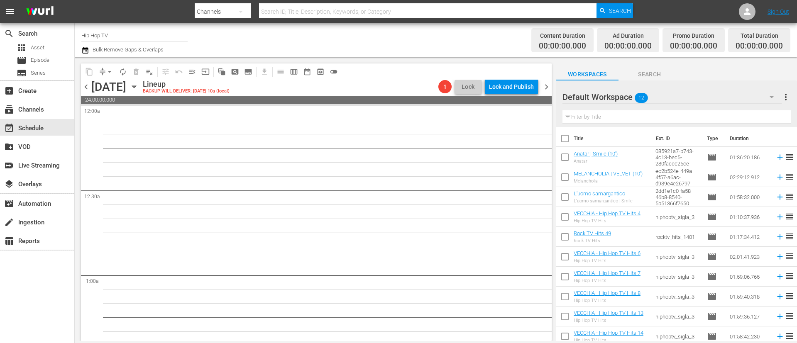
click at [86, 91] on span "chevron_left" at bounding box center [86, 87] width 10 height 10
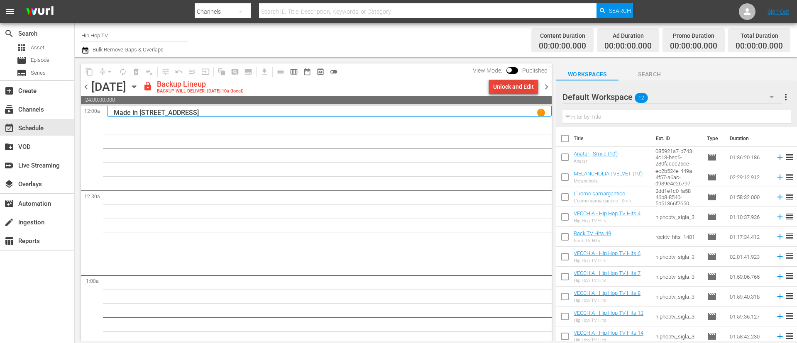
click at [511, 87] on div "Unlock and Edit" at bounding box center [513, 86] width 41 height 15
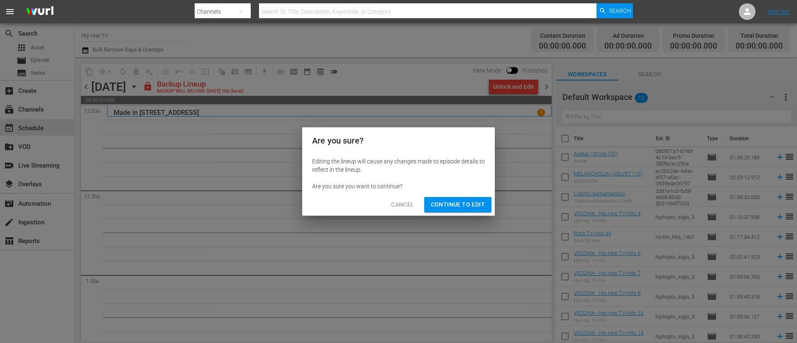
click at [439, 203] on span "Continue to Edit" at bounding box center [458, 205] width 54 height 10
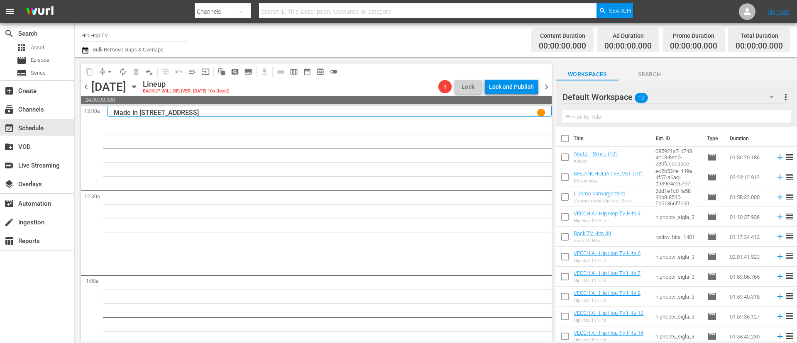
click at [83, 85] on span "chevron_left" at bounding box center [86, 87] width 10 height 10
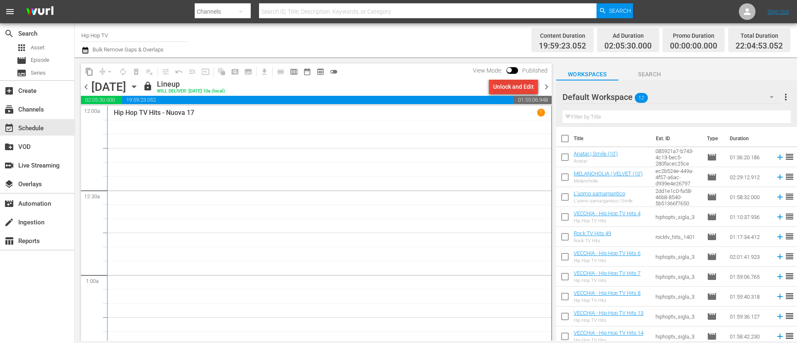
click at [510, 86] on div "Unlock and Edit" at bounding box center [513, 86] width 41 height 15
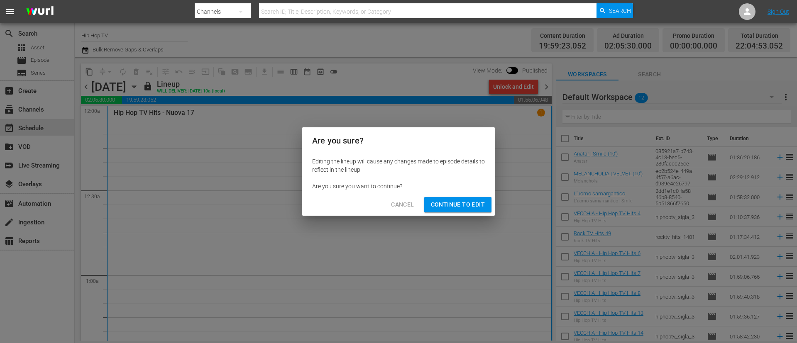
click at [474, 205] on span "Continue to Edit" at bounding box center [458, 205] width 54 height 10
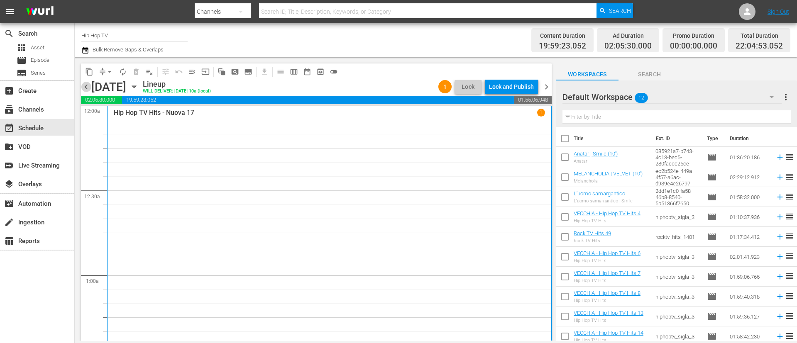
click at [86, 86] on span "chevron_left" at bounding box center [86, 87] width 10 height 10
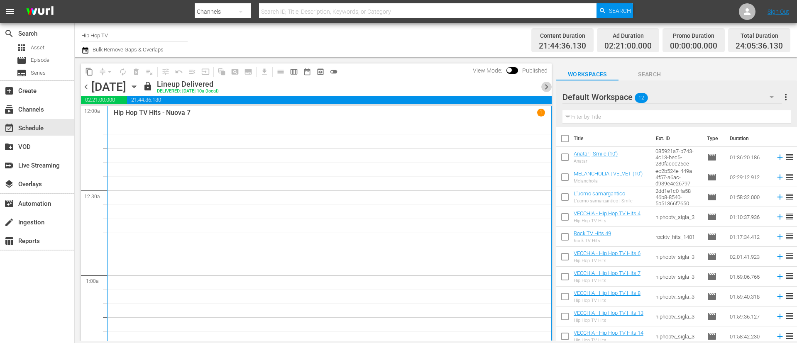
click at [544, 88] on span "chevron_right" at bounding box center [547, 87] width 10 height 10
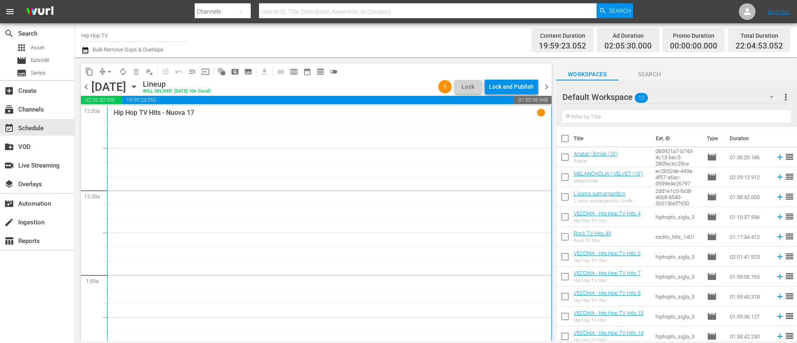
click at [512, 91] on div "Lock and Publish" at bounding box center [511, 86] width 45 height 15
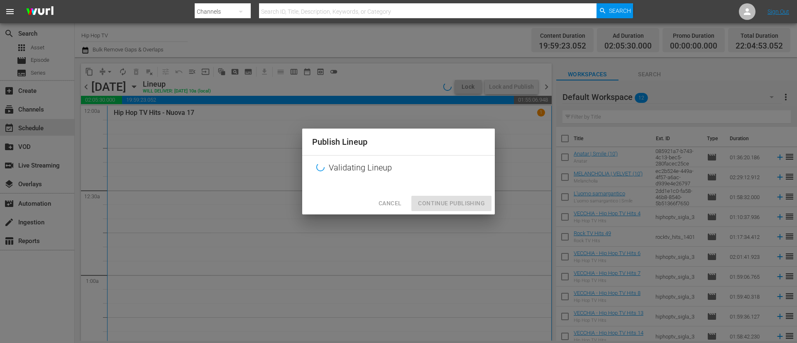
click at [447, 201] on div "Cancel Continue Publishing" at bounding box center [398, 204] width 193 height 22
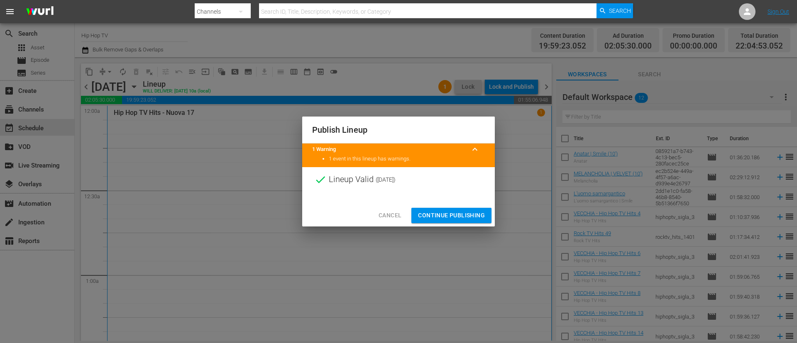
click at [454, 217] on span "Continue Publishing" at bounding box center [451, 216] width 67 height 10
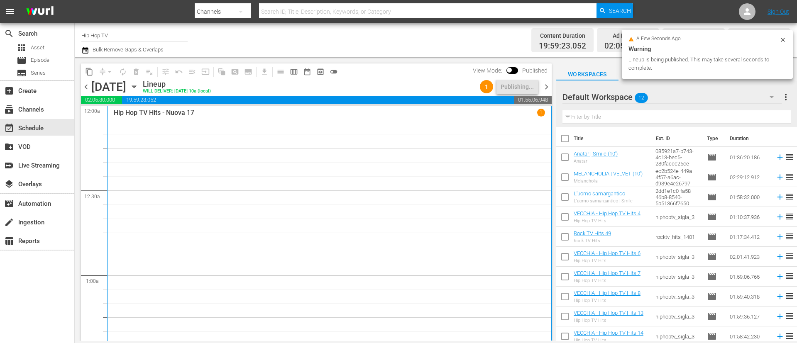
click at [546, 88] on span "chevron_right" at bounding box center [547, 87] width 10 height 10
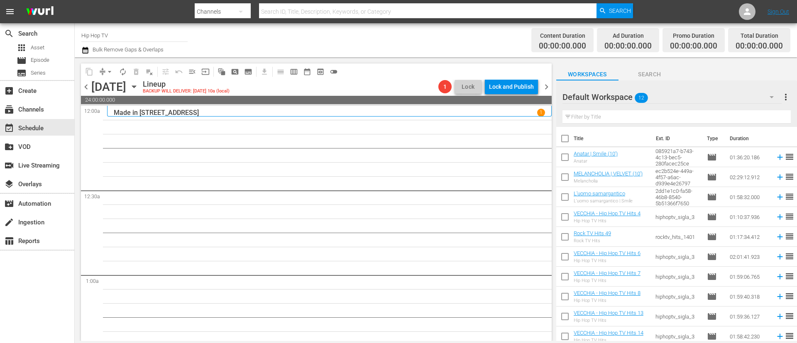
click at [139, 90] on icon "button" at bounding box center [134, 86] width 9 height 9
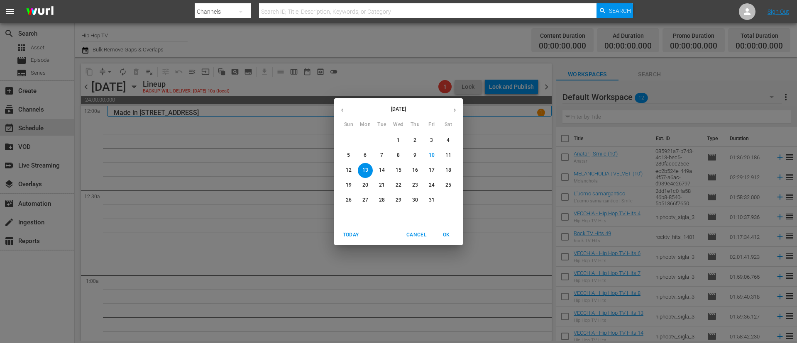
click at [339, 111] on icon "button" at bounding box center [342, 110] width 6 height 6
click at [366, 170] on p "15" at bounding box center [366, 170] width 6 height 7
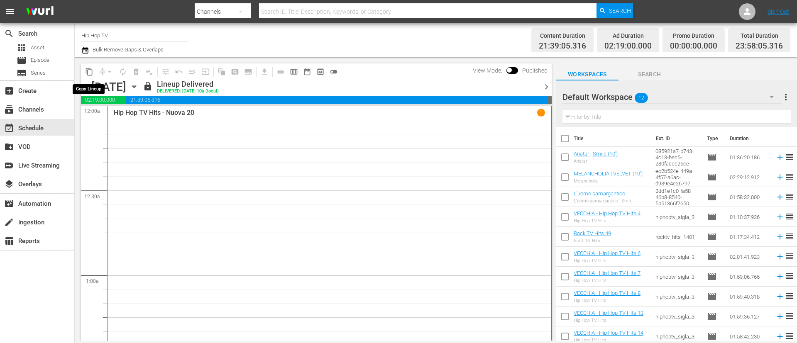
click at [87, 70] on span "content_copy" at bounding box center [89, 72] width 8 height 8
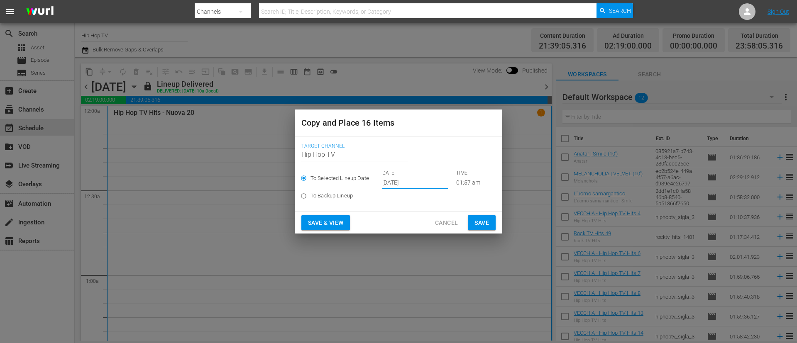
click at [427, 182] on input "[DATE]" at bounding box center [415, 183] width 66 height 12
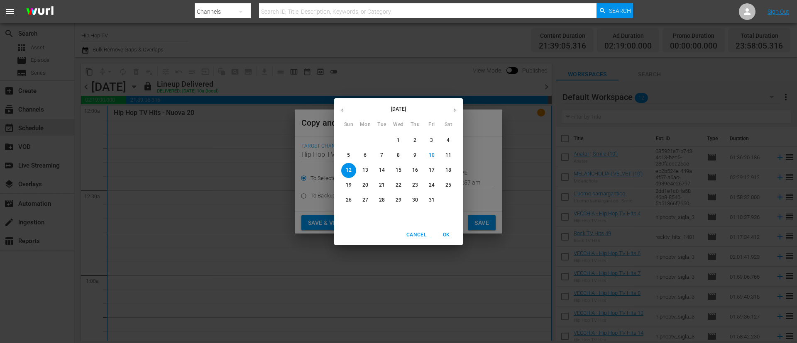
click at [365, 171] on p "13" at bounding box center [366, 170] width 6 height 7
type input "Oct 13th 2025"
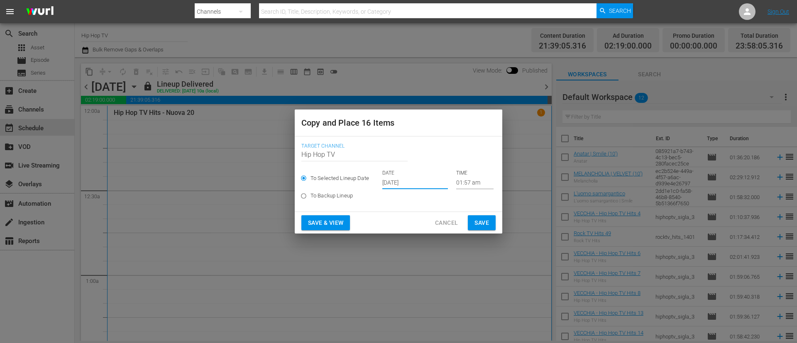
click at [485, 218] on span "Save" at bounding box center [482, 223] width 15 height 10
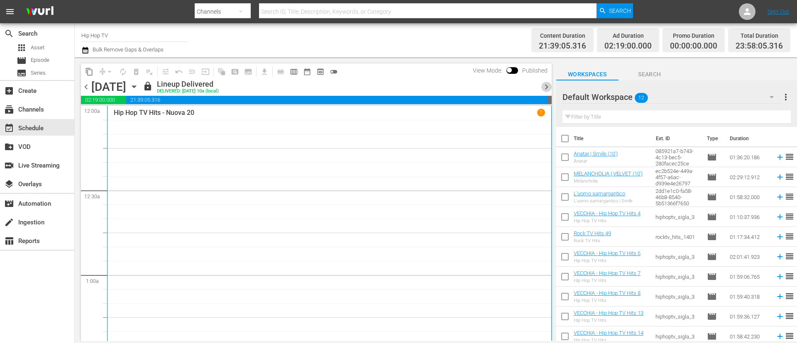
click at [546, 86] on span "chevron_right" at bounding box center [547, 87] width 10 height 10
click at [89, 72] on span "content_copy" at bounding box center [89, 72] width 8 height 8
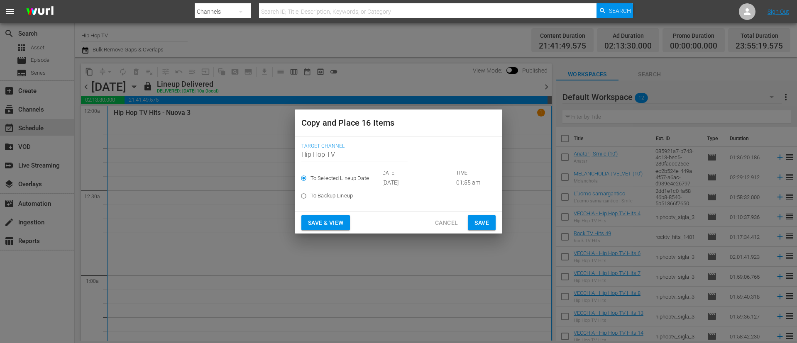
click at [425, 184] on input "[DATE]" at bounding box center [415, 183] width 66 height 12
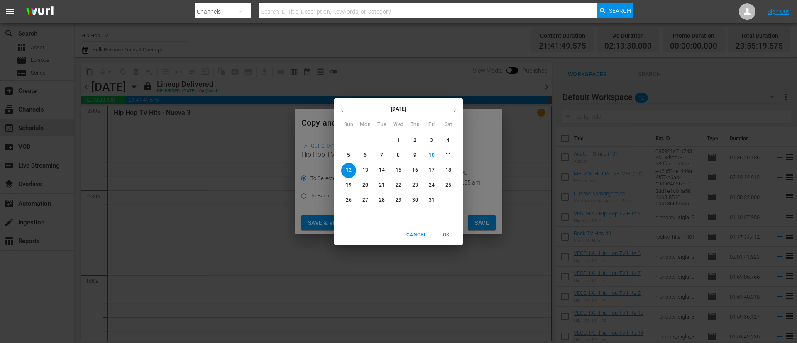
click at [386, 170] on span "14" at bounding box center [382, 170] width 15 height 7
type input "Oct 14th 2025"
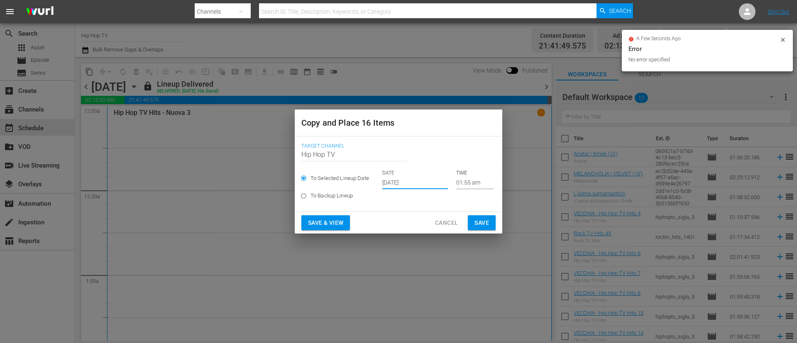
click at [481, 222] on span "Save" at bounding box center [482, 223] width 15 height 10
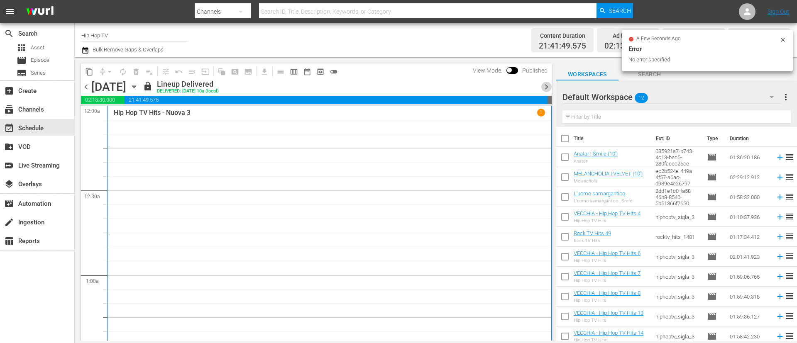
click at [547, 89] on span "chevron_right" at bounding box center [547, 87] width 10 height 10
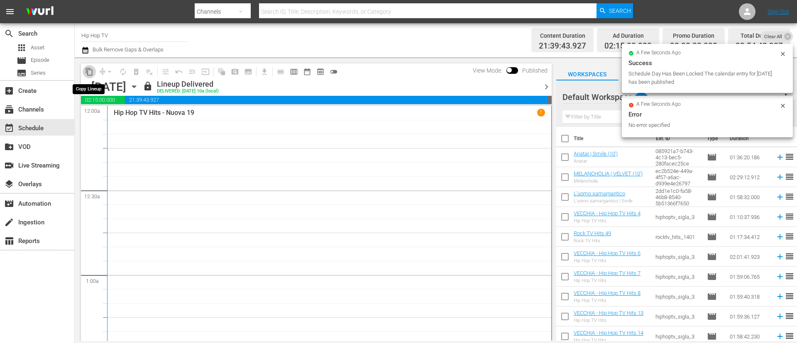
click at [85, 70] on span "content_copy" at bounding box center [89, 72] width 8 height 8
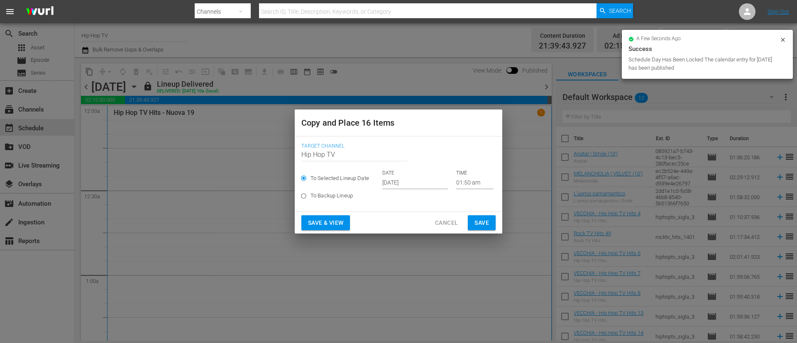
click at [428, 181] on input "[DATE]" at bounding box center [415, 183] width 66 height 12
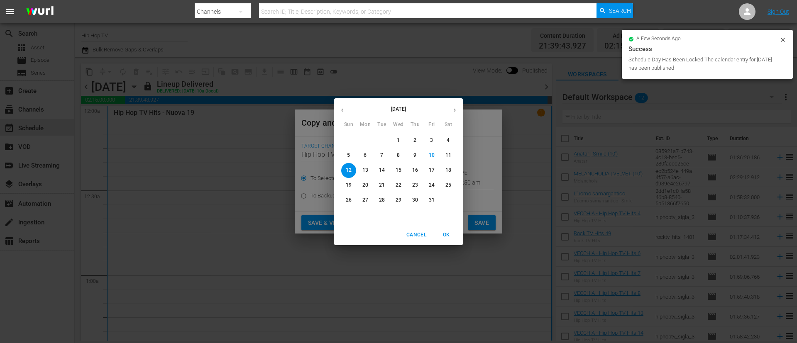
click at [403, 167] on span "15" at bounding box center [398, 170] width 15 height 7
type input "Oct 15th 2025"
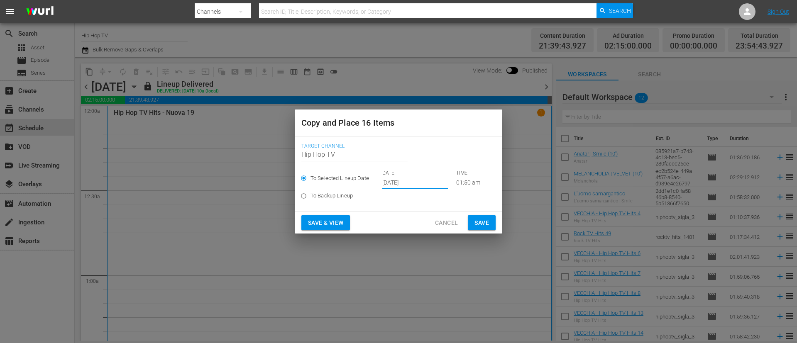
click at [487, 218] on span "Save" at bounding box center [482, 223] width 15 height 10
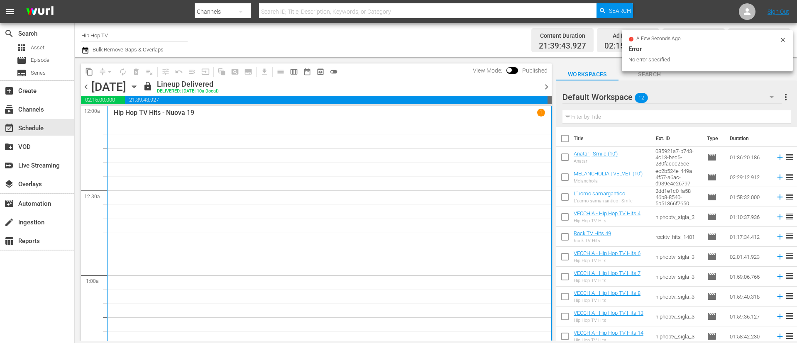
click at [547, 89] on span "chevron_right" at bounding box center [547, 87] width 10 height 10
click at [88, 71] on span "content_copy" at bounding box center [89, 72] width 8 height 8
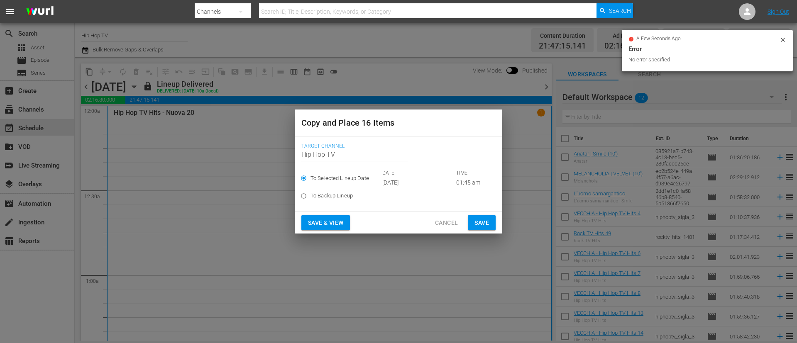
click at [433, 188] on input "[DATE]" at bounding box center [415, 183] width 66 height 12
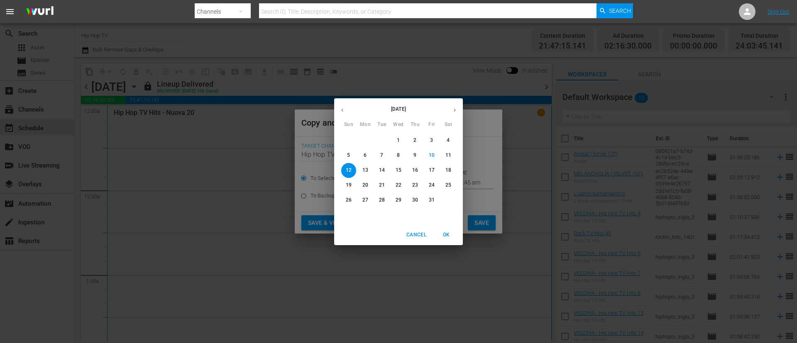
click at [414, 170] on p "16" at bounding box center [415, 170] width 6 height 7
type input "Oct 16th 2025"
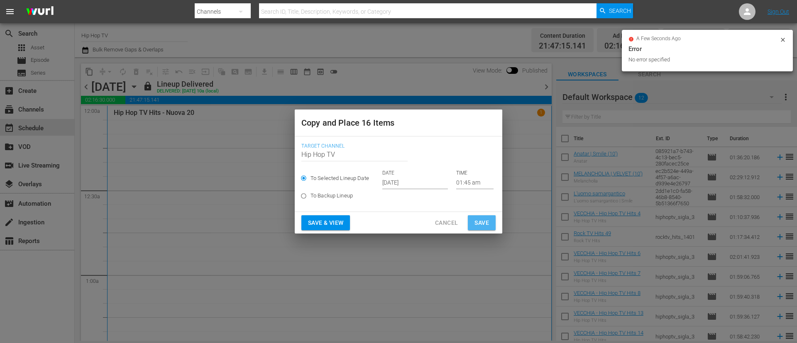
click at [487, 224] on span "Save" at bounding box center [482, 223] width 15 height 10
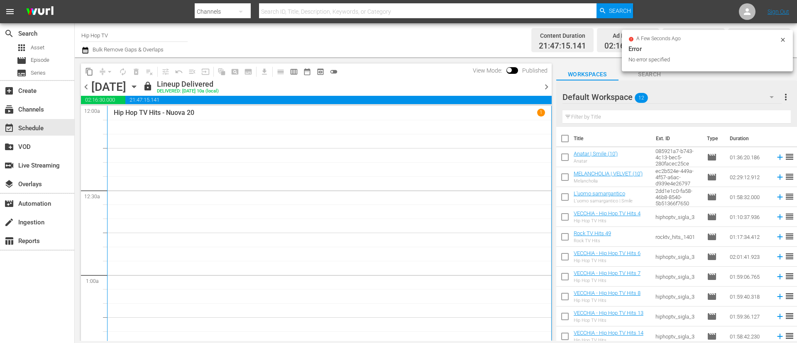
click at [547, 90] on span "chevron_right" at bounding box center [547, 87] width 10 height 10
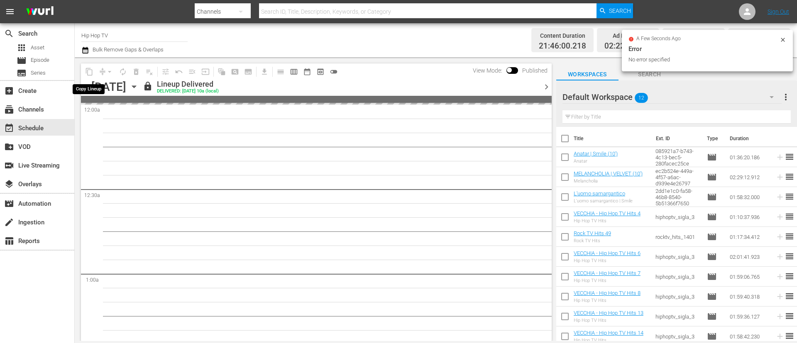
click at [90, 73] on span "content_copy" at bounding box center [89, 72] width 8 height 8
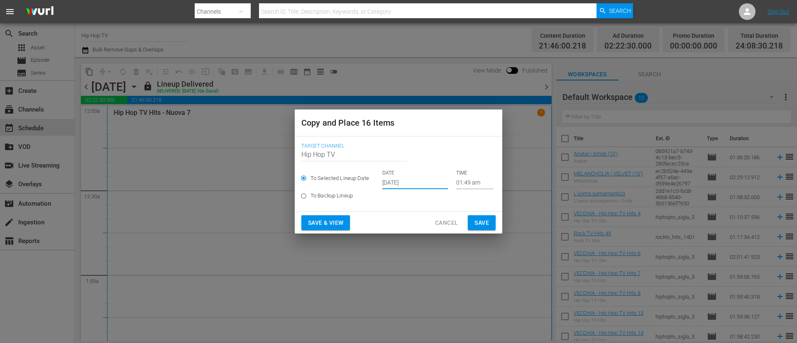
click at [429, 184] on input "[DATE]" at bounding box center [415, 183] width 66 height 12
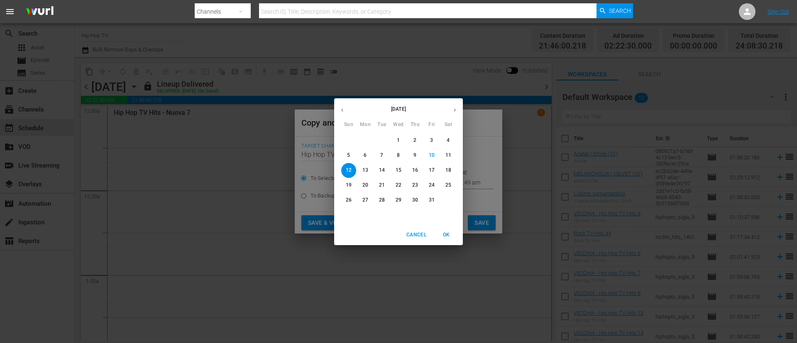
click at [435, 172] on span "17" at bounding box center [431, 170] width 15 height 7
type input "Oct 17th 2025"
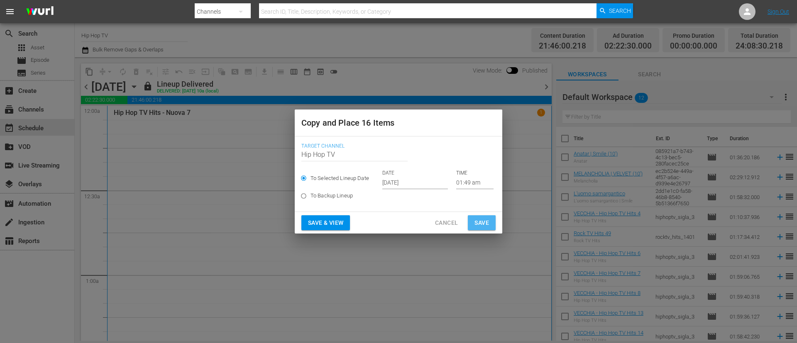
click at [489, 225] on button "Save" at bounding box center [482, 223] width 28 height 15
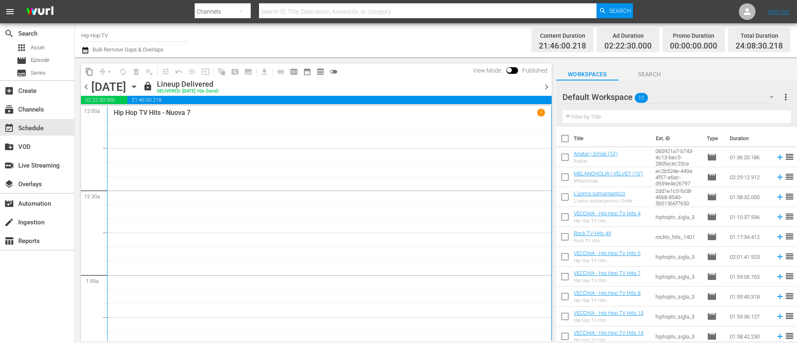
click at [547, 84] on span "chevron_right" at bounding box center [547, 87] width 10 height 10
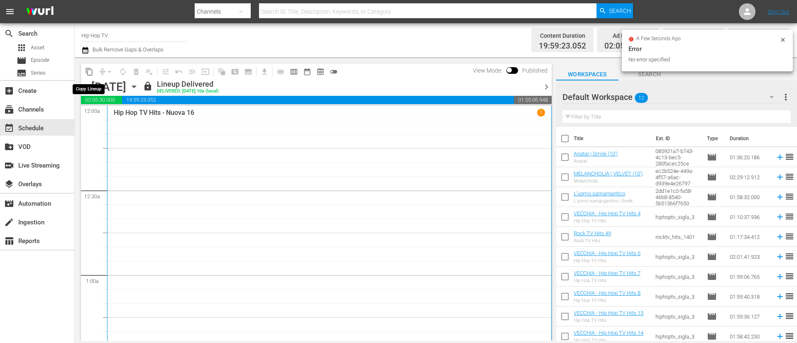
click at [88, 71] on span "content_copy" at bounding box center [89, 72] width 8 height 8
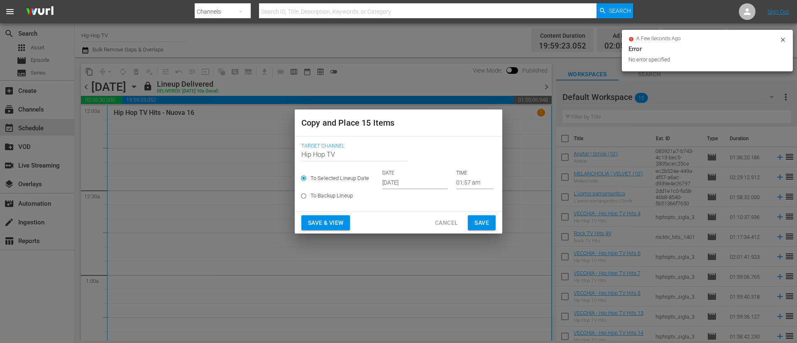
click at [438, 185] on input "[DATE]" at bounding box center [415, 183] width 66 height 12
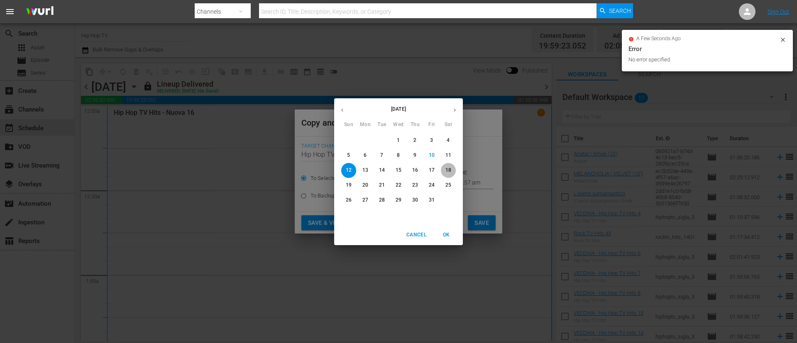
click at [449, 173] on p "18" at bounding box center [449, 170] width 6 height 7
type input "Oct 18th 2025"
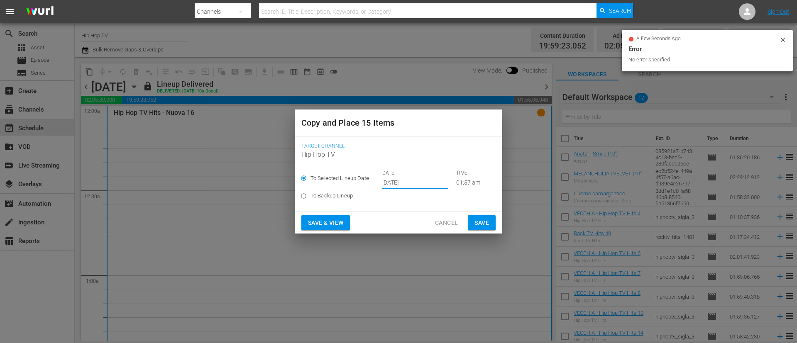
click at [492, 222] on button "Save" at bounding box center [482, 223] width 28 height 15
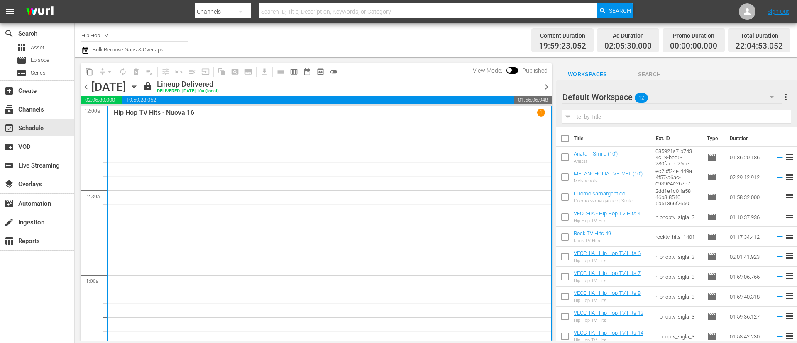
click at [545, 85] on span "chevron_right" at bounding box center [547, 87] width 10 height 10
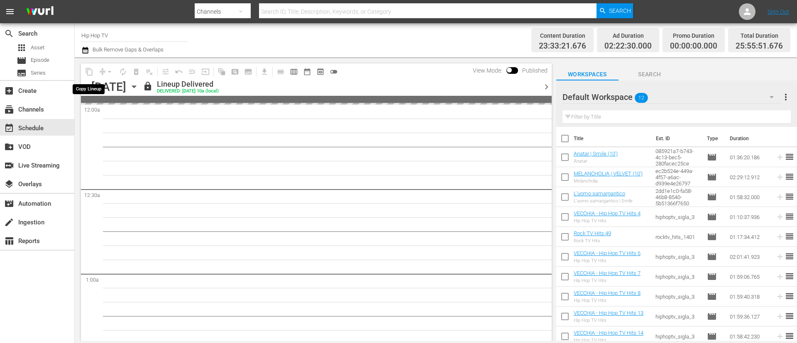
click at [90, 71] on span "content_copy" at bounding box center [89, 71] width 13 height 13
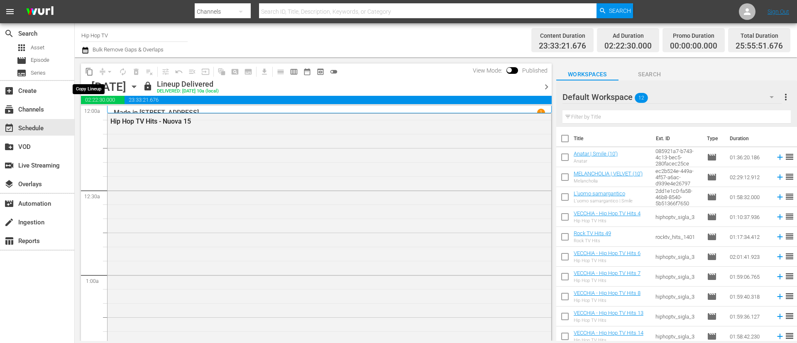
click at [92, 70] on span "content_copy" at bounding box center [89, 72] width 8 height 8
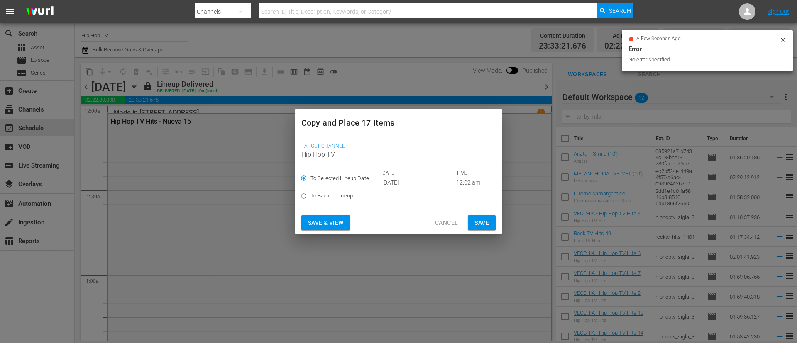
click at [426, 185] on input "[DATE]" at bounding box center [415, 183] width 66 height 12
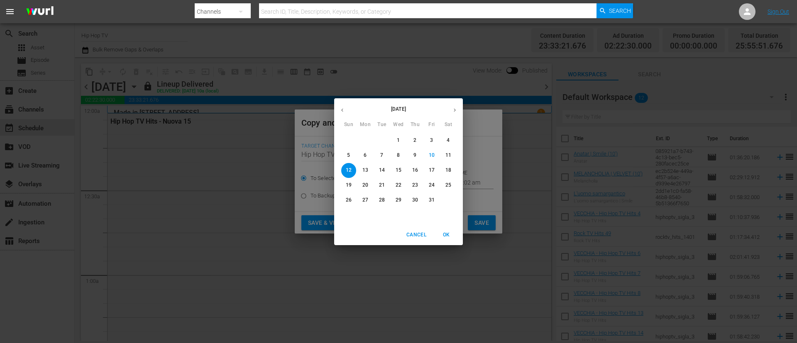
click at [348, 184] on p "19" at bounding box center [349, 185] width 6 height 7
type input "[DATE]"
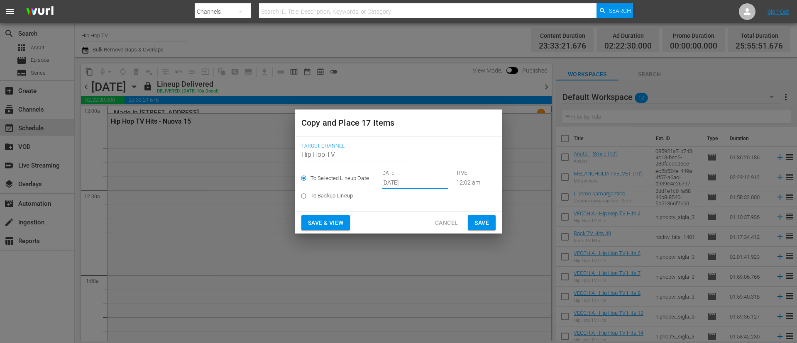
click at [479, 223] on span "Save" at bounding box center [482, 223] width 15 height 10
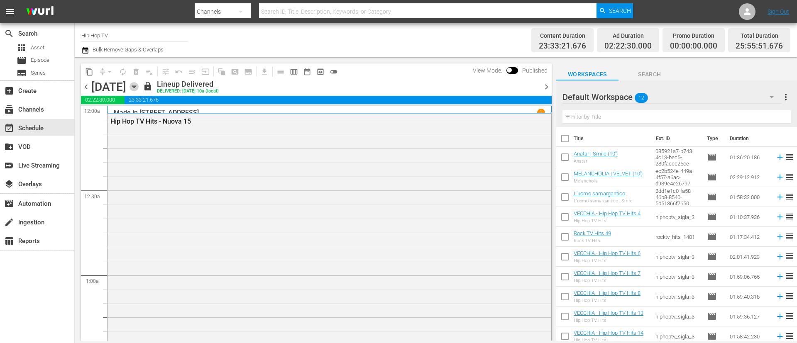
click at [139, 86] on icon "button" at bounding box center [134, 86] width 9 height 9
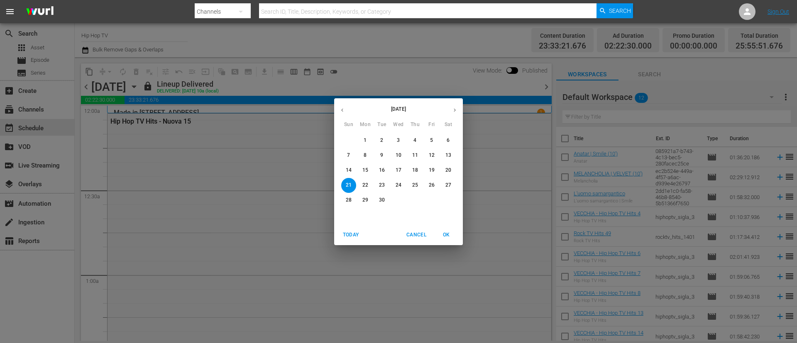
click at [419, 233] on span "Cancel" at bounding box center [417, 235] width 20 height 9
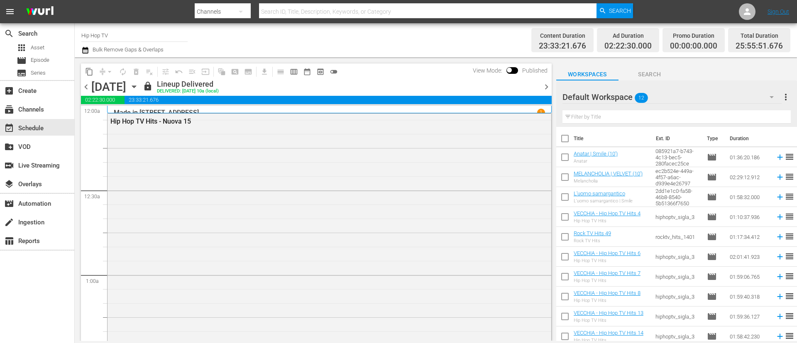
click at [136, 87] on icon "button" at bounding box center [134, 87] width 4 height 2
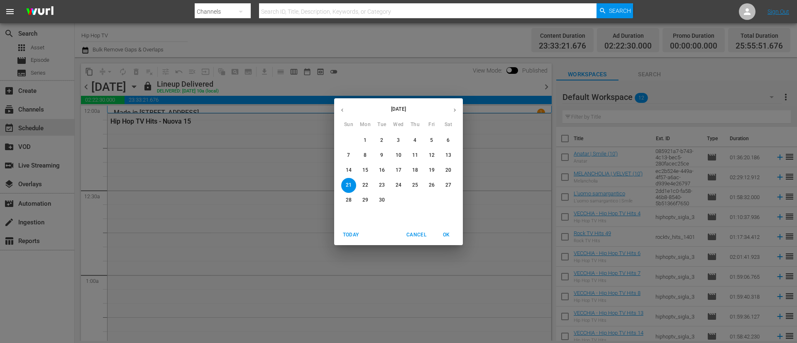
click at [454, 108] on icon "button" at bounding box center [455, 109] width 2 height 3
click at [367, 172] on p "13" at bounding box center [366, 170] width 6 height 7
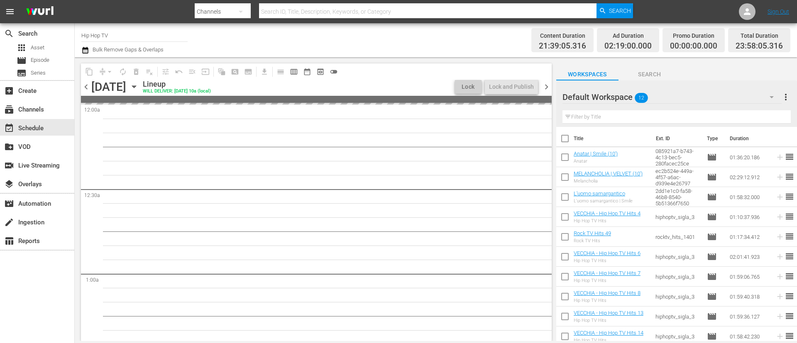
click at [87, 51] on icon "button" at bounding box center [85, 50] width 6 height 7
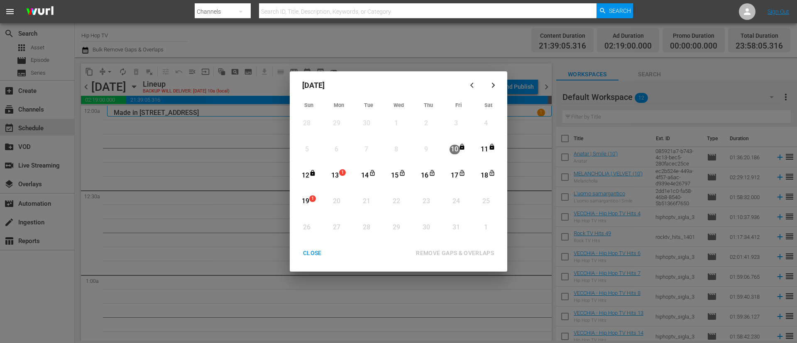
click at [337, 171] on div "13" at bounding box center [335, 176] width 10 height 10
click at [314, 194] on div "19 1" at bounding box center [307, 201] width 21 height 23
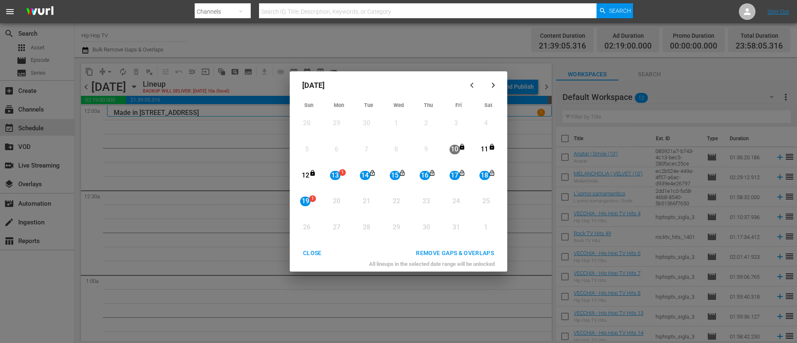
click at [450, 248] on div "REMOVE GAPS & OVERLAPS" at bounding box center [454, 253] width 91 height 10
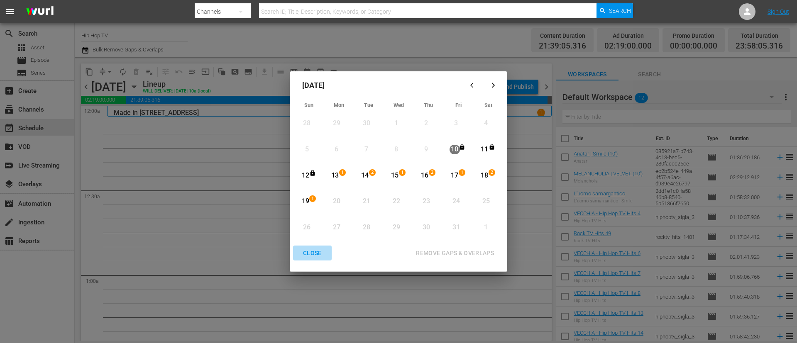
click at [318, 256] on div "CLOSE" at bounding box center [313, 253] width 32 height 10
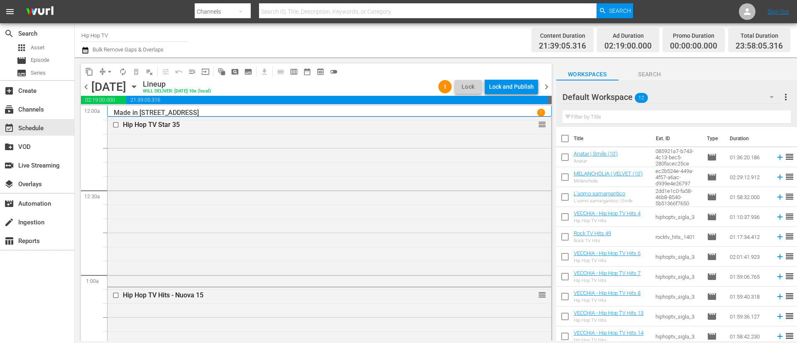
click at [678, 95] on div "Default Workspace 12" at bounding box center [672, 97] width 219 height 23
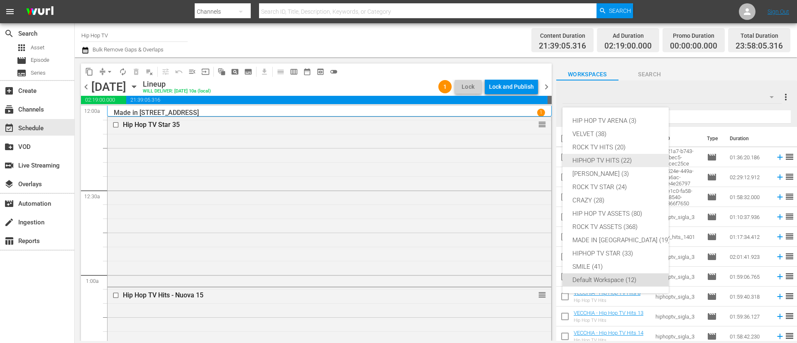
click at [605, 157] on div "HIPHOP TV HITS (22)" at bounding box center [622, 160] width 98 height 13
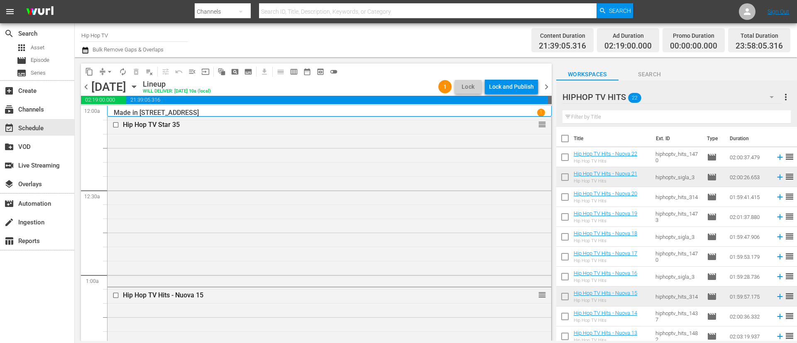
click at [543, 87] on span "chevron_right" at bounding box center [547, 87] width 10 height 10
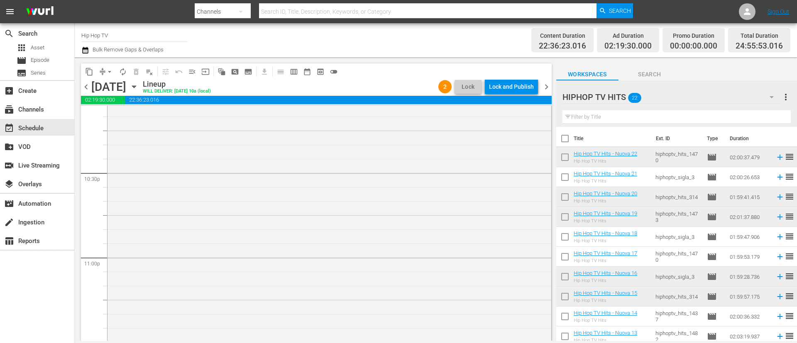
scroll to position [3683, 0]
click at [84, 89] on span "chevron_left" at bounding box center [86, 87] width 10 height 10
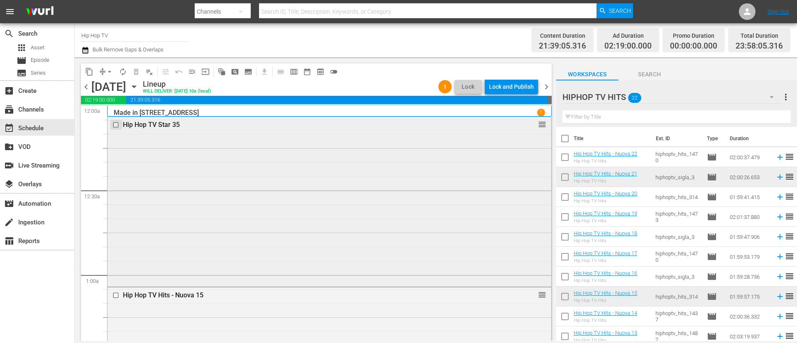
click at [114, 126] on input "checkbox" at bounding box center [117, 125] width 9 height 7
click at [138, 71] on span "delete_forever_outlined" at bounding box center [136, 72] width 8 height 8
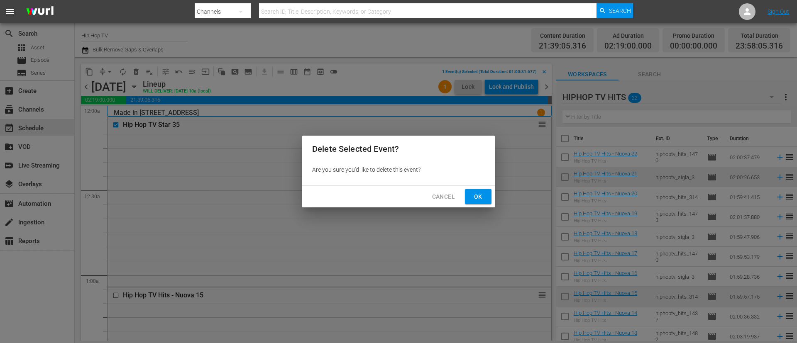
click at [473, 196] on span "Ok" at bounding box center [478, 197] width 13 height 10
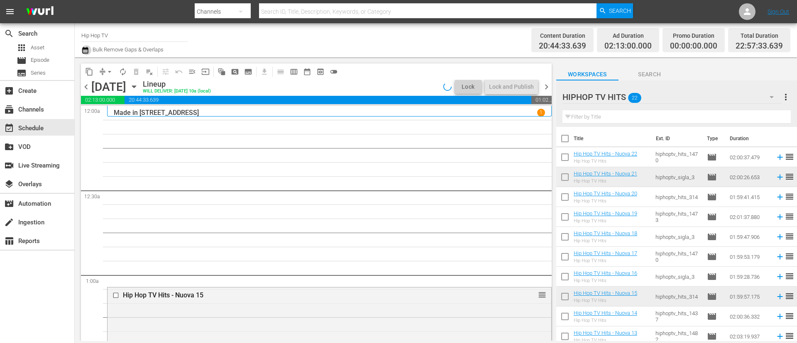
click at [86, 51] on icon "button" at bounding box center [85, 50] width 8 height 10
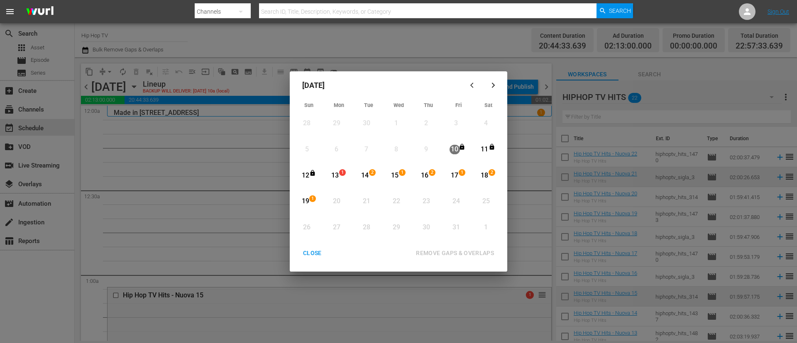
click at [342, 173] on span "1" at bounding box center [343, 172] width 6 height 7
click at [311, 202] on div "1" at bounding box center [314, 202] width 7 height 8
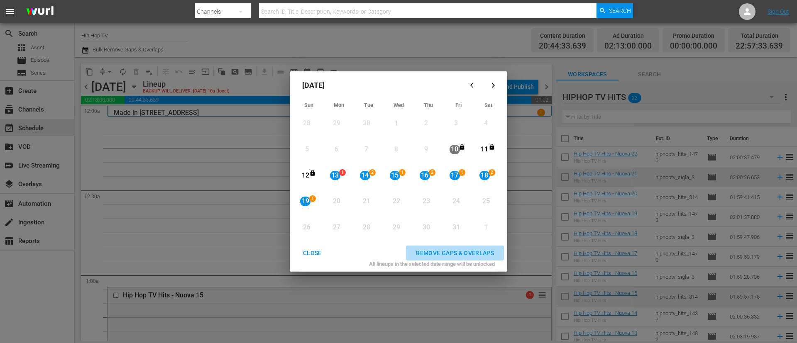
click at [449, 248] on div "REMOVE GAPS & OVERLAPS" at bounding box center [454, 253] width 91 height 10
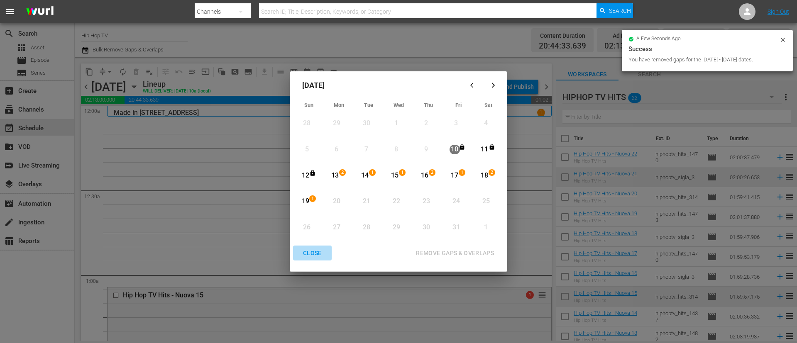
click at [309, 248] on button "CLOSE" at bounding box center [312, 253] width 39 height 15
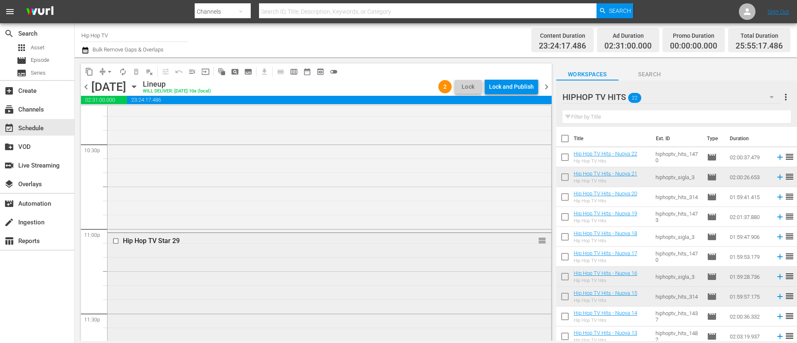
scroll to position [3918, 0]
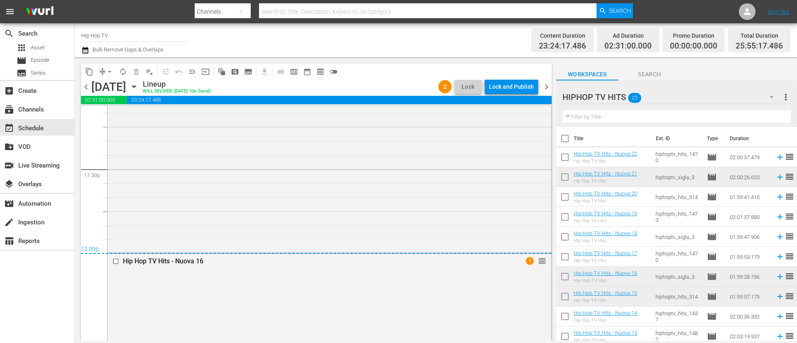
click at [548, 92] on span "chevron_right" at bounding box center [547, 87] width 10 height 10
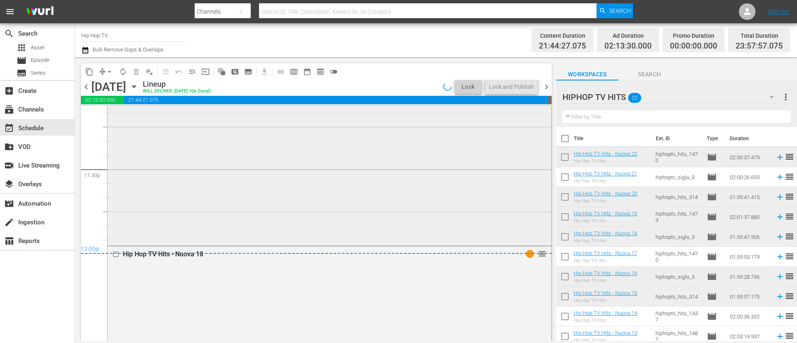
scroll to position [3731, 0]
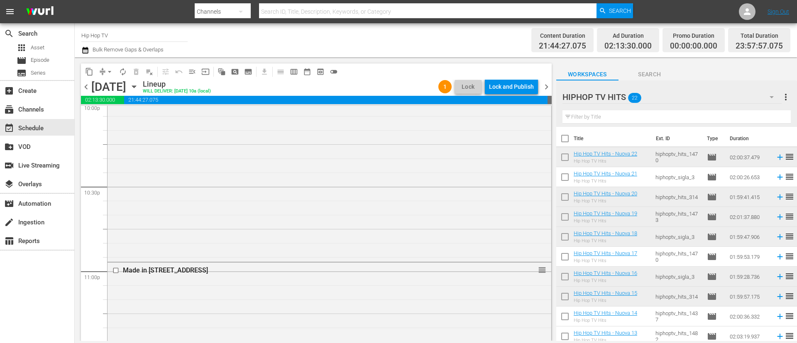
click at [85, 93] on div "chevron_left Tuesday, October 14th October 14th Lineup WILL DELIVER: 10/13 @ 10…" at bounding box center [316, 88] width 471 height 16
click at [85, 90] on span "chevron_left" at bounding box center [86, 87] width 10 height 10
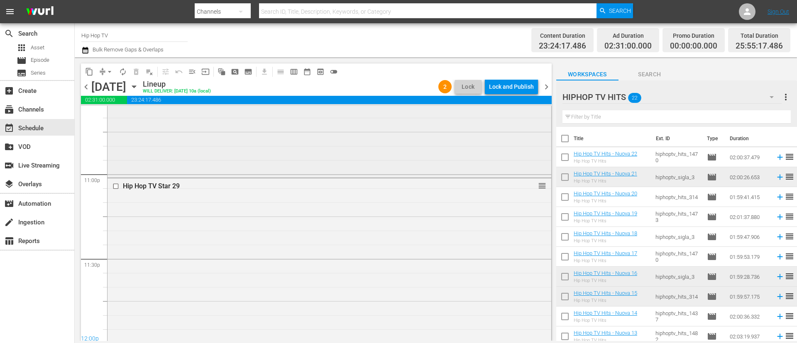
scroll to position [3794, 0]
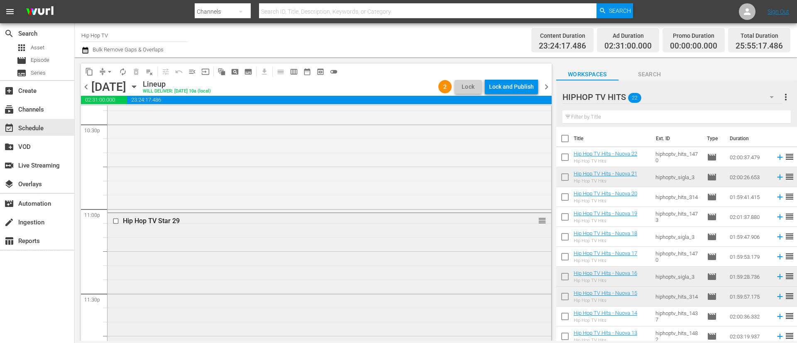
click at [114, 221] on input "checkbox" at bounding box center [117, 221] width 9 height 7
click at [140, 74] on span "delete_forever_outlined" at bounding box center [136, 72] width 8 height 8
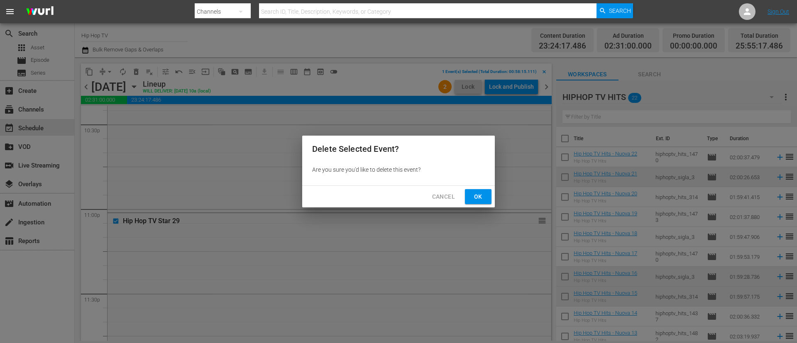
click at [482, 199] on span "Ok" at bounding box center [478, 197] width 13 height 10
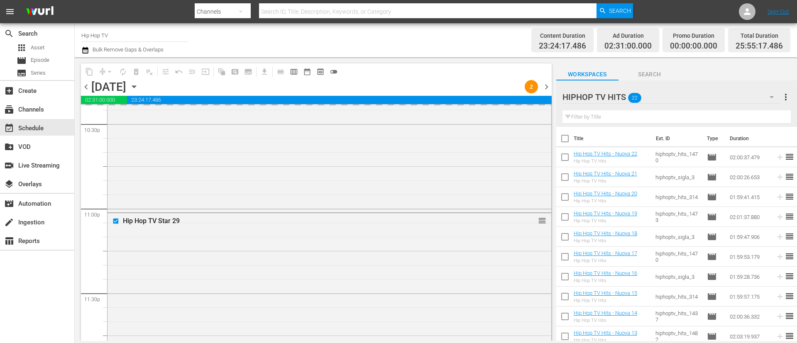
click at [665, 97] on div "HIPHOP TV HITS 22" at bounding box center [672, 97] width 219 height 23
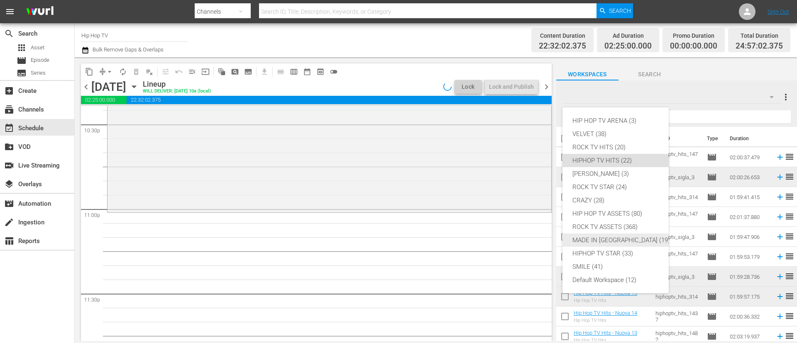
click at [619, 239] on div "MADE IN [GEOGRAPHIC_DATA] (19)" at bounding box center [622, 240] width 98 height 13
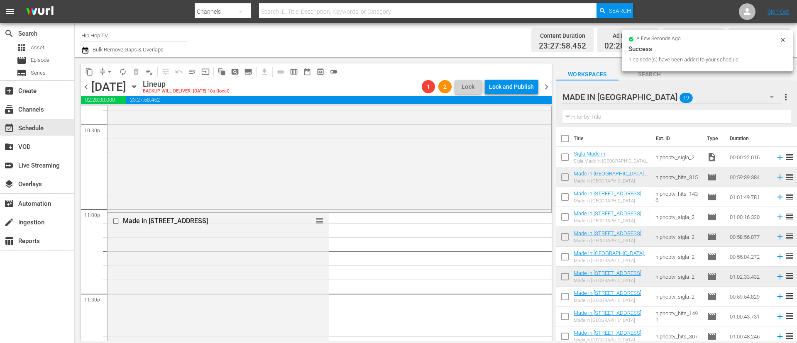
click at [85, 51] on icon "button" at bounding box center [85, 50] width 8 height 10
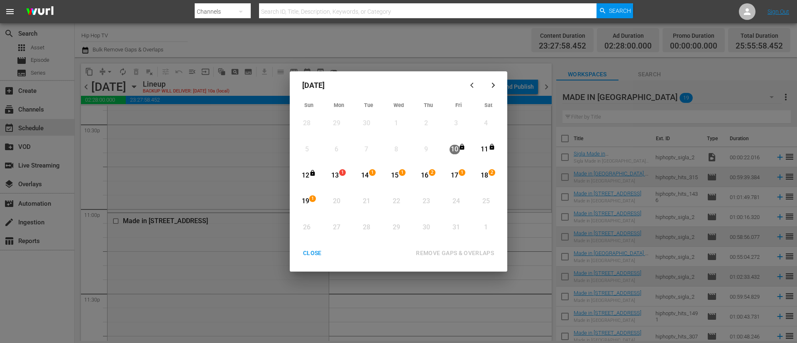
click at [334, 176] on div "13" at bounding box center [335, 176] width 10 height 10
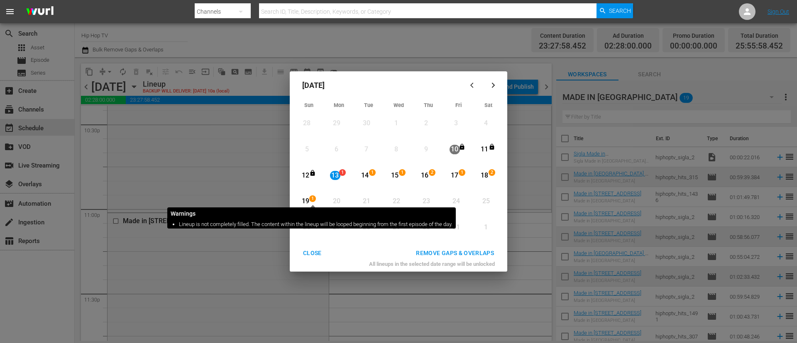
click at [311, 196] on span "1" at bounding box center [313, 199] width 6 height 7
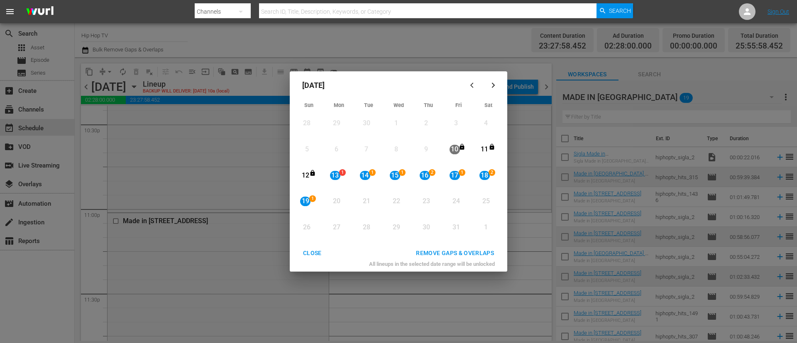
click at [463, 253] on div "REMOVE GAPS & OVERLAPS" at bounding box center [454, 253] width 91 height 10
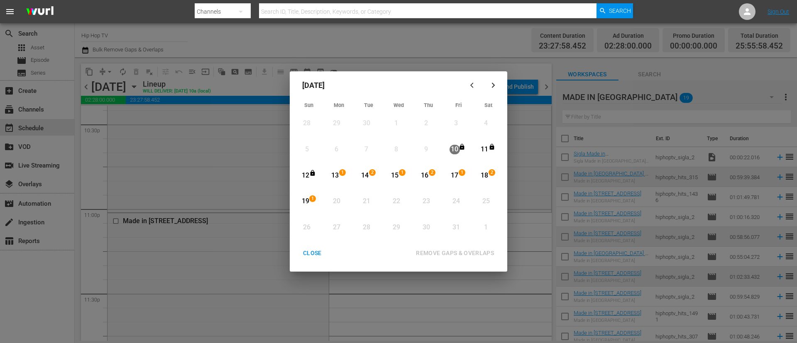
click at [314, 255] on div "CLOSE" at bounding box center [313, 253] width 32 height 10
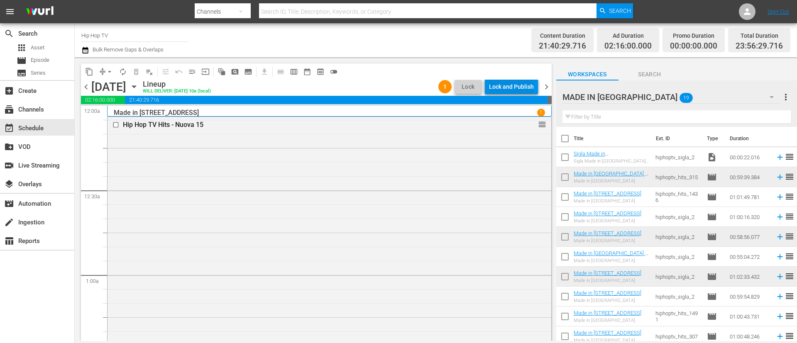
click at [527, 84] on div "Lock and Publish" at bounding box center [511, 86] width 45 height 15
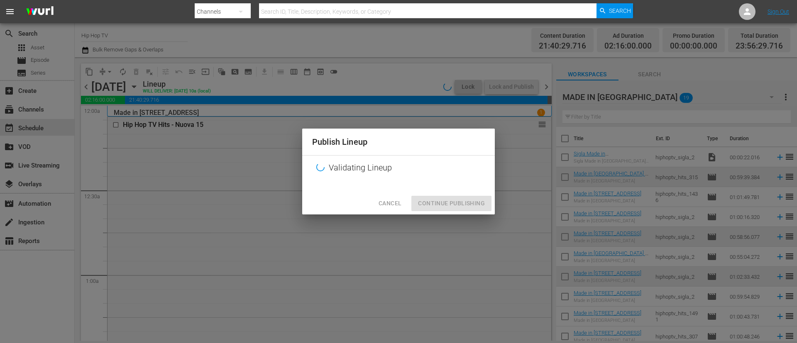
click at [442, 211] on div "Cancel Continue Publishing" at bounding box center [398, 204] width 193 height 22
click at [454, 207] on div "Cancel Continue Publishing" at bounding box center [398, 204] width 193 height 22
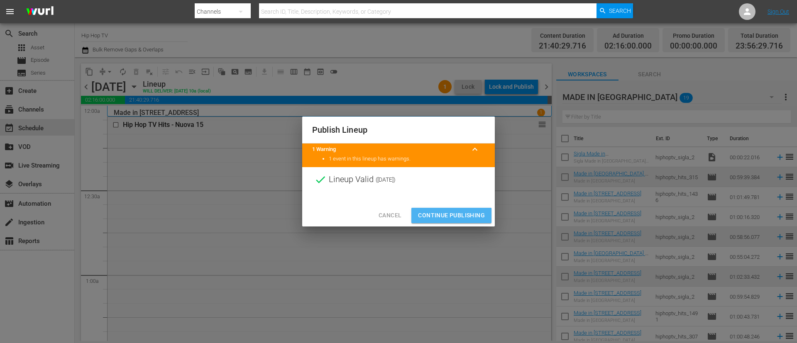
click at [450, 218] on span "Continue Publishing" at bounding box center [451, 216] width 67 height 10
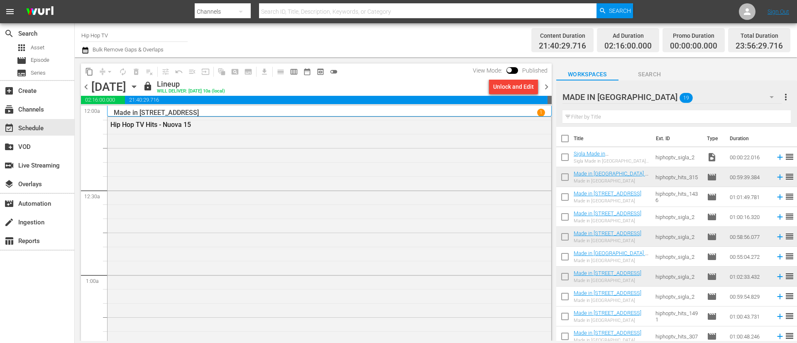
click at [547, 85] on span "chevron_right" at bounding box center [547, 87] width 10 height 10
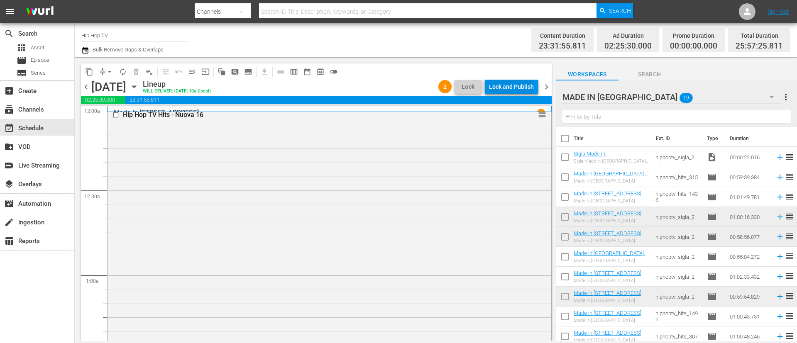
click at [519, 88] on div "Lock and Publish" at bounding box center [511, 86] width 45 height 15
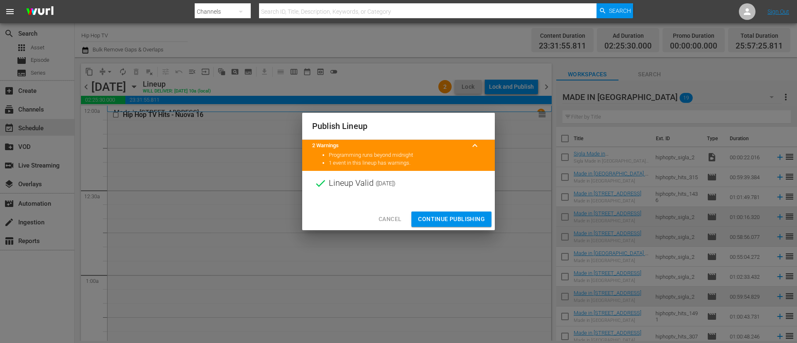
click at [457, 217] on span "Continue Publishing" at bounding box center [451, 219] width 67 height 10
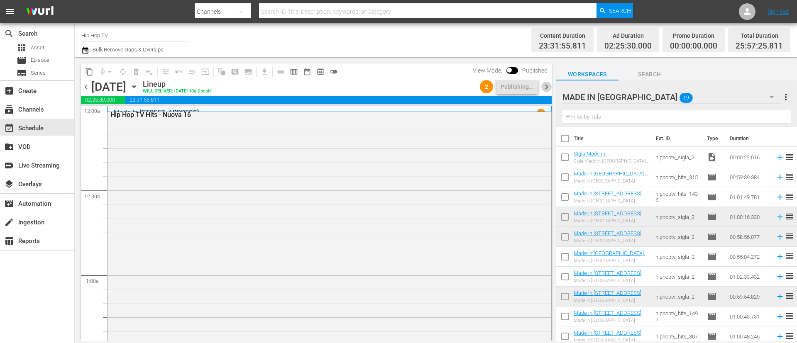
click at [547, 88] on span "chevron_right" at bounding box center [547, 87] width 10 height 10
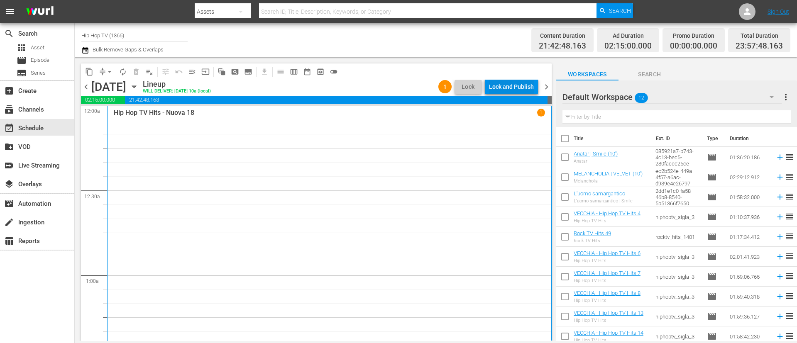
click at [516, 87] on div "Lock and Publish" at bounding box center [511, 86] width 45 height 15
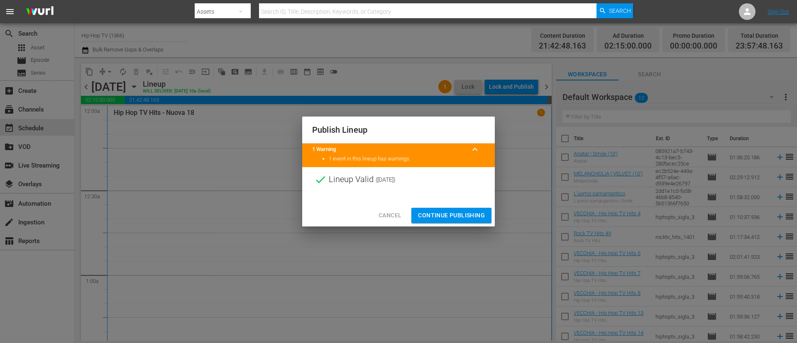
click at [454, 215] on span "Continue Publishing" at bounding box center [451, 216] width 67 height 10
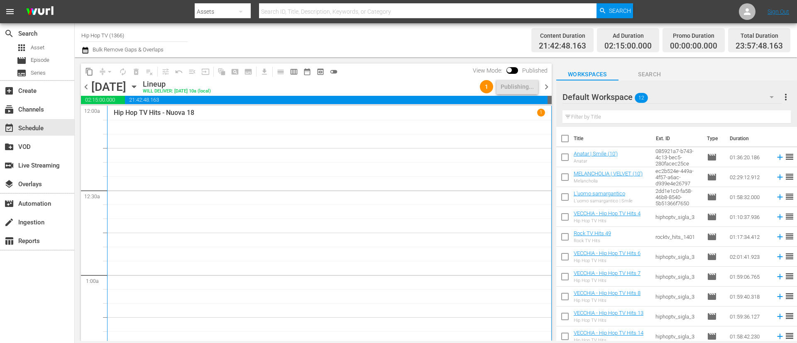
click at [546, 88] on span "chevron_right" at bounding box center [547, 87] width 10 height 10
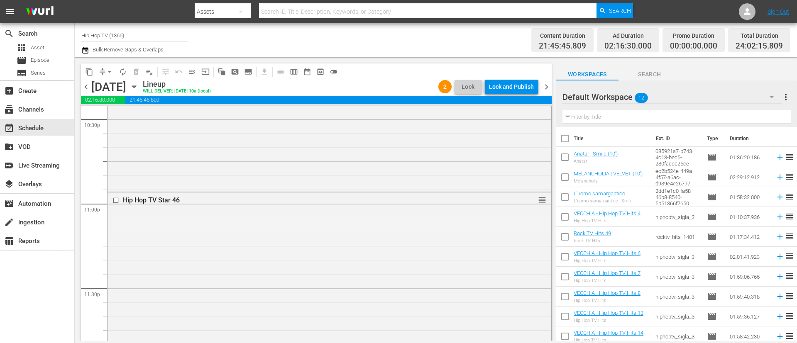
scroll to position [3790, 0]
click at [118, 210] on input "checkbox" at bounding box center [117, 209] width 9 height 7
click at [136, 78] on button "delete_forever_outlined" at bounding box center [136, 71] width 13 height 13
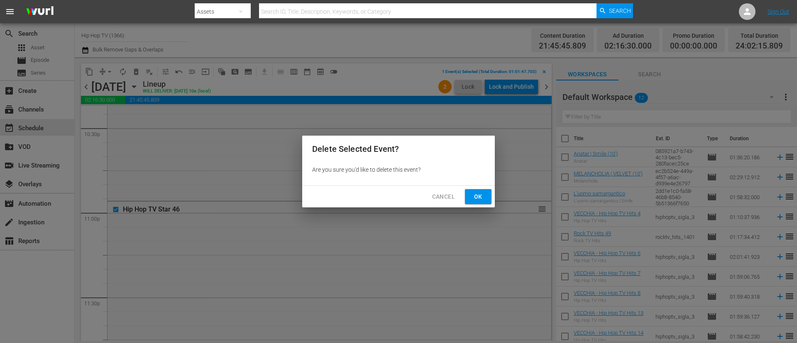
click at [480, 194] on span "Ok" at bounding box center [478, 197] width 13 height 10
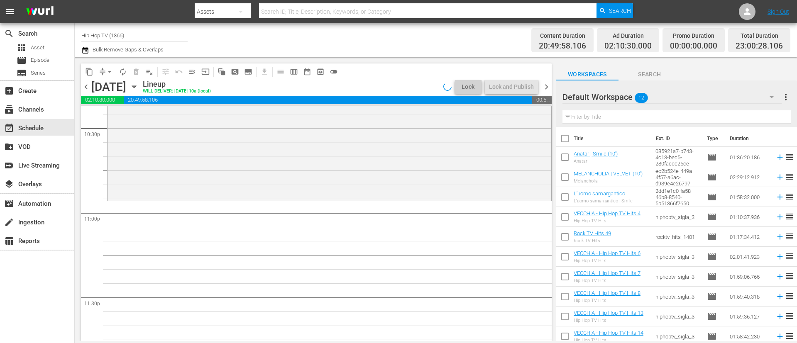
click at [694, 100] on div "Default Workspace 12" at bounding box center [672, 97] width 219 height 23
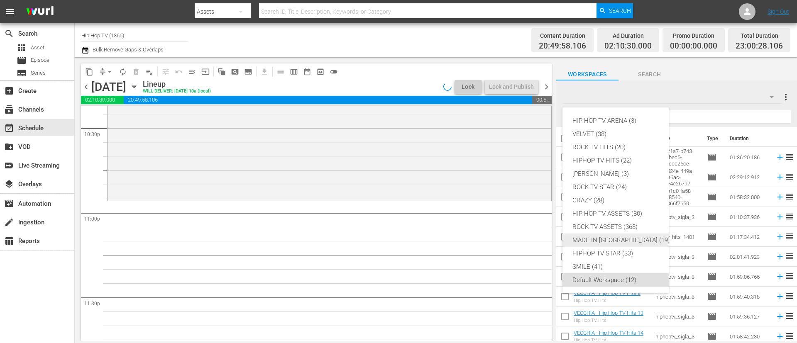
click at [616, 237] on div "MADE IN [GEOGRAPHIC_DATA] (19)" at bounding box center [622, 240] width 98 height 13
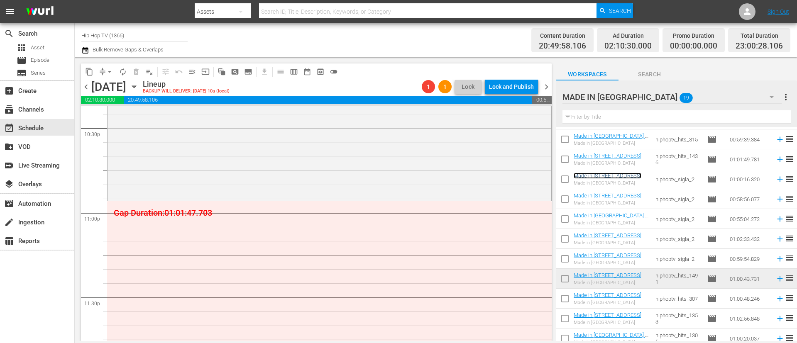
scroll to position [62, 0]
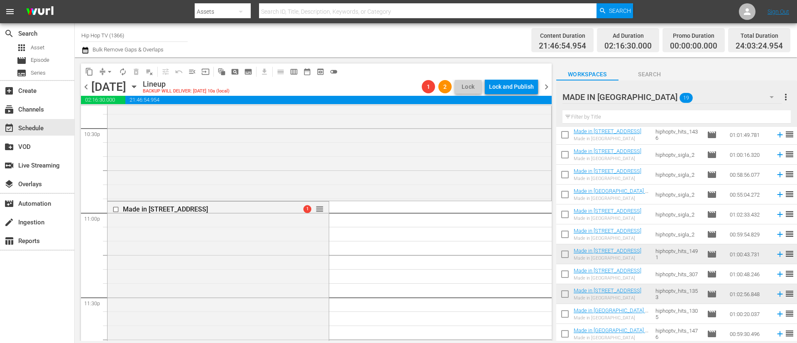
click at [84, 50] on icon "button" at bounding box center [85, 50] width 6 height 7
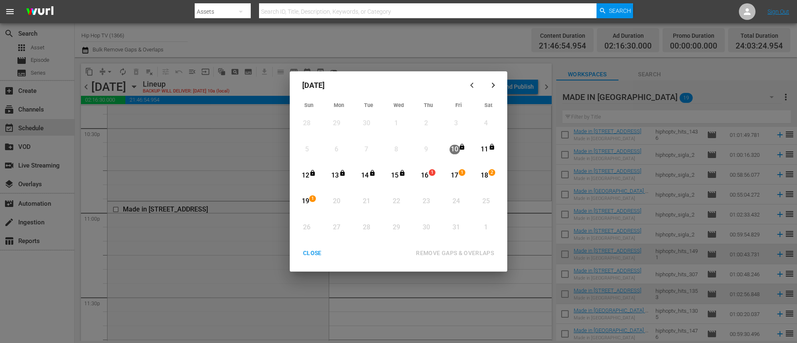
click at [426, 173] on div "16" at bounding box center [425, 176] width 10 height 10
click at [312, 197] on span "1" at bounding box center [313, 199] width 6 height 7
click at [428, 249] on div "REMOVE GAPS & OVERLAPS" at bounding box center [454, 253] width 91 height 10
click at [312, 255] on div "CLOSE" at bounding box center [313, 253] width 32 height 10
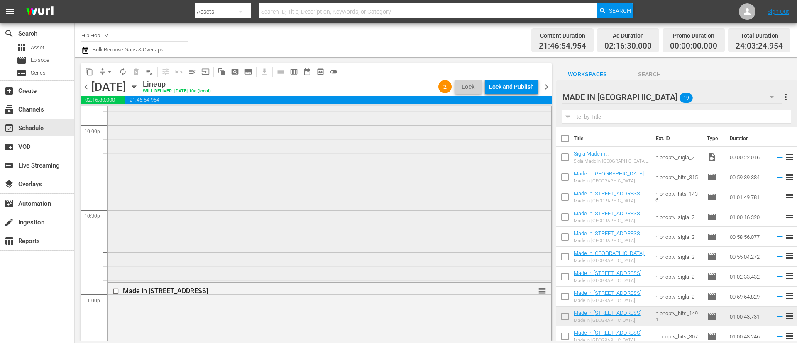
scroll to position [3895, 0]
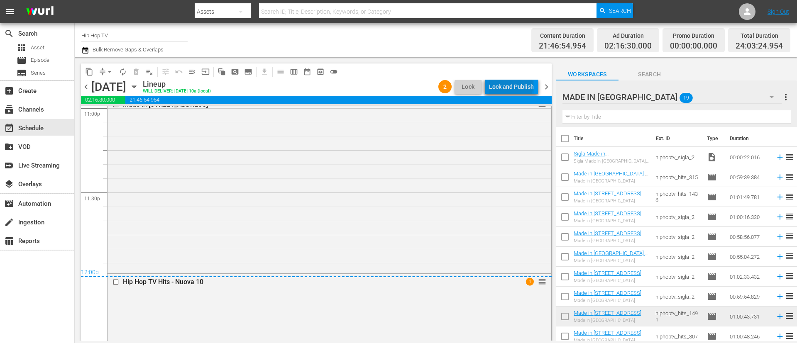
click at [513, 86] on div "Lock and Publish" at bounding box center [511, 86] width 45 height 15
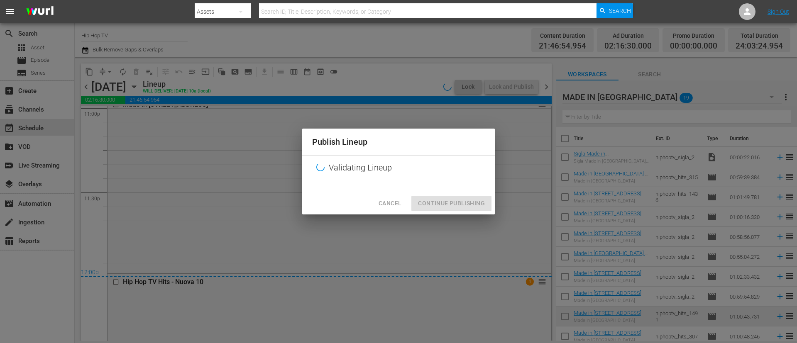
click at [455, 205] on div "Cancel Continue Publishing" at bounding box center [398, 204] width 193 height 22
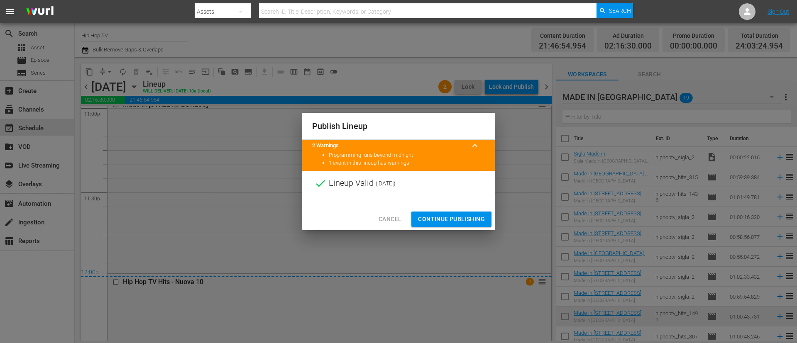
click at [453, 221] on span "Continue Publishing" at bounding box center [451, 219] width 67 height 10
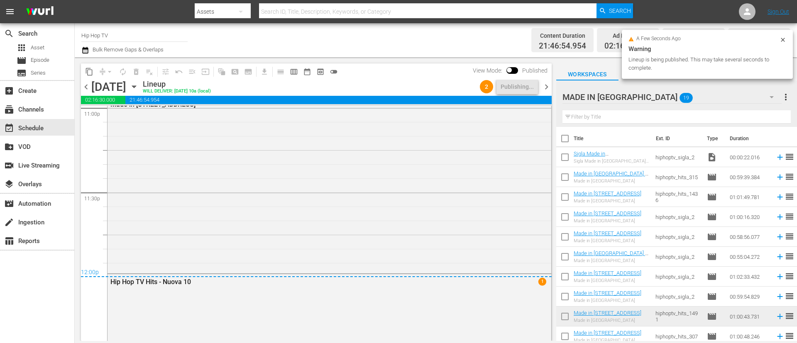
click at [547, 87] on span "chevron_right" at bounding box center [547, 87] width 10 height 10
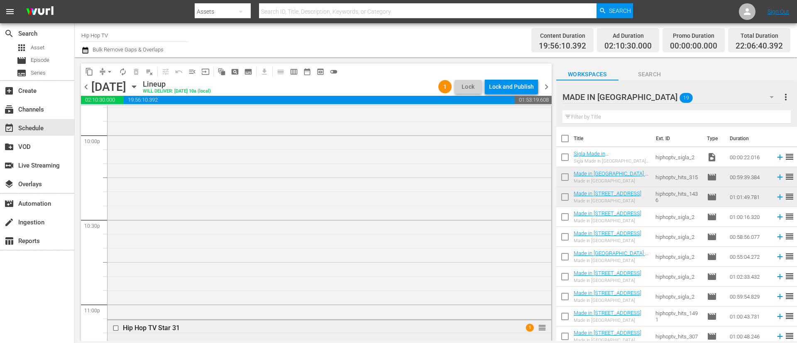
scroll to position [3847, 0]
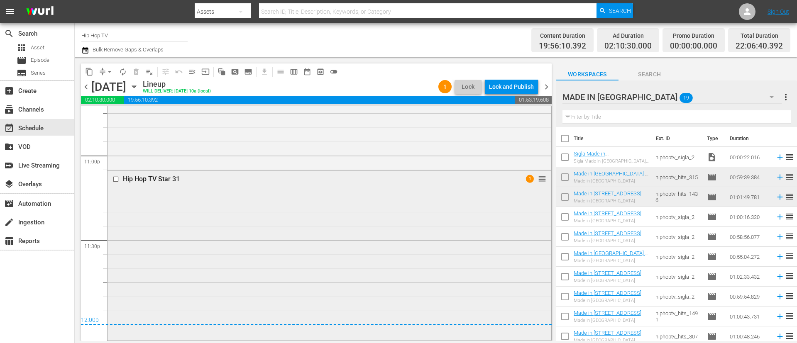
click at [117, 179] on input "checkbox" at bounding box center [117, 179] width 9 height 7
click at [137, 73] on span "delete_forever_outlined" at bounding box center [136, 72] width 8 height 8
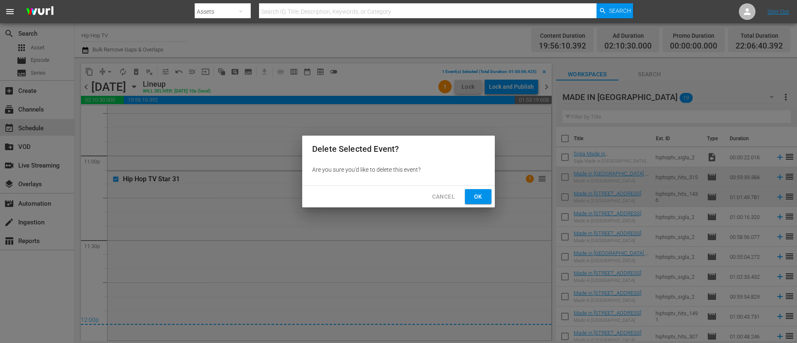
click at [479, 196] on span "Ok" at bounding box center [478, 197] width 13 height 10
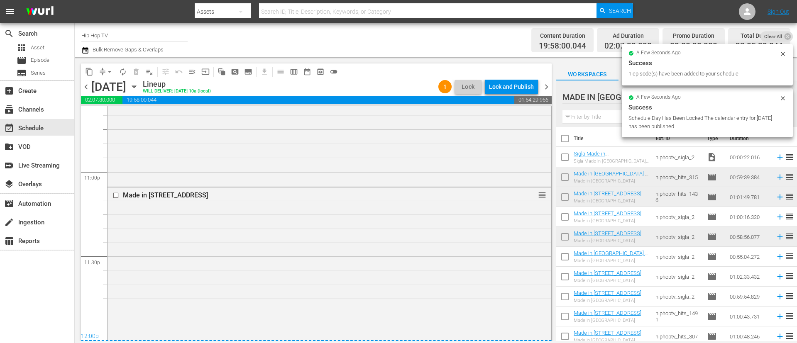
scroll to position [3843, 0]
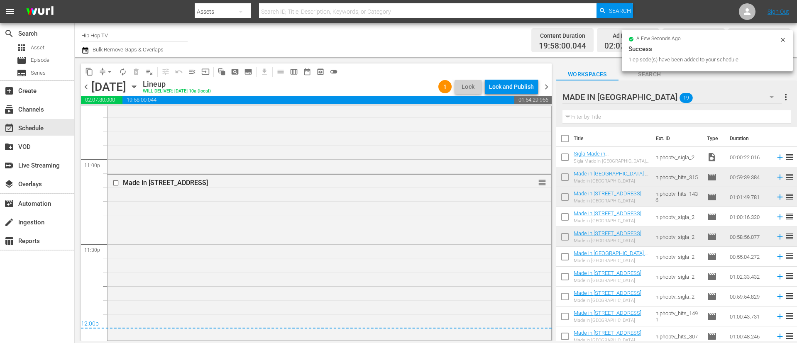
click at [86, 50] on icon "button" at bounding box center [85, 50] width 6 height 7
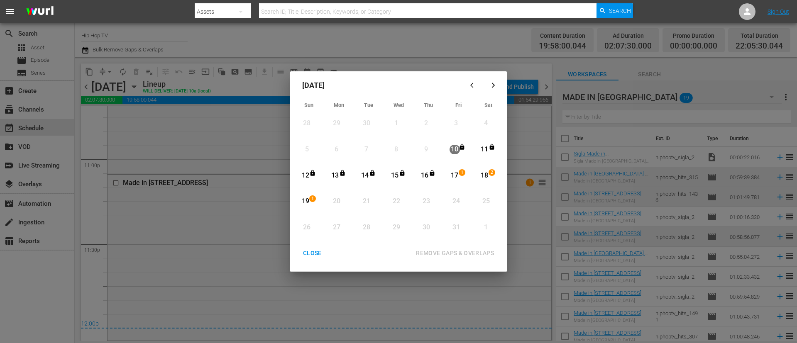
click at [456, 172] on div "17" at bounding box center [455, 176] width 10 height 10
click at [304, 199] on div "19" at bounding box center [305, 202] width 10 height 10
click at [447, 251] on div "REMOVE GAPS & OVERLAPS" at bounding box center [454, 253] width 91 height 10
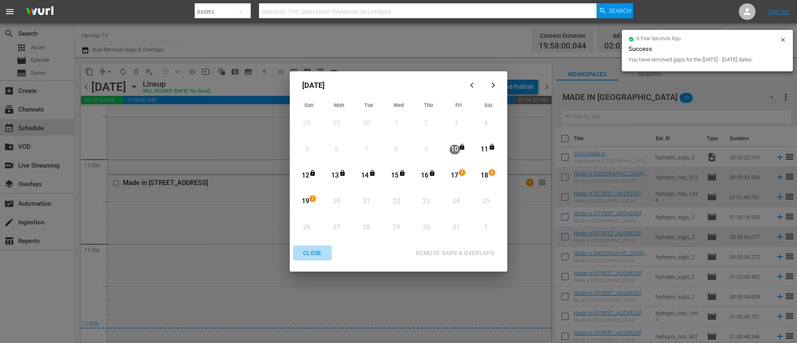
click at [312, 255] on div "CLOSE" at bounding box center [313, 253] width 32 height 10
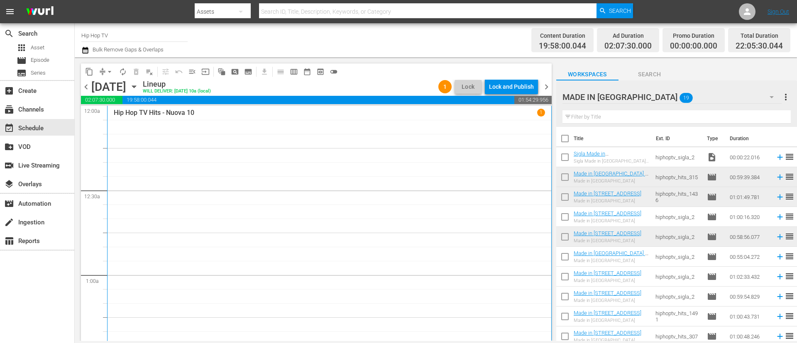
click at [519, 88] on div "Lock and Publish" at bounding box center [511, 86] width 45 height 15
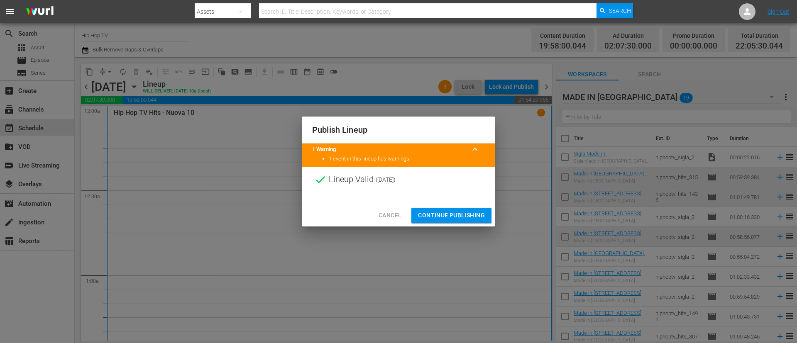
drag, startPoint x: 459, startPoint y: 211, endPoint x: 464, endPoint y: 208, distance: 5.4
click at [459, 211] on span "Continue Publishing" at bounding box center [451, 216] width 67 height 10
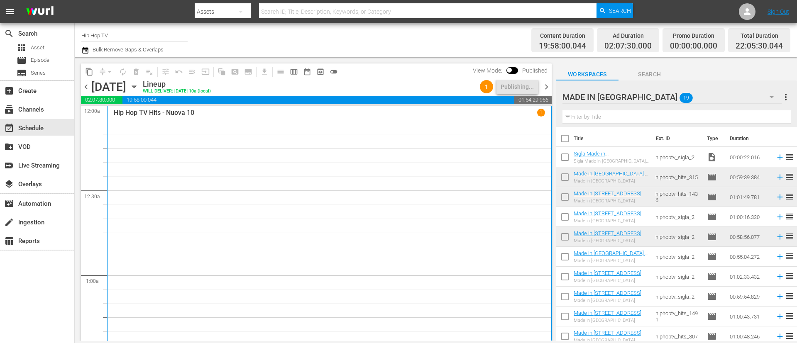
scroll to position [125, 0]
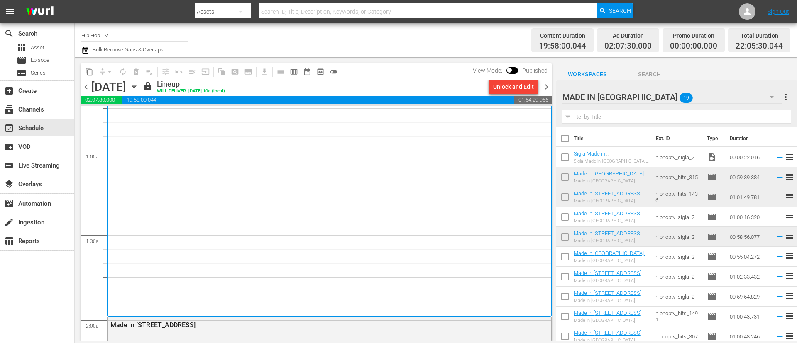
click at [547, 85] on span "chevron_right" at bounding box center [547, 87] width 10 height 10
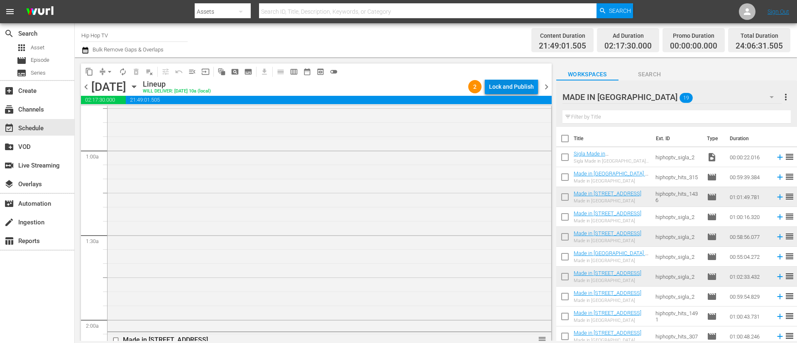
click at [520, 87] on div "Lock and Publish" at bounding box center [511, 86] width 45 height 15
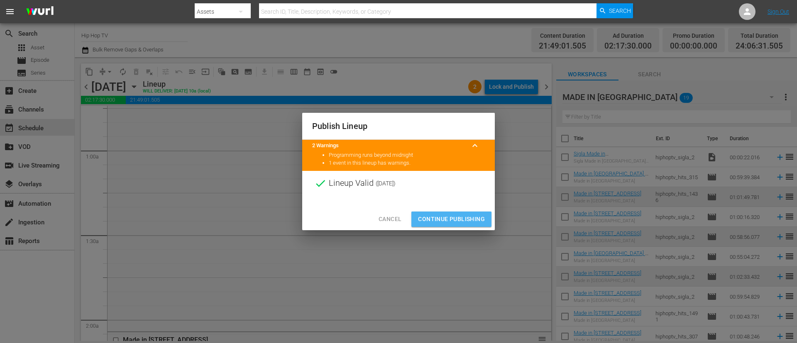
click at [436, 220] on span "Continue Publishing" at bounding box center [451, 219] width 67 height 10
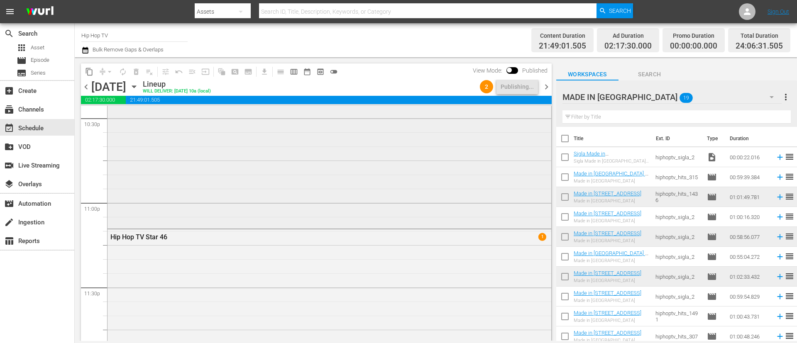
scroll to position [3862, 0]
click at [548, 90] on span "chevron_right" at bounding box center [547, 87] width 10 height 10
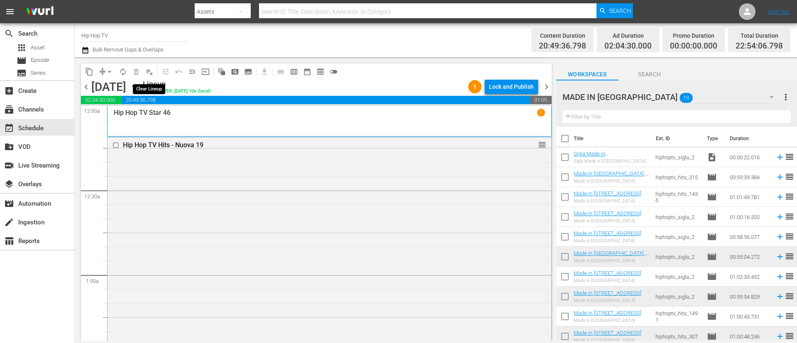
click at [149, 74] on span "playlist_remove_outlined" at bounding box center [149, 72] width 8 height 8
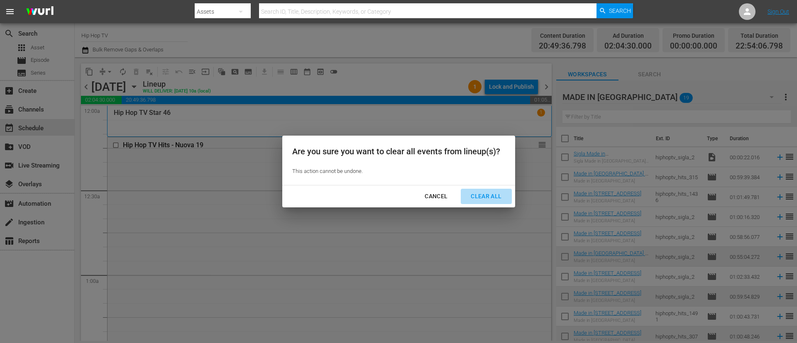
click at [477, 198] on div "Clear All" at bounding box center [486, 196] width 44 height 10
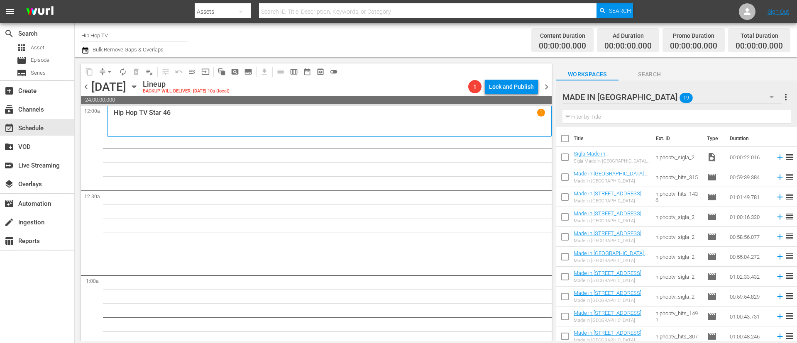
click at [139, 88] on icon "button" at bounding box center [134, 86] width 9 height 9
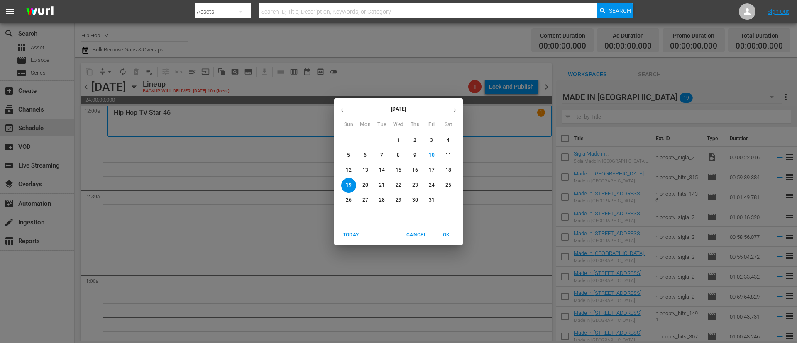
click at [345, 153] on span "5" at bounding box center [348, 155] width 15 height 7
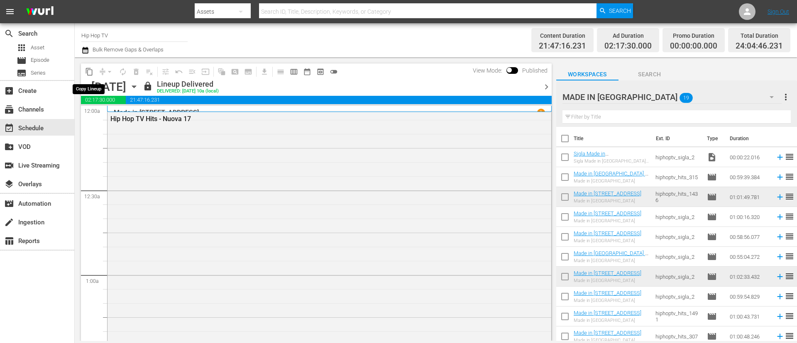
click at [87, 74] on span "content_copy" at bounding box center [89, 72] width 8 height 8
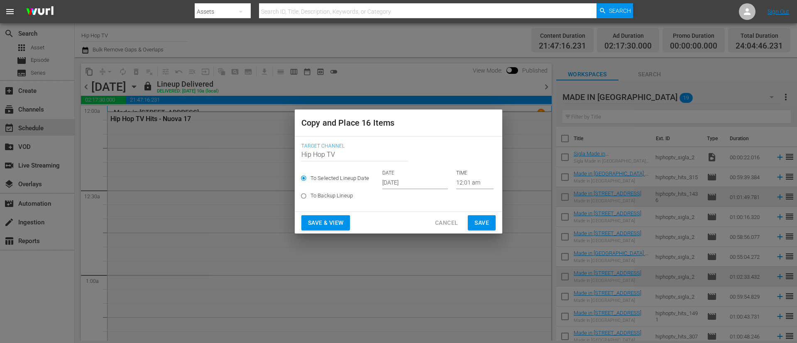
click at [425, 181] on input "[DATE]" at bounding box center [415, 183] width 66 height 12
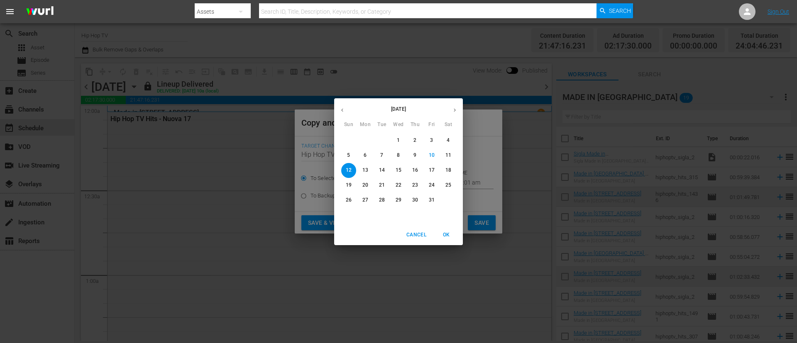
click at [350, 189] on p "19" at bounding box center [349, 185] width 6 height 7
type input "[DATE]"
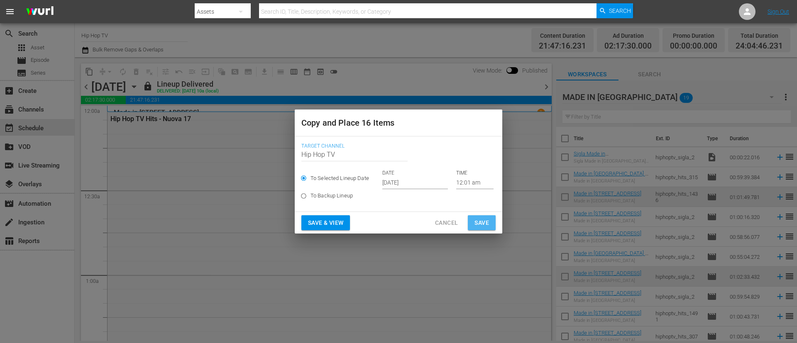
click at [481, 228] on button "Save" at bounding box center [482, 223] width 28 height 15
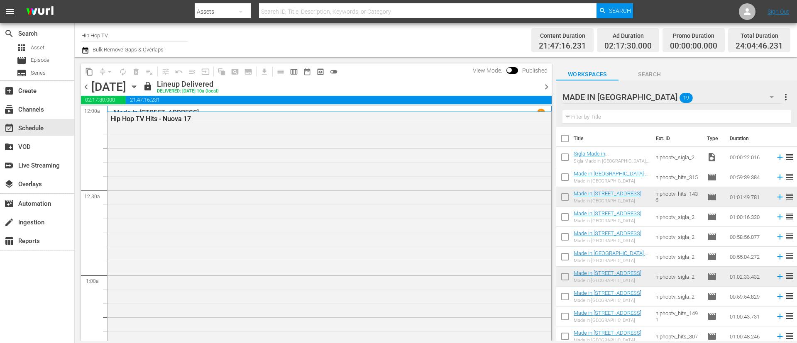
click at [139, 88] on icon "button" at bounding box center [134, 86] width 9 height 9
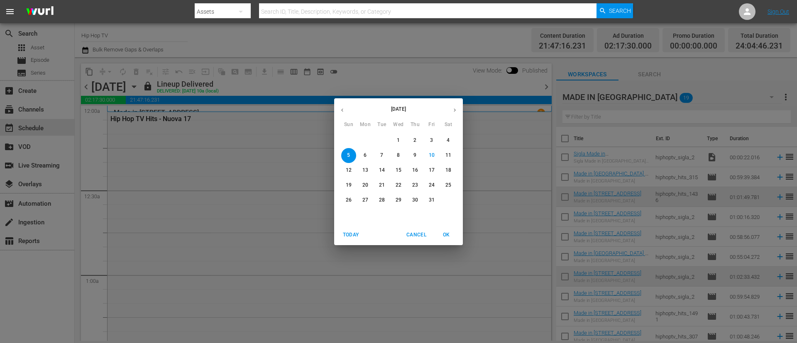
click at [455, 111] on icon "button" at bounding box center [455, 110] width 6 height 6
click at [345, 111] on icon "button" at bounding box center [342, 110] width 6 height 6
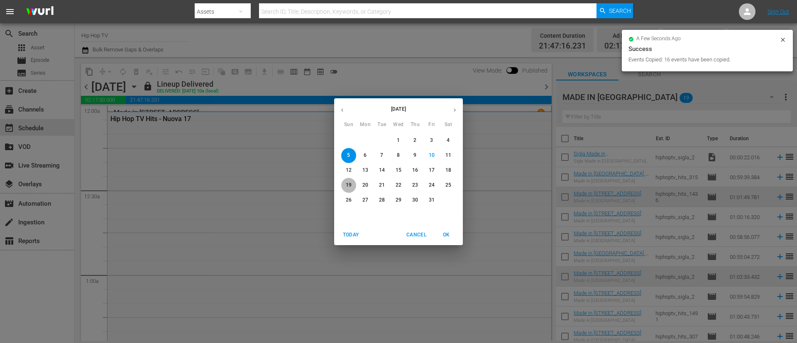
click at [351, 185] on p "19" at bounding box center [349, 185] width 6 height 7
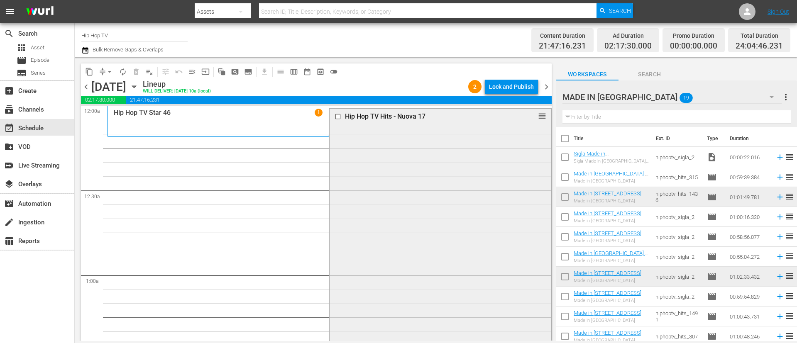
click at [451, 172] on div "Hip Hop TV Hits - Nuova 17 reorder" at bounding box center [440, 277] width 221 height 336
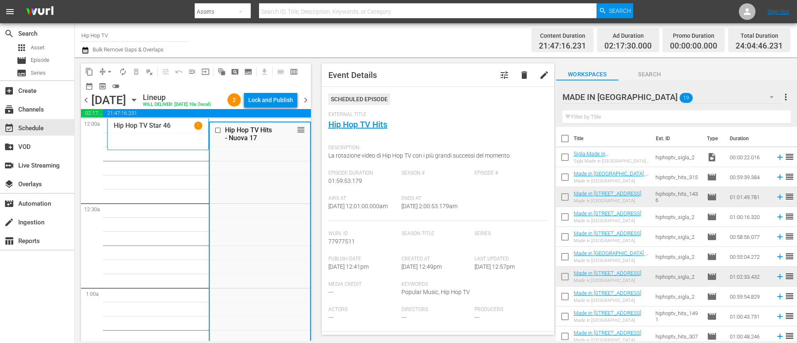
click at [673, 98] on div "MADE IN [GEOGRAPHIC_DATA] 19" at bounding box center [672, 97] width 219 height 23
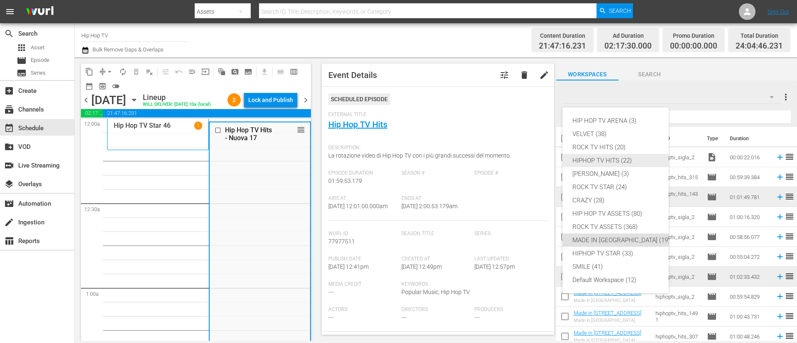
click at [620, 162] on div "HIPHOP TV HITS (22)" at bounding box center [622, 160] width 98 height 13
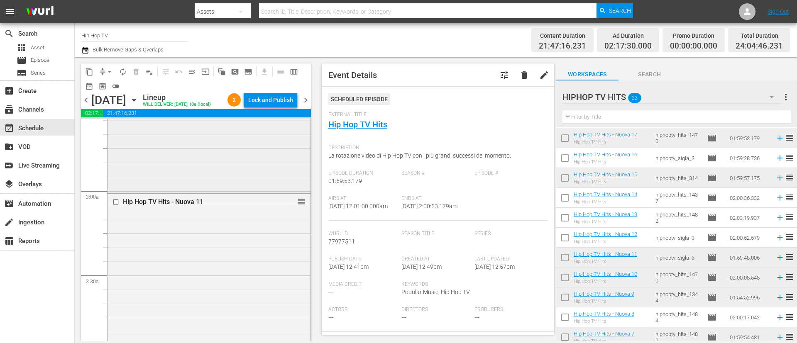
scroll to position [561, 0]
click at [243, 258] on div "Hip Hop TV Hits - Nuova 11 reorder" at bounding box center [209, 238] width 203 height 336
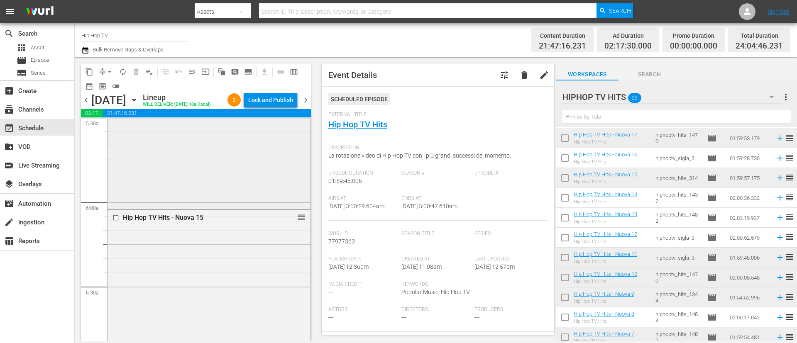
scroll to position [934, 0]
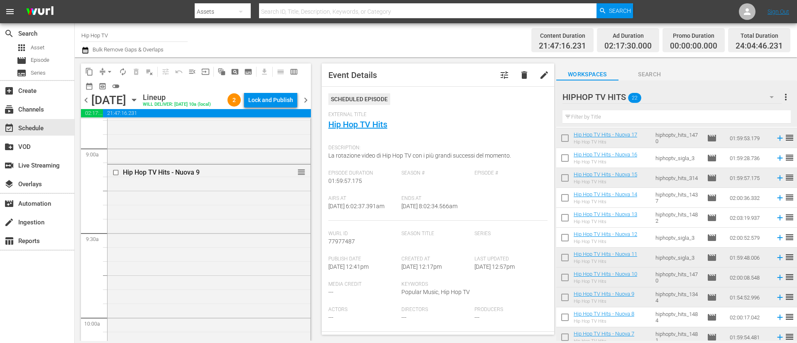
click at [238, 248] on div "Hip Hop TV Hits - Nuova 9 reorder" at bounding box center [209, 326] width 203 height 322
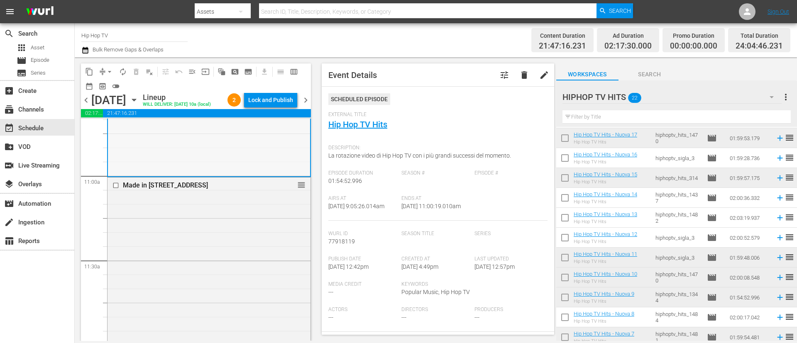
scroll to position [2056, 0]
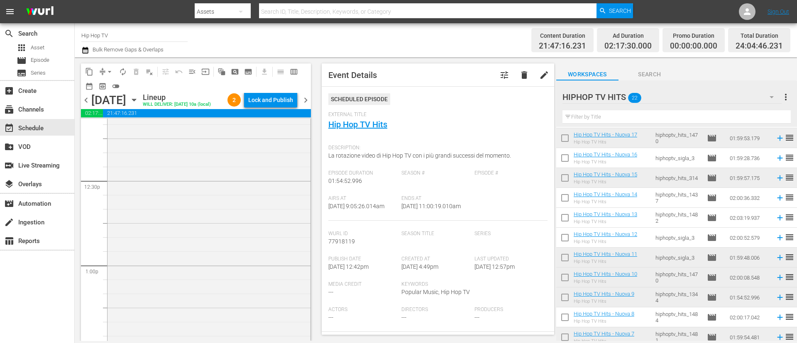
click at [234, 246] on div "Hip Hop TV Hits - Nuova 10 reorder" at bounding box center [209, 267] width 203 height 337
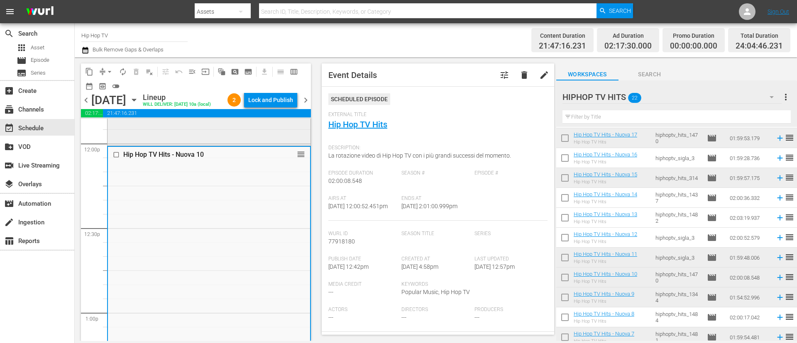
scroll to position [1931, 0]
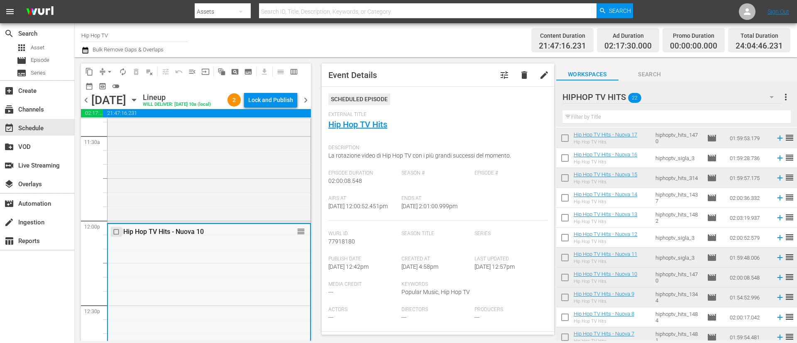
click at [116, 235] on input "checkbox" at bounding box center [117, 232] width 9 height 7
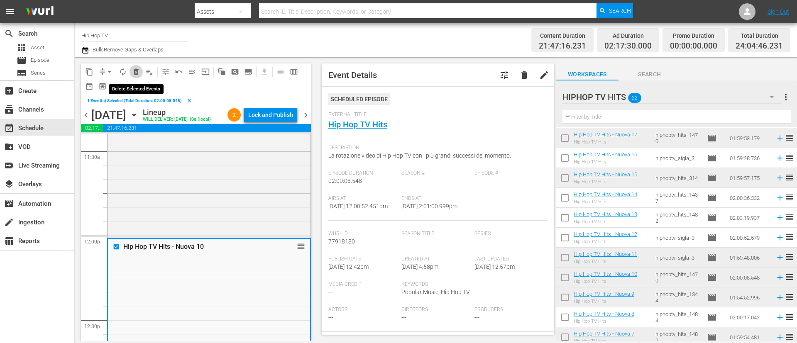
click at [134, 74] on span "delete_forever_outlined" at bounding box center [136, 72] width 8 height 8
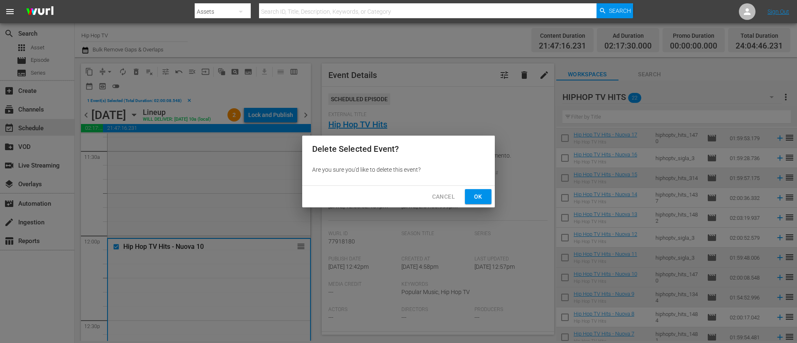
click at [482, 195] on span "Ok" at bounding box center [478, 197] width 13 height 10
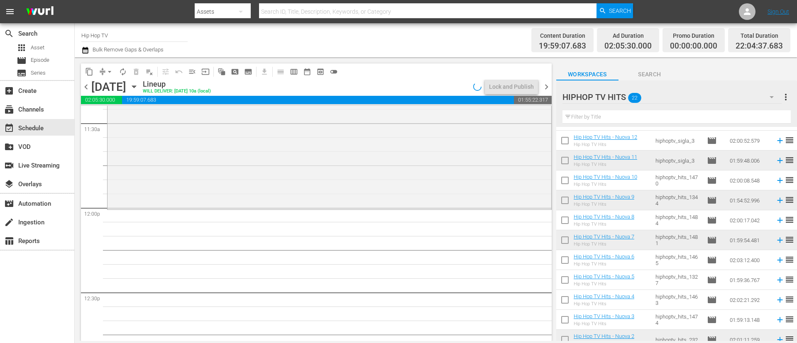
scroll to position [243, 0]
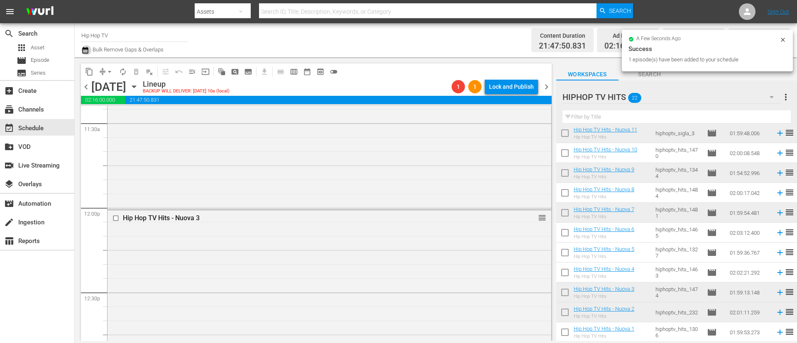
click at [86, 48] on icon "button" at bounding box center [85, 50] width 6 height 7
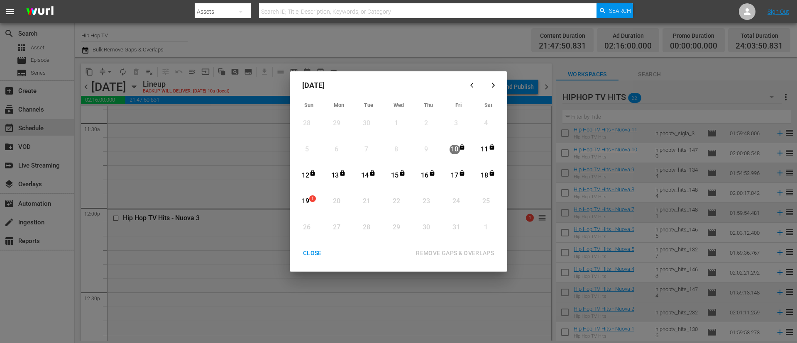
click at [306, 203] on div "19" at bounding box center [305, 202] width 10 height 10
click at [464, 248] on button "REMOVE GAPS & OVERLAPS" at bounding box center [455, 253] width 98 height 15
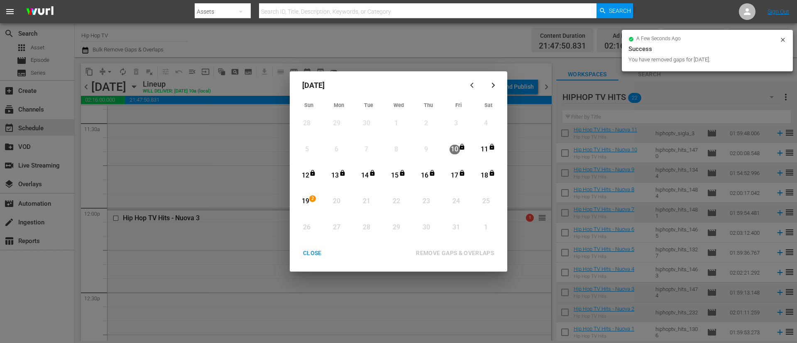
click at [317, 252] on div "CLOSE" at bounding box center [313, 253] width 32 height 10
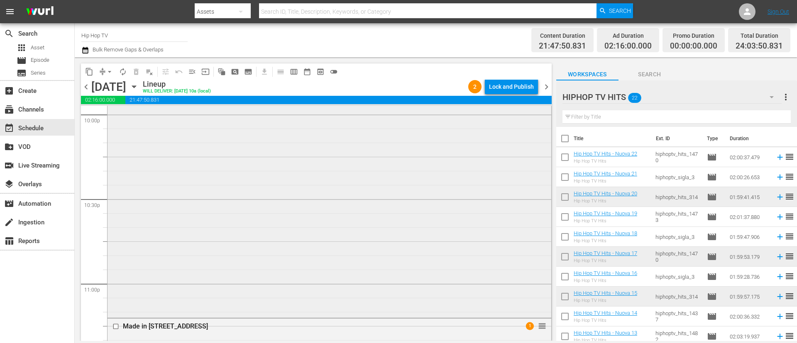
scroll to position [3624, 0]
click at [297, 243] on div "Hip Hop TV Hits - Nuova 7 reorder" at bounding box center [330, 244] width 444 height 336
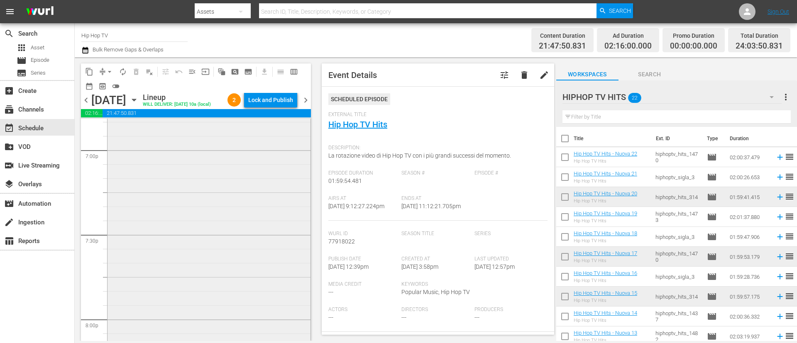
click at [215, 221] on div "Hip Hop TV Hits - Nuova 20 reorder" at bounding box center [209, 185] width 203 height 336
click at [215, 221] on div "Hip Hop TV Hits - Nuova 2 reorder" at bounding box center [209, 300] width 203 height 340
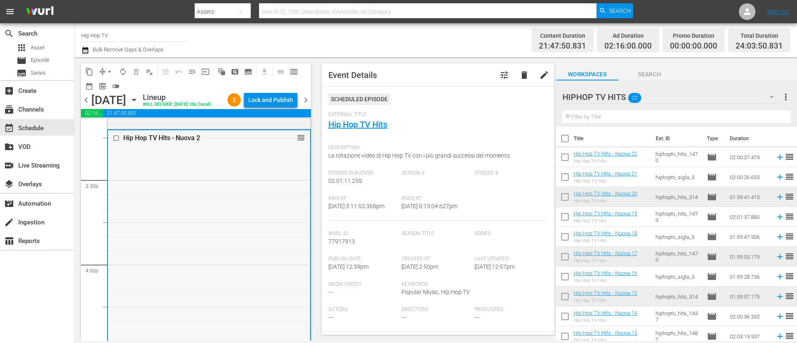
click at [118, 139] on input "checkbox" at bounding box center [117, 138] width 9 height 7
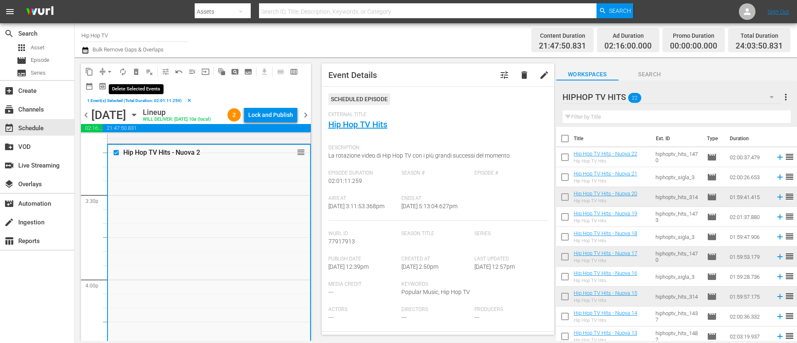
click at [136, 69] on span "delete_forever_outlined" at bounding box center [136, 72] width 8 height 8
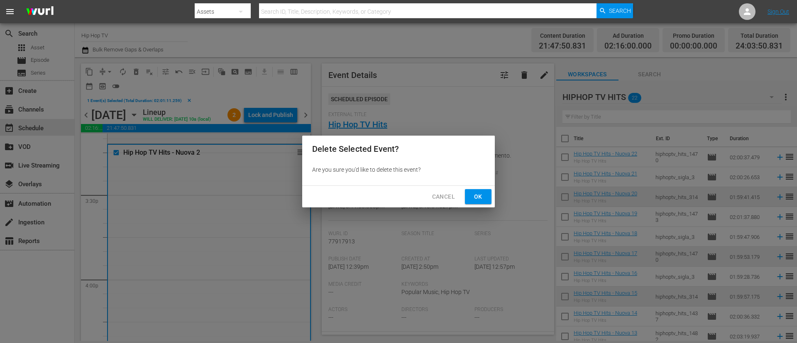
click at [487, 194] on button "Ok" at bounding box center [478, 196] width 27 height 15
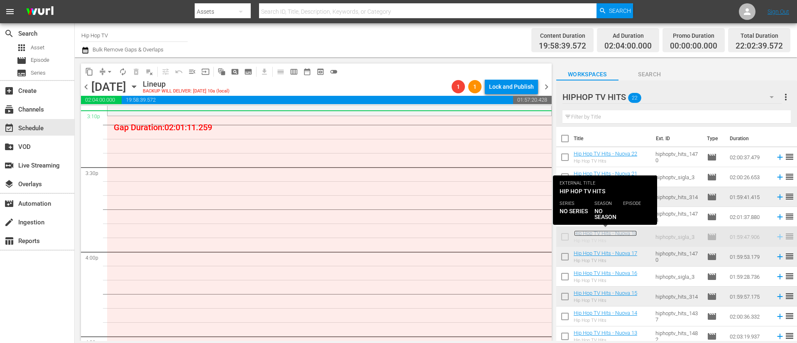
scroll to position [2563, 0]
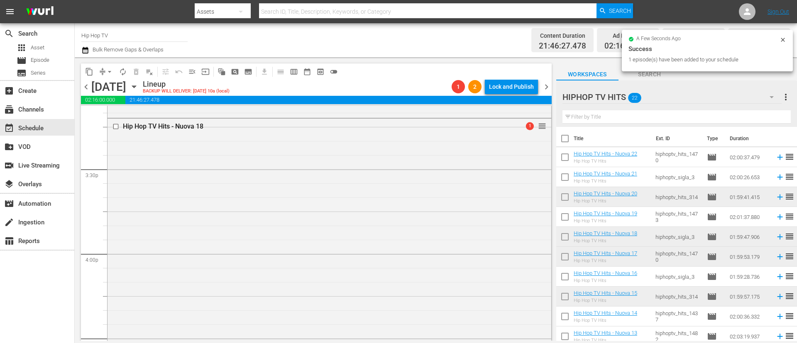
click at [85, 49] on icon "button" at bounding box center [85, 50] width 6 height 7
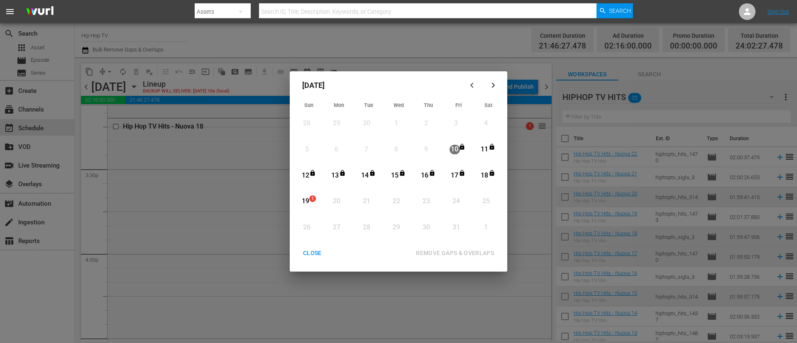
click at [306, 201] on div "19" at bounding box center [305, 202] width 10 height 10
click at [455, 250] on div "REMOVE GAPS & OVERLAPS" at bounding box center [454, 253] width 91 height 10
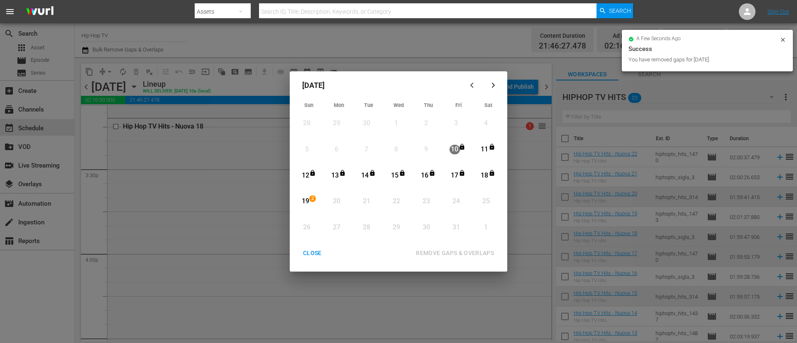
click at [311, 253] on div "CLOSE" at bounding box center [313, 253] width 32 height 10
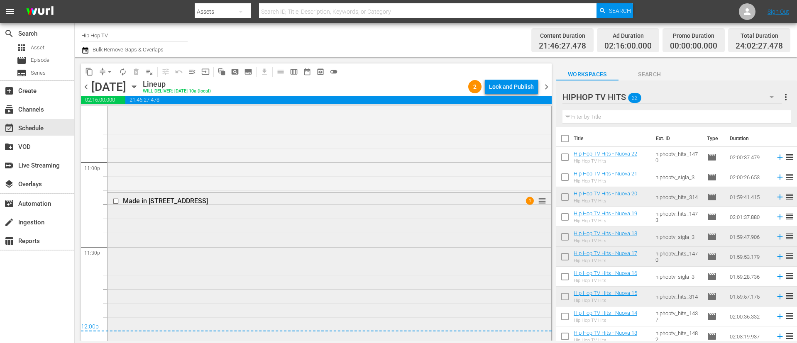
scroll to position [3869, 0]
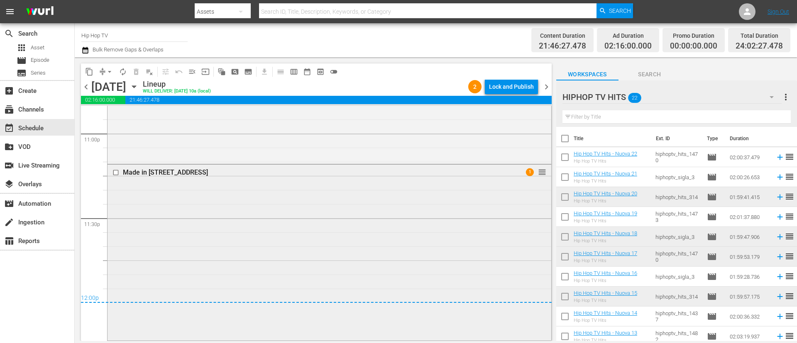
click at [353, 250] on div "Made in [GEOGRAPHIC_DATA] - [GEOGRAPHIC_DATA] 15 1 reorder" at bounding box center [330, 252] width 444 height 174
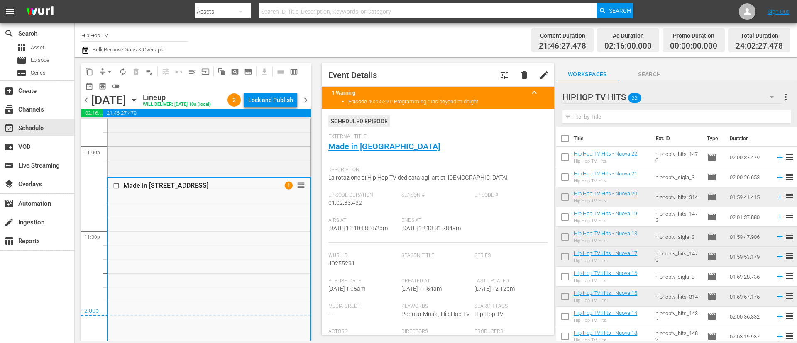
click at [670, 101] on div "HIPHOP TV HITS 22" at bounding box center [672, 97] width 219 height 23
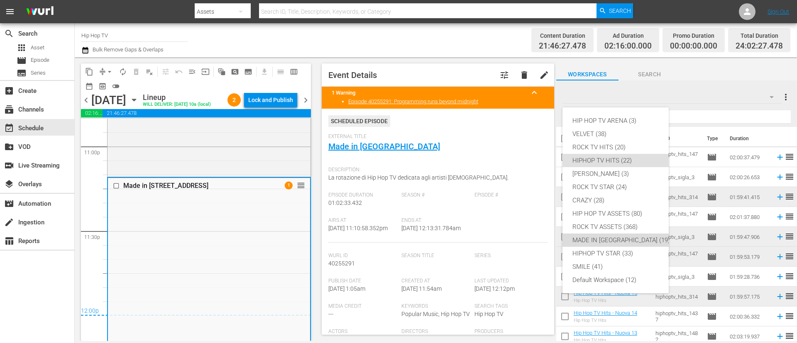
click at [613, 241] on div "MADE IN [GEOGRAPHIC_DATA] (19)" at bounding box center [622, 240] width 98 height 13
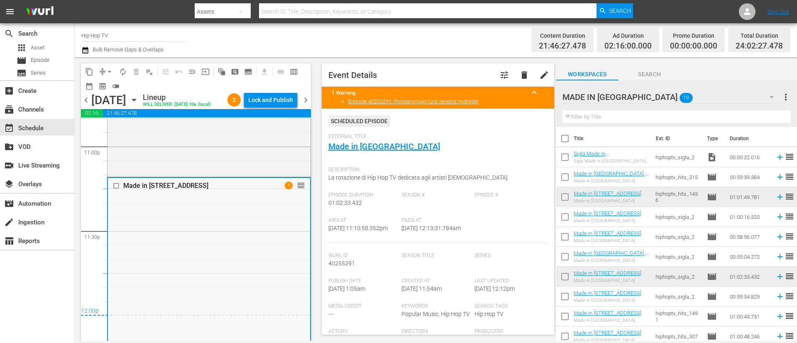
click at [114, 186] on input "checkbox" at bounding box center [117, 186] width 9 height 7
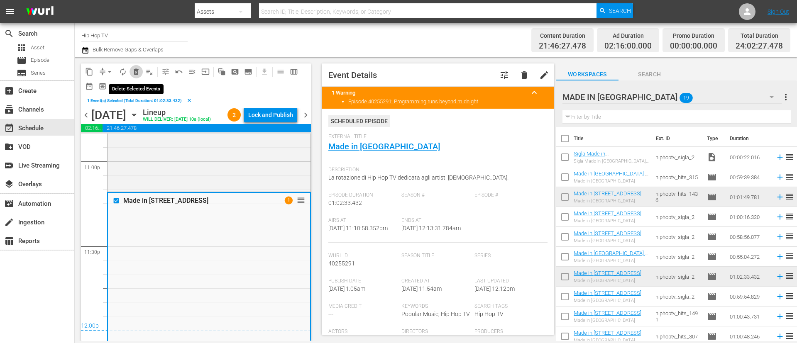
click at [134, 75] on span "delete_forever_outlined" at bounding box center [136, 72] width 8 height 8
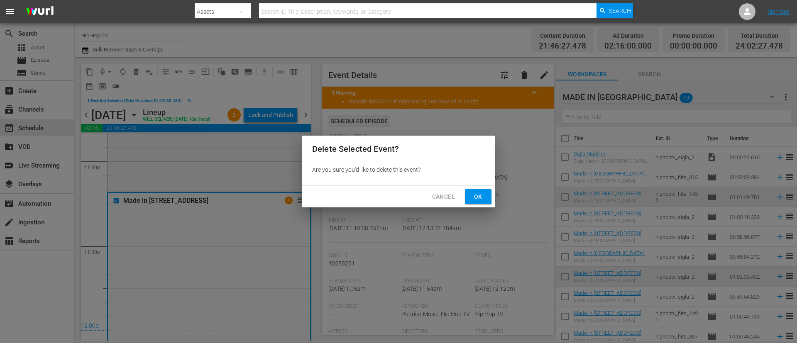
click at [465, 202] on button "Ok" at bounding box center [478, 196] width 27 height 15
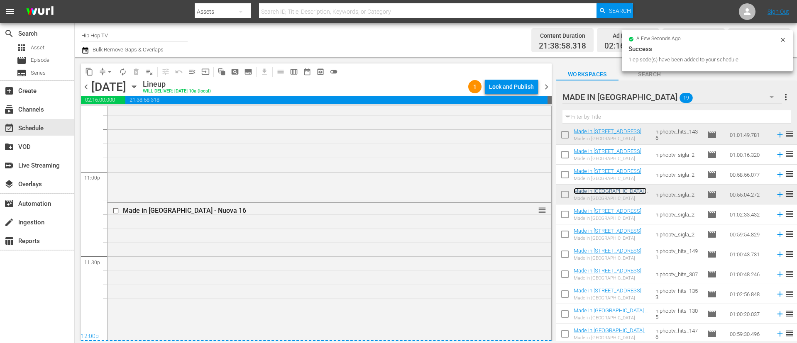
scroll to position [3848, 0]
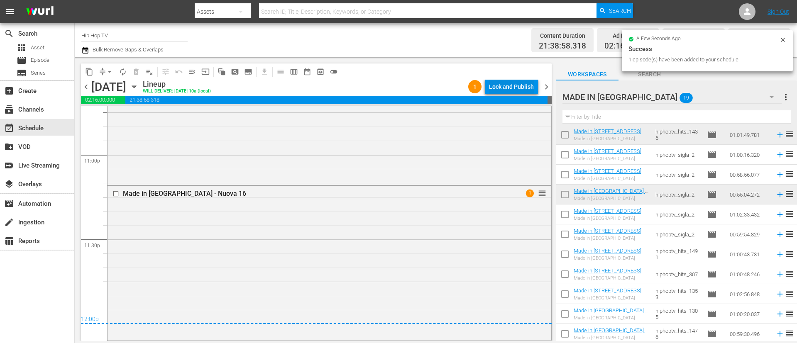
click at [515, 82] on div "Lock and Publish" at bounding box center [511, 86] width 45 height 15
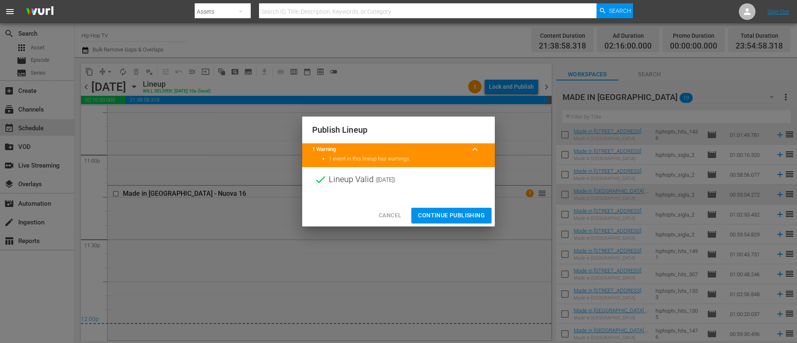
click at [454, 208] on button "Continue Publishing" at bounding box center [452, 215] width 80 height 15
